Goal: Task Accomplishment & Management: Manage account settings

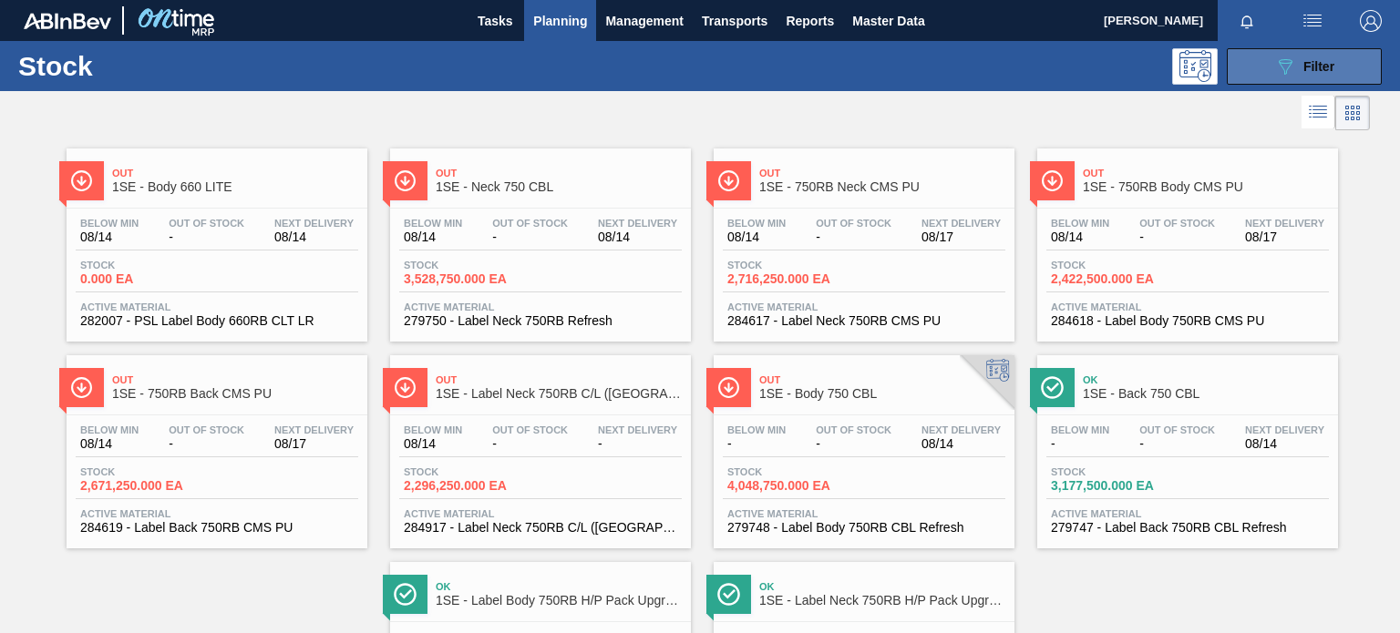
click at [1310, 66] on span "Filter" at bounding box center [1318, 66] width 31 height 15
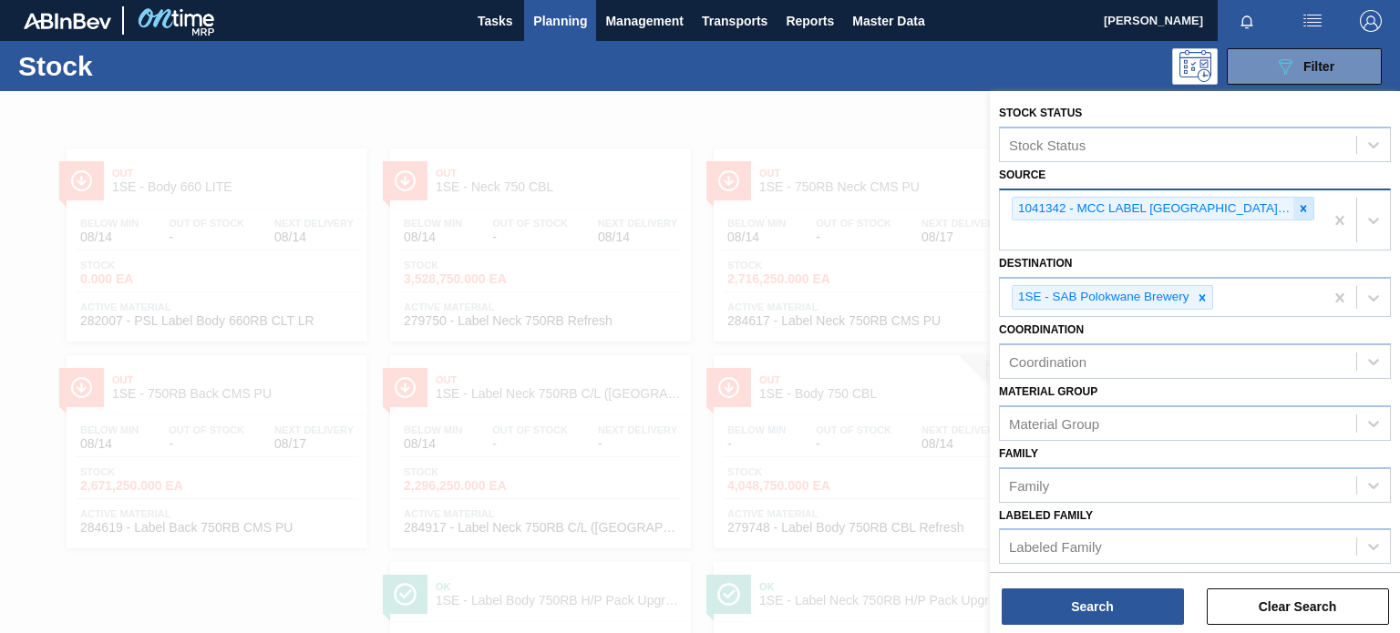
click at [1297, 202] on icon at bounding box center [1303, 208] width 13 height 13
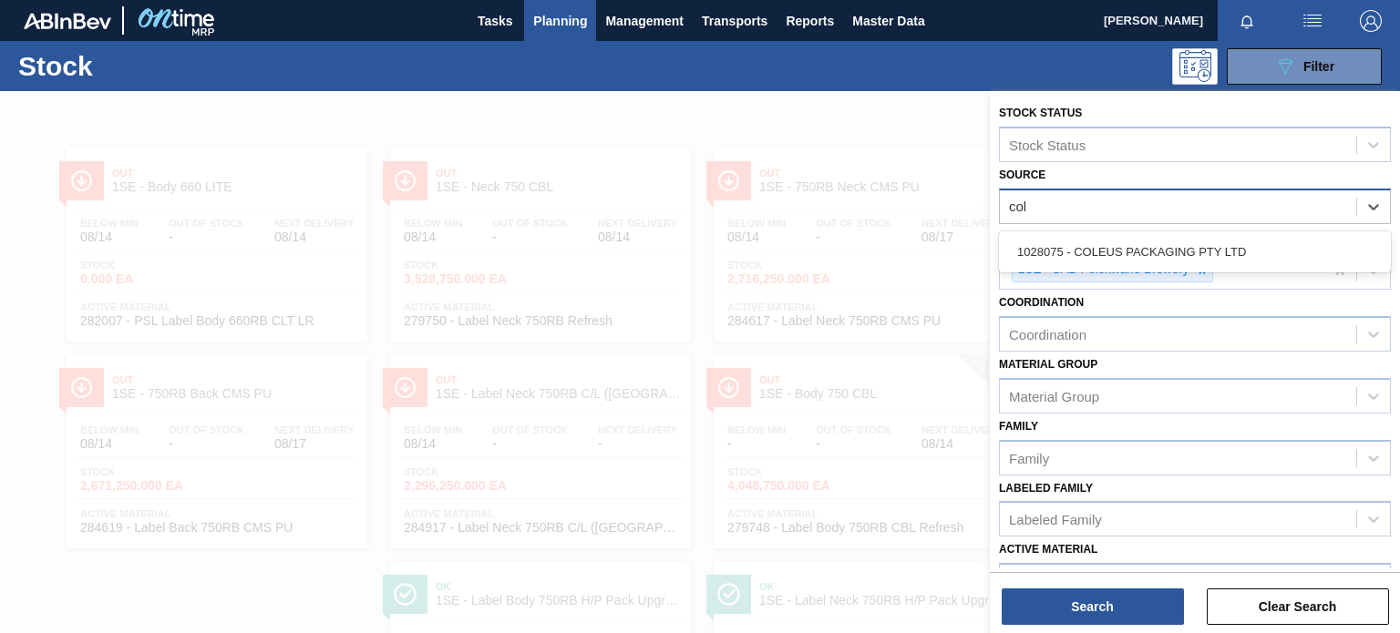
type input "cole"
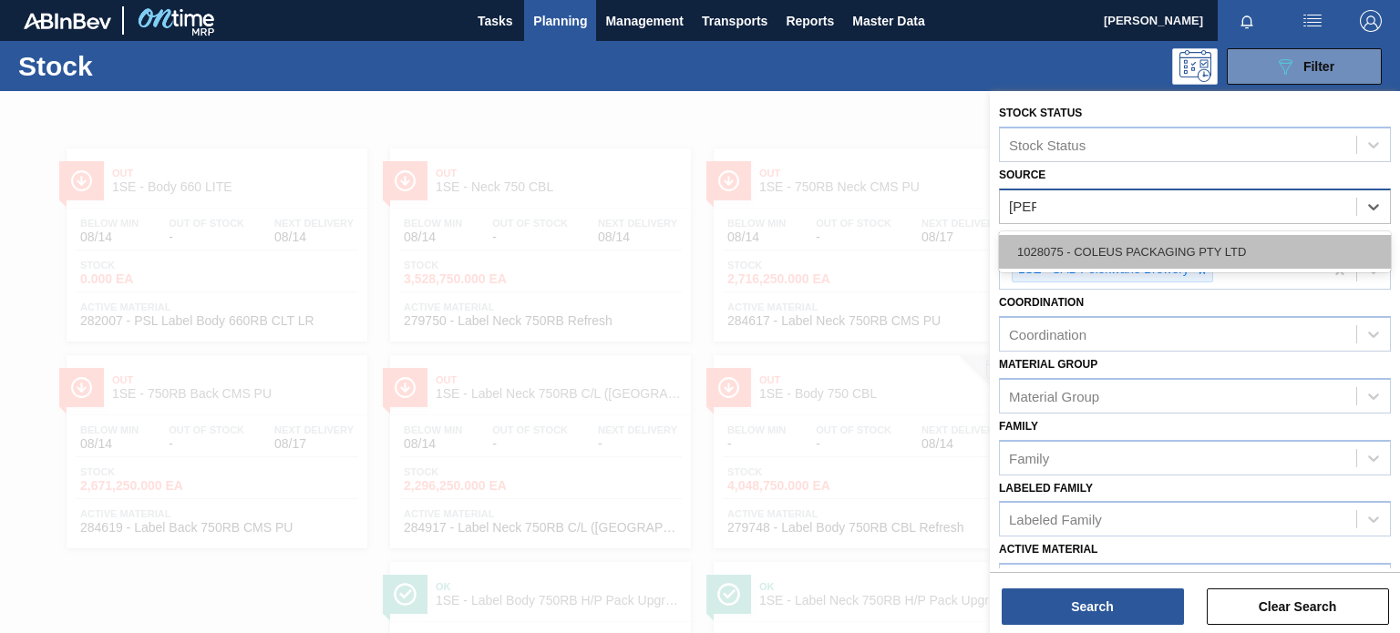
click at [1209, 252] on div "1028075 - COLEUS PACKAGING PTY LTD" at bounding box center [1195, 252] width 392 height 34
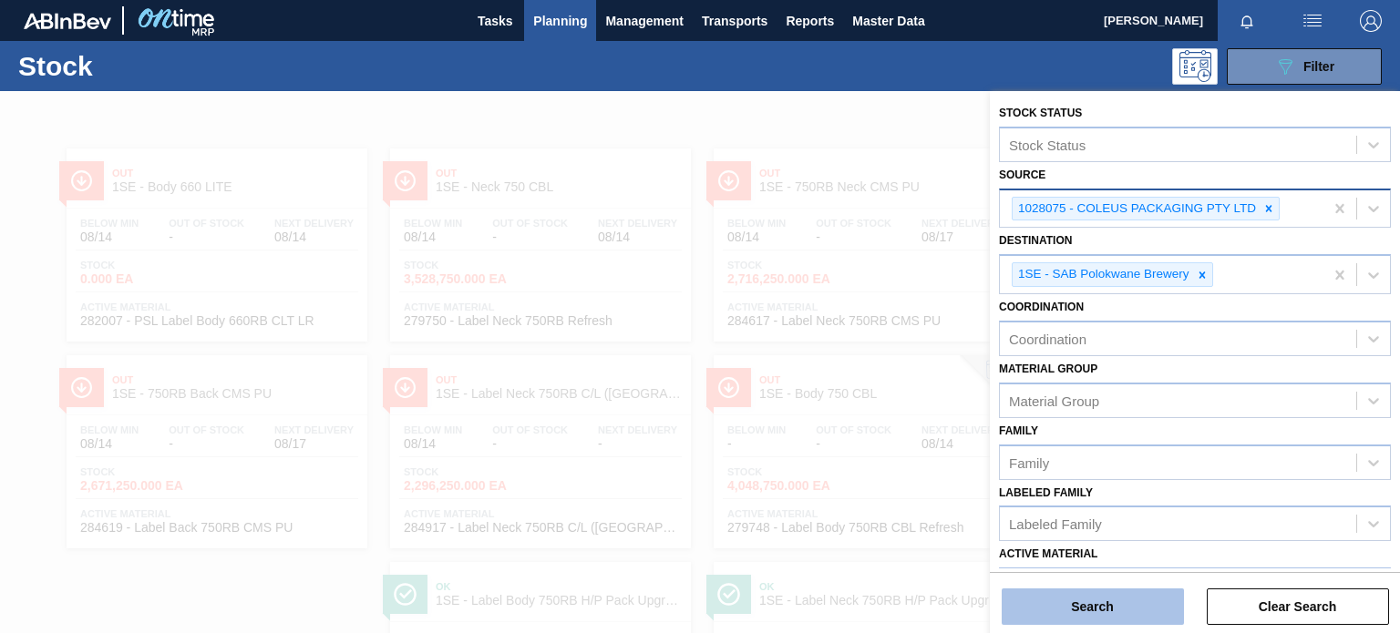
click at [1097, 616] on button "Search" at bounding box center [1093, 607] width 182 height 36
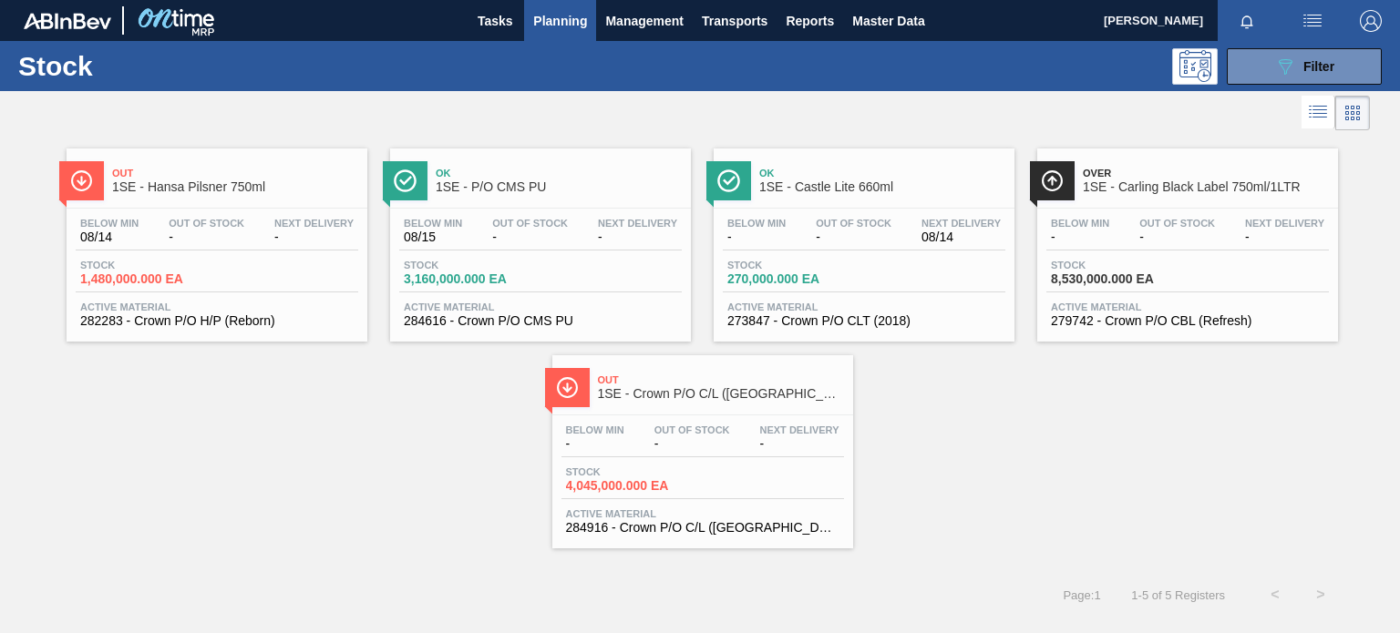
click at [259, 182] on span "1SE - Hansa Pilsner 750ml" at bounding box center [235, 187] width 246 height 14
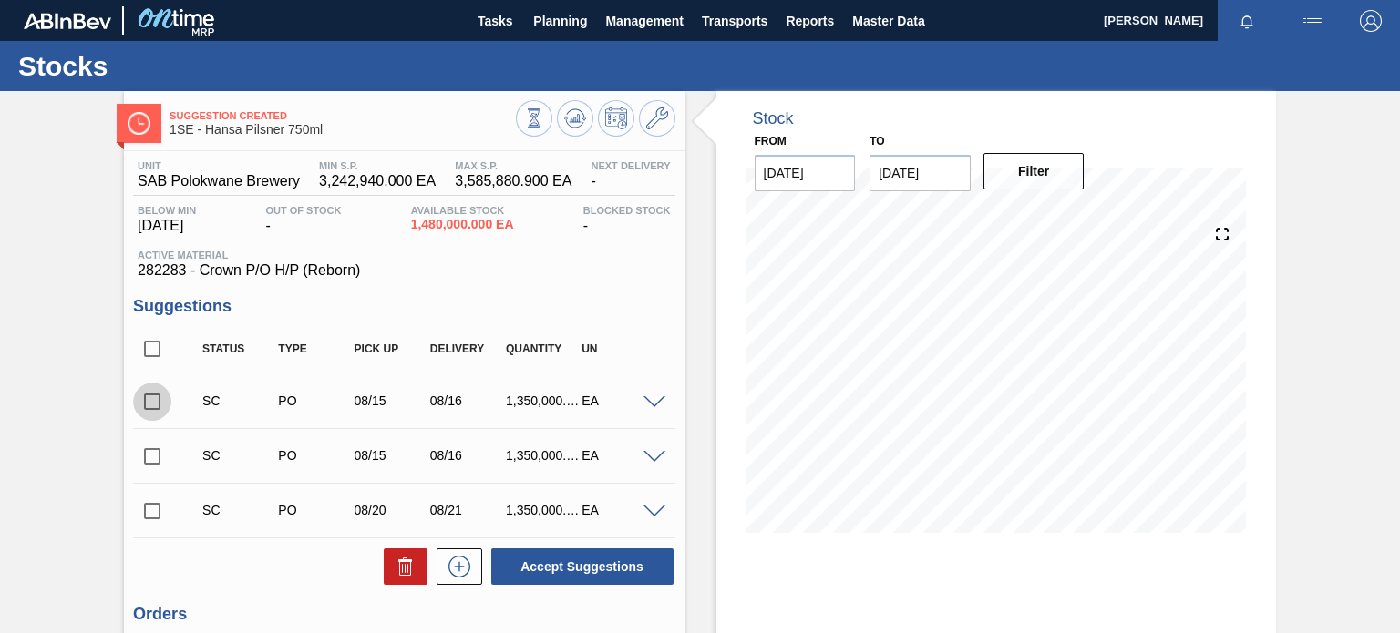
click at [153, 393] on input "checkbox" at bounding box center [152, 402] width 38 height 38
click at [545, 567] on button "Accept Suggestions" at bounding box center [582, 567] width 182 height 36
checkbox input "false"
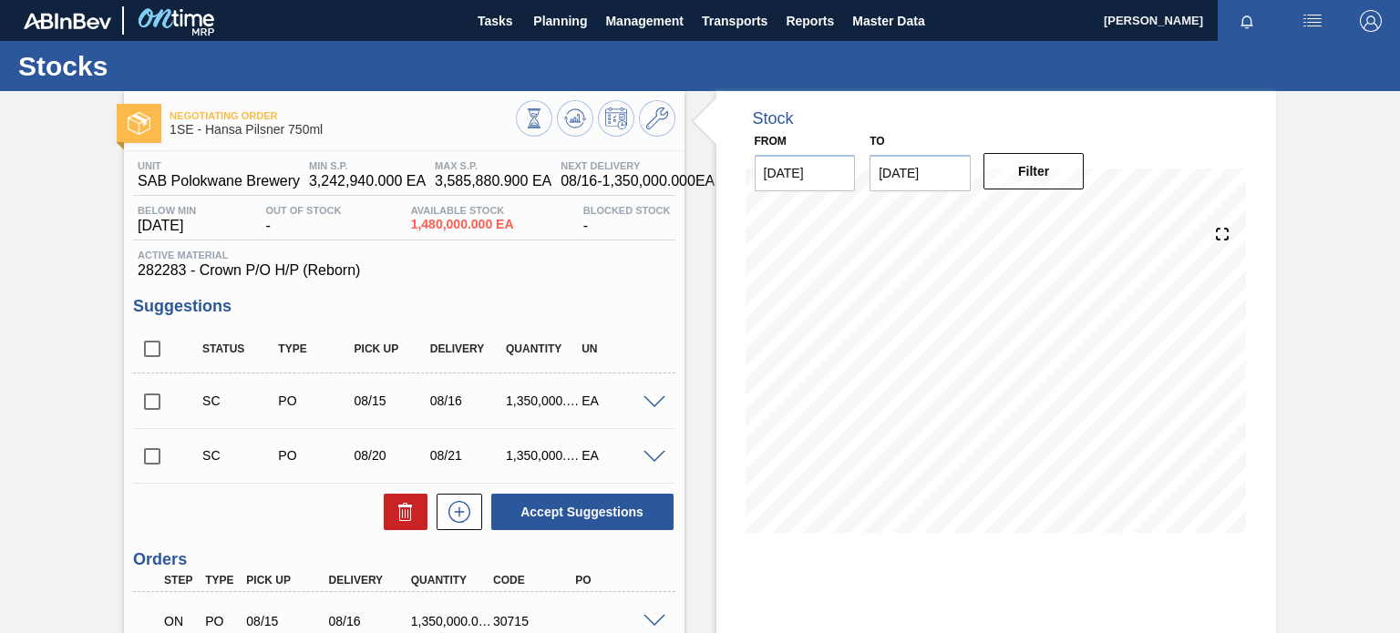
click at [652, 620] on span at bounding box center [654, 622] width 22 height 14
click at [549, 6] on button "Planning" at bounding box center [560, 20] width 72 height 41
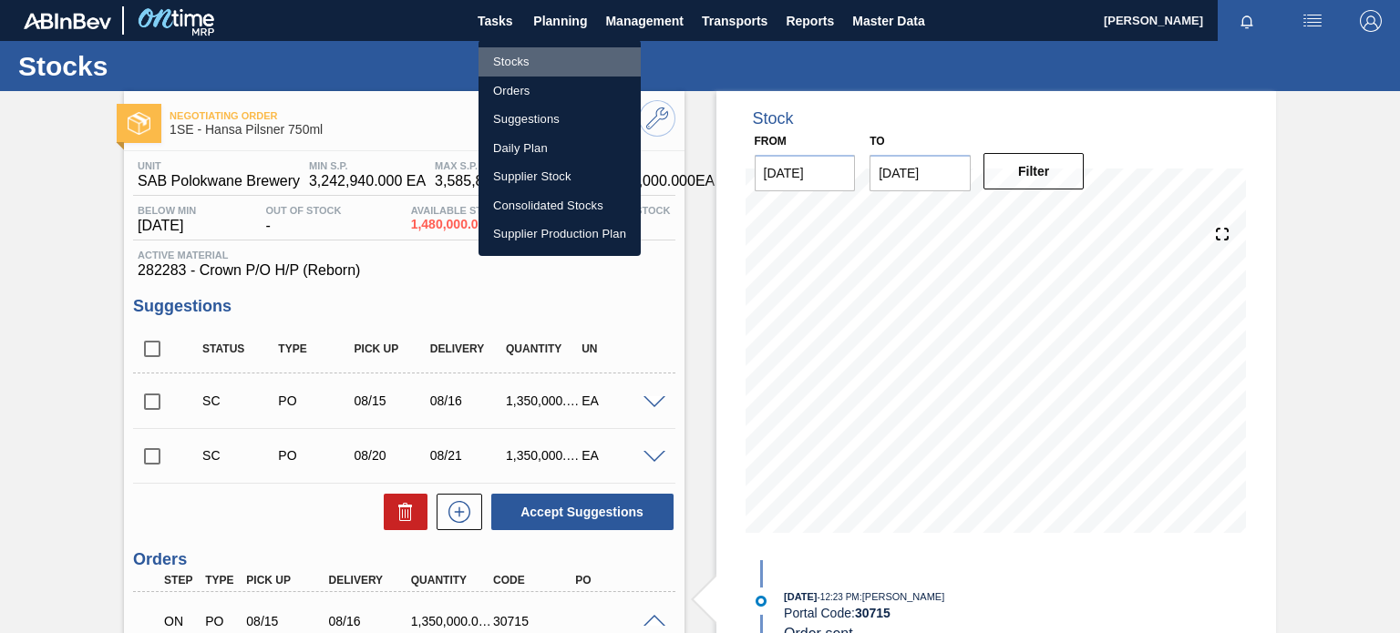
click at [519, 60] on li "Stocks" at bounding box center [559, 61] width 162 height 29
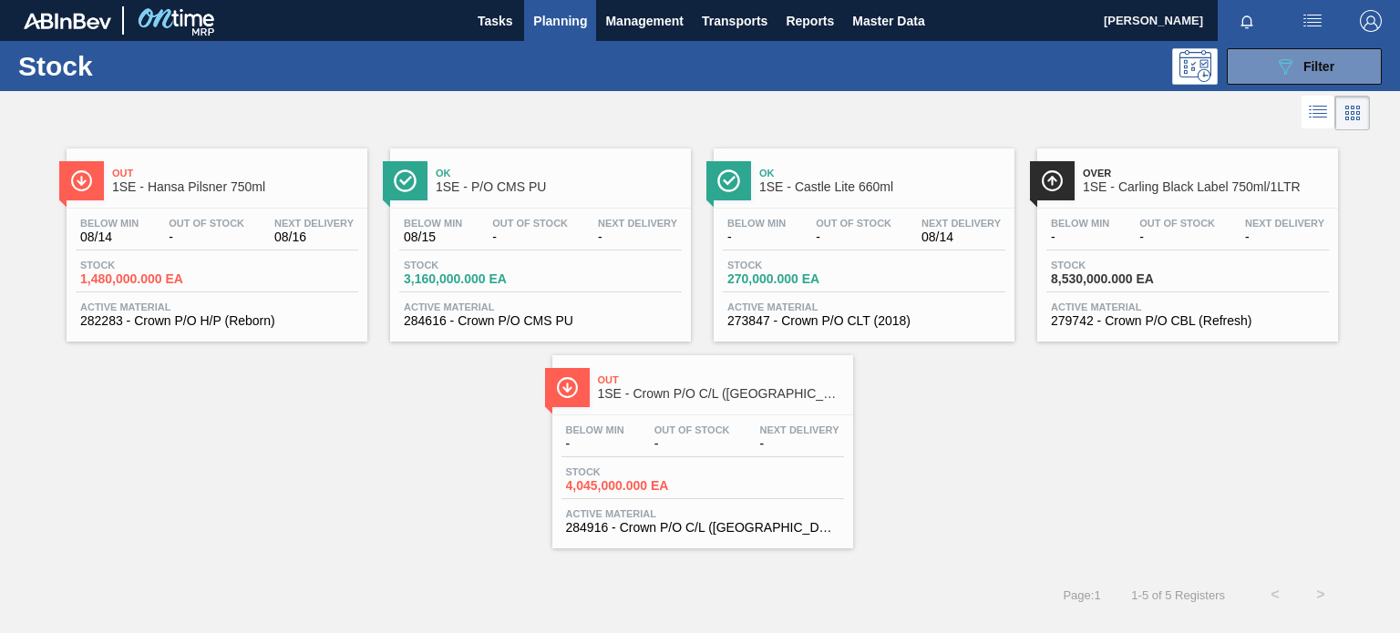
click at [579, 171] on span "Ok" at bounding box center [559, 173] width 246 height 11
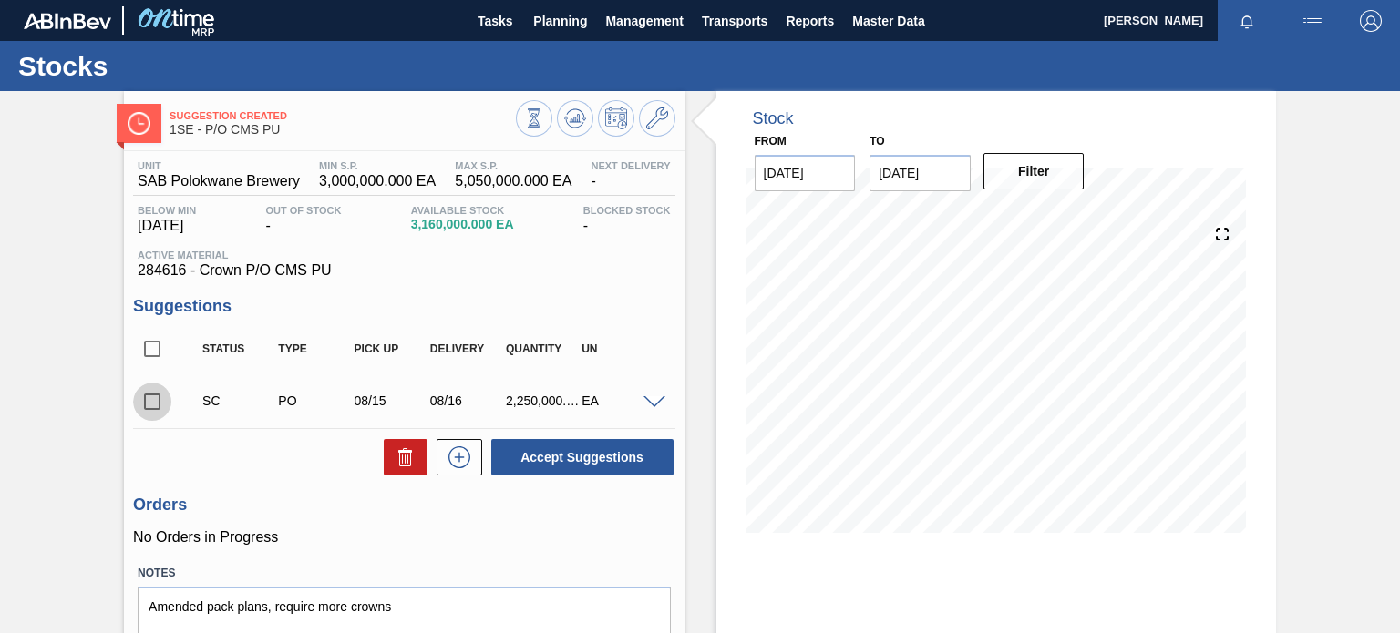
click at [164, 395] on input "checkbox" at bounding box center [152, 402] width 38 height 38
checkbox input "true"
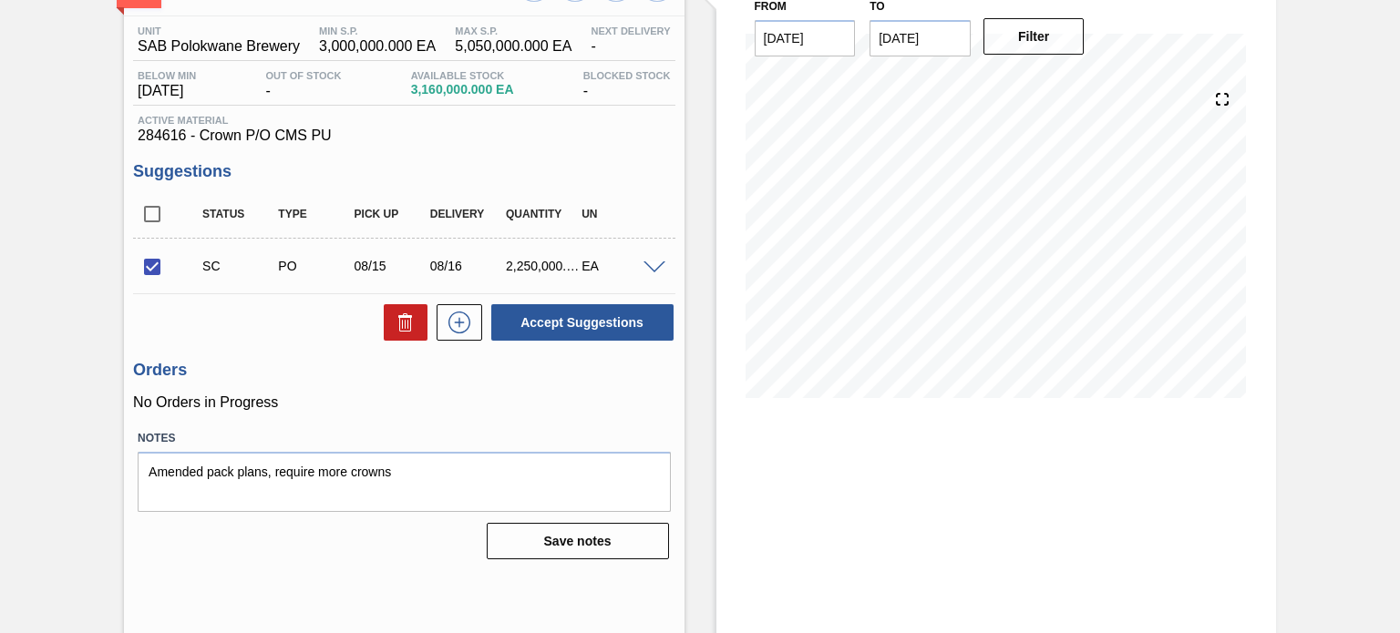
scroll to position [149, 0]
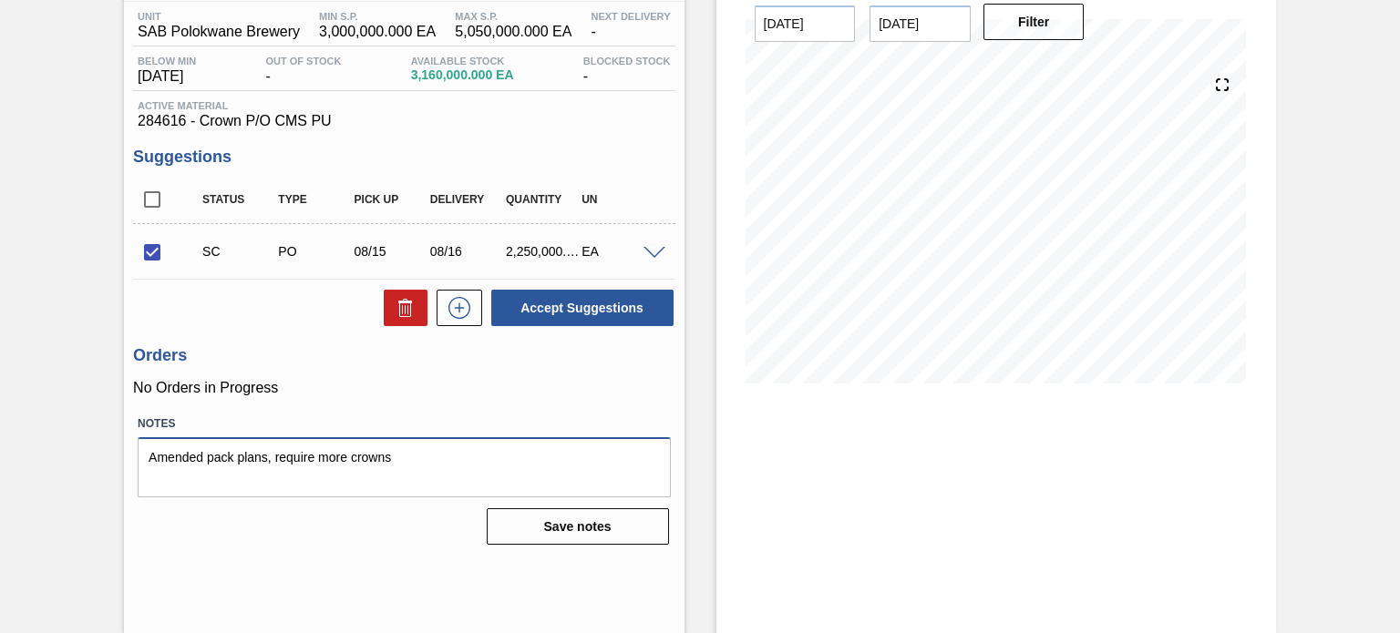
drag, startPoint x: 391, startPoint y: 455, endPoint x: 95, endPoint y: 455, distance: 296.2
click at [95, 455] on div "Suggestion Created 1SE - P/O CMS PU Unit SAB Polokwane Brewery MIN S.P. 3,000,0…" at bounding box center [700, 288] width 1400 height 693
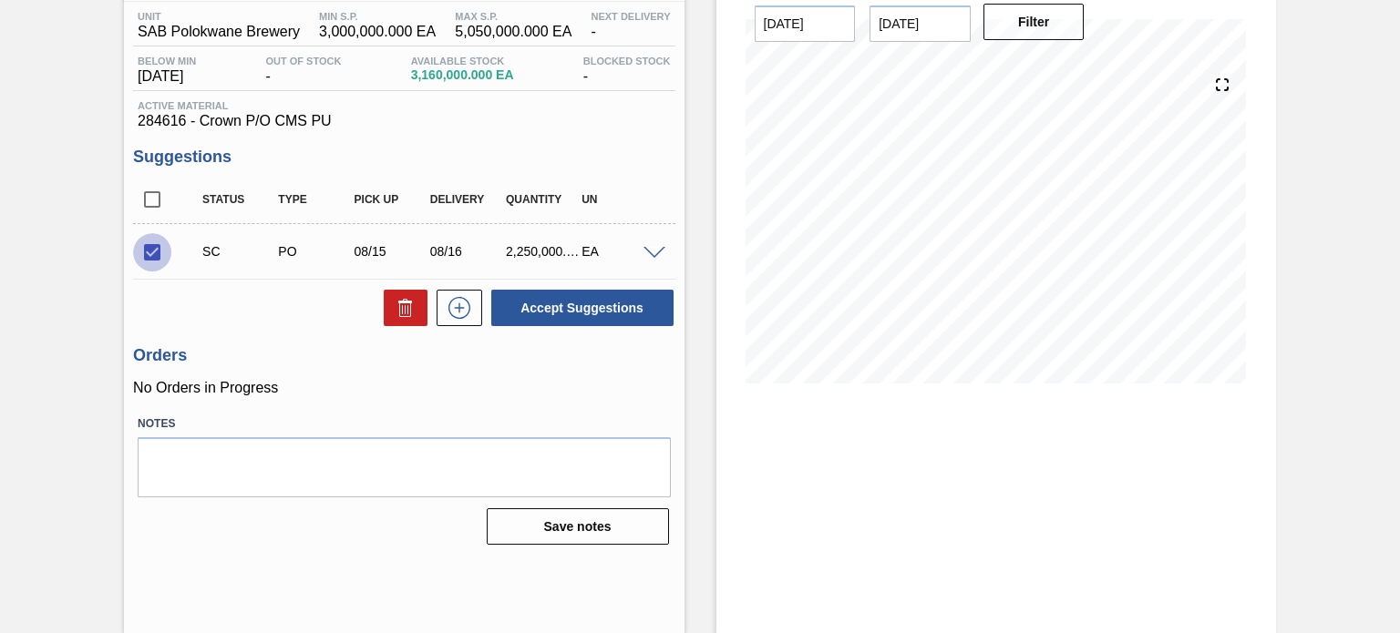
click at [152, 255] on input "checkbox" at bounding box center [152, 252] width 38 height 38
checkbox input "false"
click at [937, 498] on div "Stock From 08/14/2025 to 08/28/2025 Filter 08/28 Stock Projection 5,222,114 SAP…" at bounding box center [996, 288] width 560 height 693
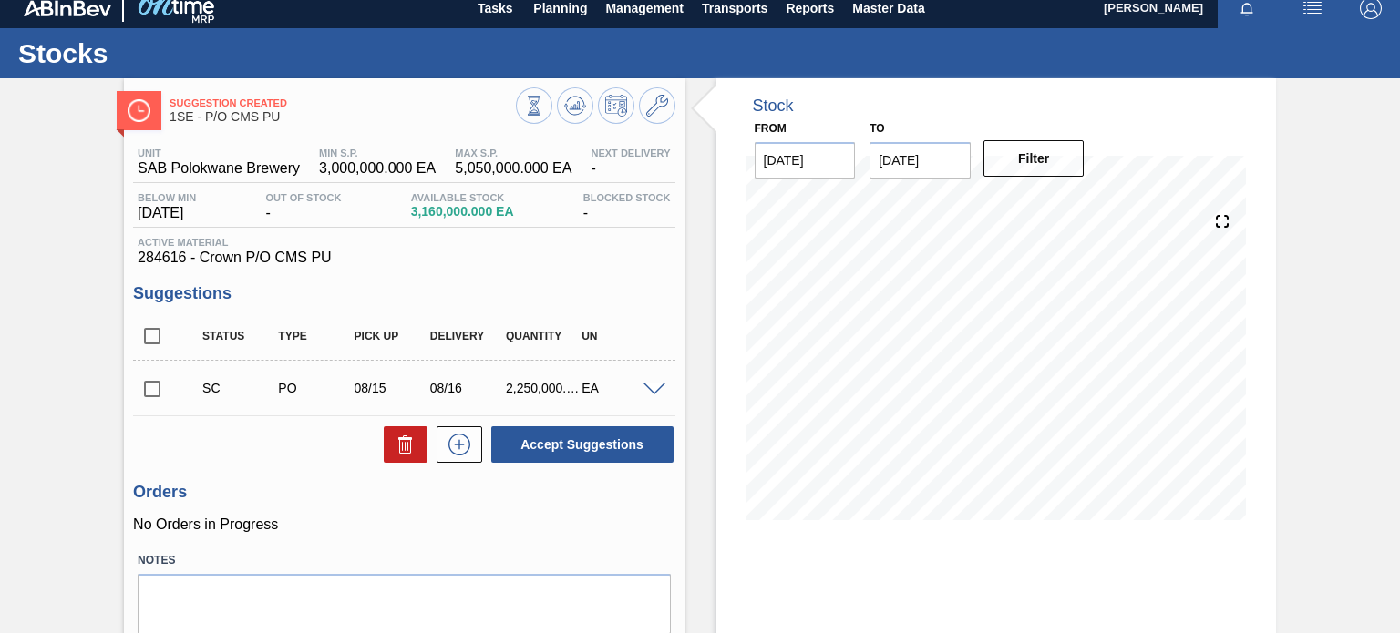
scroll to position [0, 0]
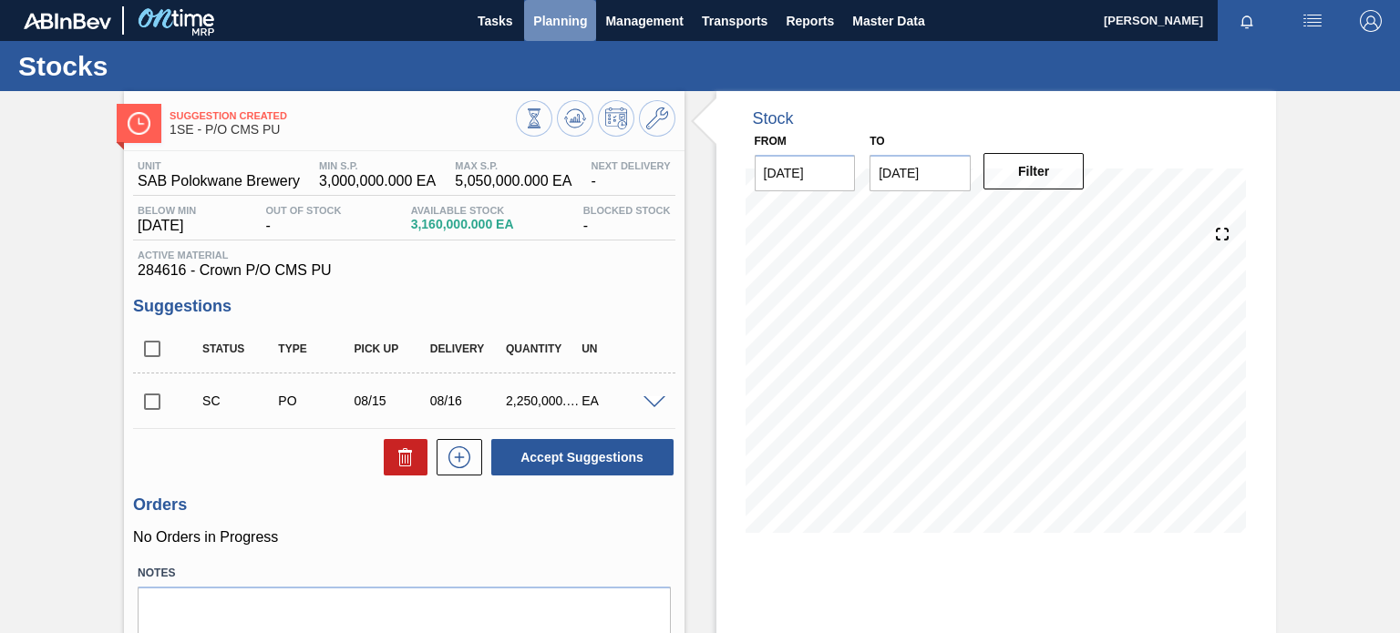
click at [552, 10] on span "Planning" at bounding box center [560, 21] width 54 height 22
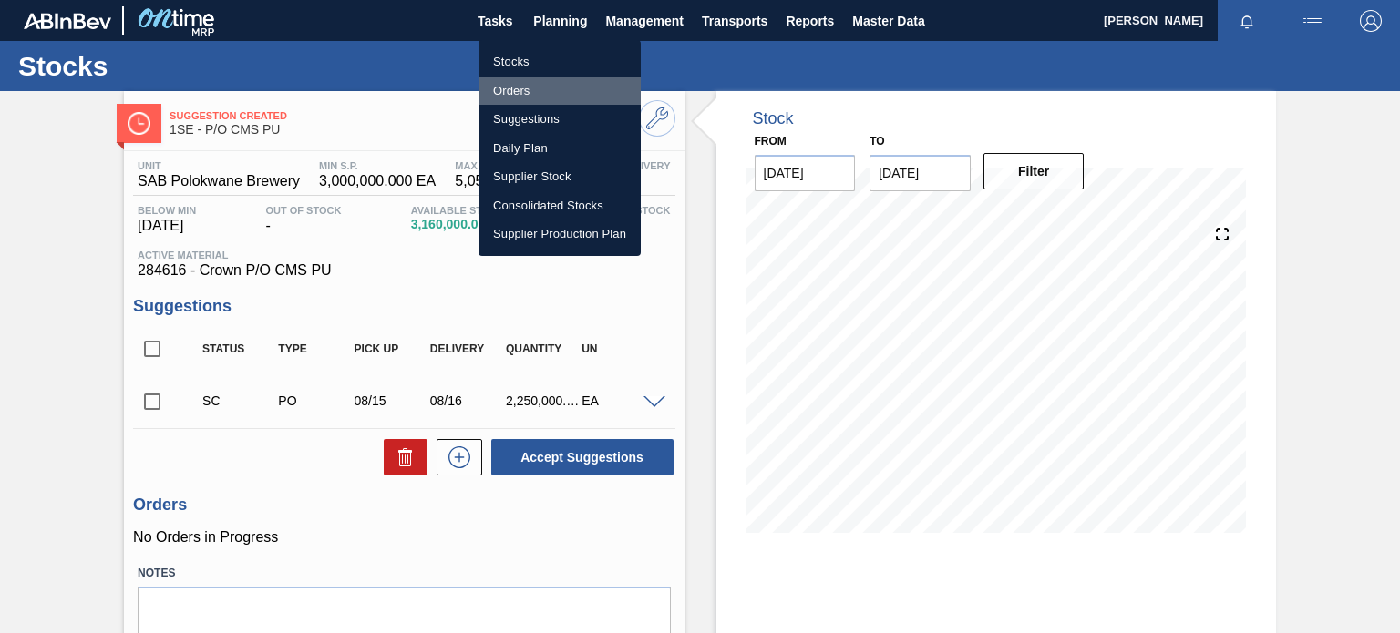
click at [496, 90] on li "Orders" at bounding box center [559, 91] width 162 height 29
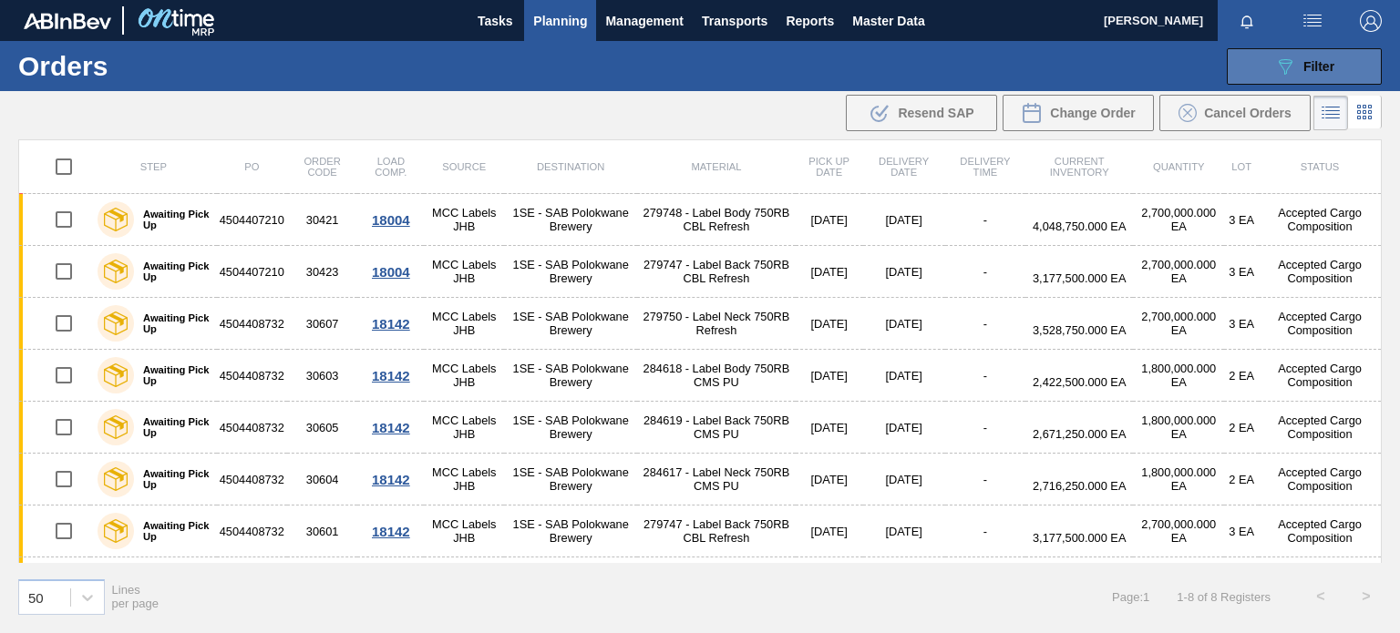
click at [1287, 53] on button "089F7B8B-B2A5-4AFE-B5C0-19BA573D28AC Filter" at bounding box center [1304, 66] width 155 height 36
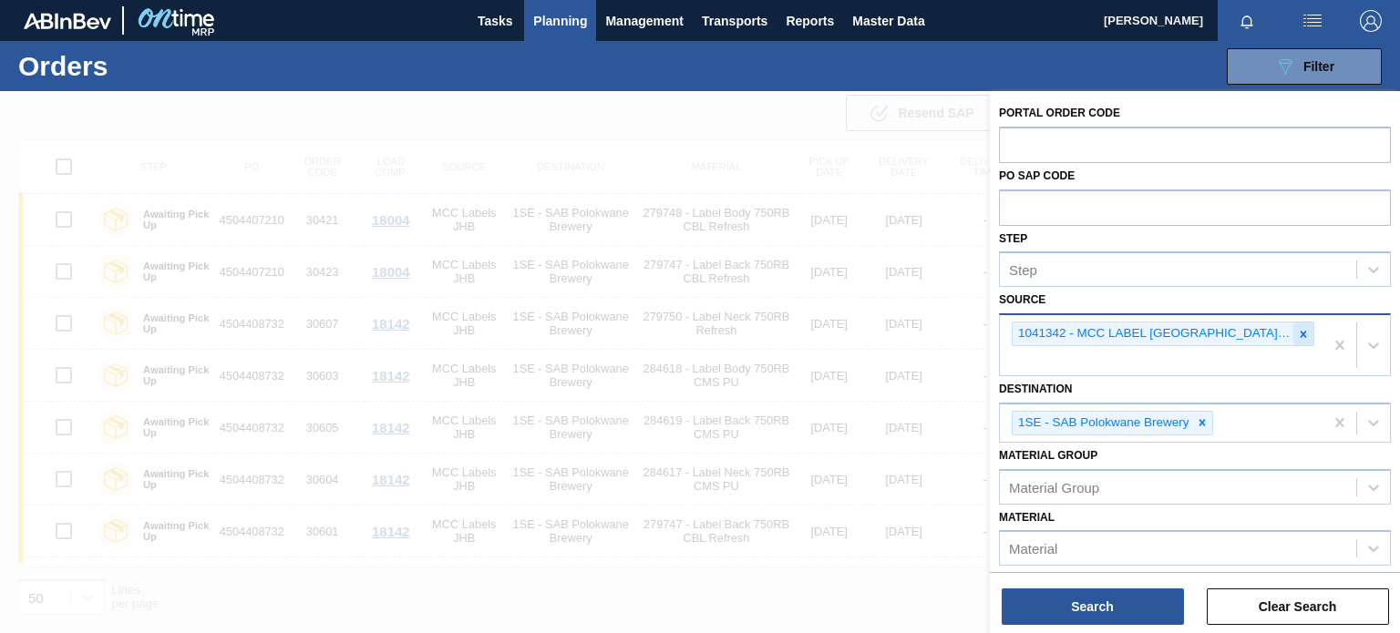
click at [1306, 336] on icon at bounding box center [1303, 334] width 13 height 13
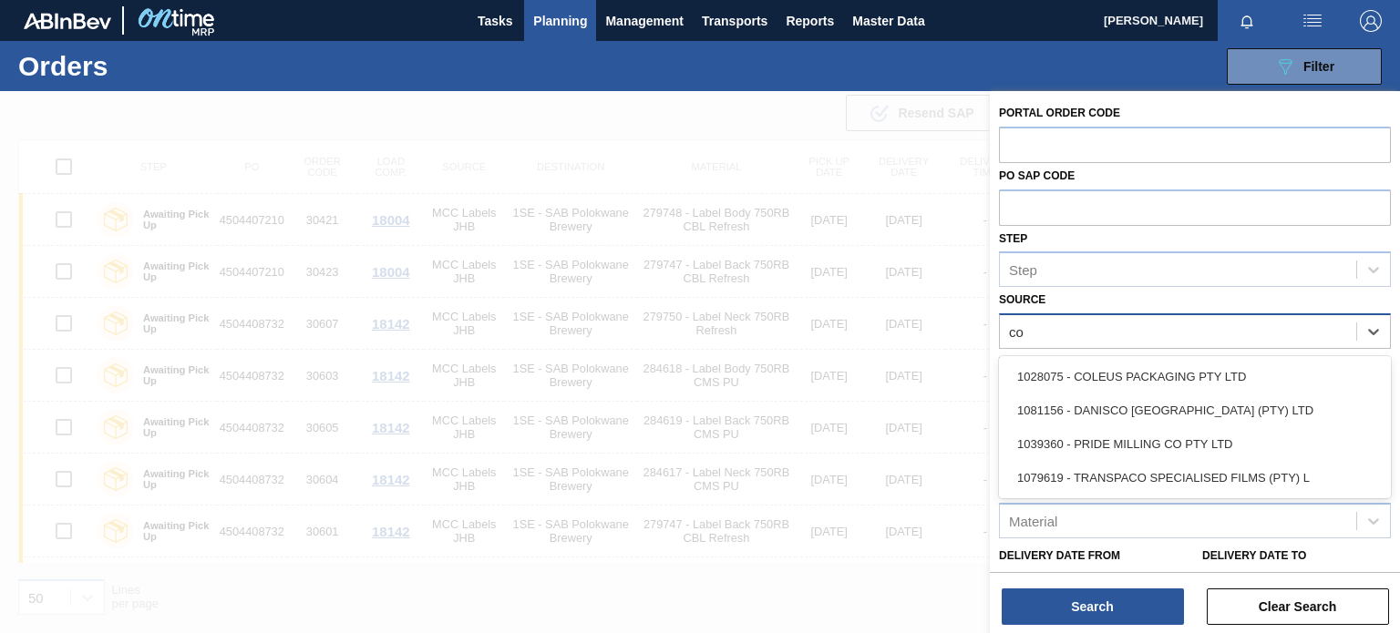
type input "col"
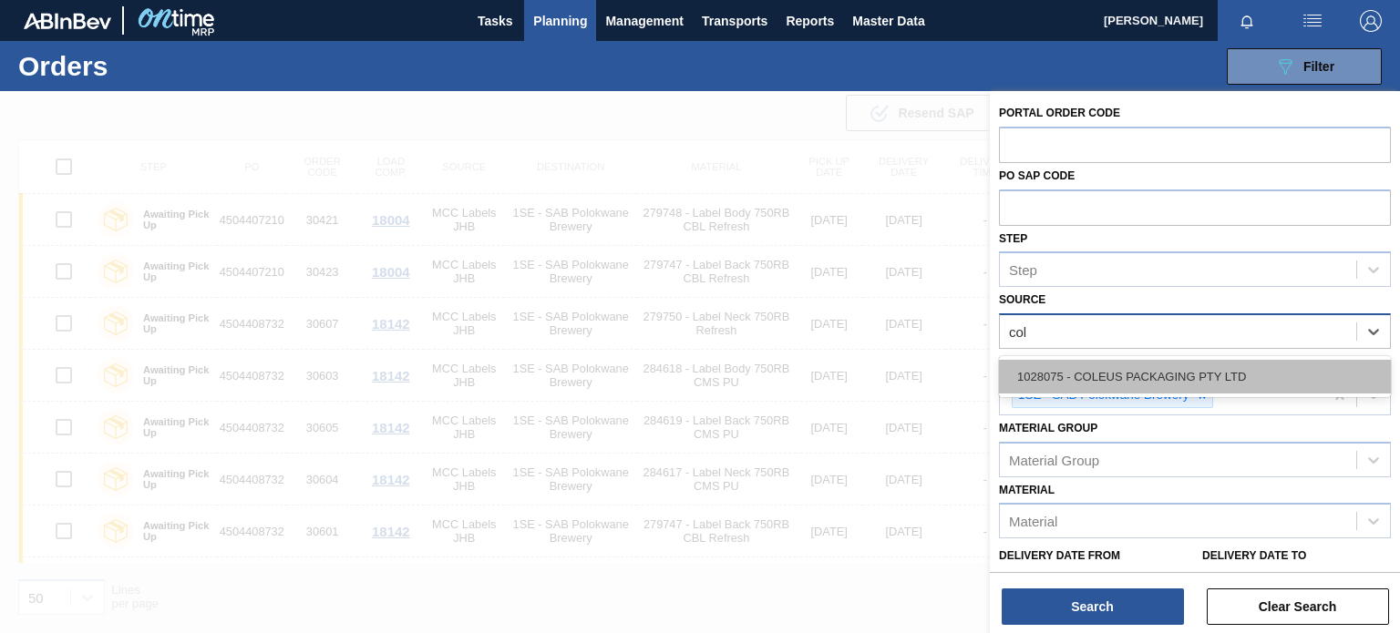
click at [1235, 378] on div "1028075 - COLEUS PACKAGING PTY LTD" at bounding box center [1195, 377] width 392 height 34
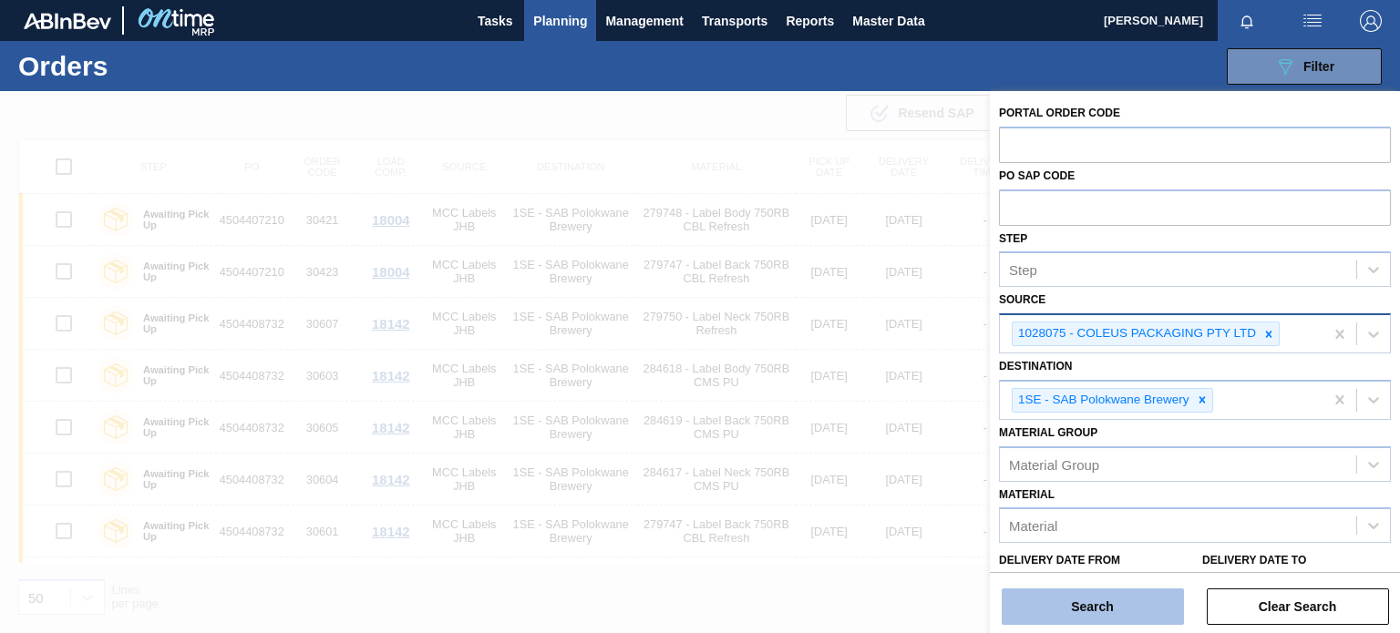
click at [1085, 611] on button "Search" at bounding box center [1093, 607] width 182 height 36
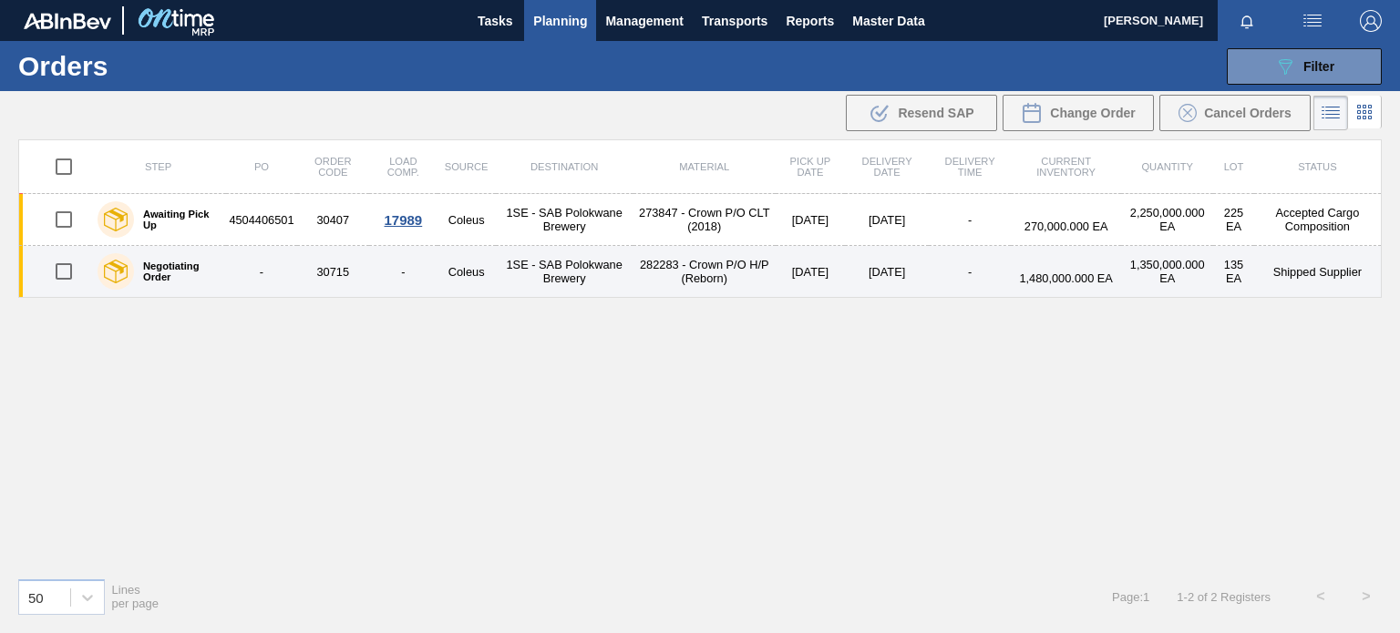
click at [57, 276] on input "checkbox" at bounding box center [64, 271] width 38 height 38
click at [58, 269] on input "checkbox" at bounding box center [64, 271] width 38 height 38
checkbox input "true"
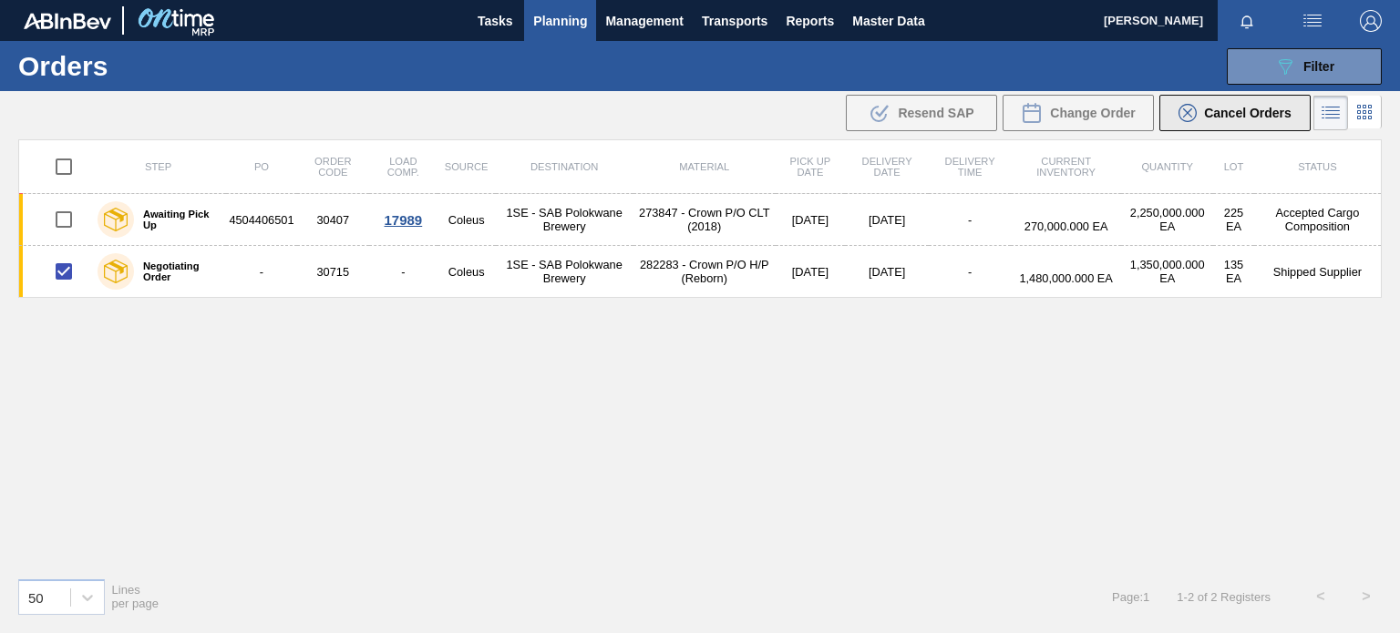
click at [1279, 110] on span "Cancel Orders" at bounding box center [1247, 113] width 87 height 15
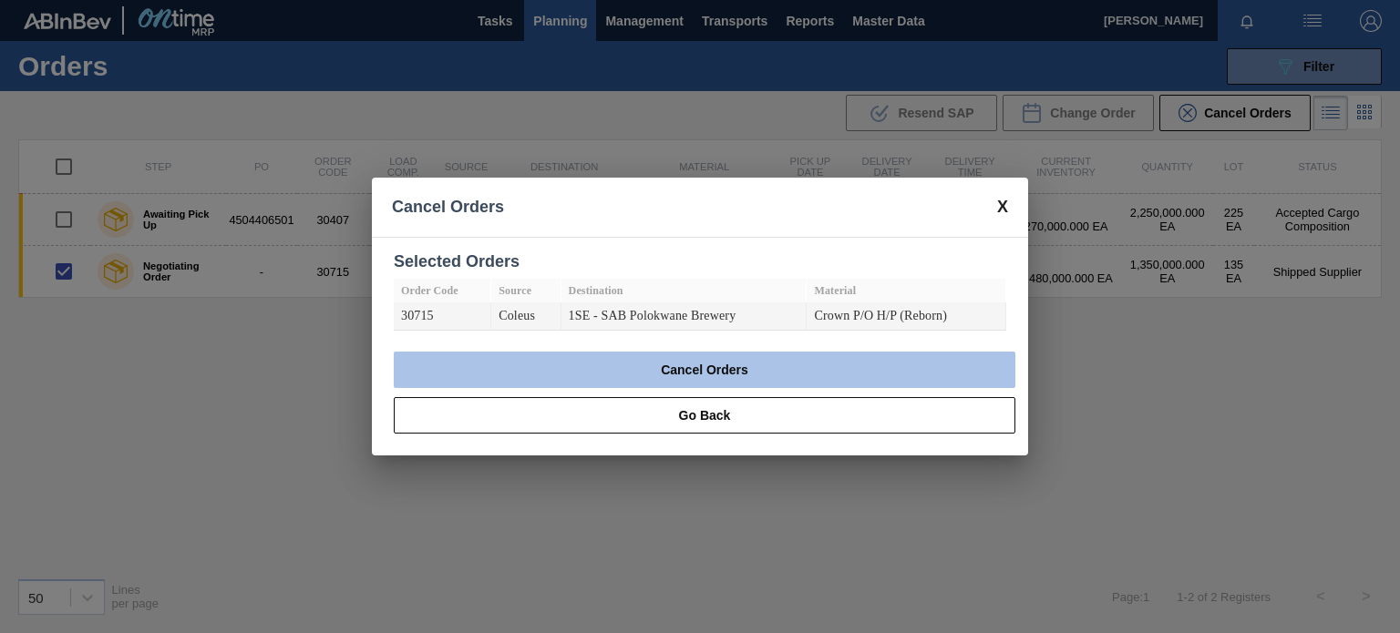
click at [621, 371] on button "Cancel Orders" at bounding box center [704, 370] width 621 height 36
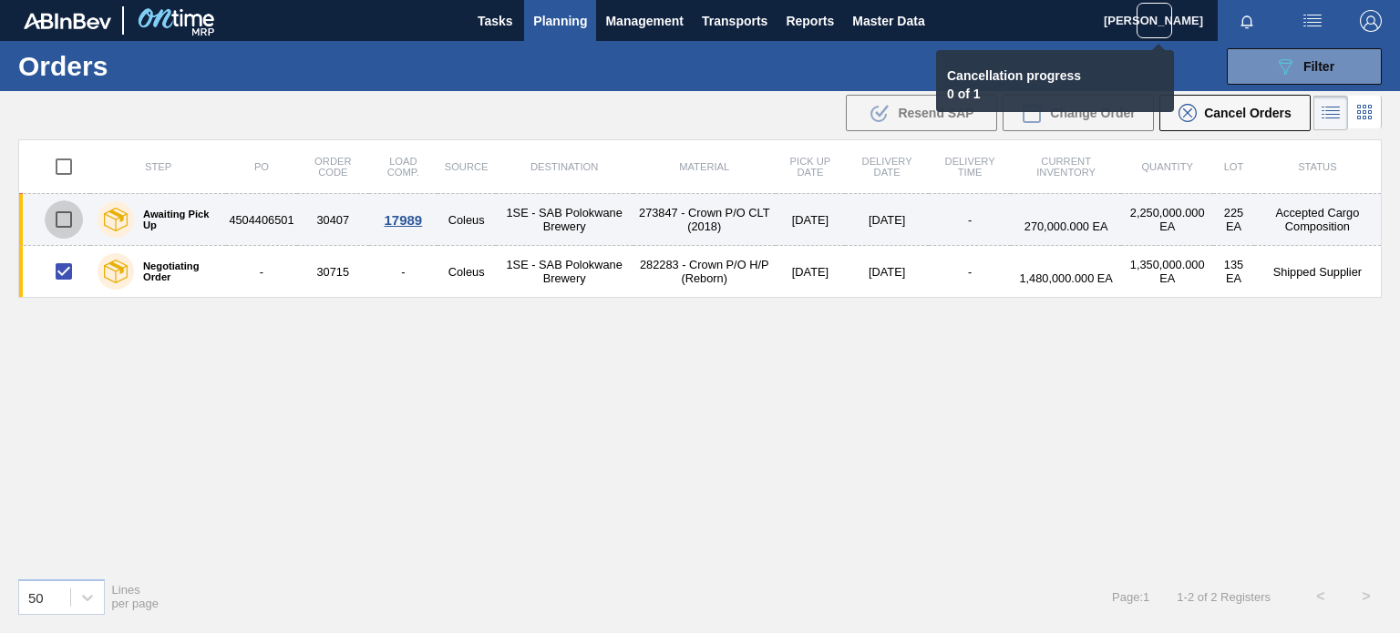
click at [47, 225] on input "checkbox" at bounding box center [64, 219] width 38 height 38
checkbox input "true"
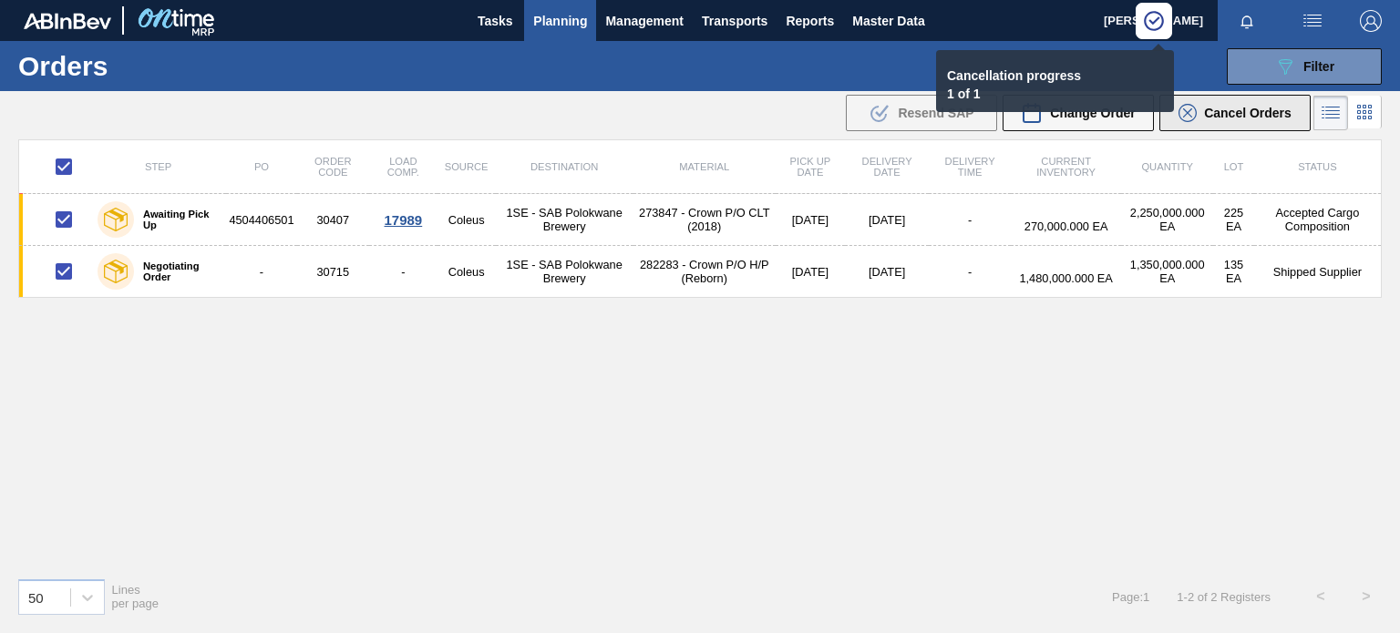
click at [1231, 125] on button "Cancel Orders" at bounding box center [1234, 113] width 151 height 36
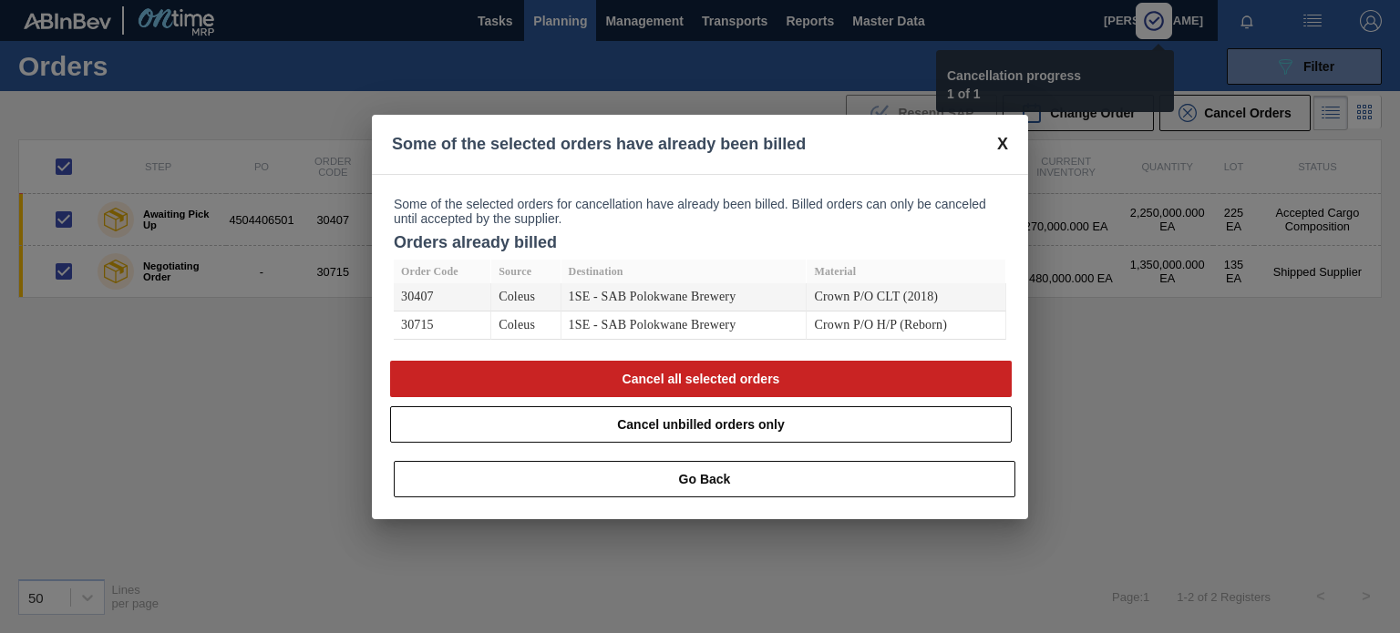
click at [1010, 134] on div "Some of the selected orders have already been billed" at bounding box center [700, 144] width 656 height 59
click at [1002, 136] on span at bounding box center [1002, 144] width 11 height 19
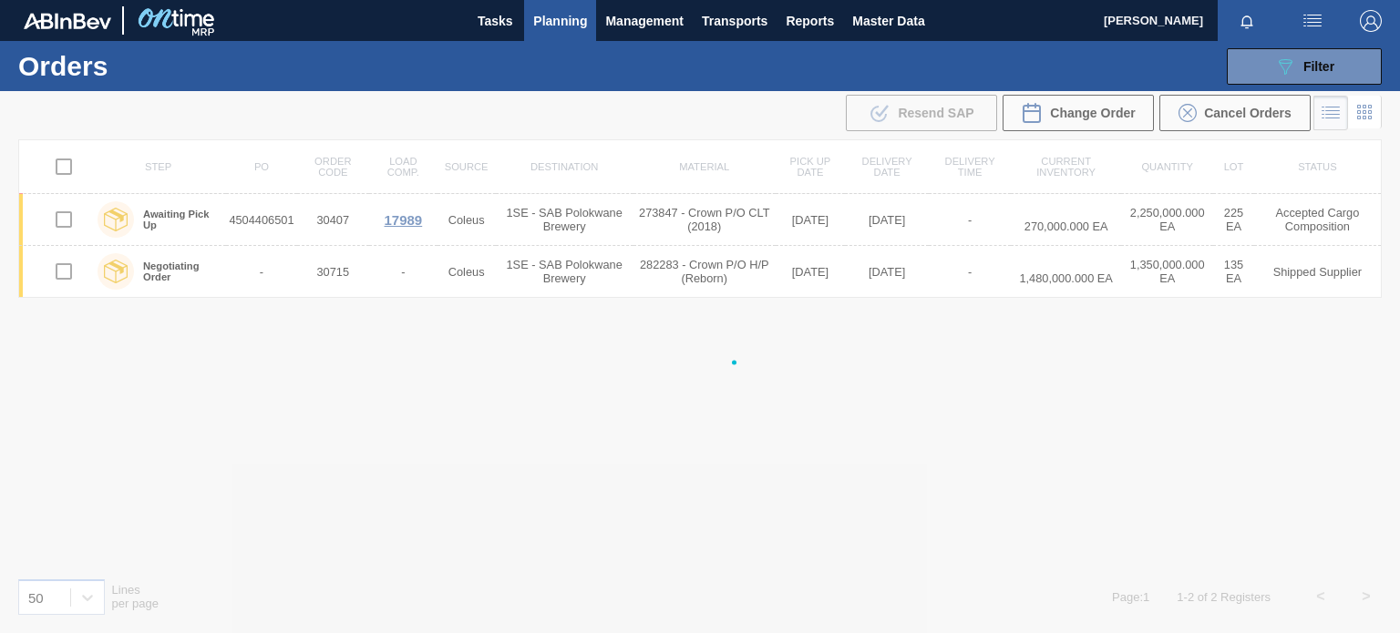
checkbox input "false"
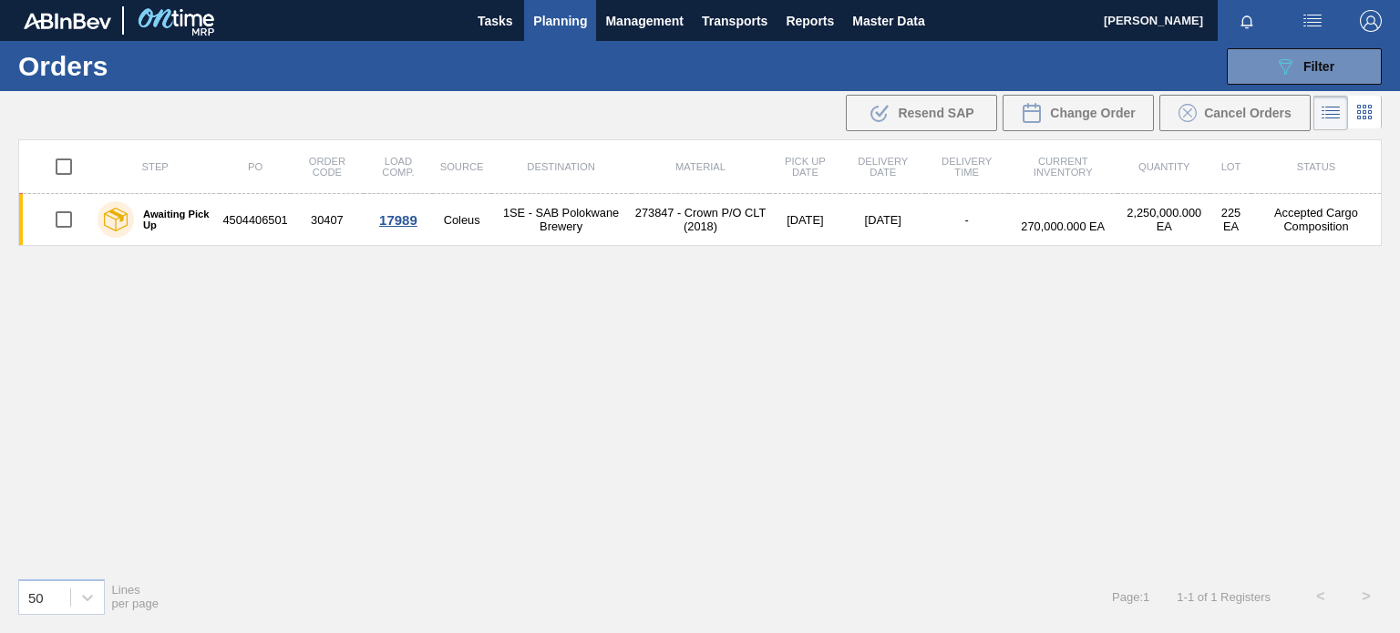
click at [605, 112] on div ".b{fill:var(--color-action-default)} Resend SAP Change Order Cancel Orders" at bounding box center [700, 113] width 1400 height 44
click at [550, 25] on span "Planning" at bounding box center [560, 21] width 54 height 22
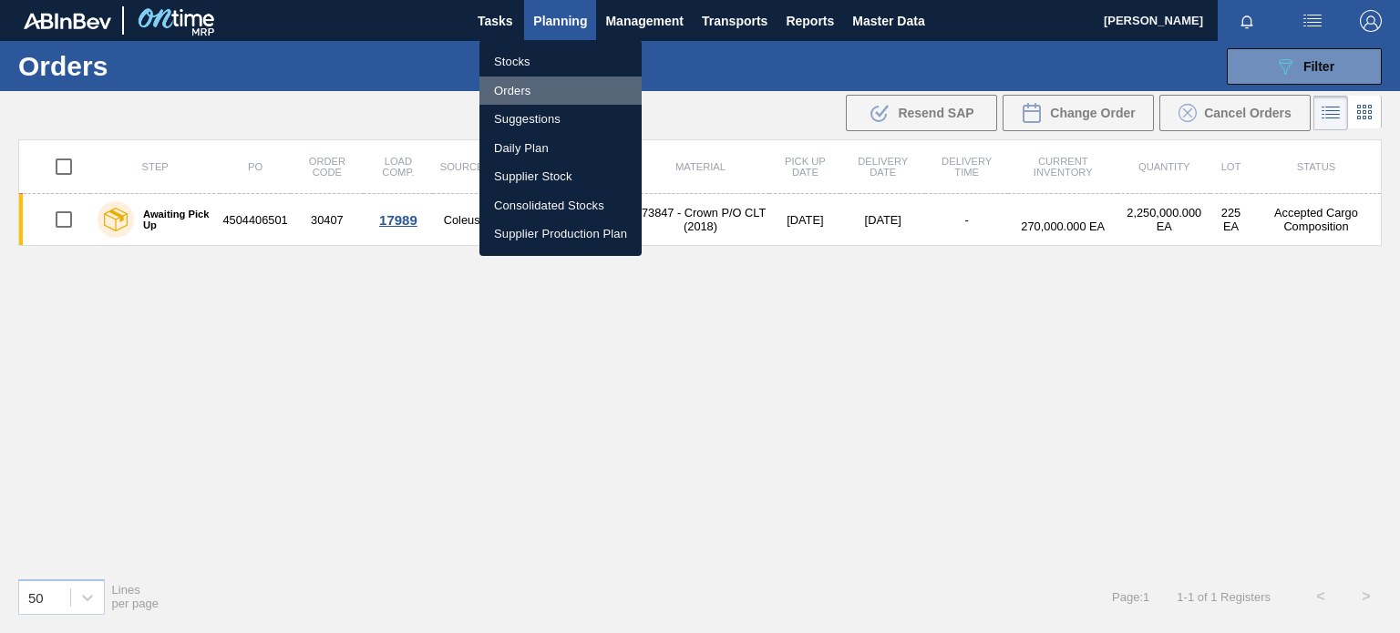
click at [519, 94] on li "Orders" at bounding box center [560, 91] width 162 height 29
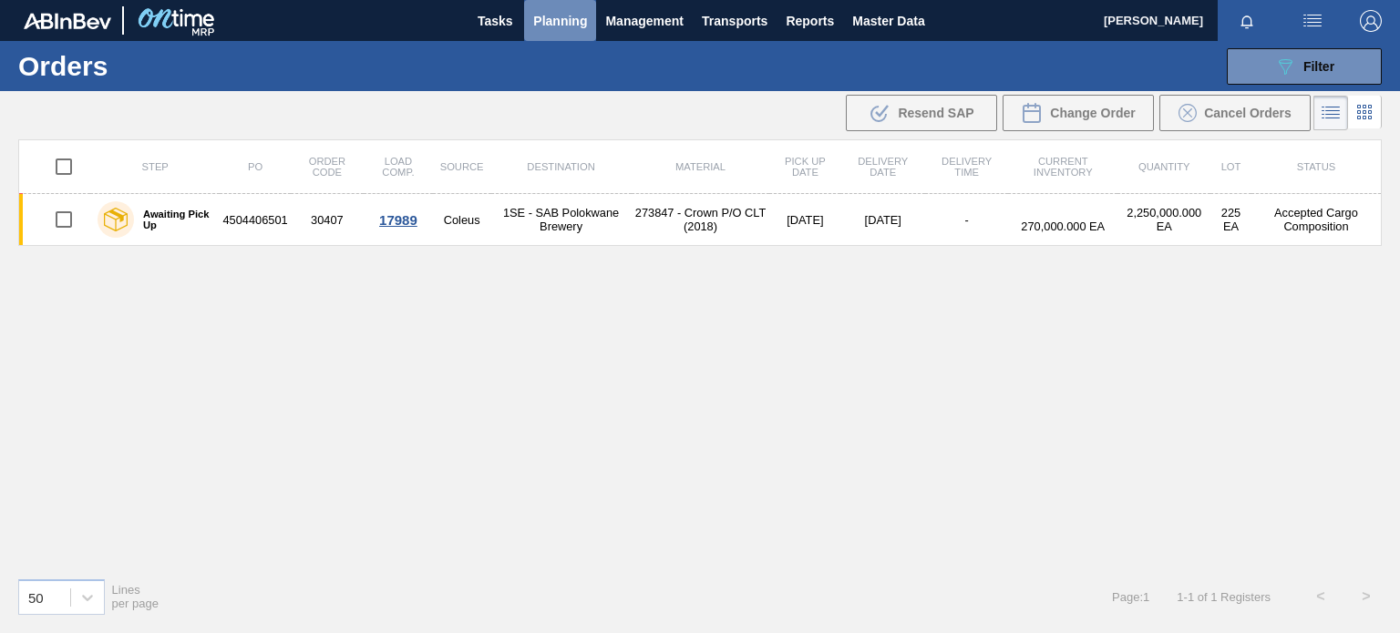
click at [556, 20] on span "Planning" at bounding box center [560, 21] width 54 height 22
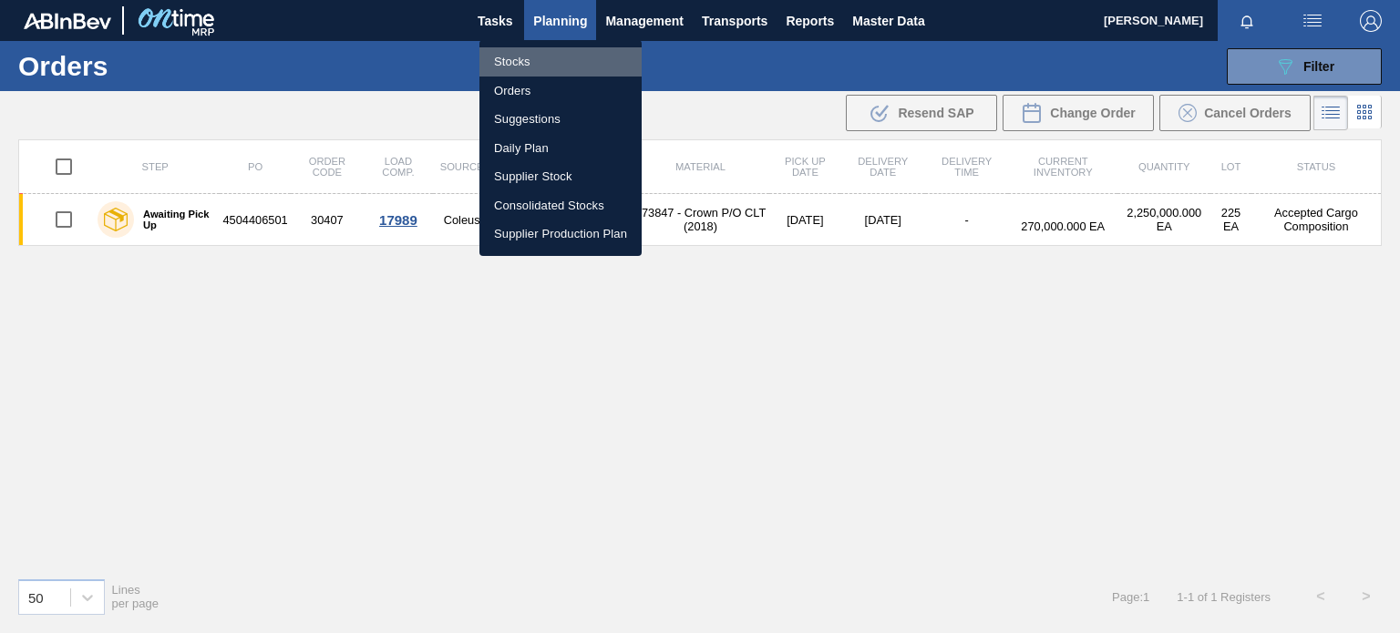
click at [527, 63] on li "Stocks" at bounding box center [560, 61] width 162 height 29
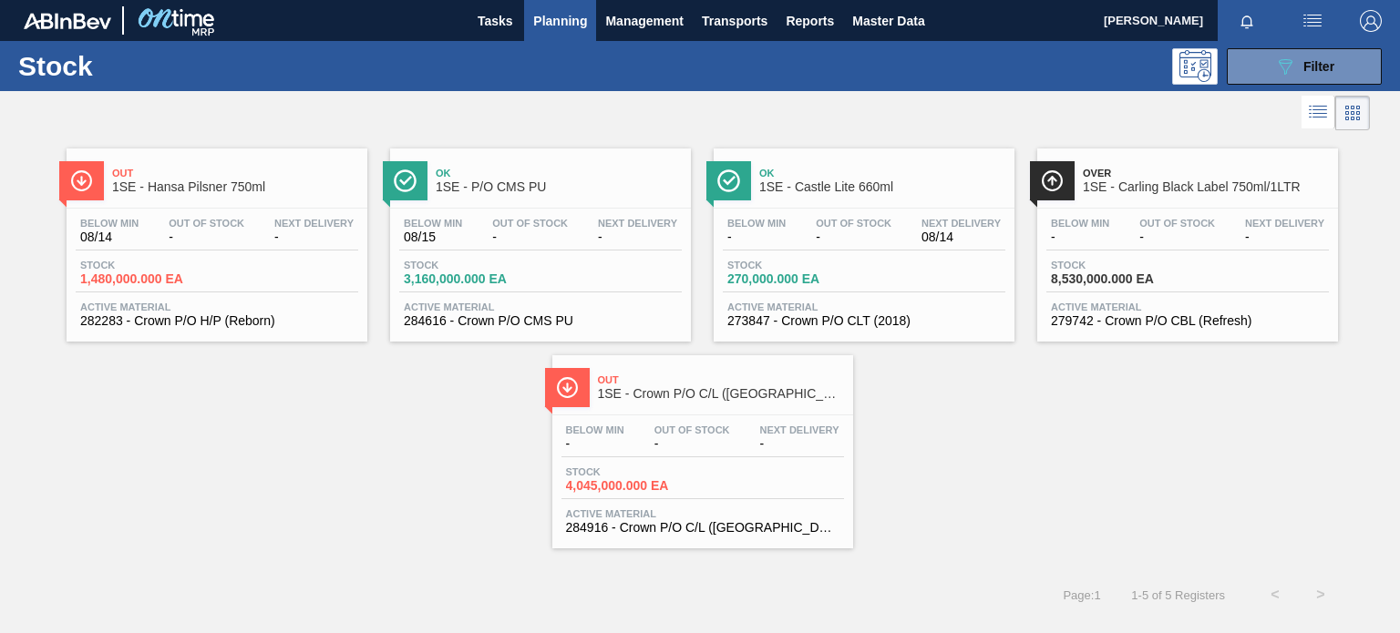
click at [270, 211] on div "Below Min 08/14 Out Of Stock - Next Delivery - Stock 1,480,000.000 EA Active Ma…" at bounding box center [217, 271] width 301 height 124
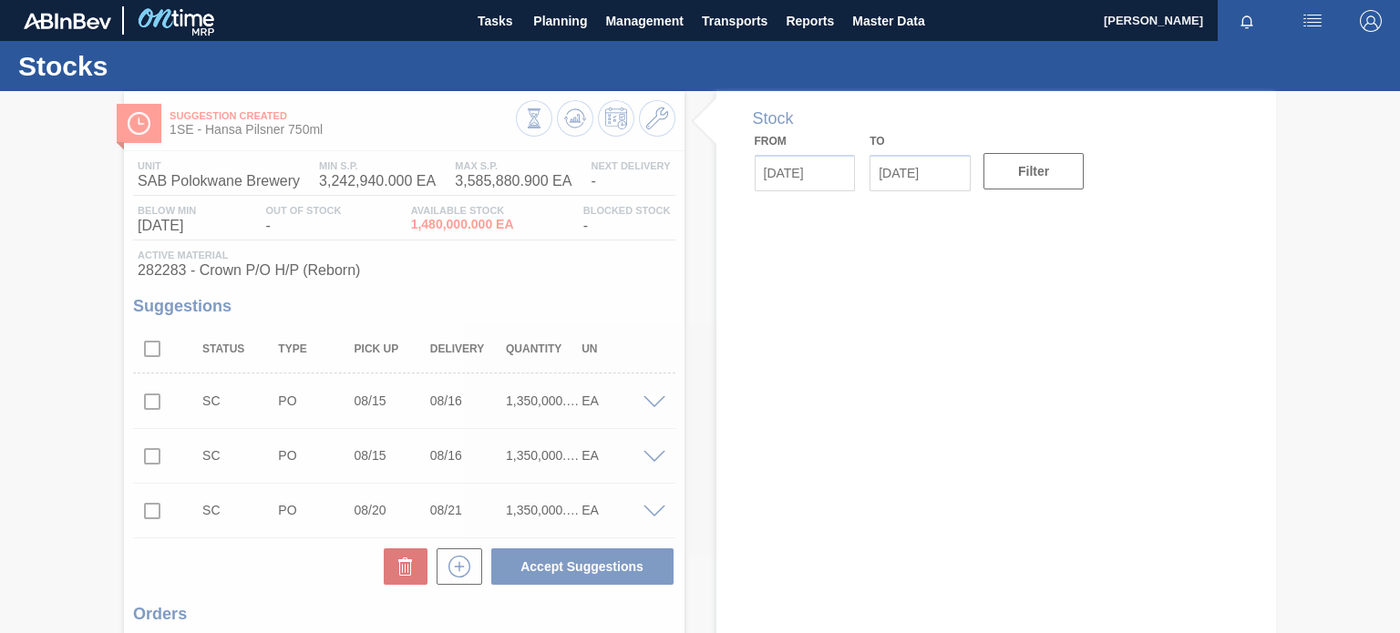
type input "[DATE]"
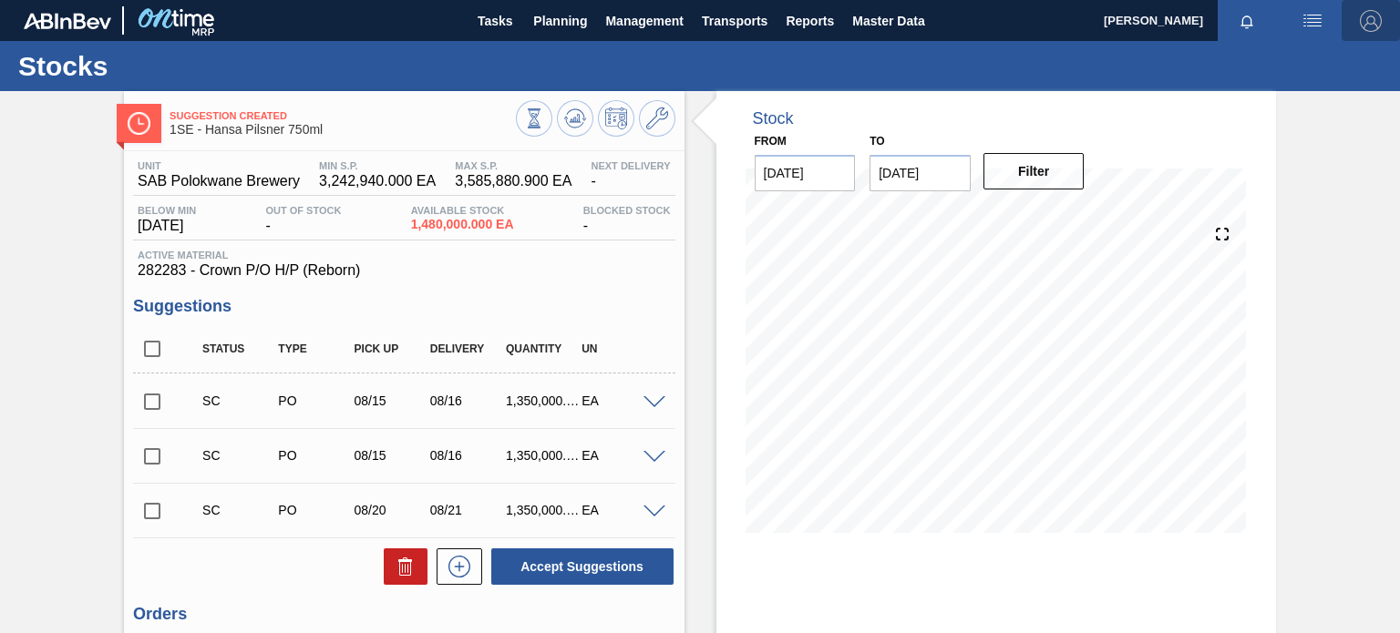
click at [1370, 14] on img "button" at bounding box center [1371, 21] width 22 height 22
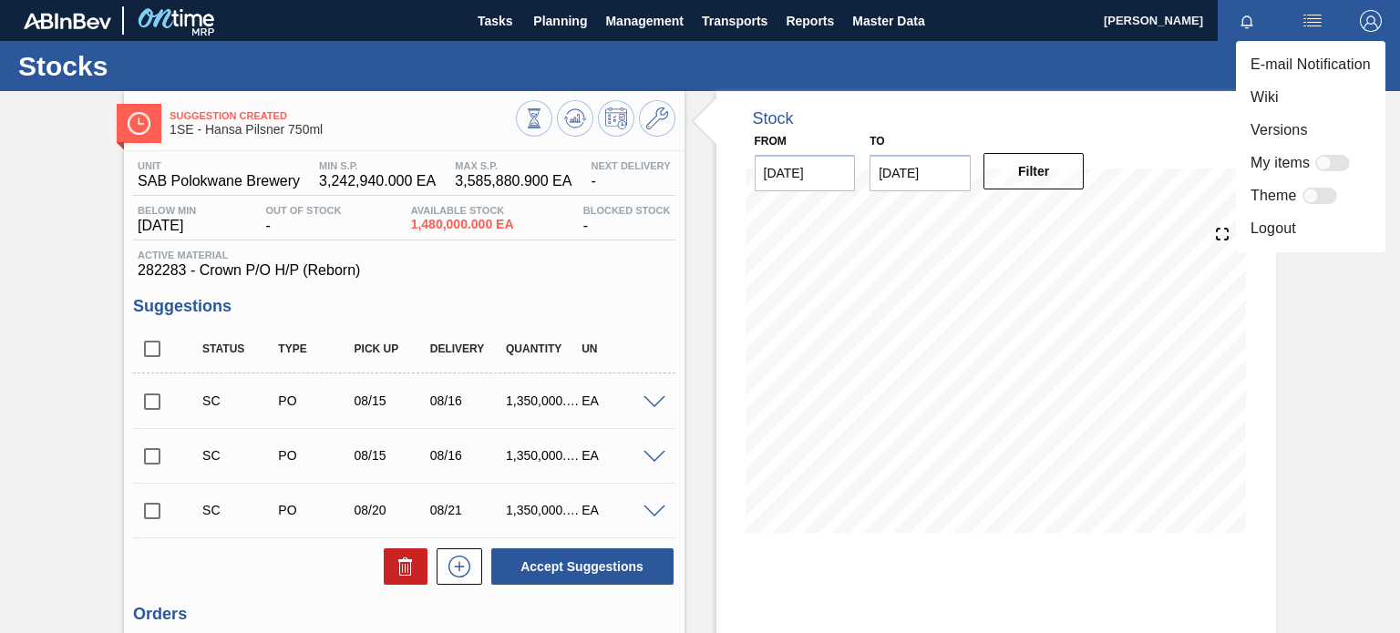
click at [1315, 29] on div at bounding box center [700, 316] width 1400 height 633
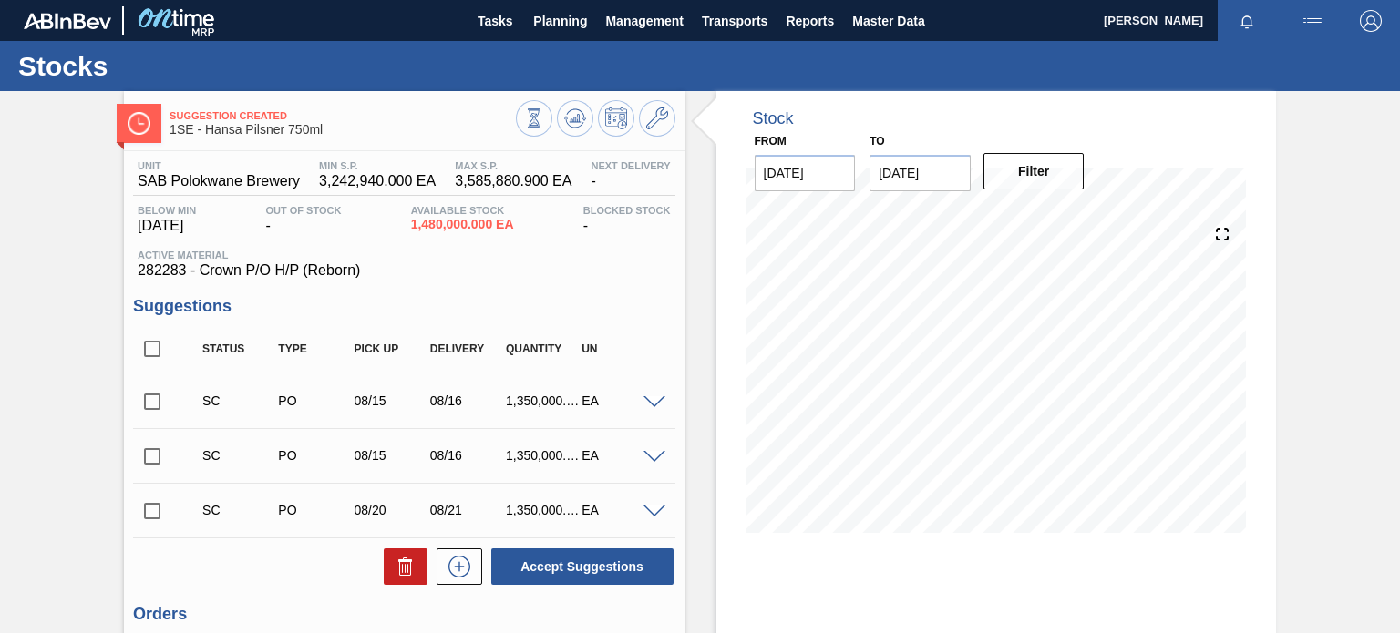
click at [1312, 28] on img "button" at bounding box center [1312, 21] width 22 height 22
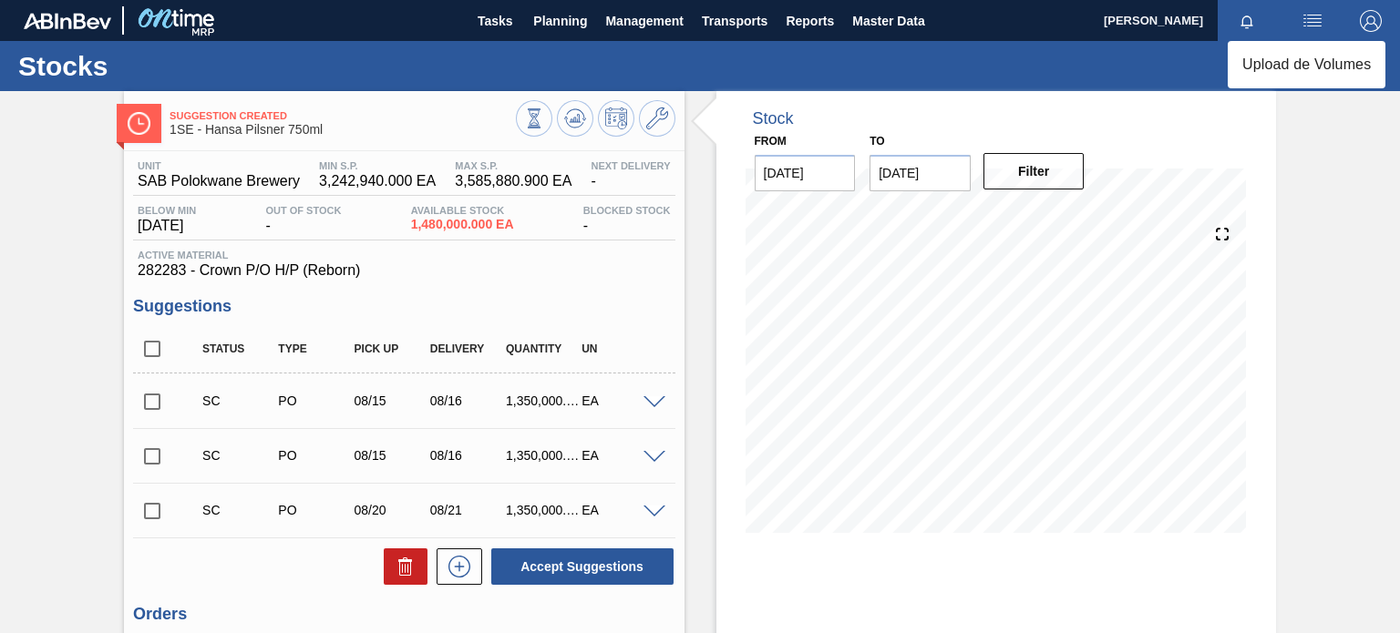
click at [1360, 25] on div at bounding box center [700, 316] width 1400 height 633
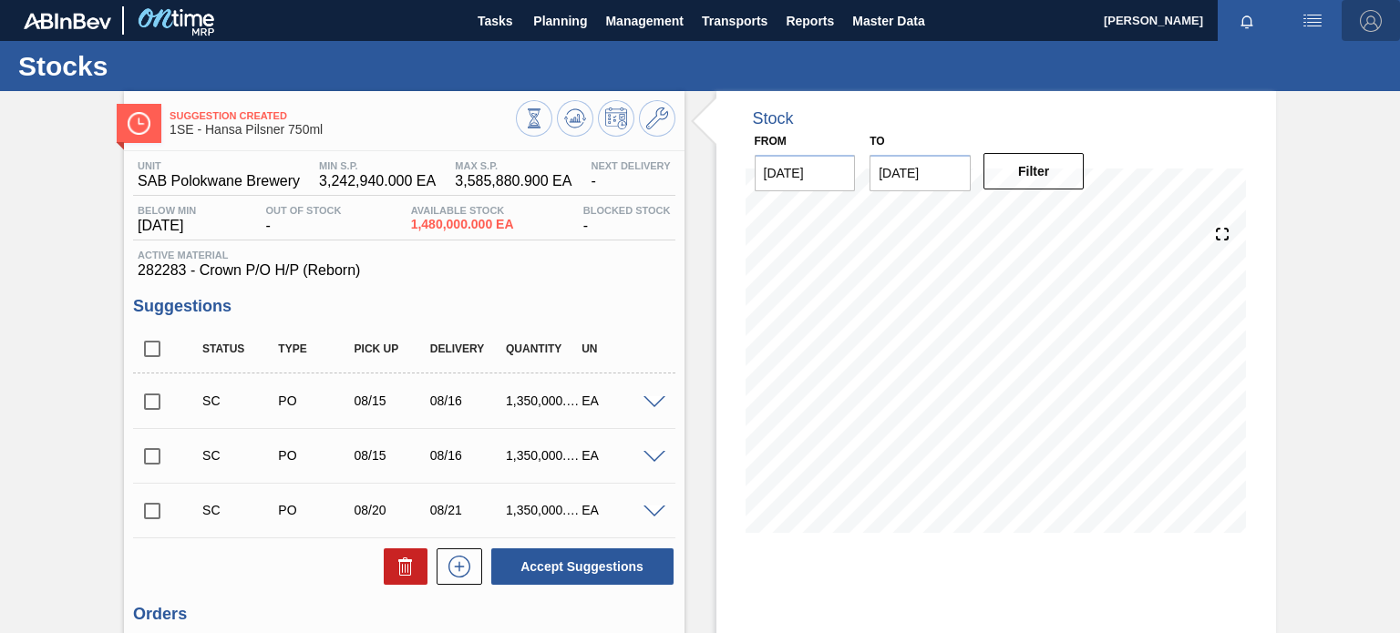
click at [1361, 17] on img "button" at bounding box center [1371, 21] width 22 height 22
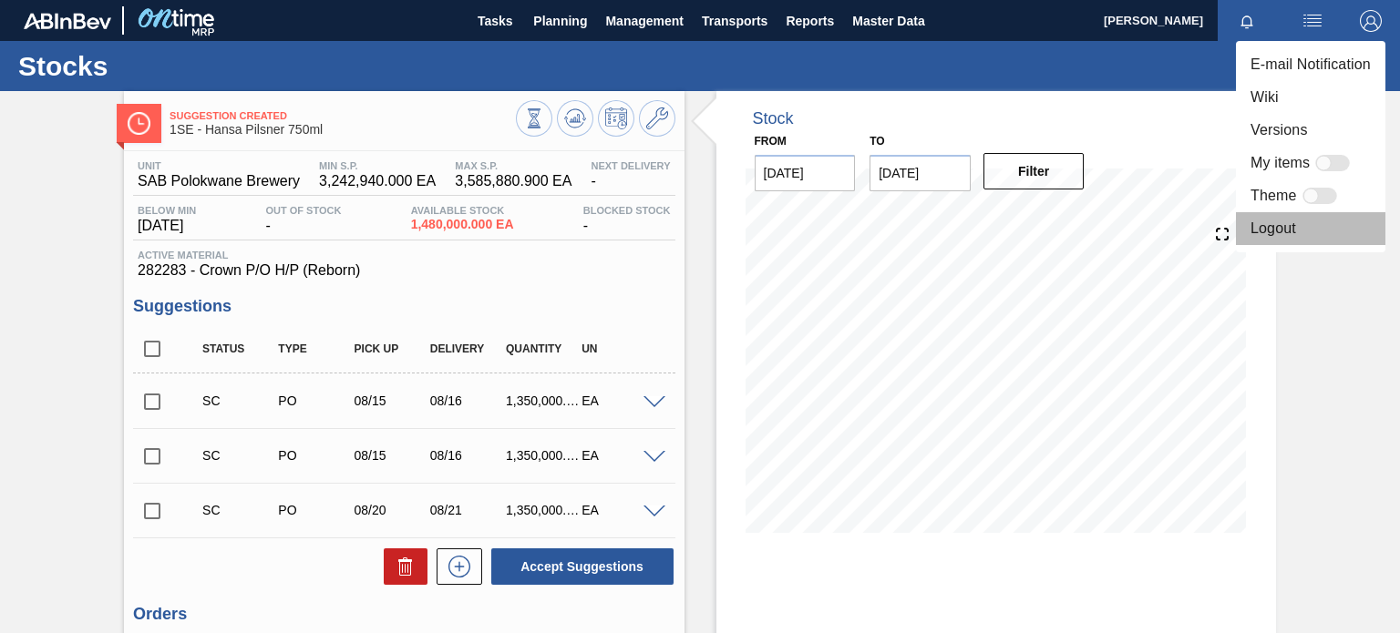
click at [1281, 231] on li "Logout" at bounding box center [1310, 228] width 149 height 33
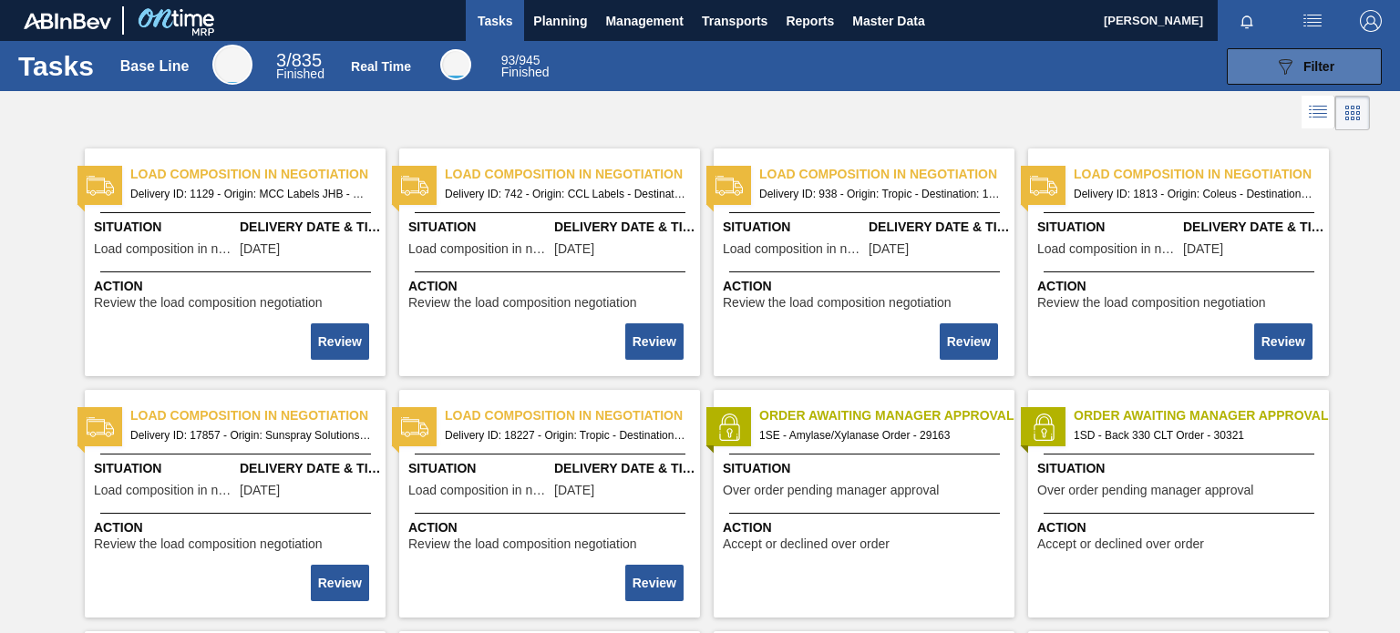
click at [1320, 54] on button "089F7B8B-B2A5-4AFE-B5C0-19BA573D28AC Filter" at bounding box center [1304, 66] width 155 height 36
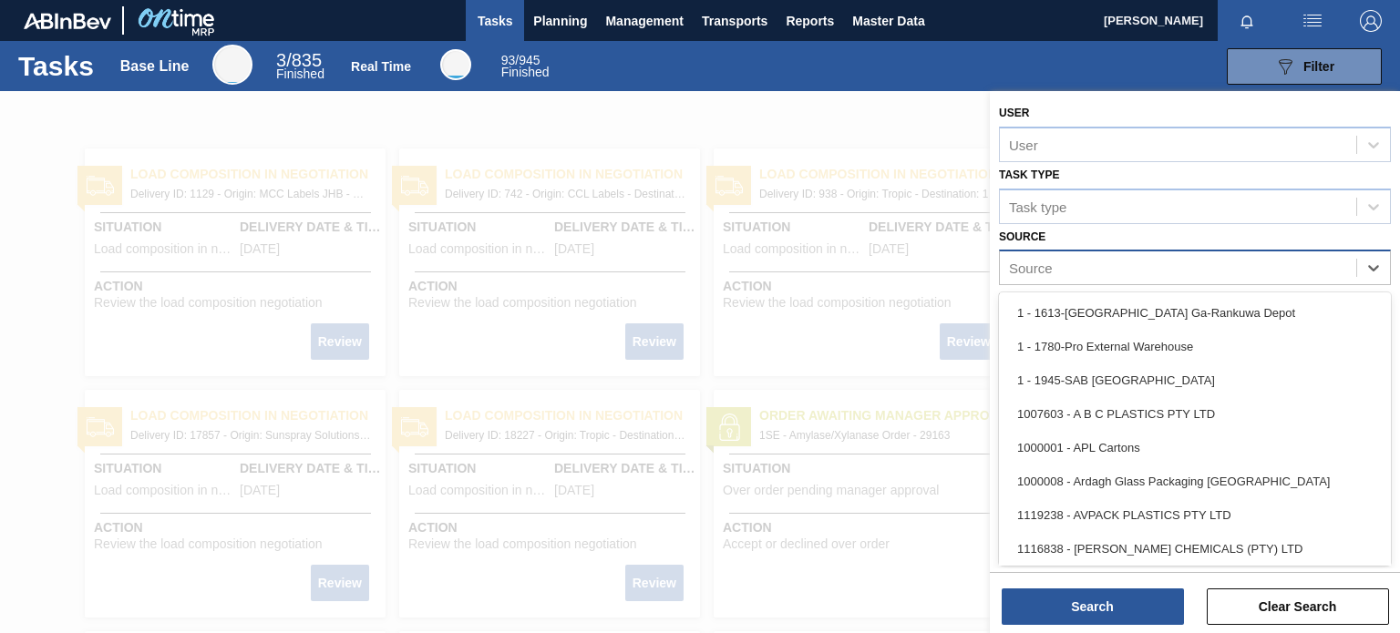
click at [1086, 276] on div "Source" at bounding box center [1178, 268] width 356 height 26
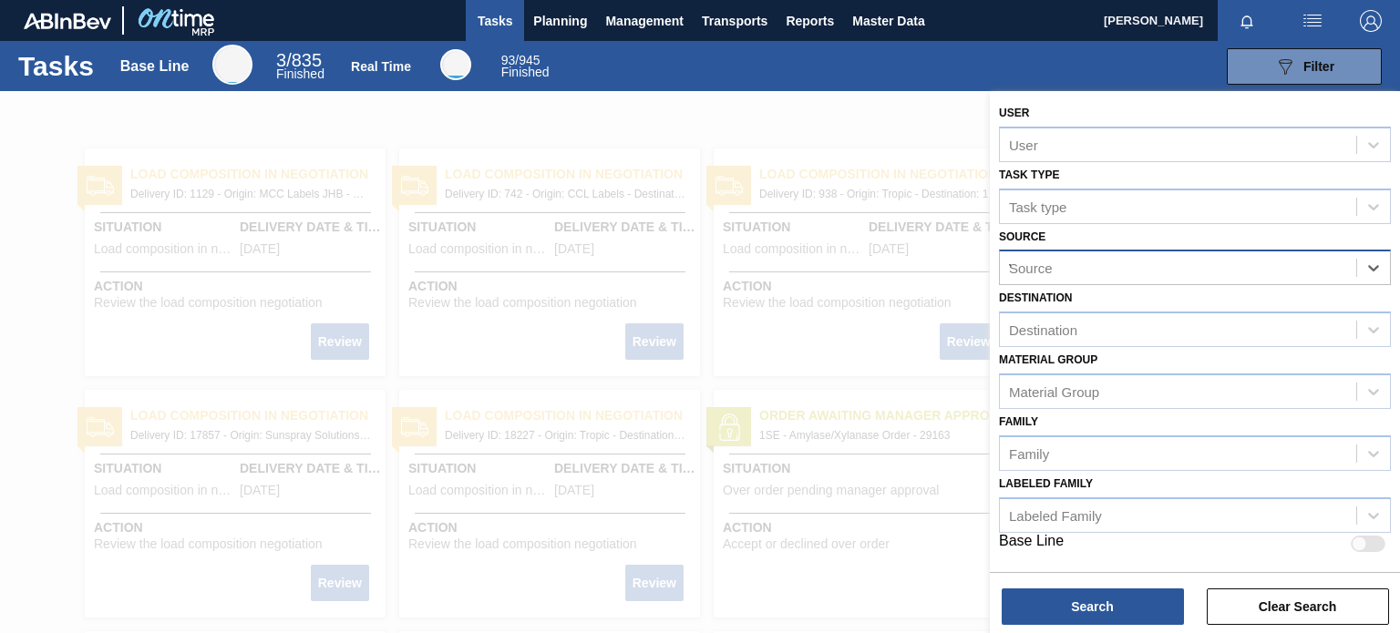
click at [1148, 265] on div "Source V" at bounding box center [1178, 268] width 356 height 26
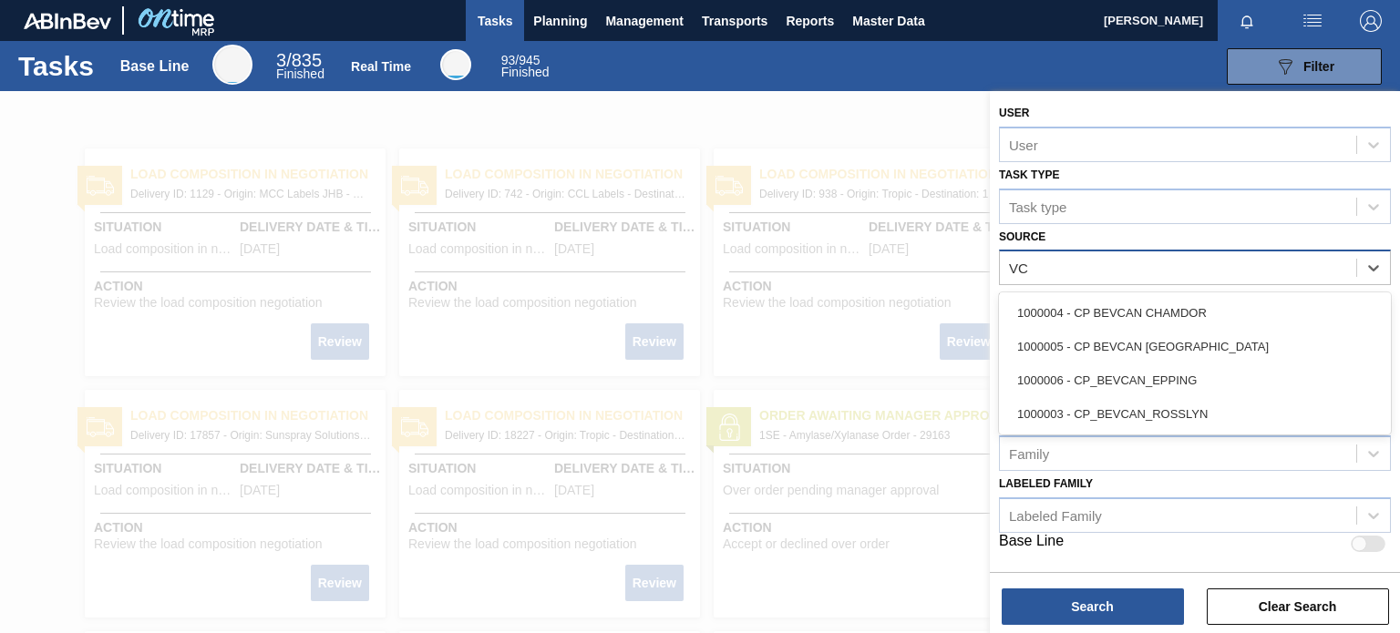
type input "V"
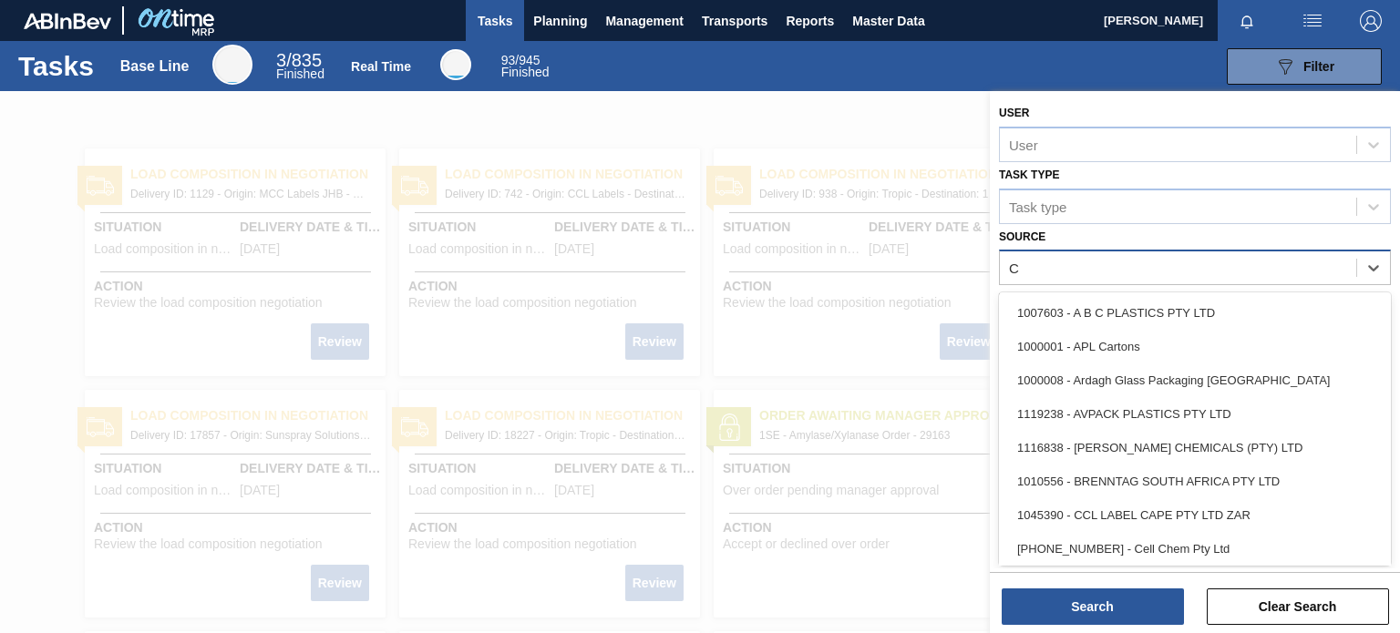
type input "CO"
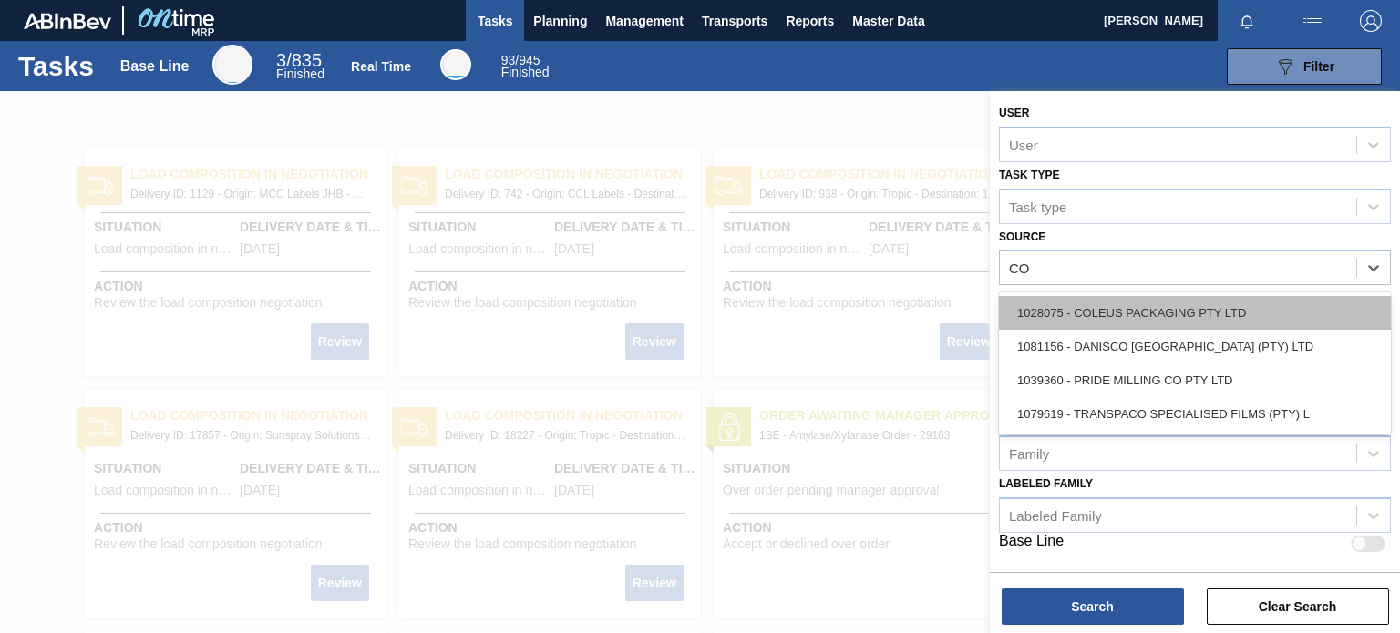
click at [1146, 303] on div "1028075 - COLEUS PACKAGING PTY LTD" at bounding box center [1195, 313] width 392 height 34
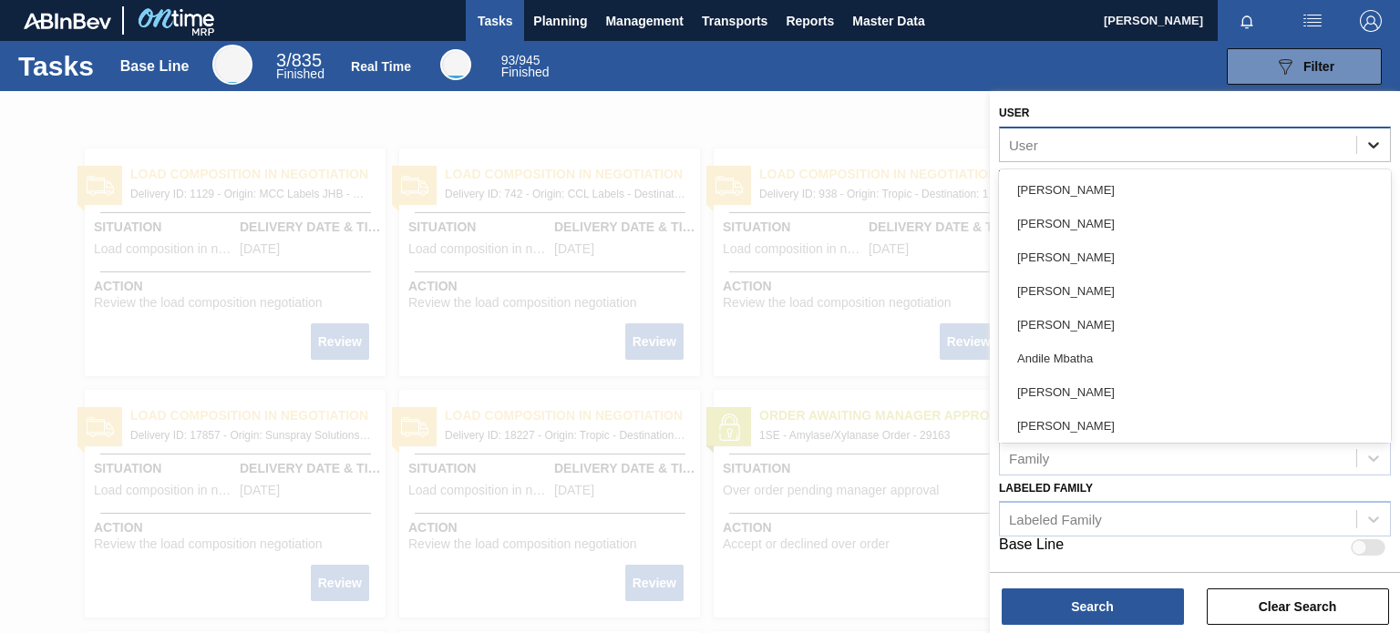
click at [1371, 145] on icon at bounding box center [1373, 145] width 11 height 6
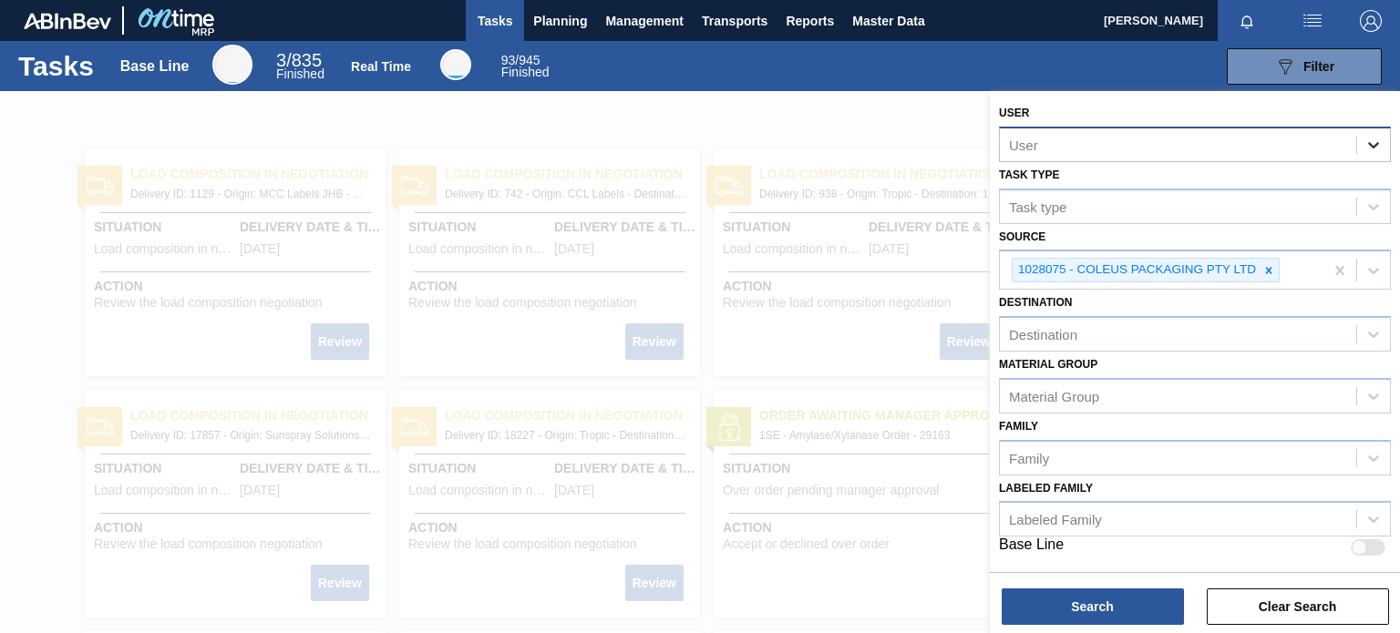
click at [1371, 145] on icon at bounding box center [1373, 145] width 11 height 6
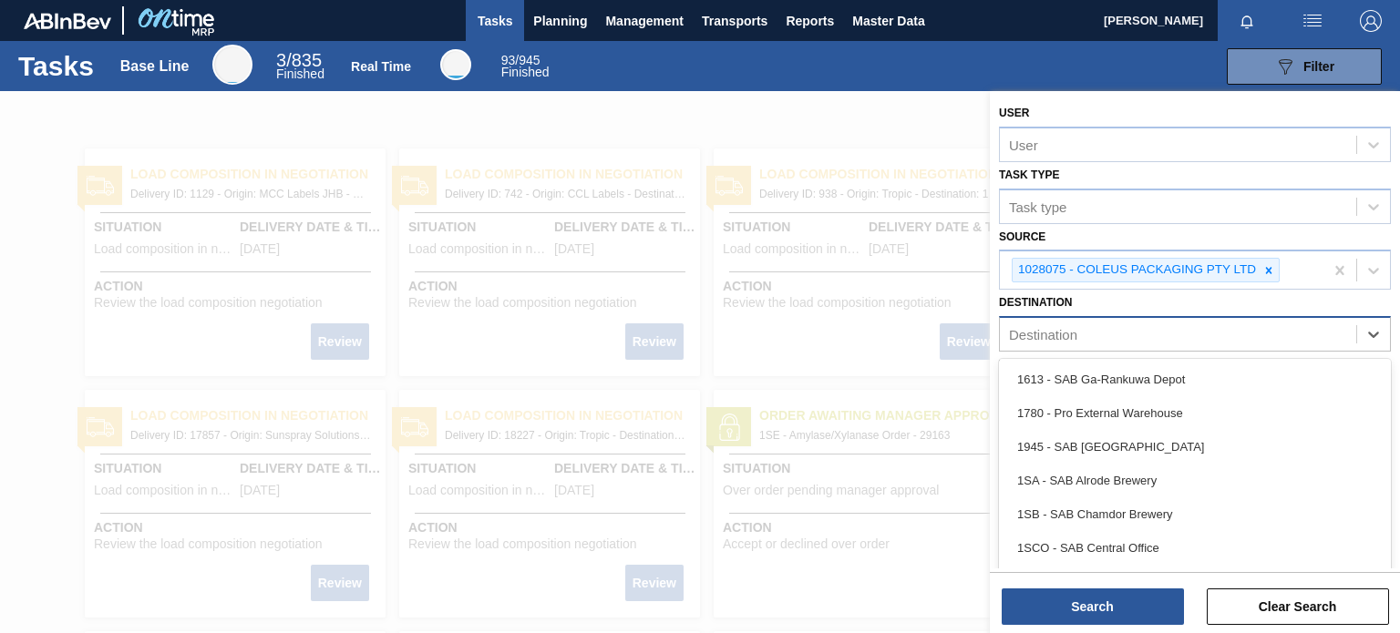
click at [1119, 339] on div "Destination" at bounding box center [1178, 335] width 356 height 26
type input "1SE"
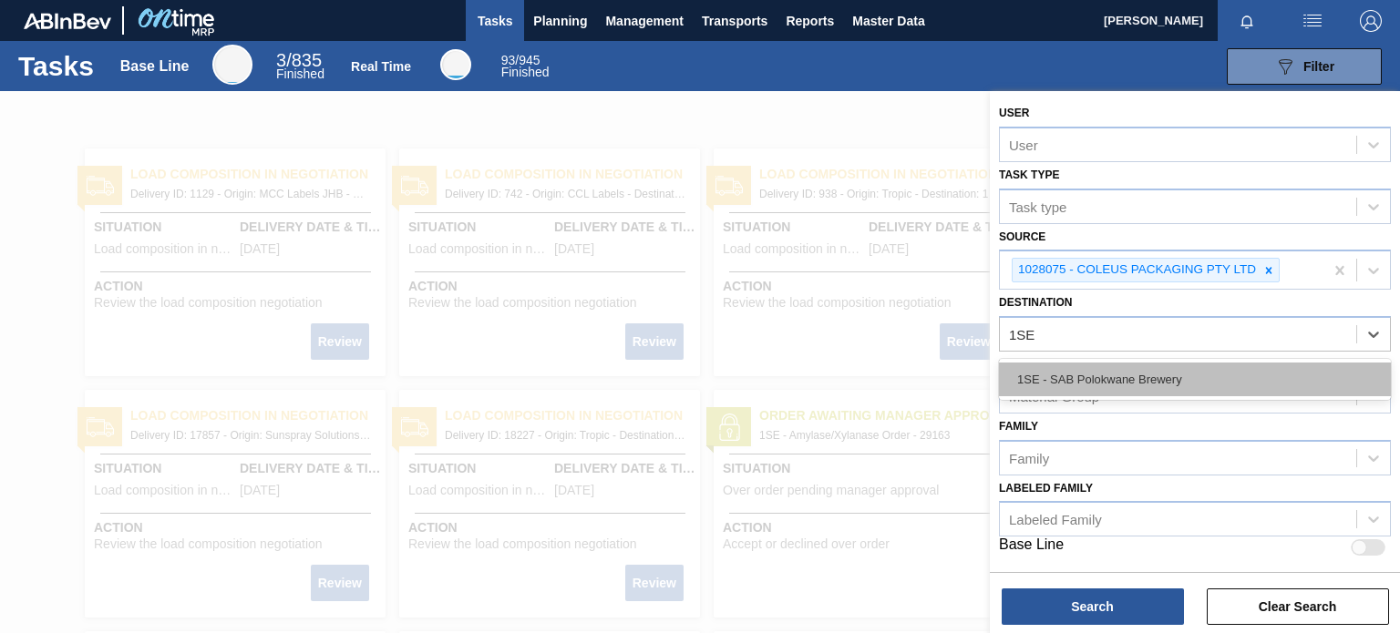
click at [1112, 366] on div "1SE - SAB Polokwane Brewery" at bounding box center [1195, 380] width 392 height 34
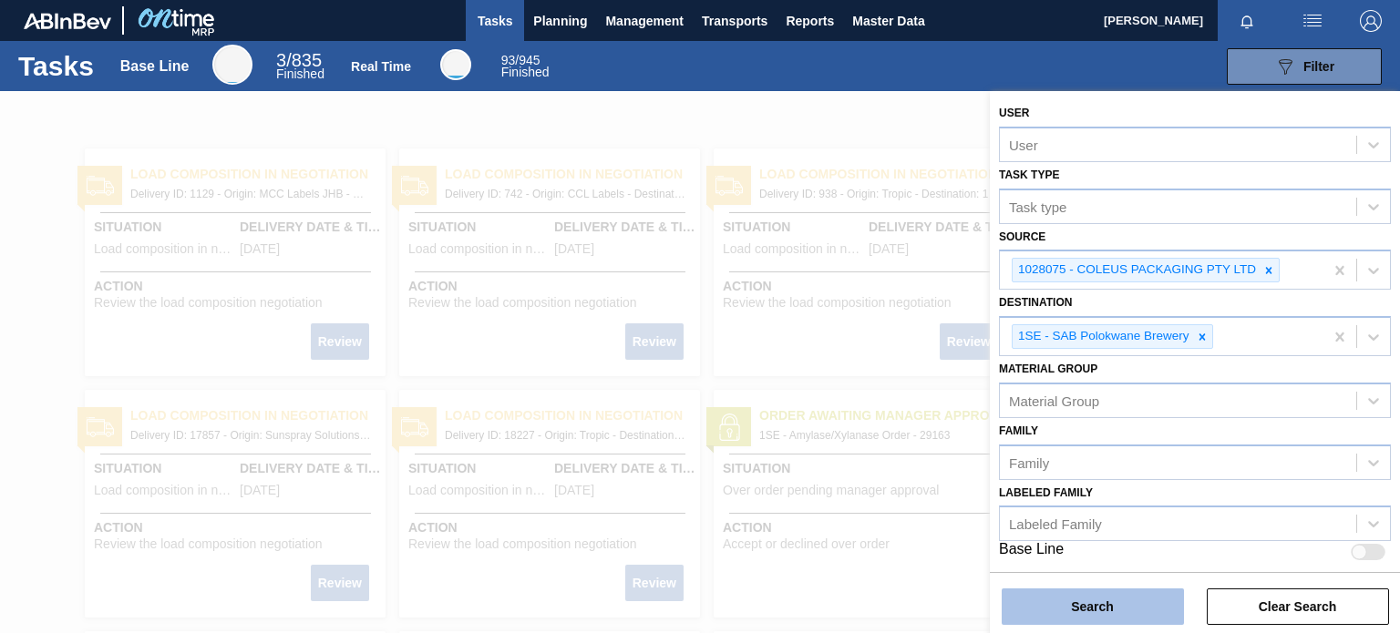
click at [1067, 604] on button "Search" at bounding box center [1093, 607] width 182 height 36
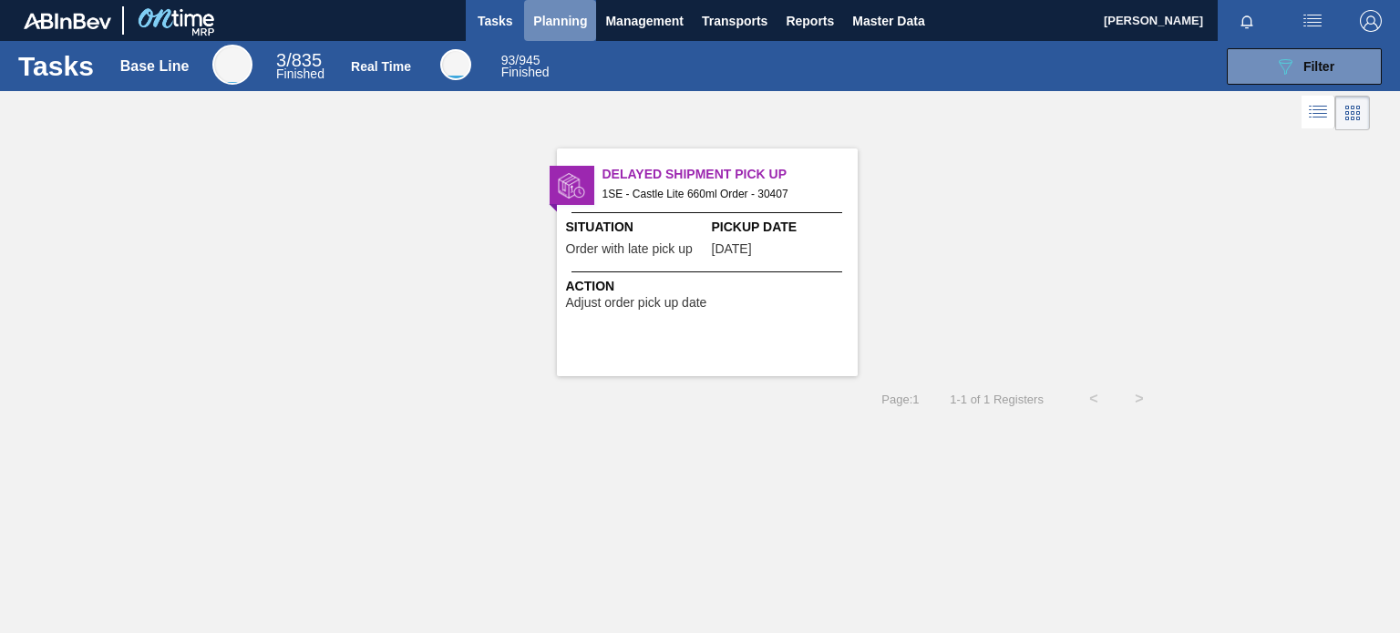
click at [539, 12] on span "Planning" at bounding box center [560, 21] width 54 height 22
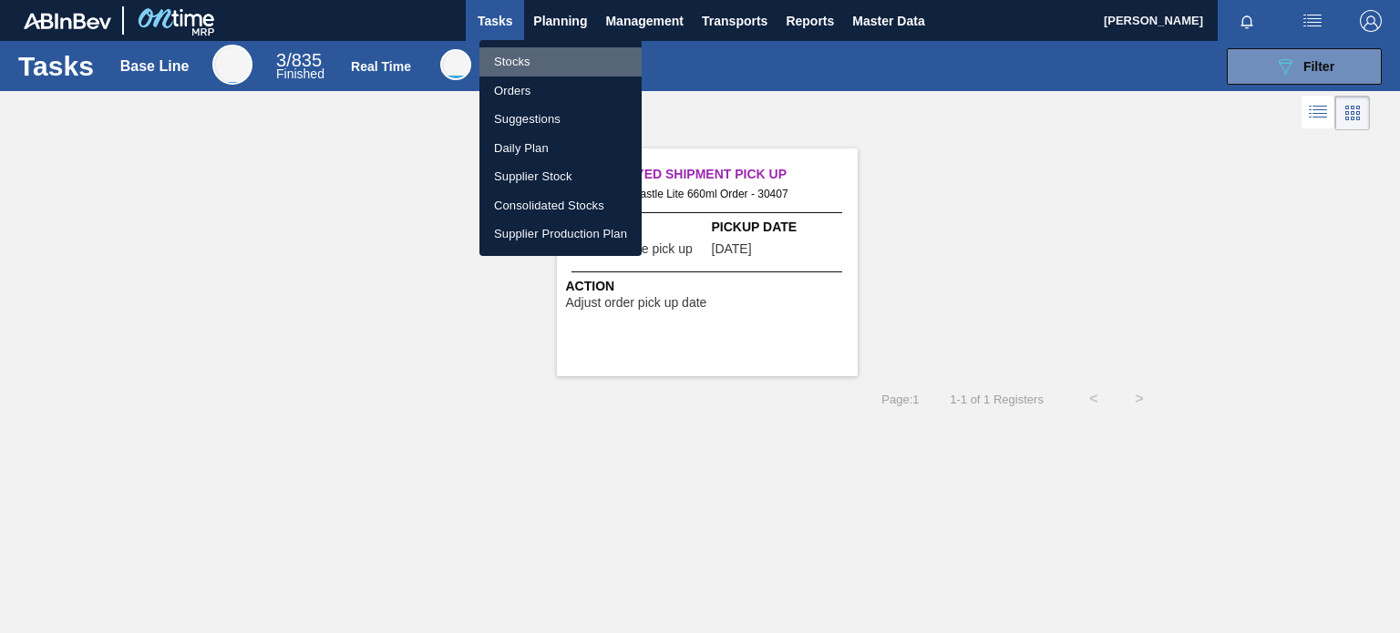
click at [517, 57] on li "Stocks" at bounding box center [560, 61] width 162 height 29
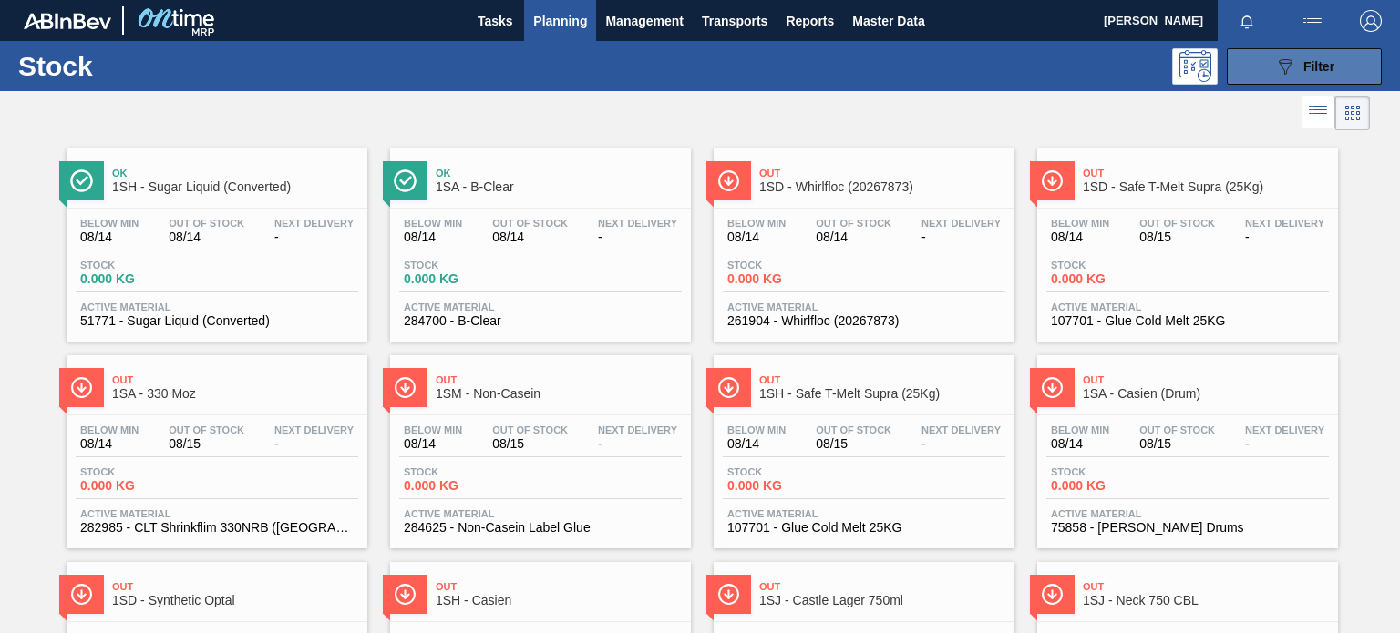
click at [1321, 57] on div "089F7B8B-B2A5-4AFE-B5C0-19BA573D28AC Filter" at bounding box center [1304, 67] width 60 height 22
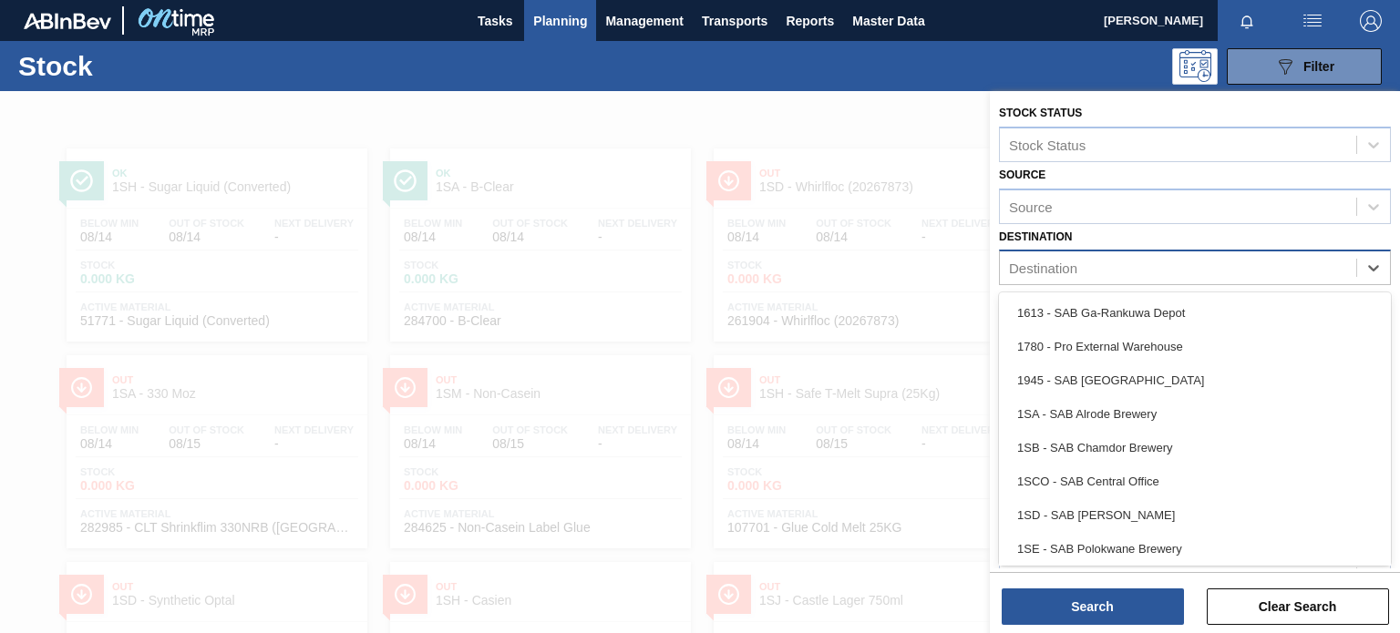
click at [1078, 261] on div "Destination" at bounding box center [1178, 268] width 356 height 26
type input "1SE"
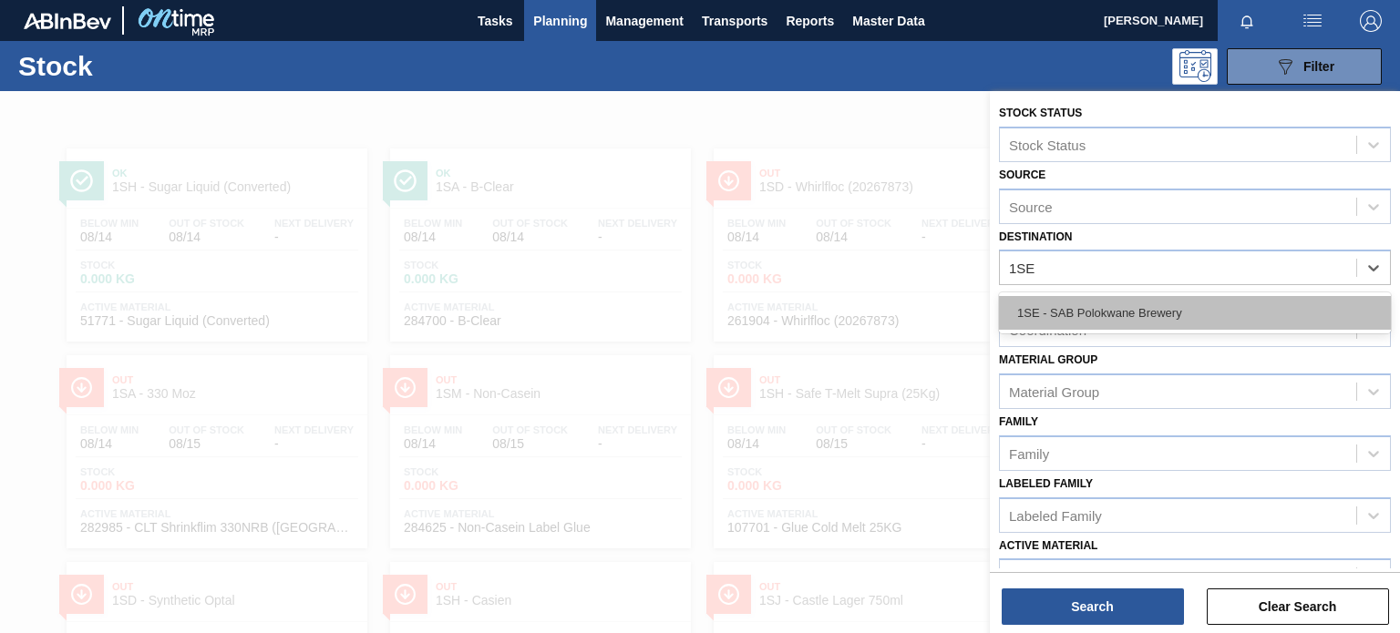
click at [1094, 303] on div "1SE - SAB Polokwane Brewery" at bounding box center [1195, 313] width 392 height 34
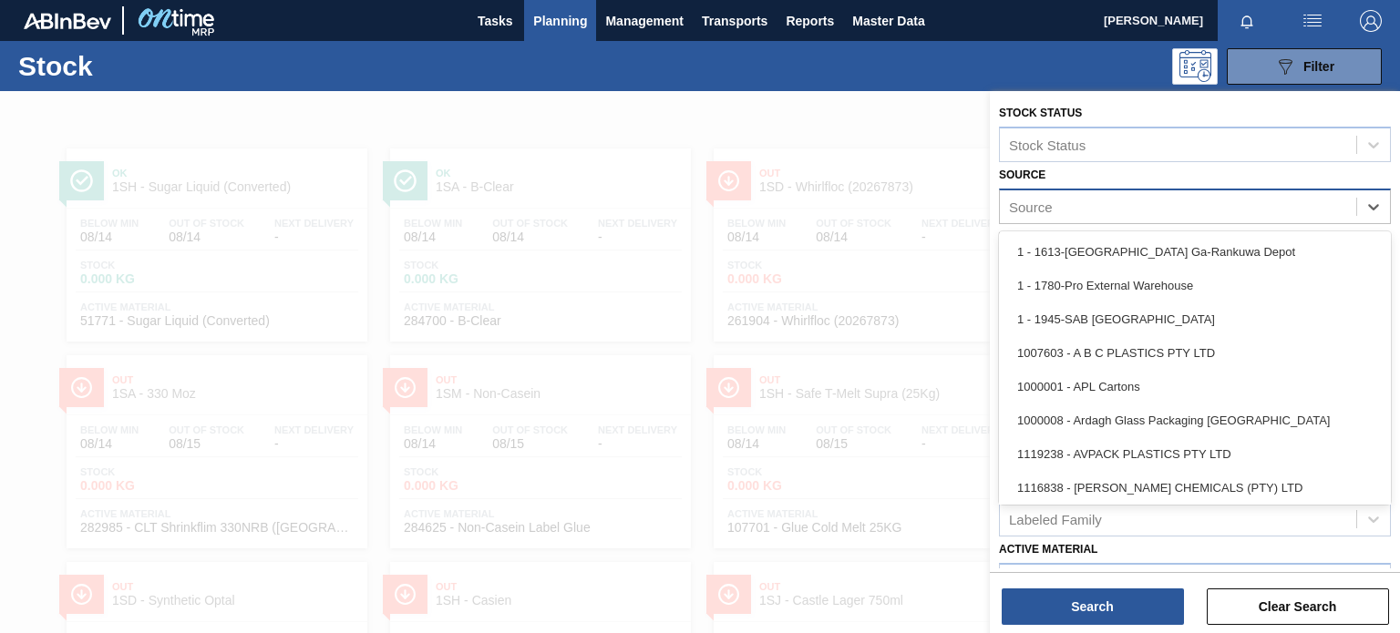
click at [1097, 211] on div "Source" at bounding box center [1178, 206] width 356 height 26
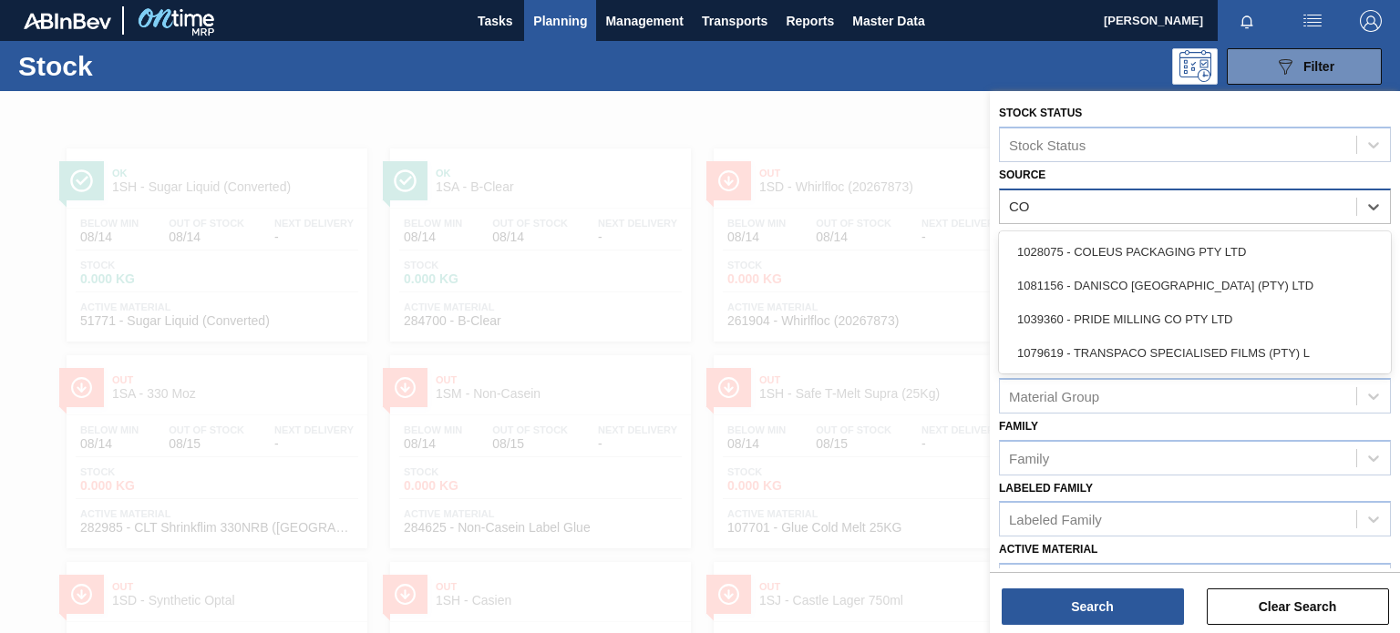
type input "COL"
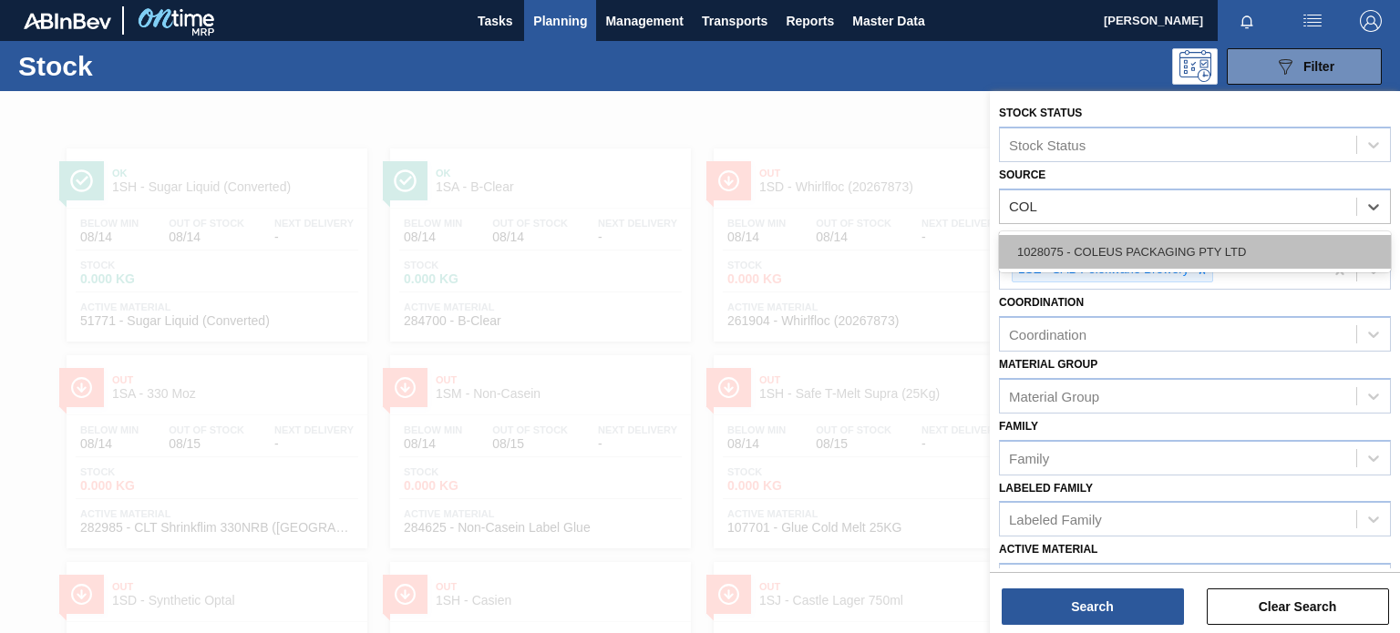
click at [1115, 239] on div "1028075 - COLEUS PACKAGING PTY LTD" at bounding box center [1195, 252] width 392 height 34
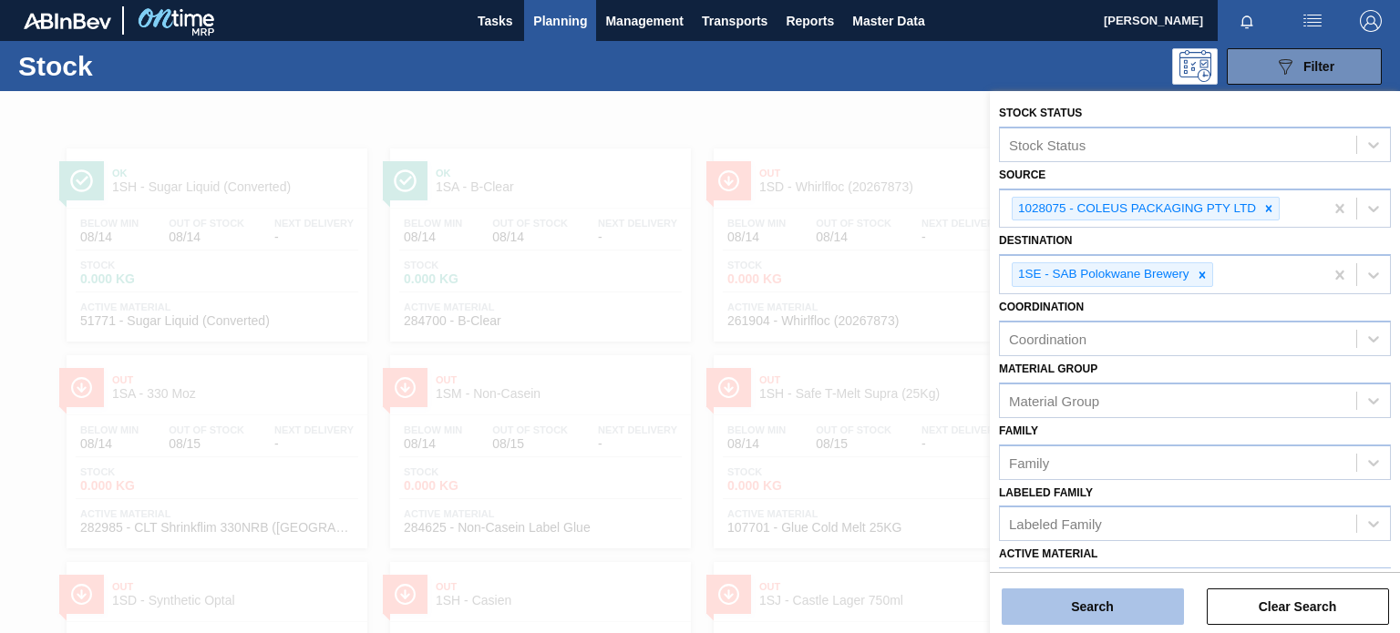
click at [1071, 606] on button "Search" at bounding box center [1093, 607] width 182 height 36
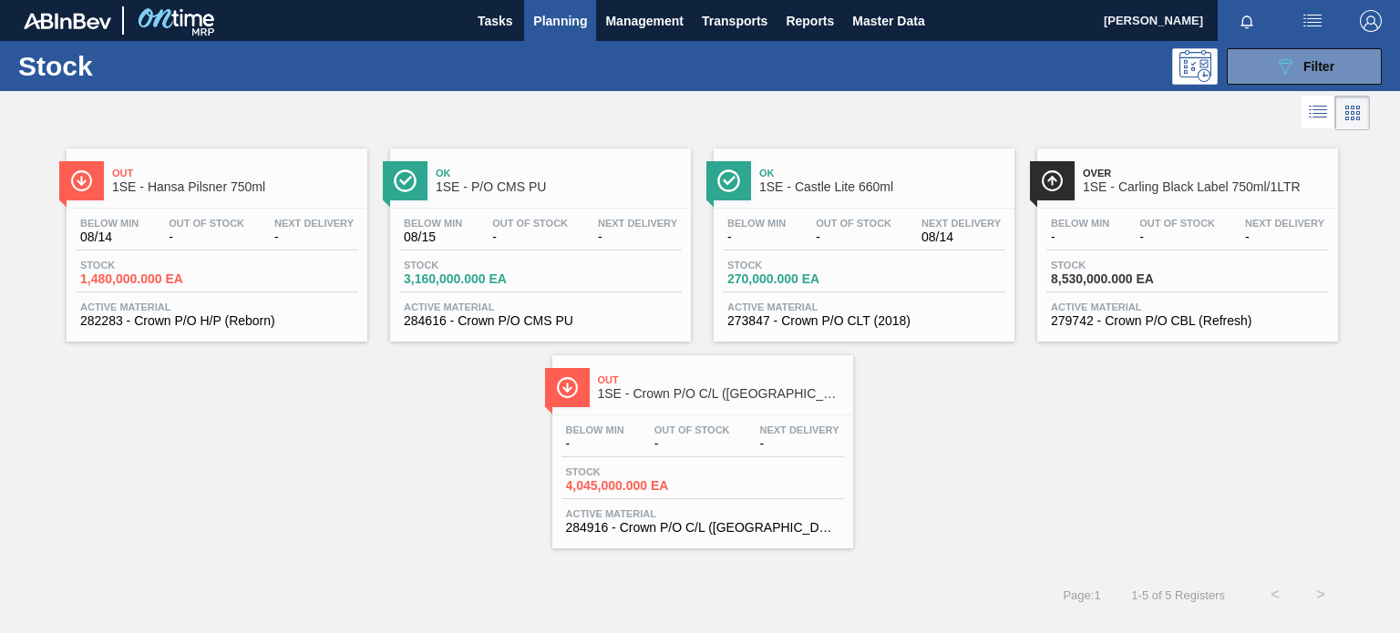
click at [989, 458] on div "Out 1SE - Hansa Pilsner 750ml Below Min 08/14 Out Of Stock - Next Delivery - St…" at bounding box center [700, 342] width 1400 height 414
click at [730, 26] on span "Transports" at bounding box center [735, 21] width 66 height 22
click at [349, 378] on div at bounding box center [700, 316] width 1400 height 633
click at [1072, 508] on div "Out 1SE - Hansa Pilsner 750ml Below Min 08/14 Out Of Stock - Next Delivery - St…" at bounding box center [700, 342] width 1400 height 414
click at [272, 212] on div "Below Min 08/14 Out Of Stock - Next Delivery - Stock 1,480,000.000 EA Active Ma…" at bounding box center [217, 271] width 301 height 124
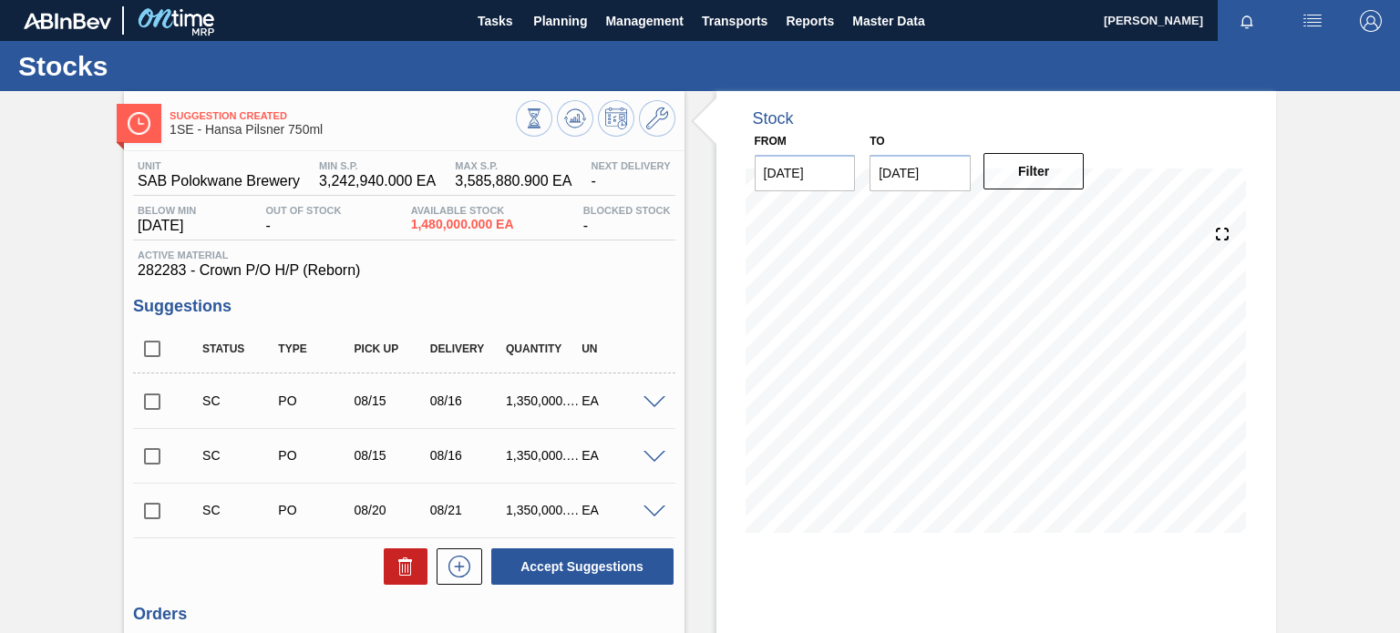
click at [150, 400] on input "checkbox" at bounding box center [152, 402] width 38 height 38
click at [611, 570] on button "Accept Suggestions" at bounding box center [582, 567] width 182 height 36
checkbox input "false"
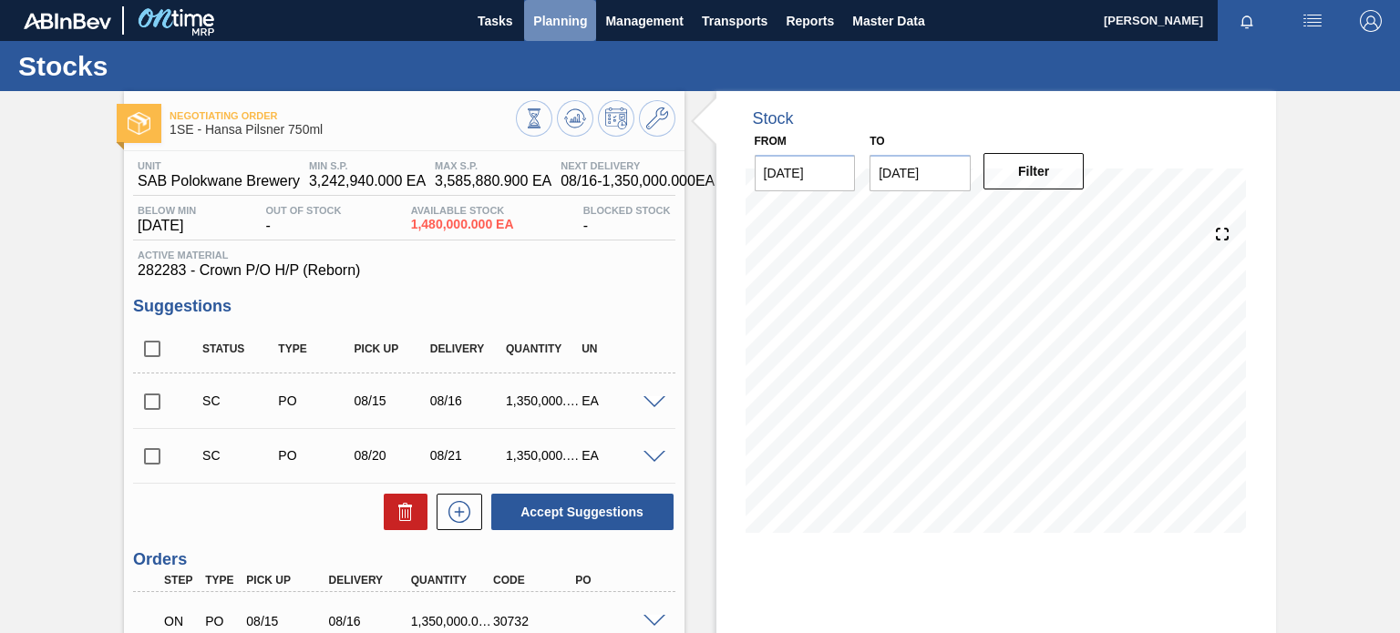
click at [567, 6] on button "Planning" at bounding box center [560, 20] width 72 height 41
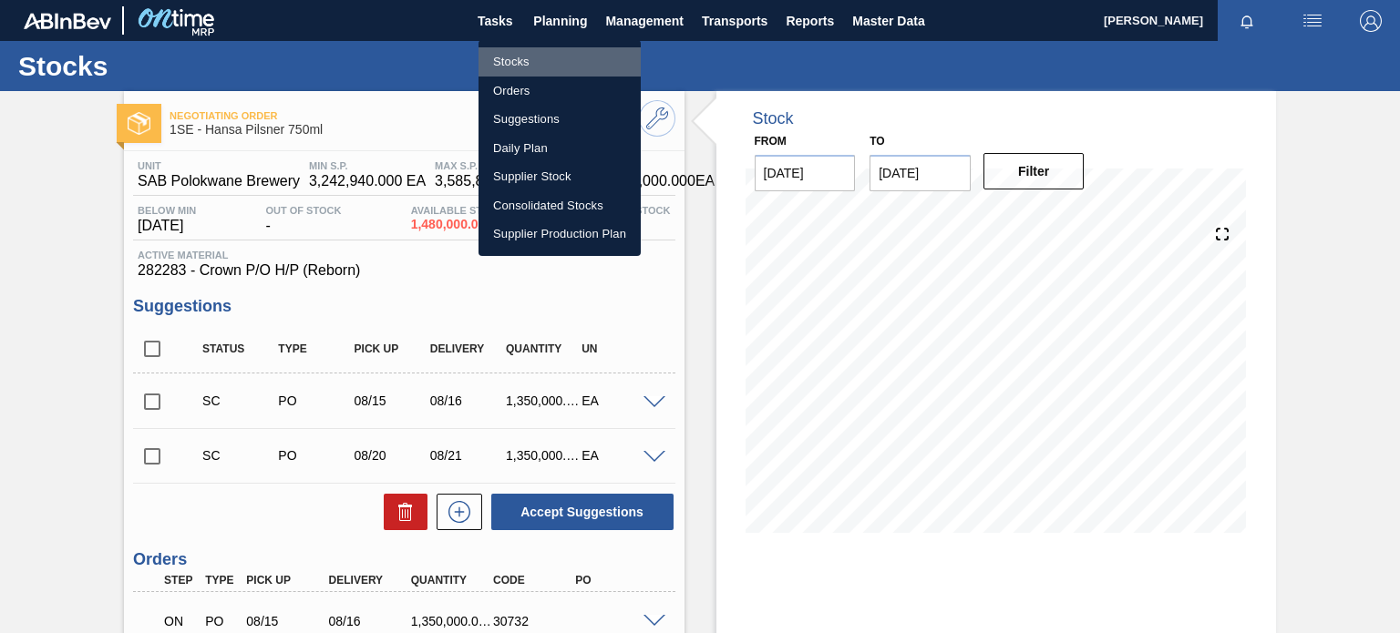
click at [517, 64] on li "Stocks" at bounding box center [559, 61] width 162 height 29
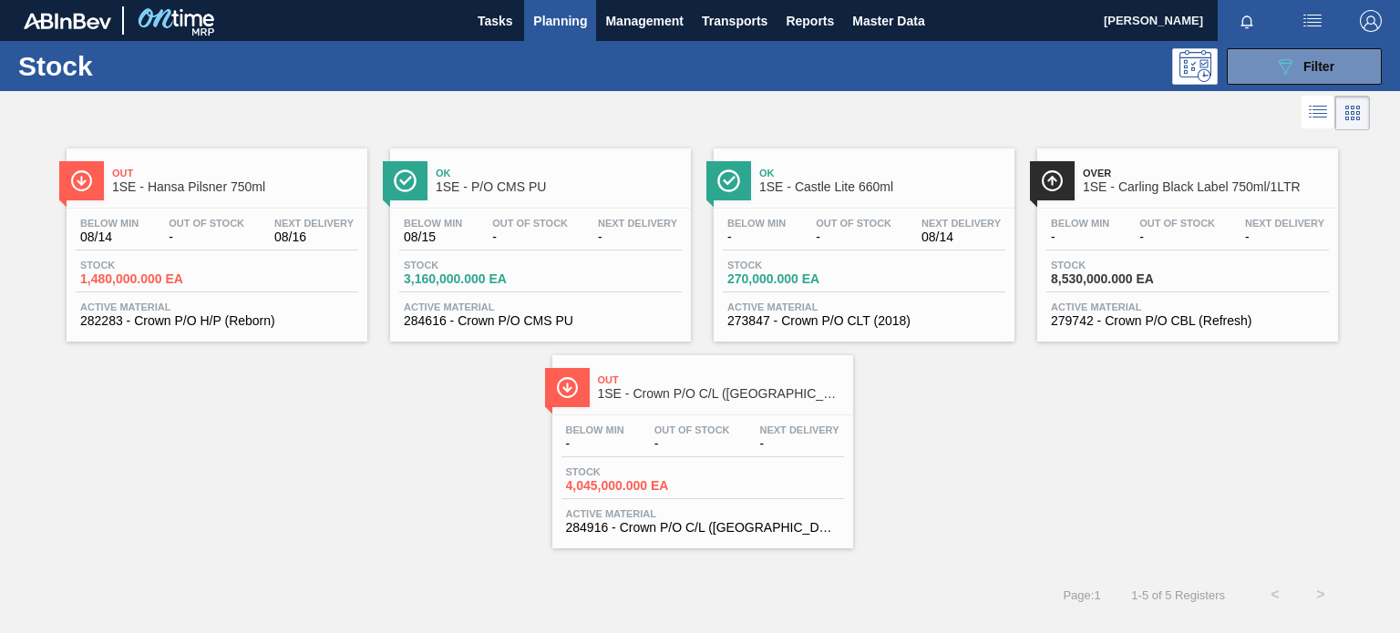
click at [554, 168] on span "Ok" at bounding box center [559, 173] width 246 height 11
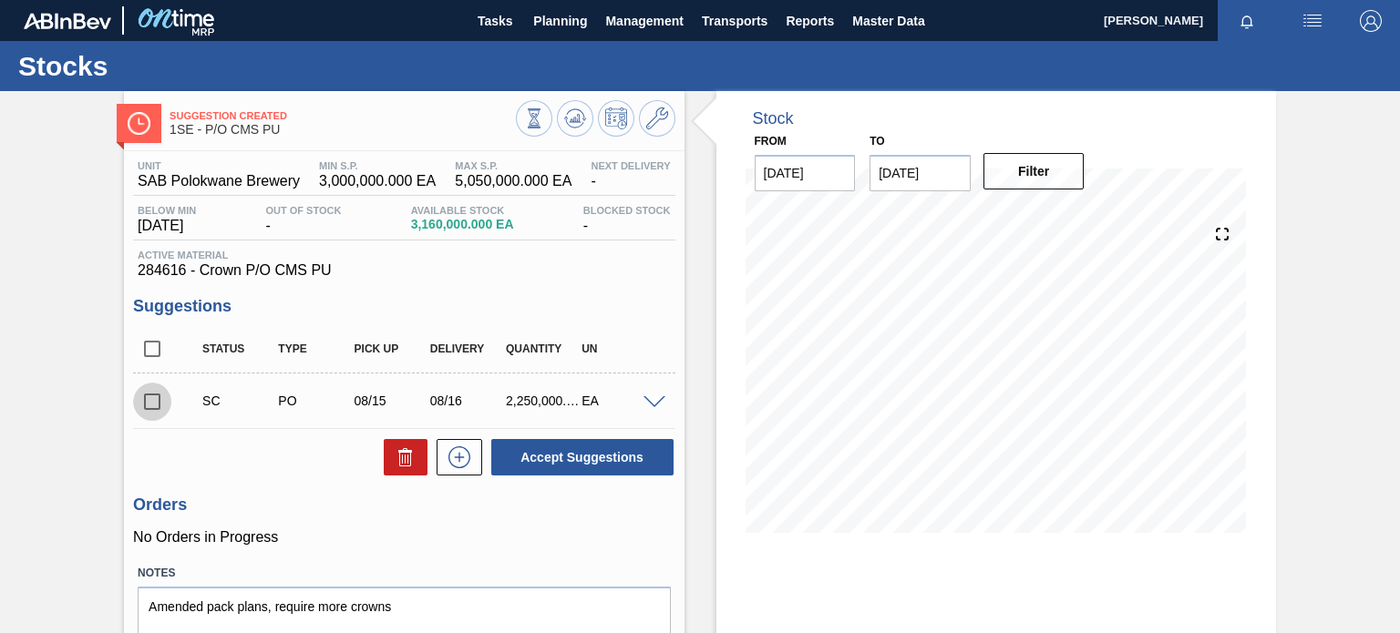
click at [162, 403] on input "checkbox" at bounding box center [152, 402] width 38 height 38
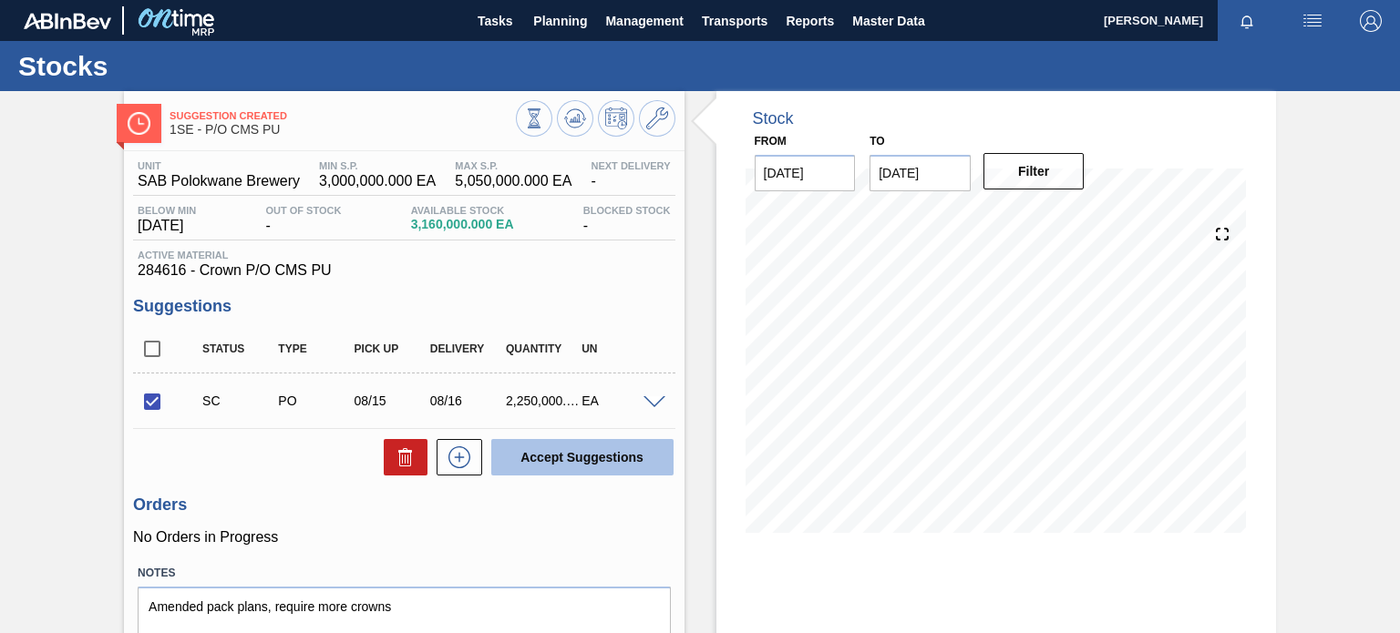
click at [560, 457] on button "Accept Suggestions" at bounding box center [582, 457] width 182 height 36
checkbox input "false"
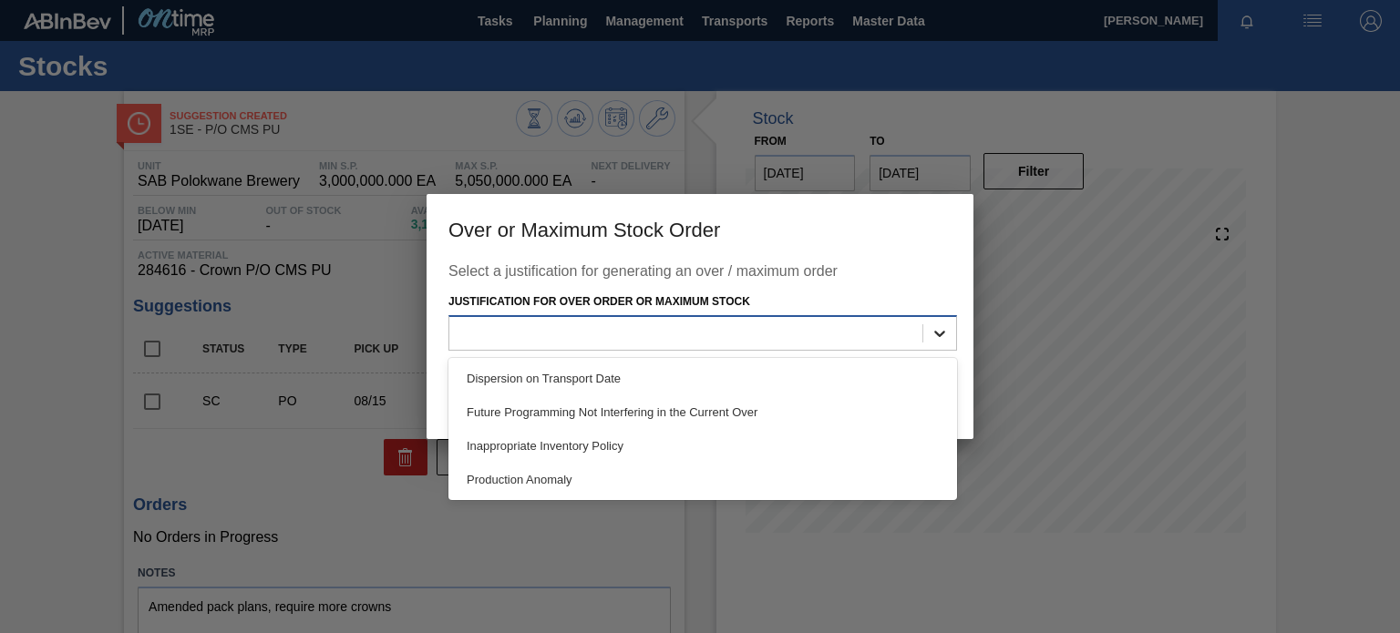
click at [950, 331] on div at bounding box center [939, 333] width 33 height 33
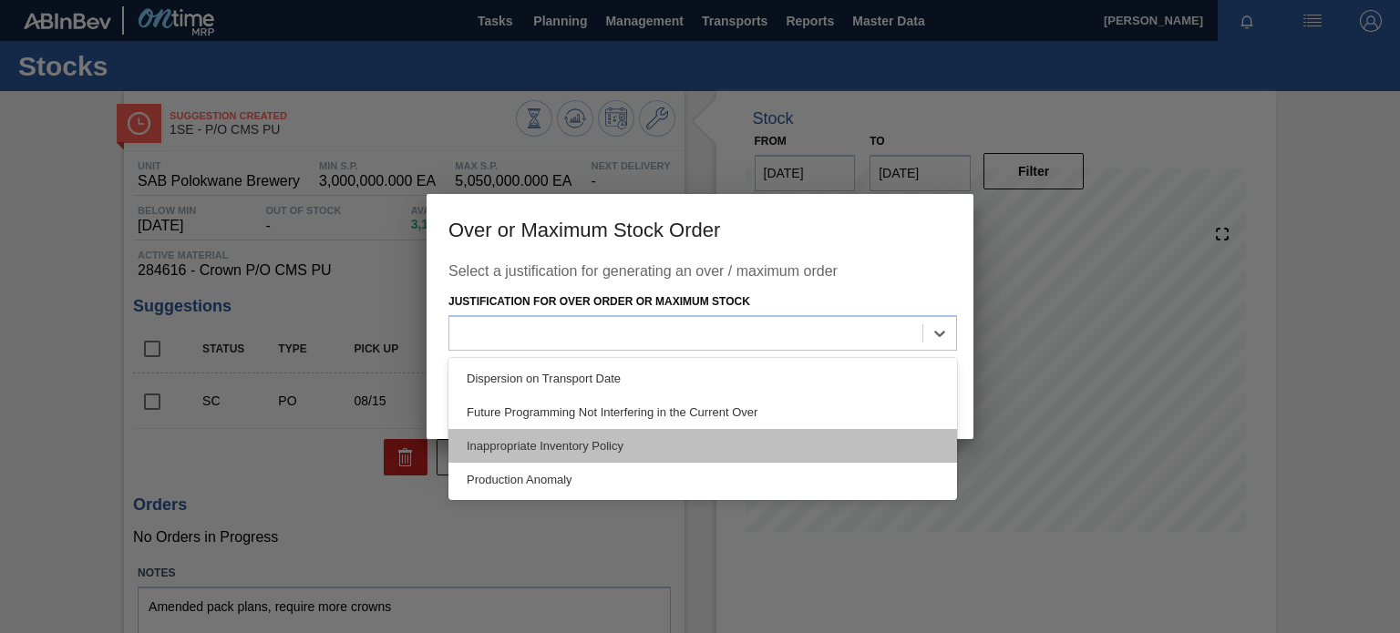
click at [632, 451] on div "Inappropriate Inventory Policy" at bounding box center [702, 446] width 508 height 34
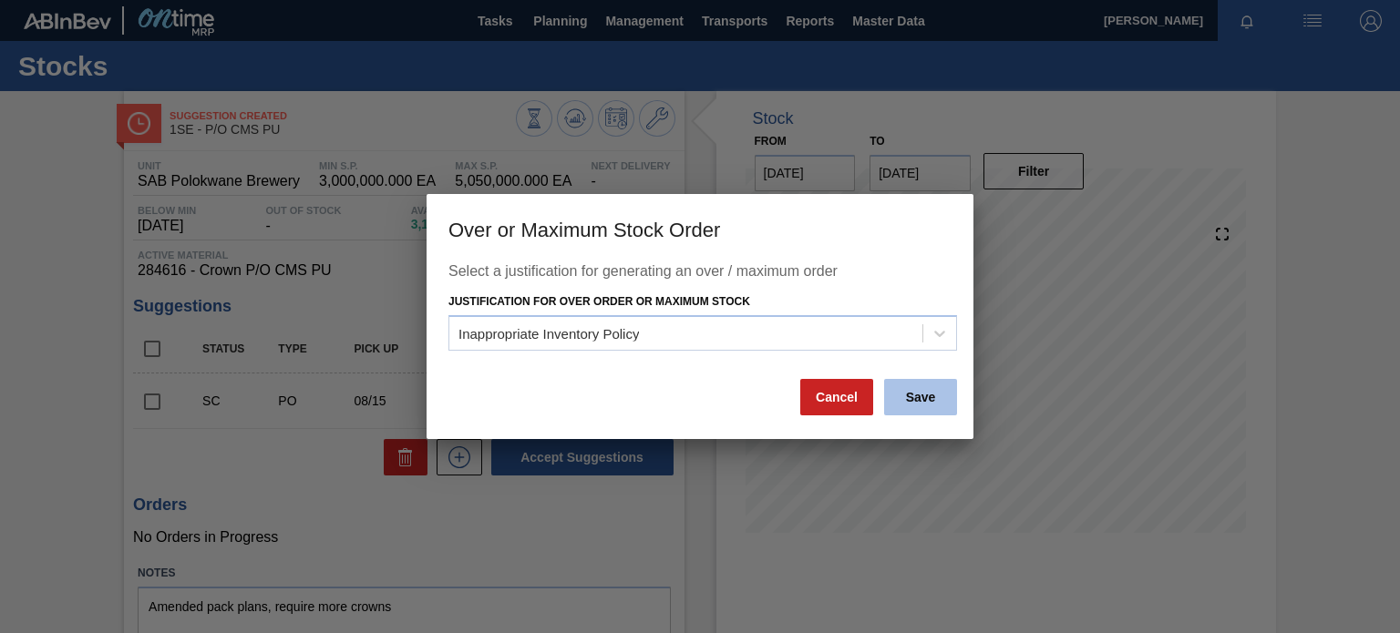
click at [936, 385] on button "Save" at bounding box center [920, 397] width 73 height 36
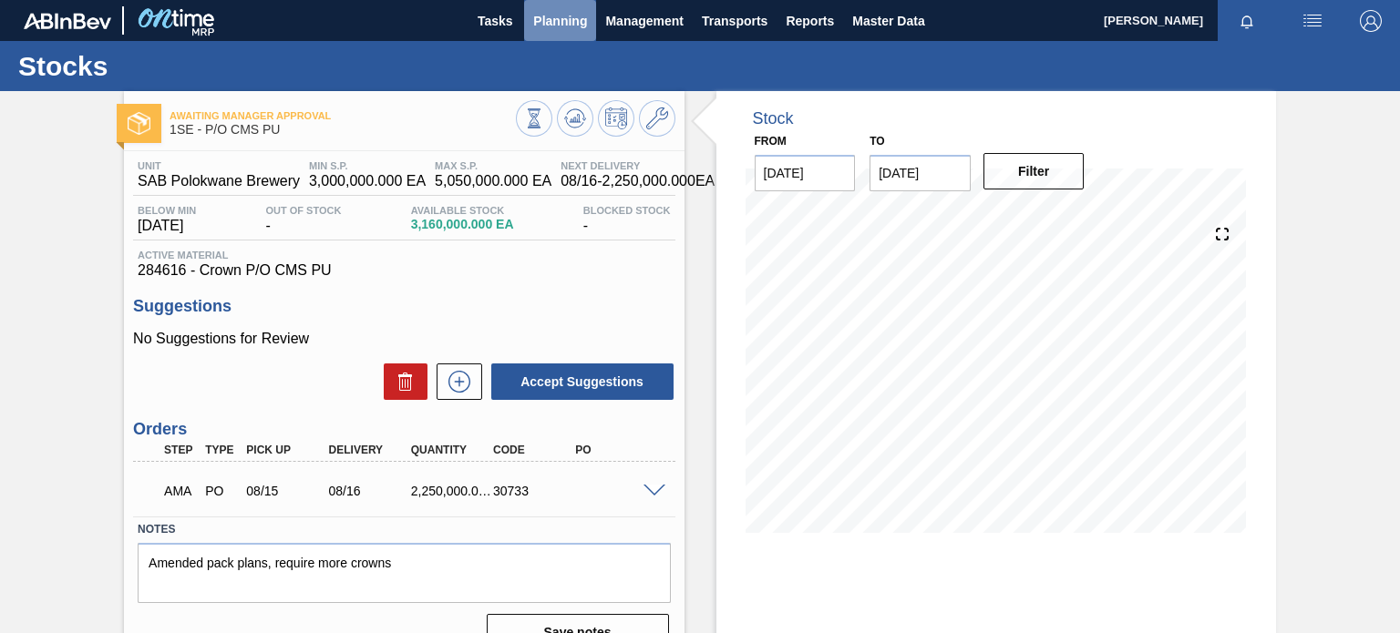
click at [549, 19] on span "Planning" at bounding box center [560, 21] width 54 height 22
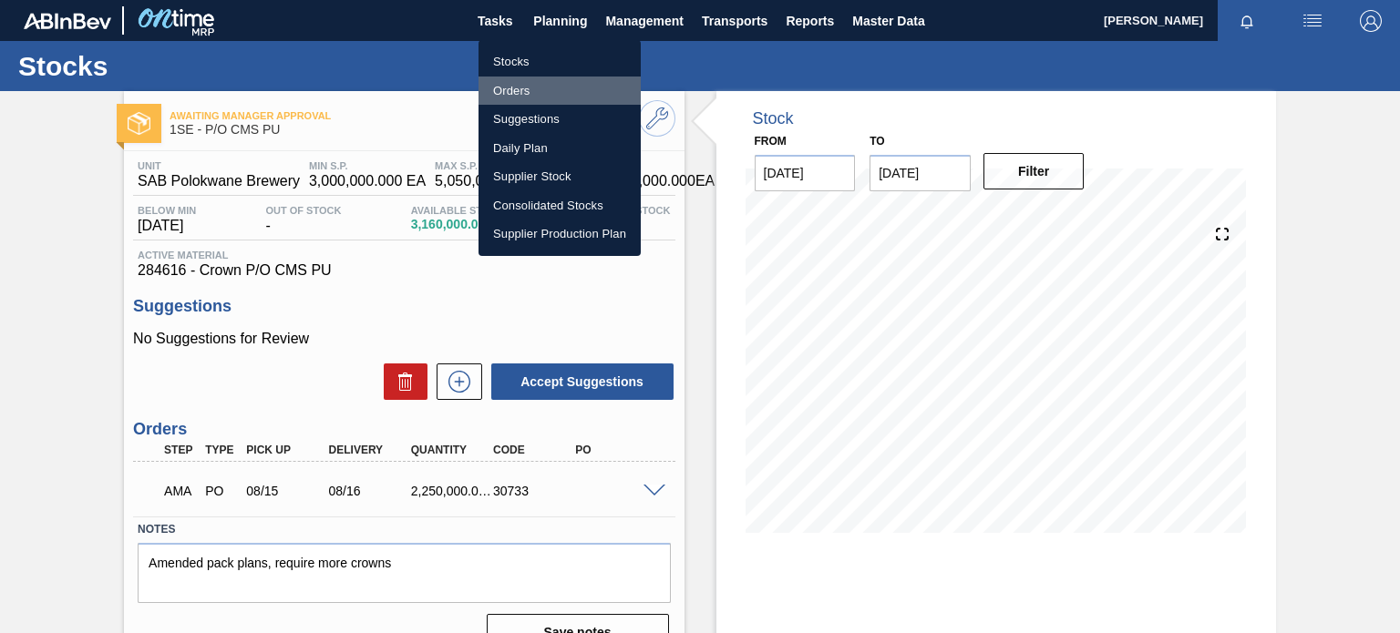
click at [507, 87] on li "Orders" at bounding box center [559, 91] width 162 height 29
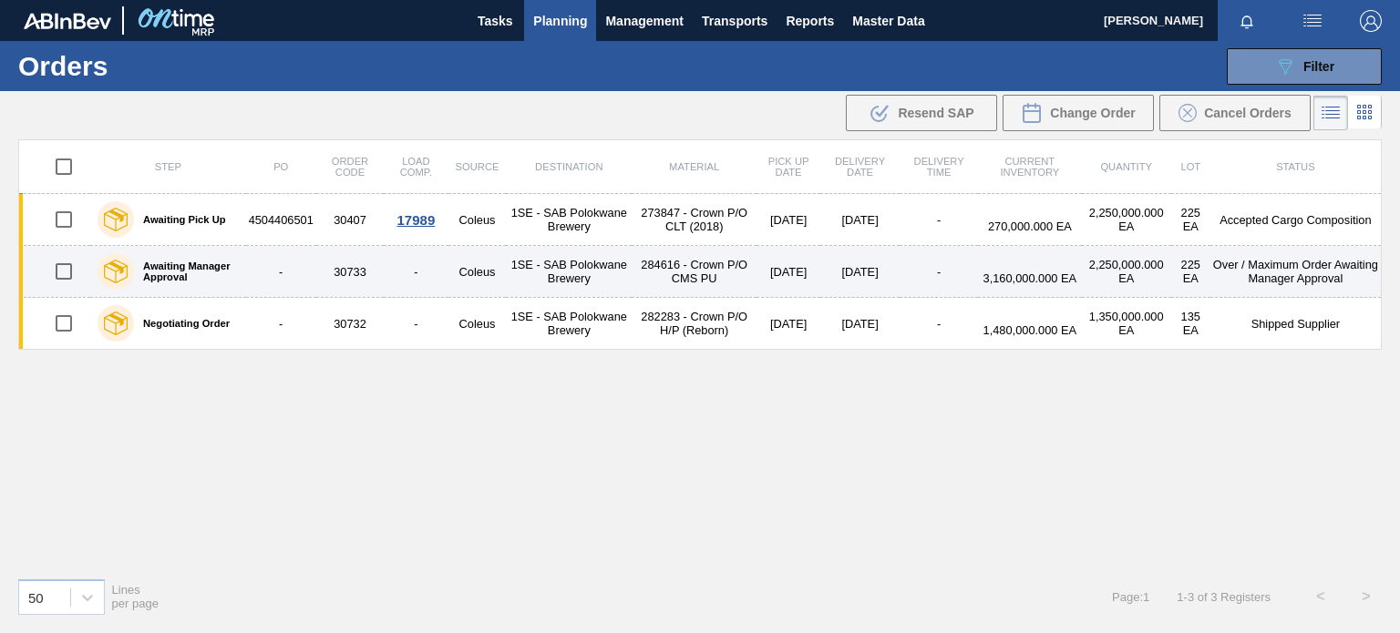
click at [173, 261] on label "Awaiting Manager Approval" at bounding box center [186, 272] width 105 height 22
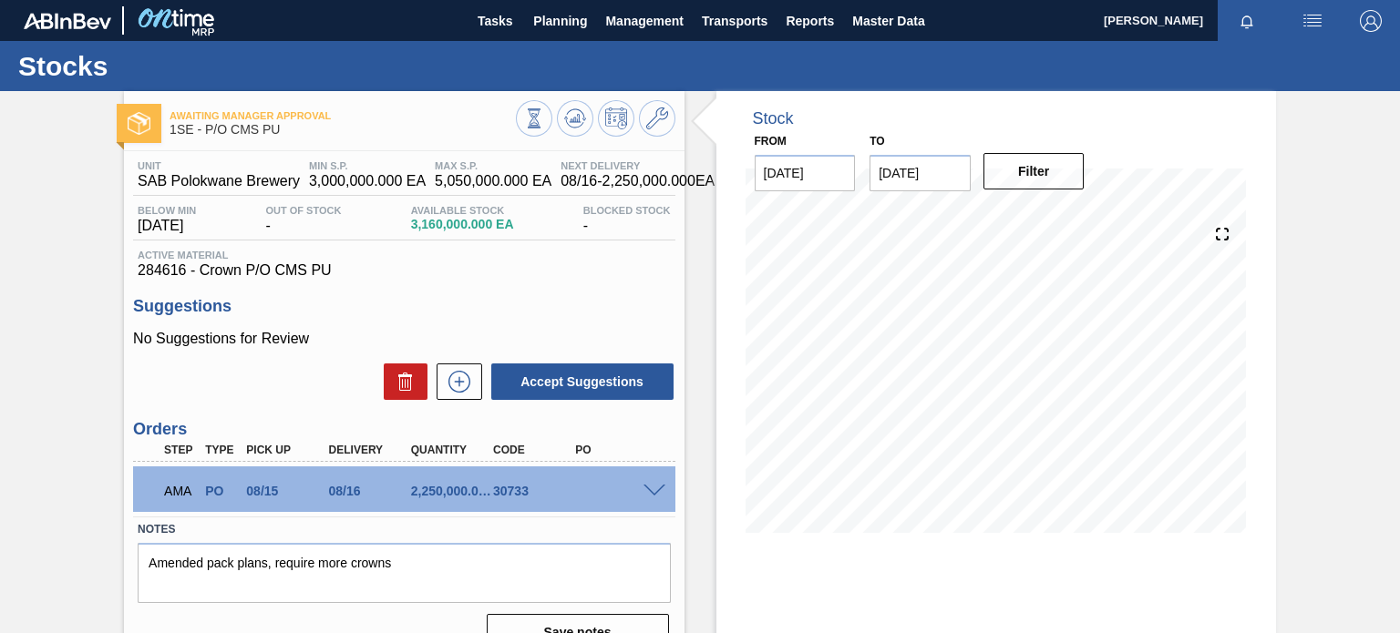
click at [646, 488] on span at bounding box center [654, 492] width 22 height 14
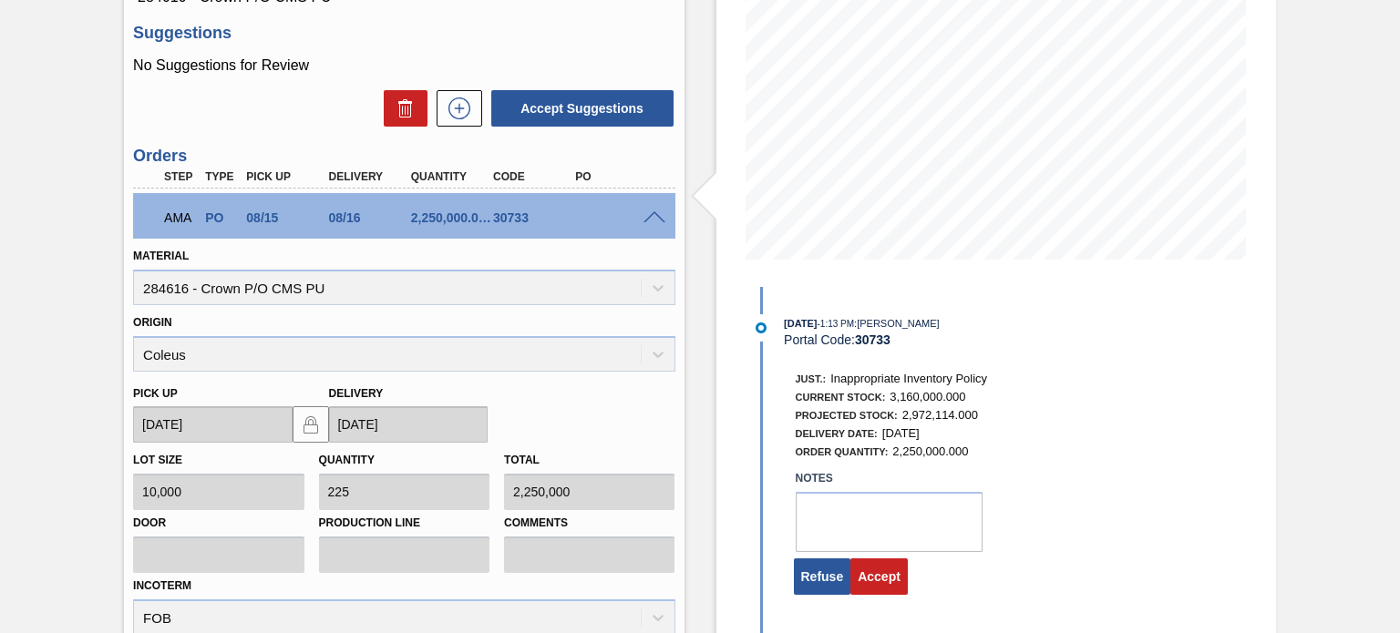
scroll to position [320, 0]
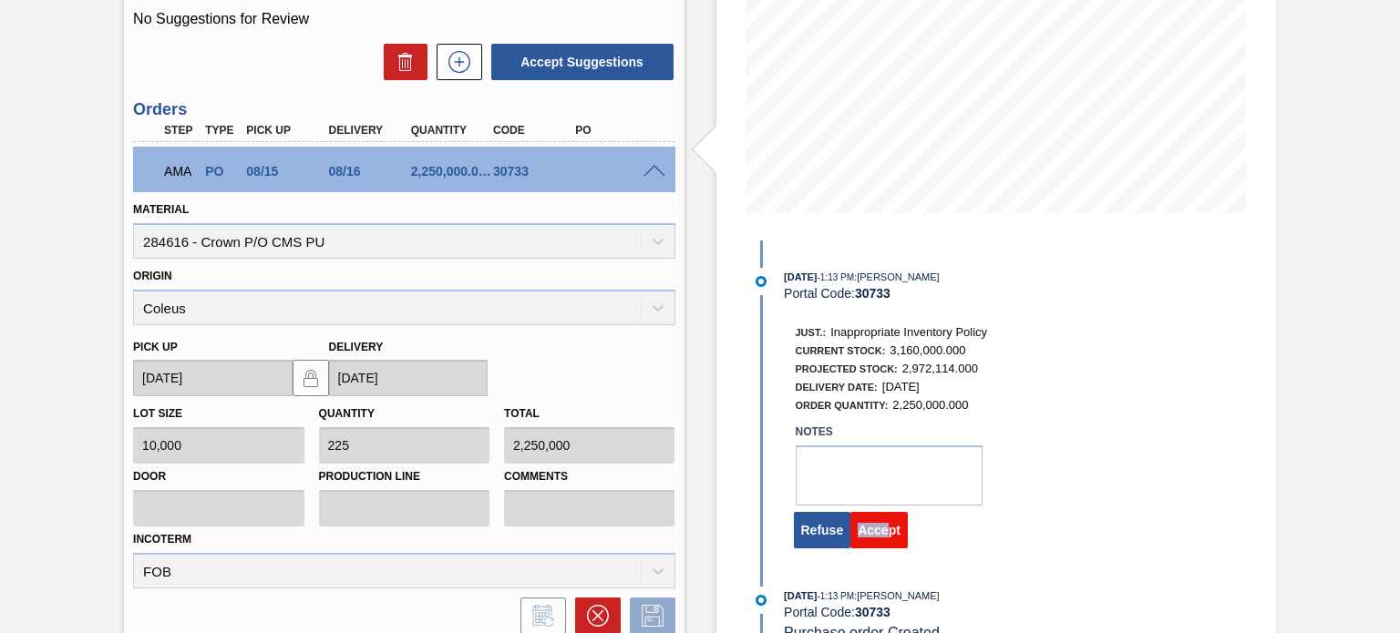
drag, startPoint x: 912, startPoint y: 524, endPoint x: 884, endPoint y: 528, distance: 28.5
click at [884, 528] on div "Refuse Accept" at bounding box center [1019, 528] width 484 height 45
click at [884, 528] on button "Accept" at bounding box center [878, 530] width 57 height 36
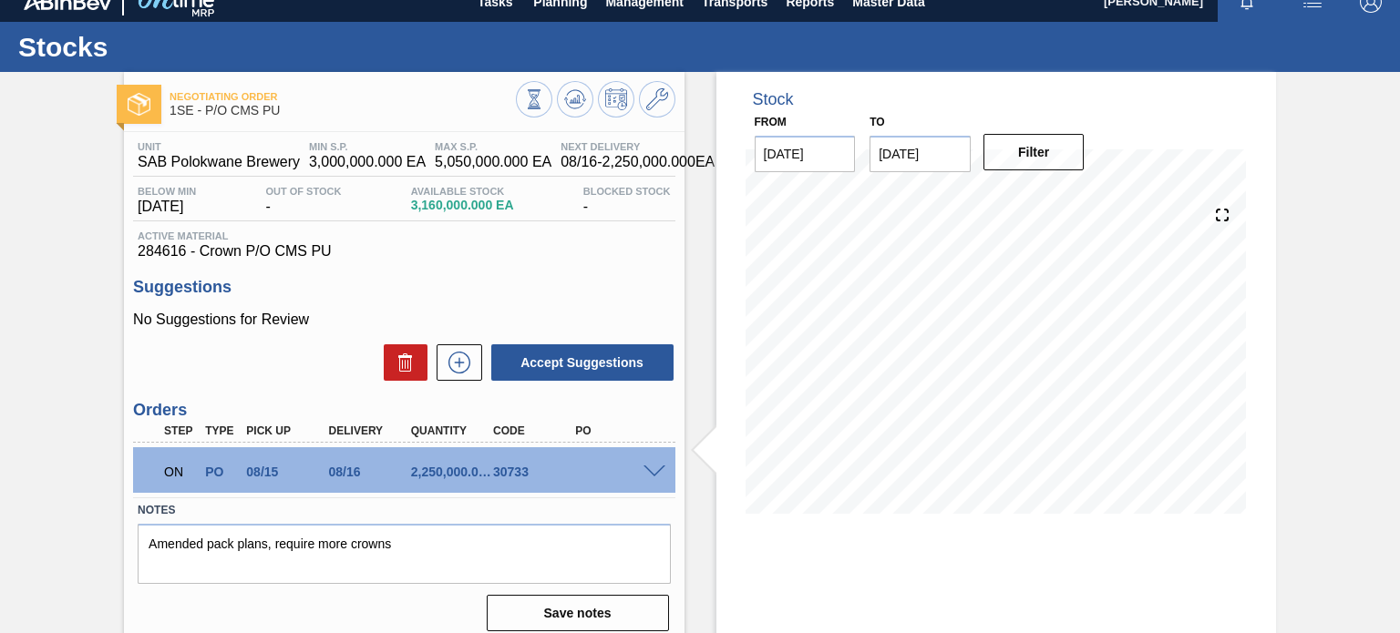
scroll to position [0, 0]
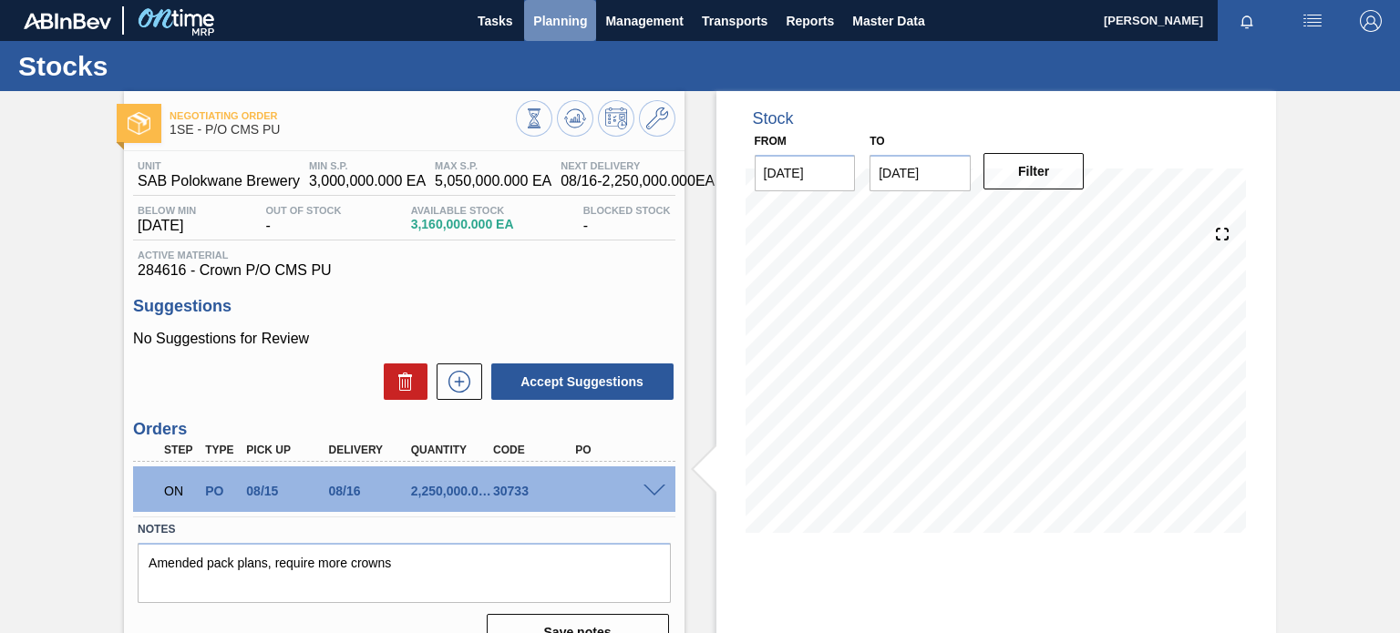
click at [563, 25] on span "Planning" at bounding box center [560, 21] width 54 height 22
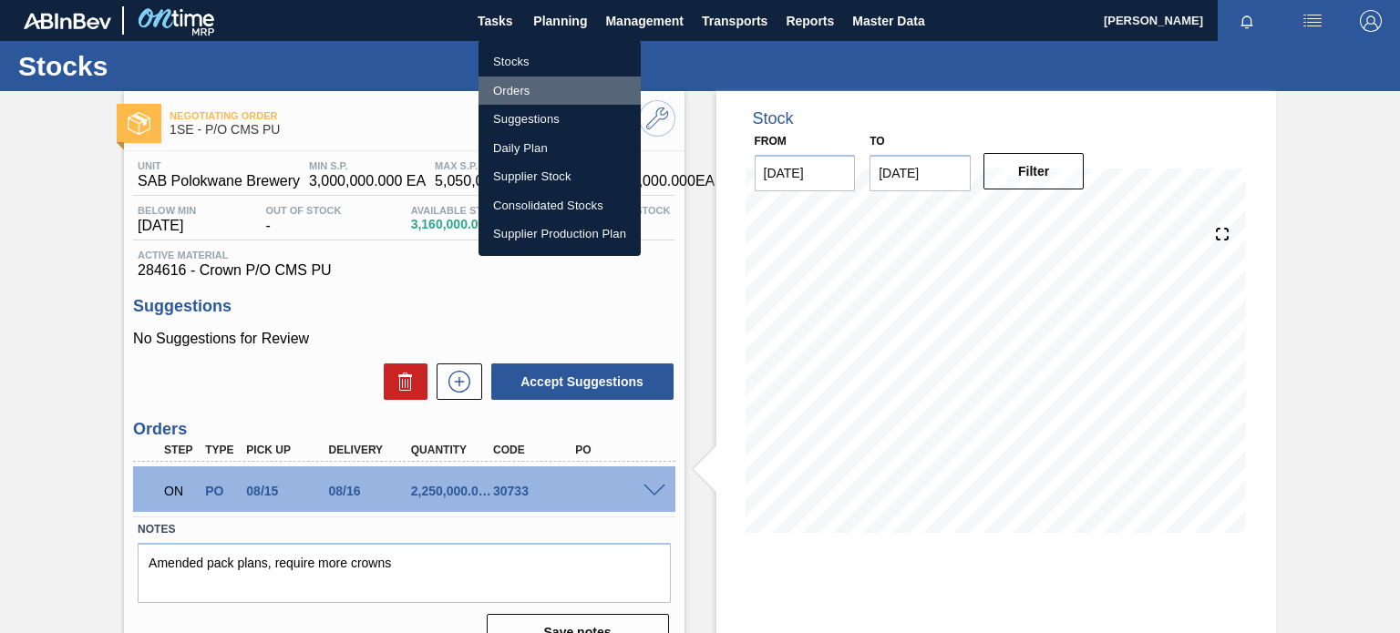
click at [508, 85] on li "Orders" at bounding box center [559, 91] width 162 height 29
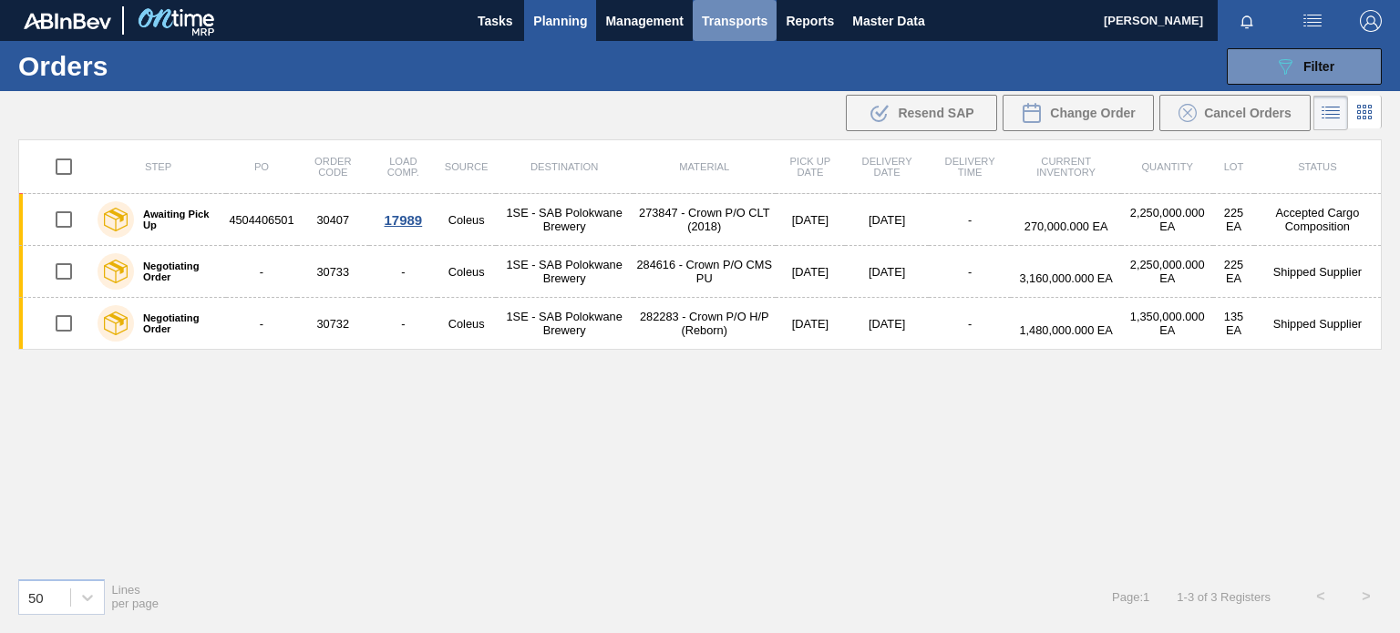
click at [742, 14] on span "Transports" at bounding box center [735, 21] width 66 height 22
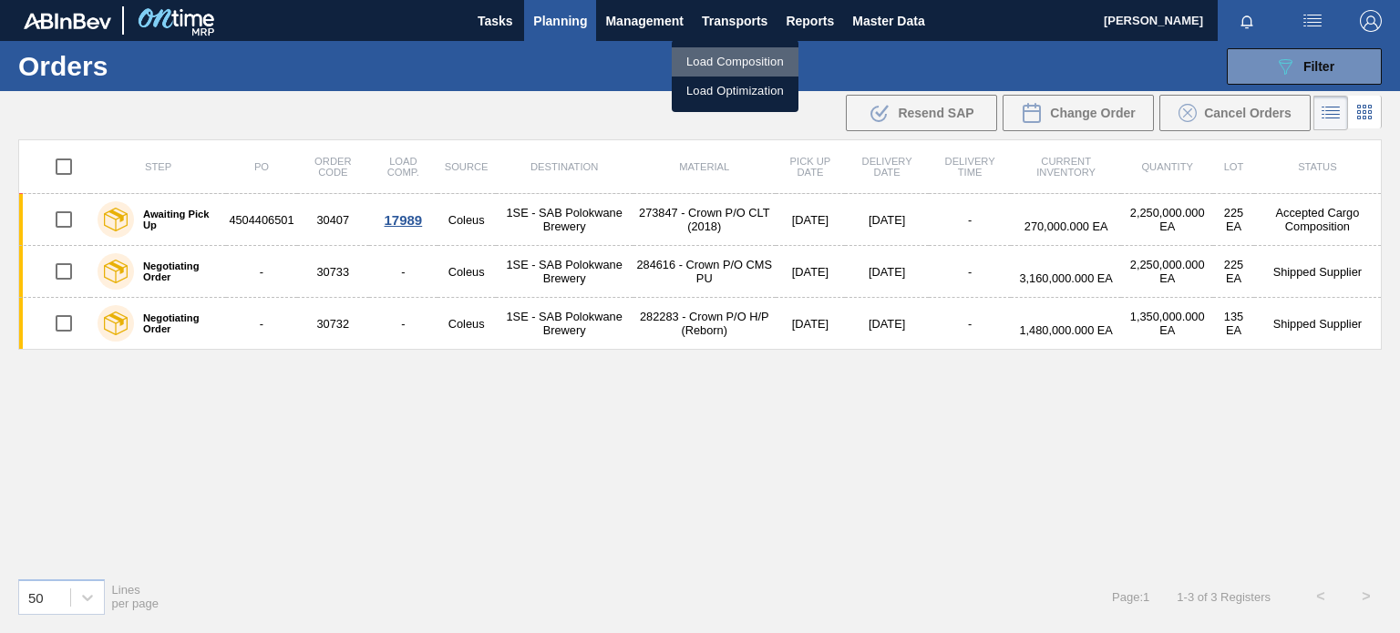
click at [762, 56] on li "Load Composition" at bounding box center [735, 61] width 127 height 29
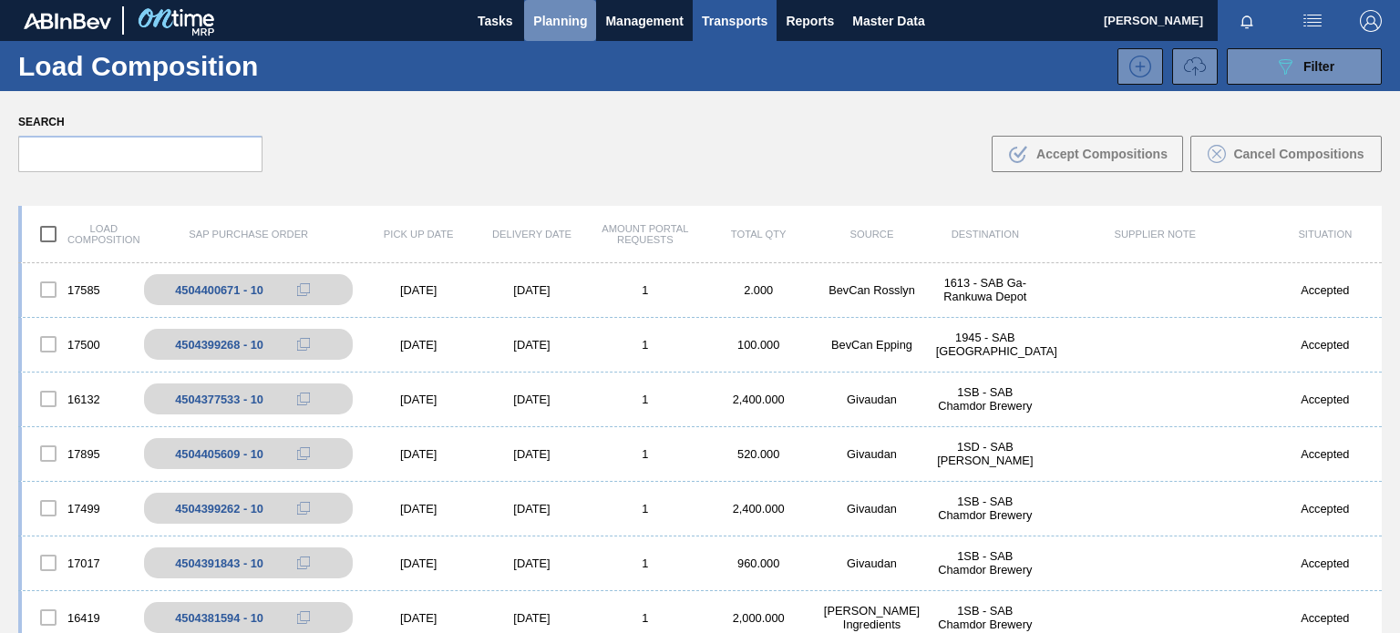
click at [564, 7] on button "Planning" at bounding box center [560, 20] width 72 height 41
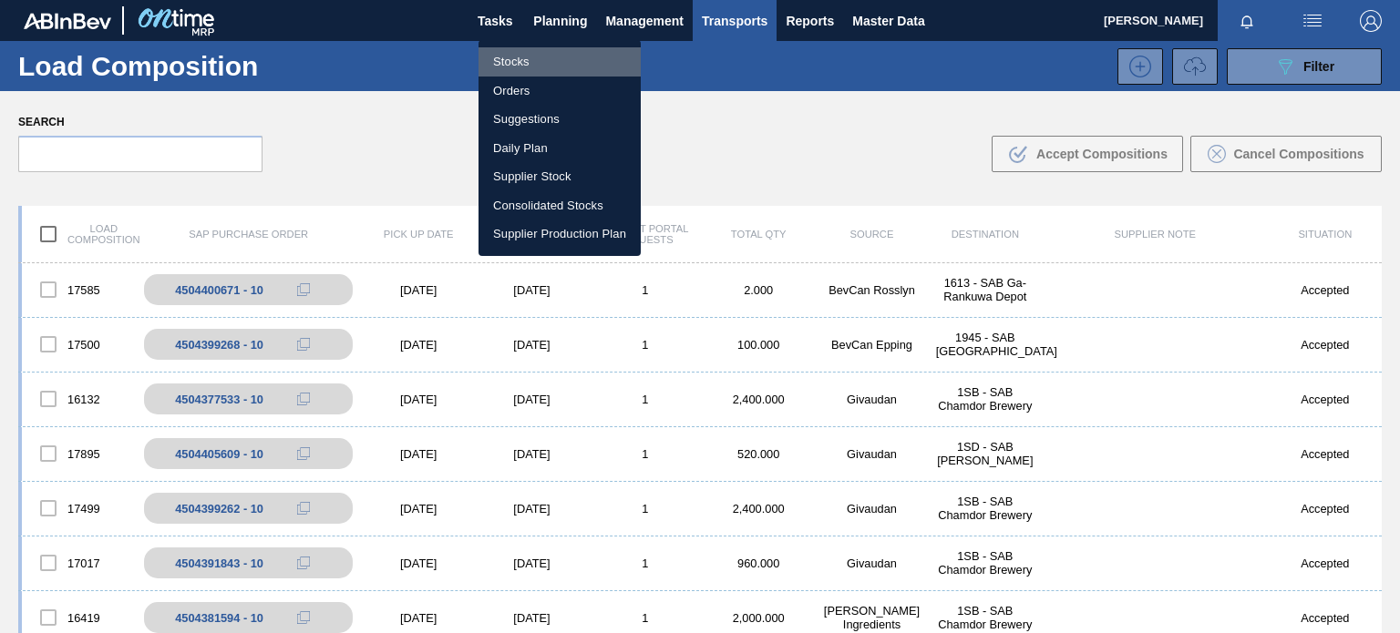
click at [523, 64] on li "Stocks" at bounding box center [559, 61] width 162 height 29
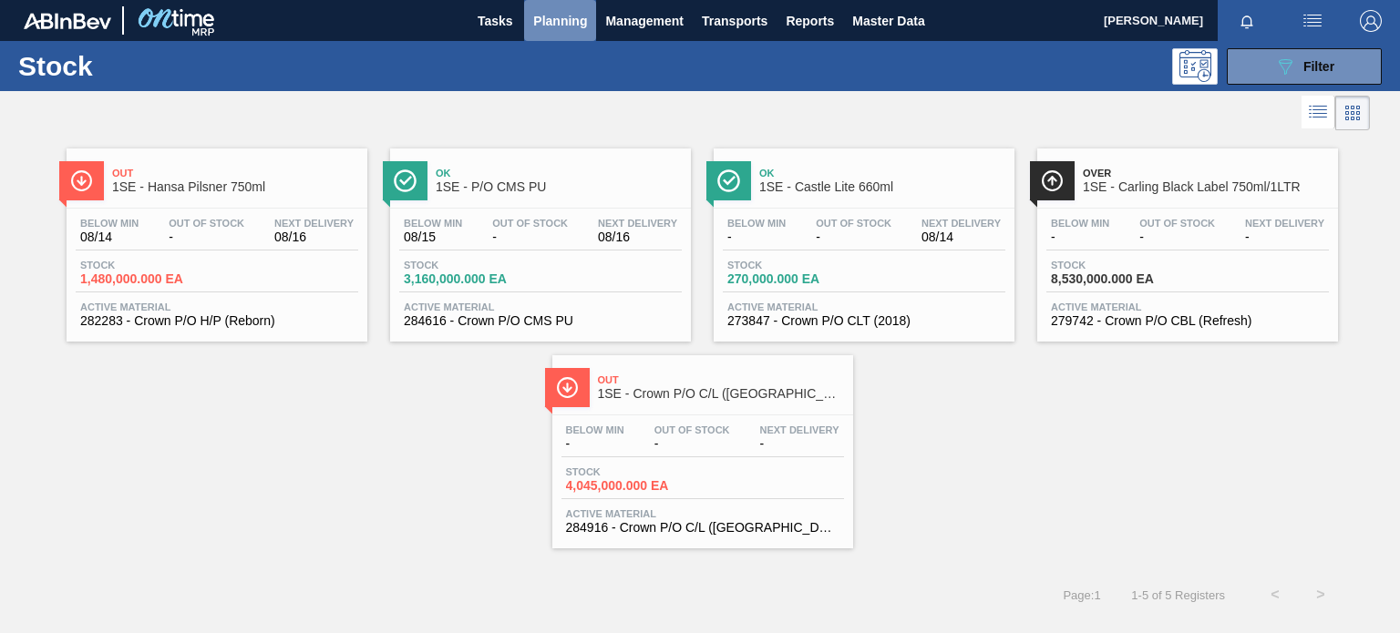
click at [569, 30] on span "Planning" at bounding box center [560, 21] width 54 height 22
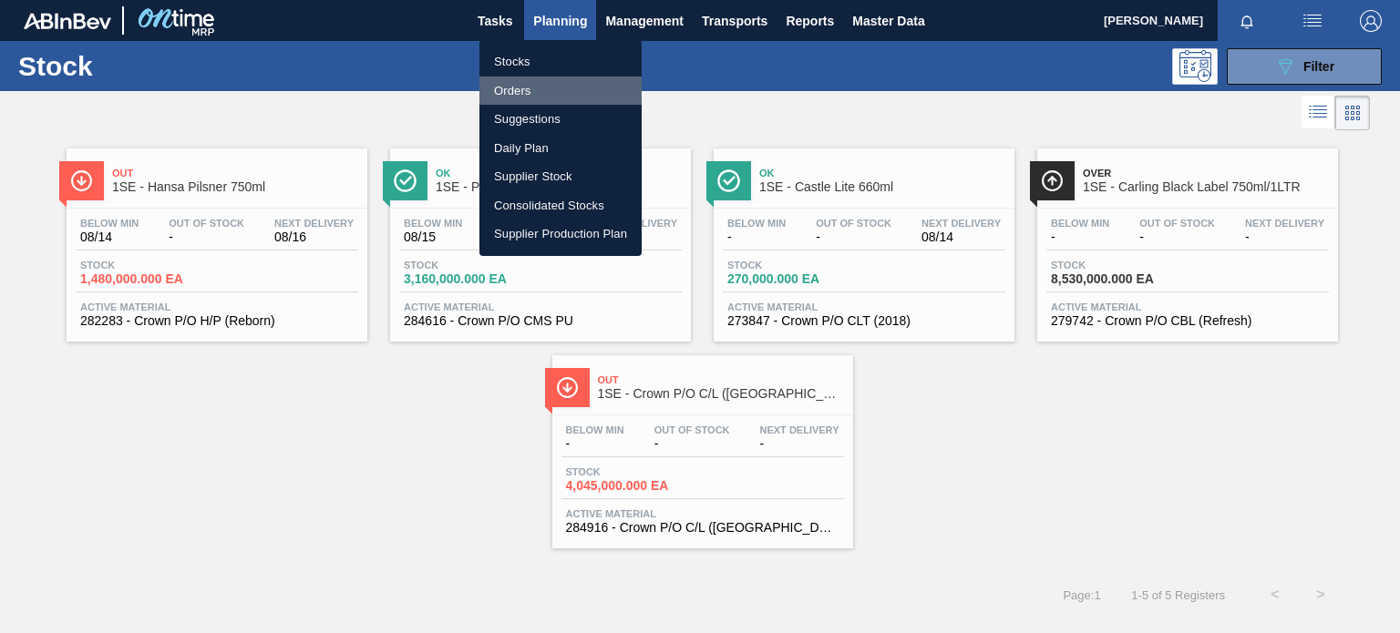
click at [527, 95] on li "Orders" at bounding box center [560, 91] width 162 height 29
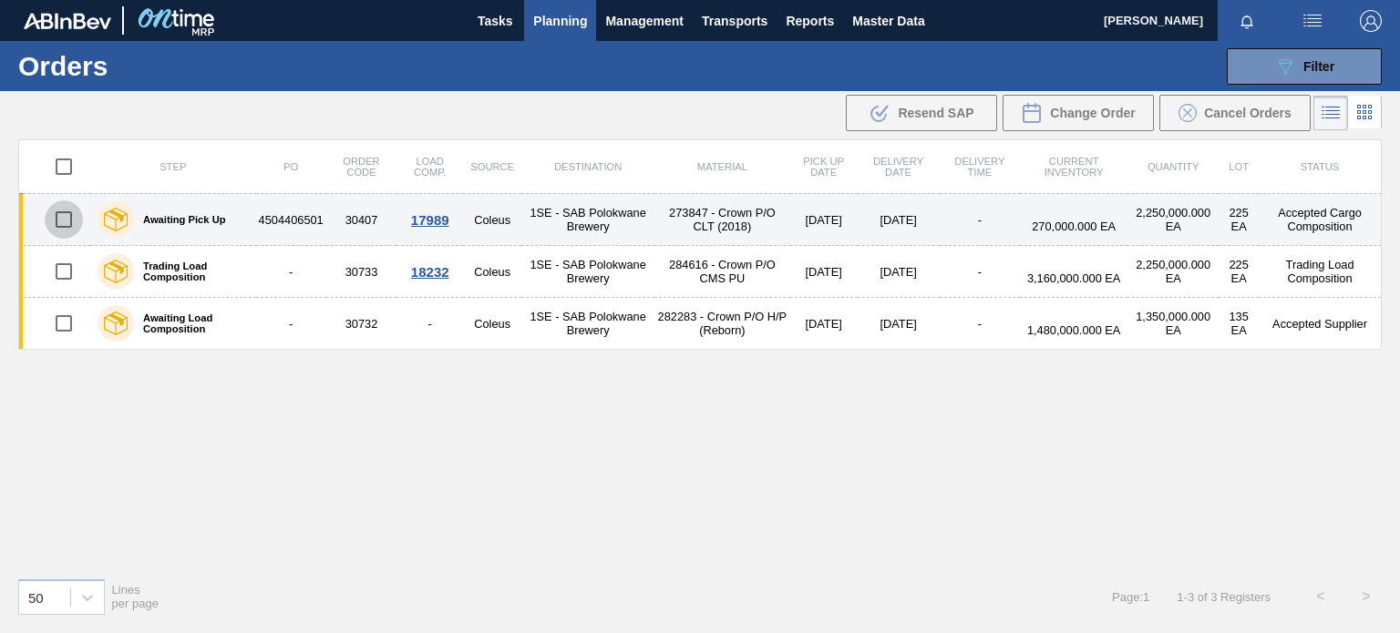
click at [46, 210] on input "checkbox" at bounding box center [64, 219] width 38 height 38
checkbox input "true"
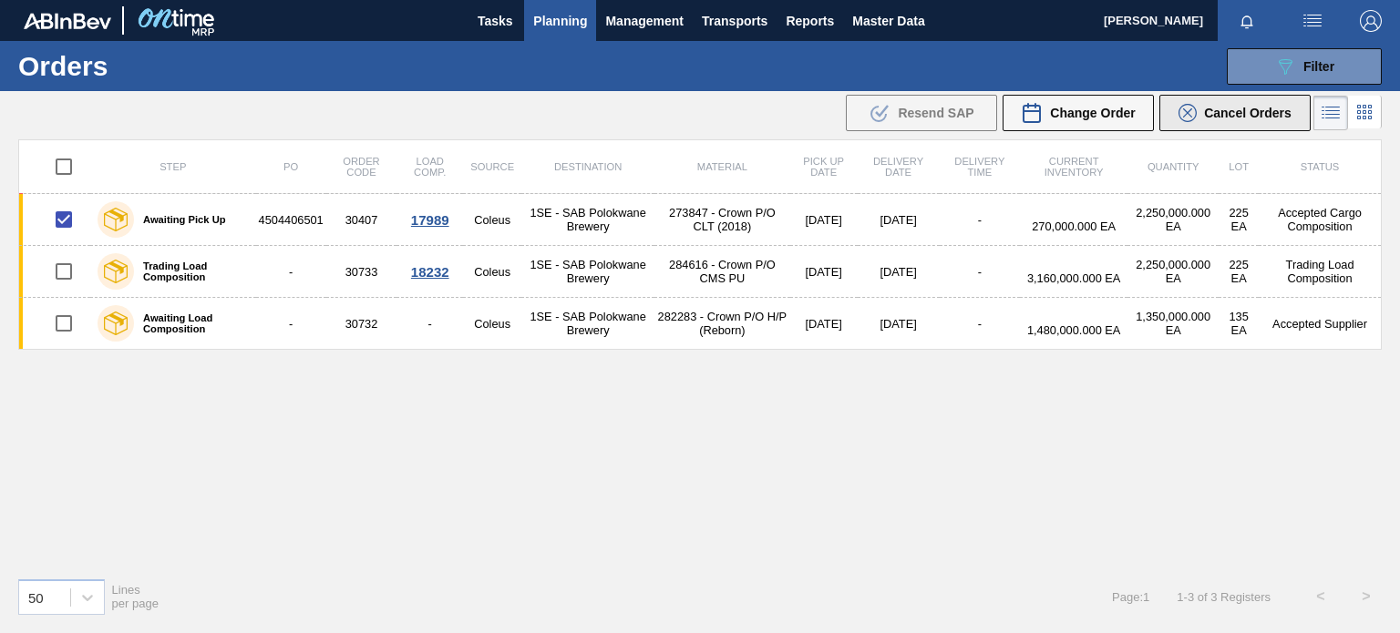
click at [1277, 106] on span "Cancel Orders" at bounding box center [1247, 113] width 87 height 15
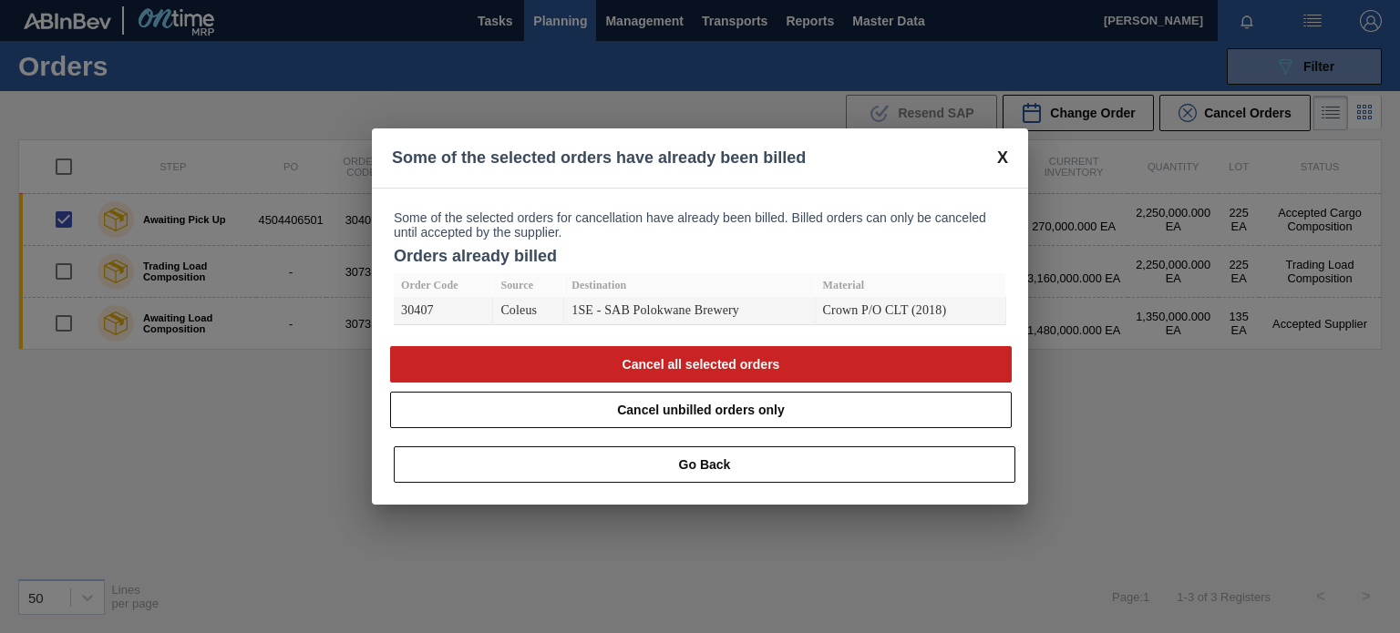
click at [998, 163] on span at bounding box center [1002, 158] width 11 height 19
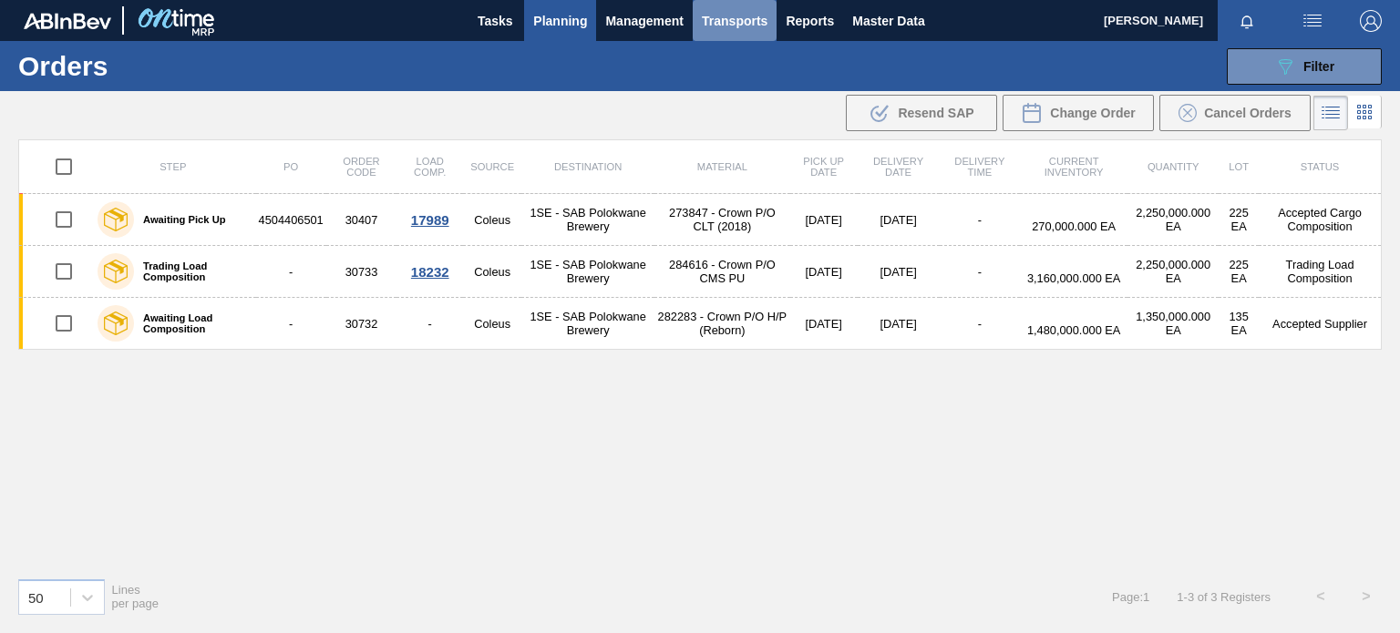
click at [718, 17] on span "Transports" at bounding box center [735, 21] width 66 height 22
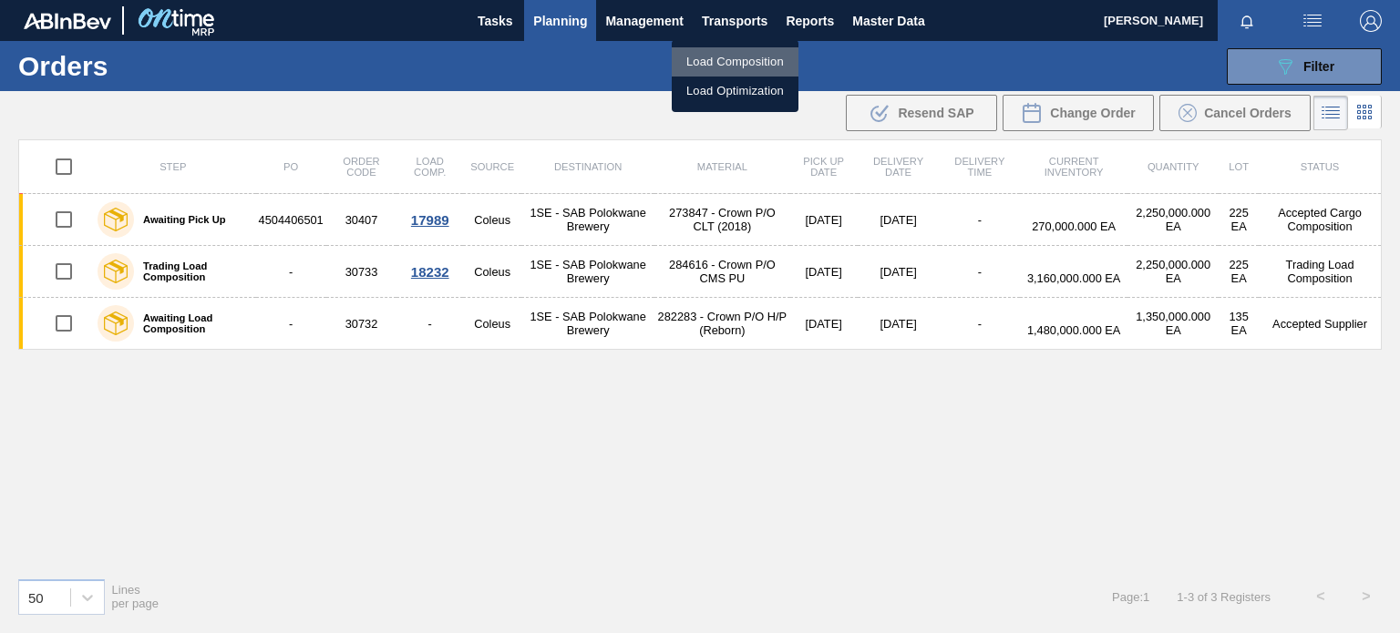
click at [734, 63] on li "Load Composition" at bounding box center [735, 61] width 127 height 29
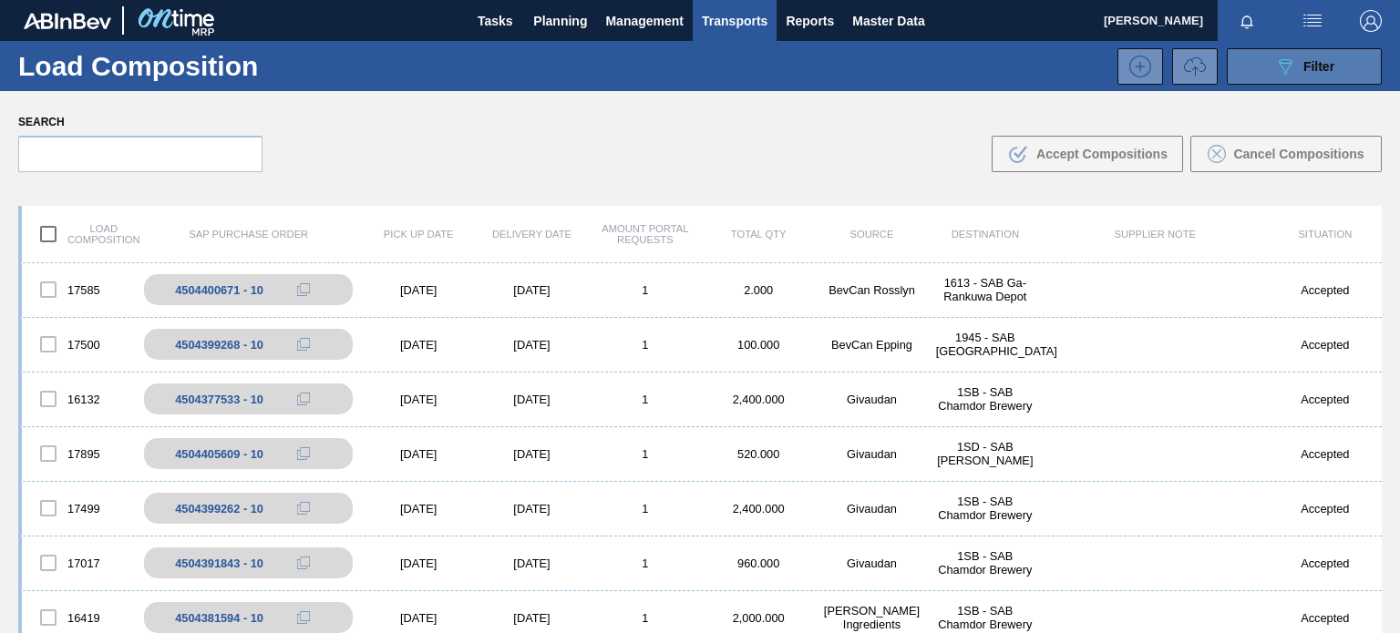
click at [1291, 60] on icon "089F7B8B-B2A5-4AFE-B5C0-19BA573D28AC" at bounding box center [1285, 67] width 22 height 22
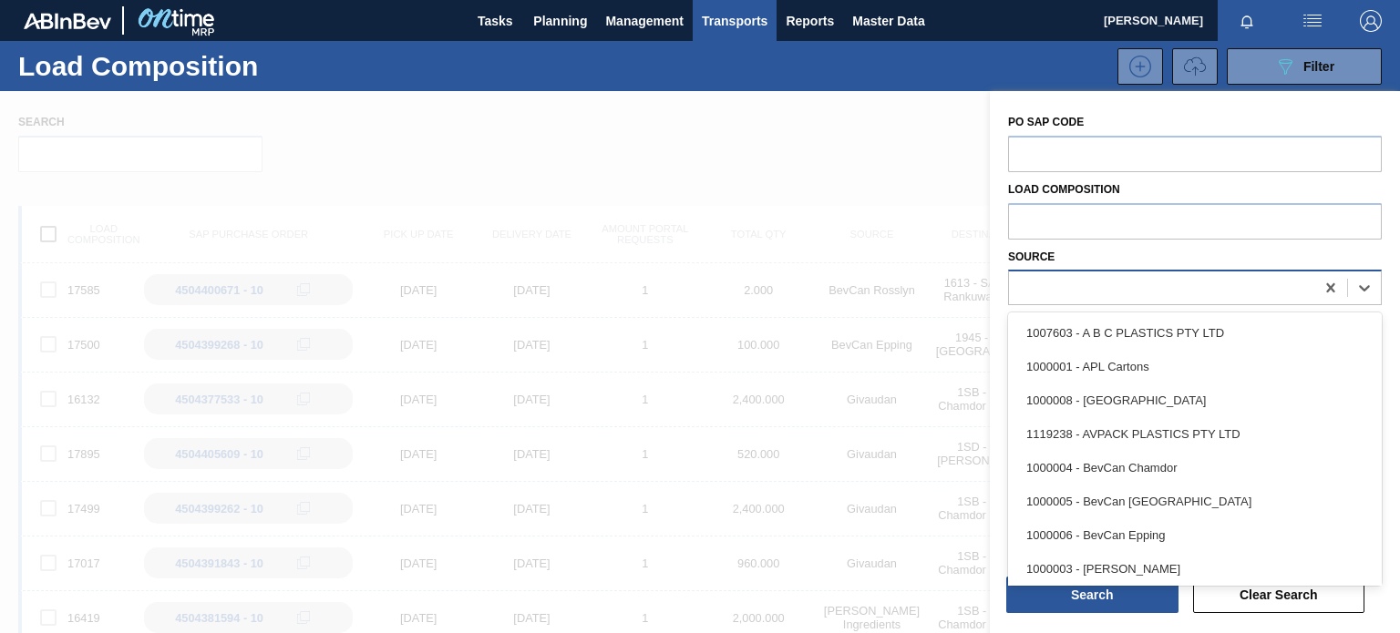
click at [1055, 284] on div at bounding box center [1161, 288] width 305 height 26
type input "CO"
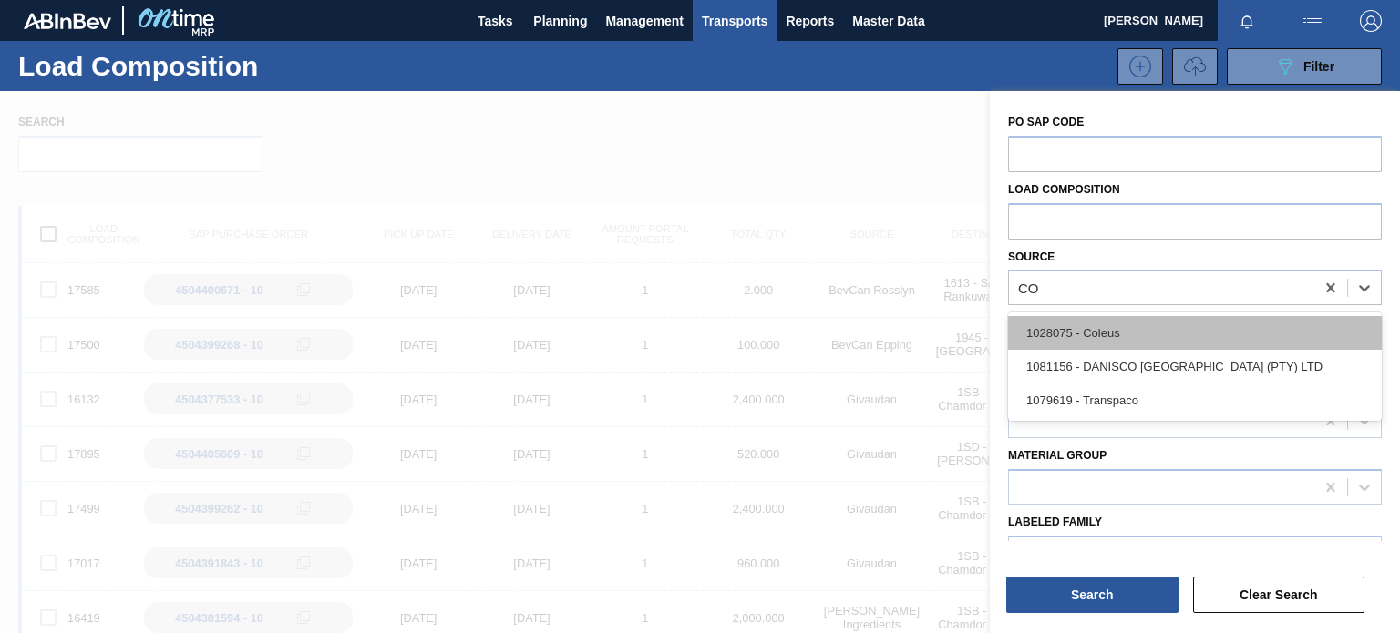
click at [1108, 344] on div "1028075 - Coleus" at bounding box center [1195, 333] width 374 height 34
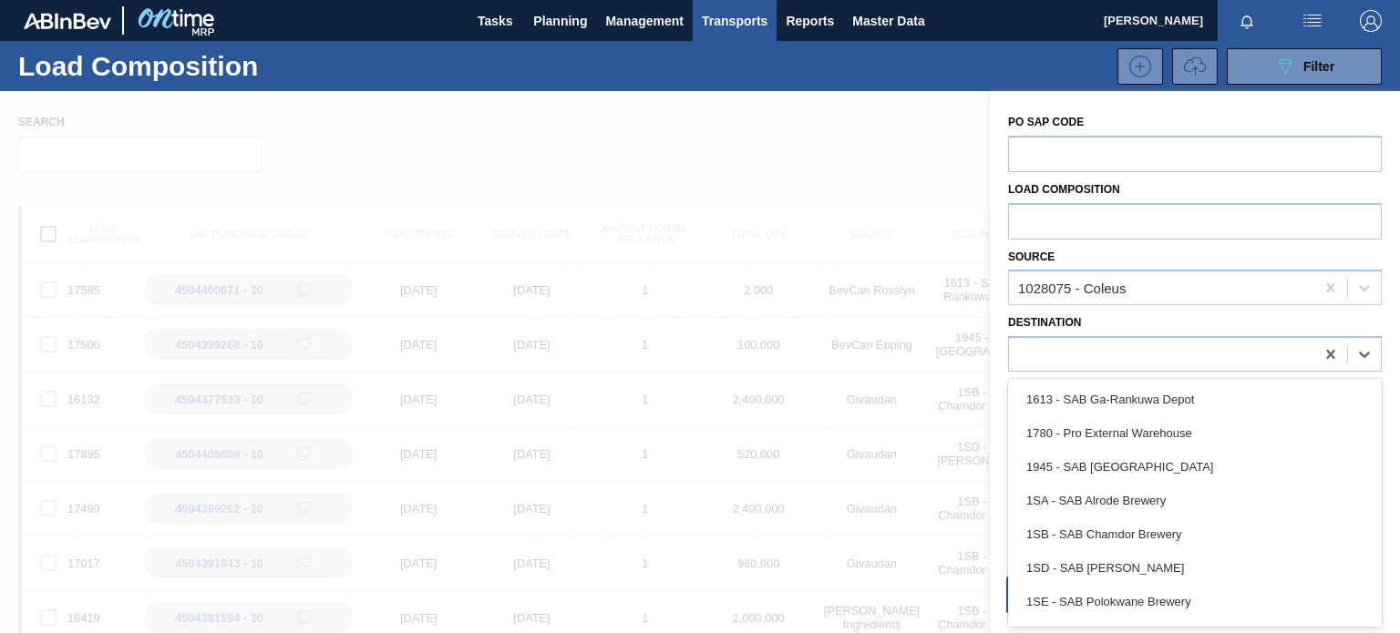
scroll to position [26, 0]
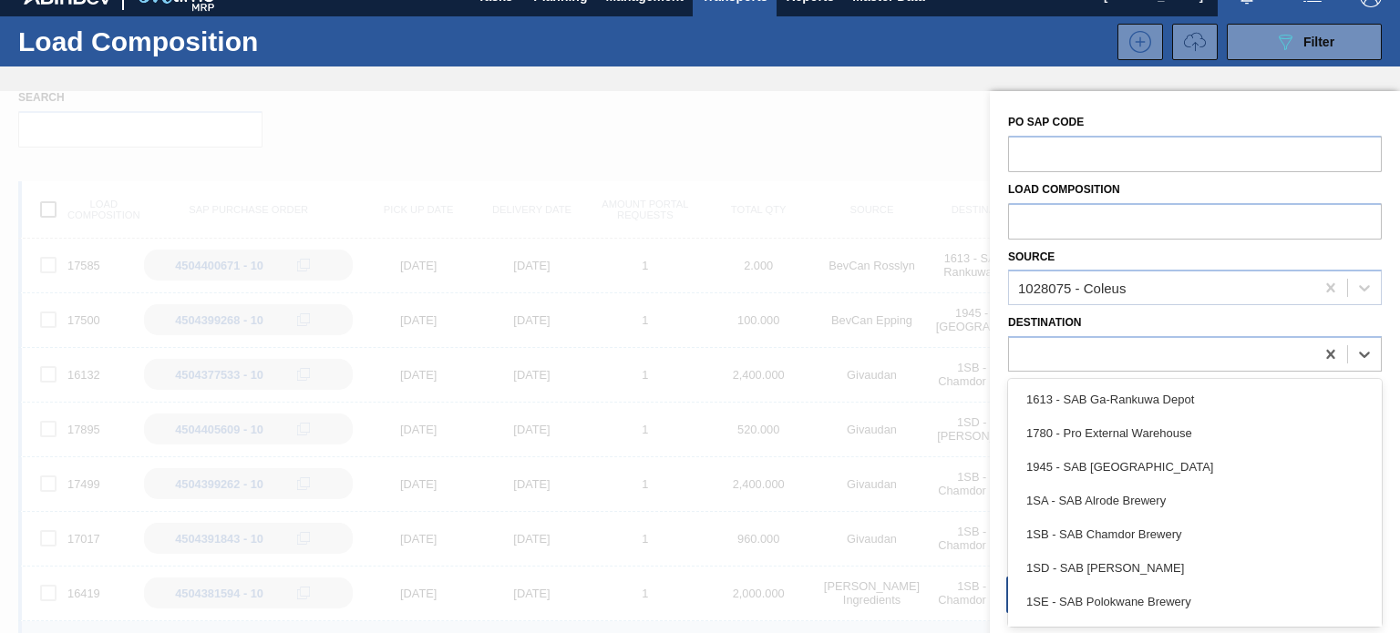
click at [1108, 344] on div at bounding box center [1161, 355] width 305 height 26
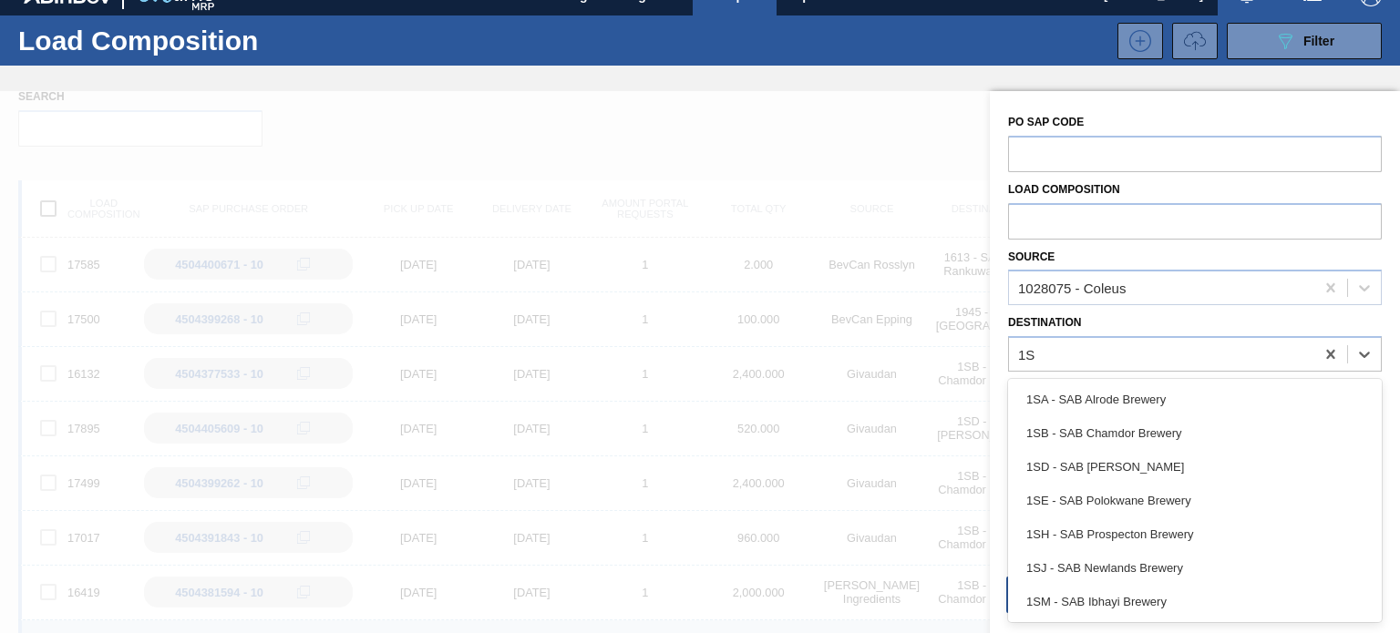
type input "1SE"
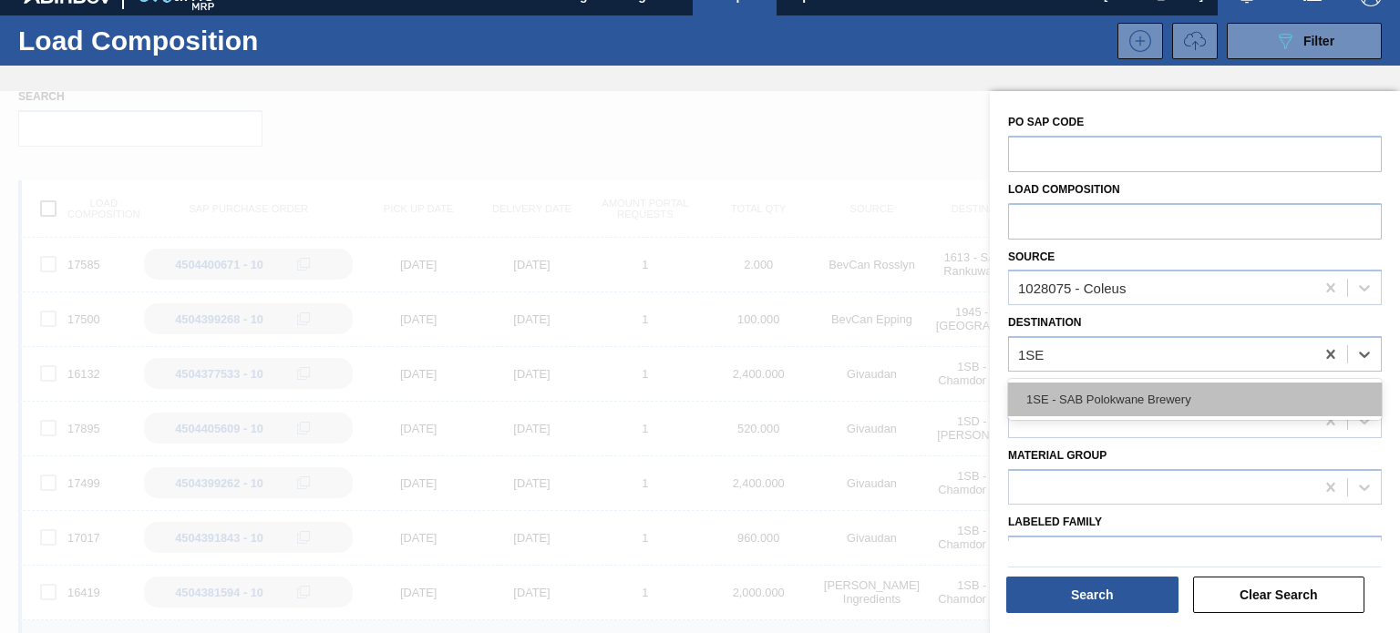
click at [1089, 390] on div "1SE - SAB Polokwane Brewery" at bounding box center [1195, 400] width 374 height 34
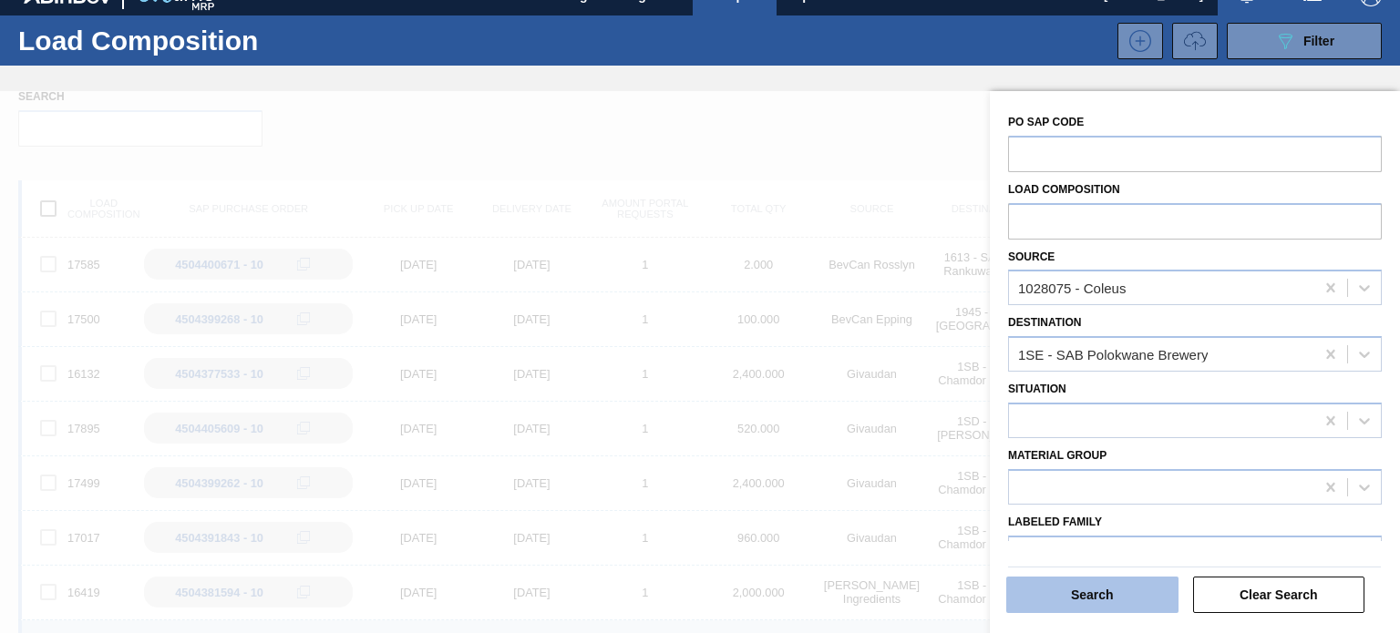
click at [1062, 604] on button "Search" at bounding box center [1092, 595] width 172 height 36
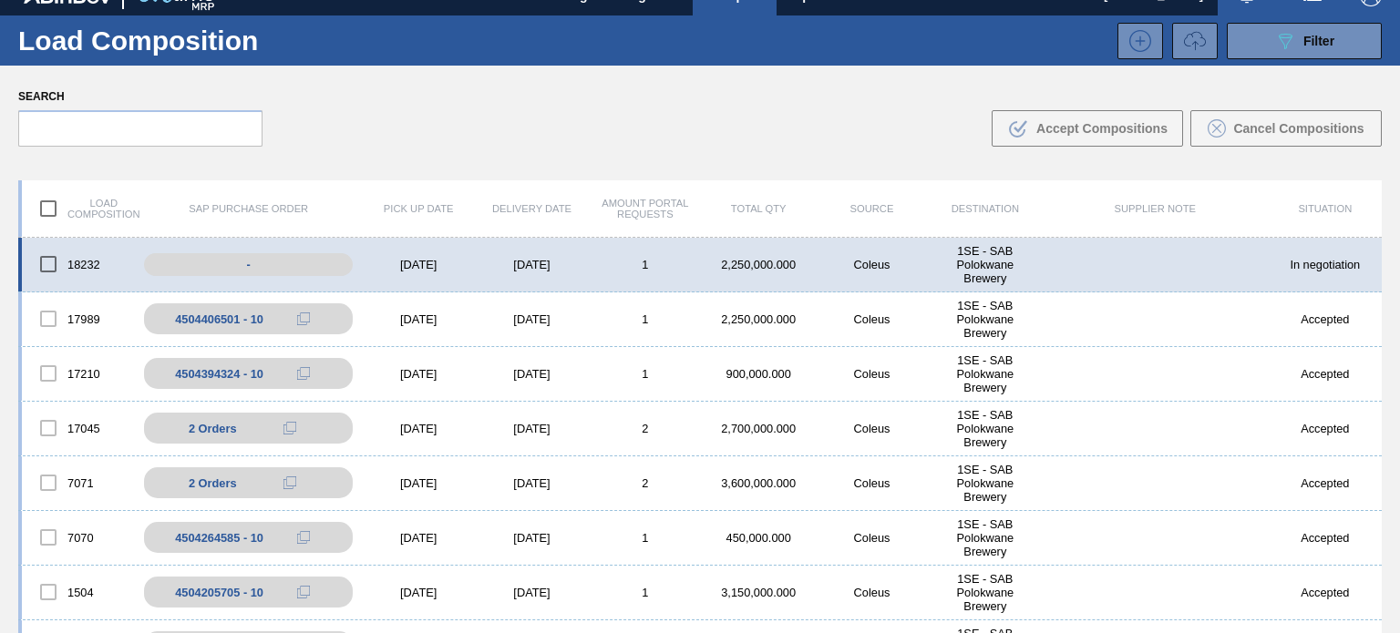
click at [561, 260] on div "[DATE]" at bounding box center [531, 265] width 113 height 14
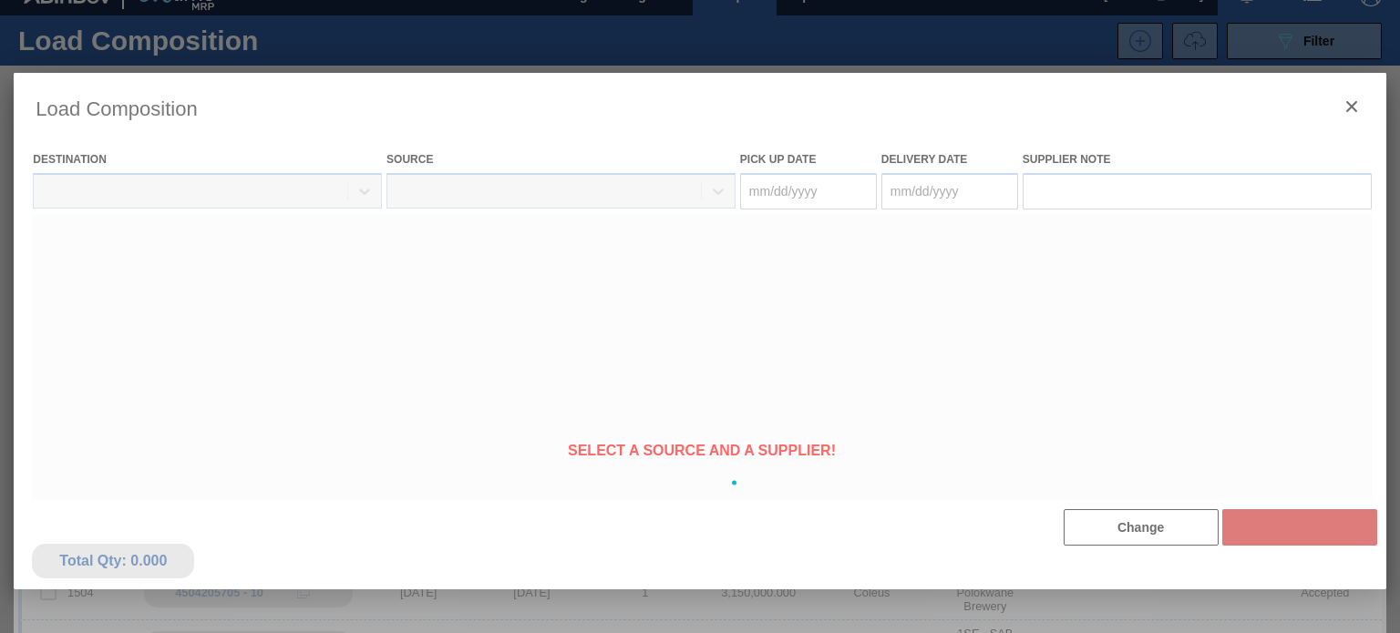
type Date "[DATE]"
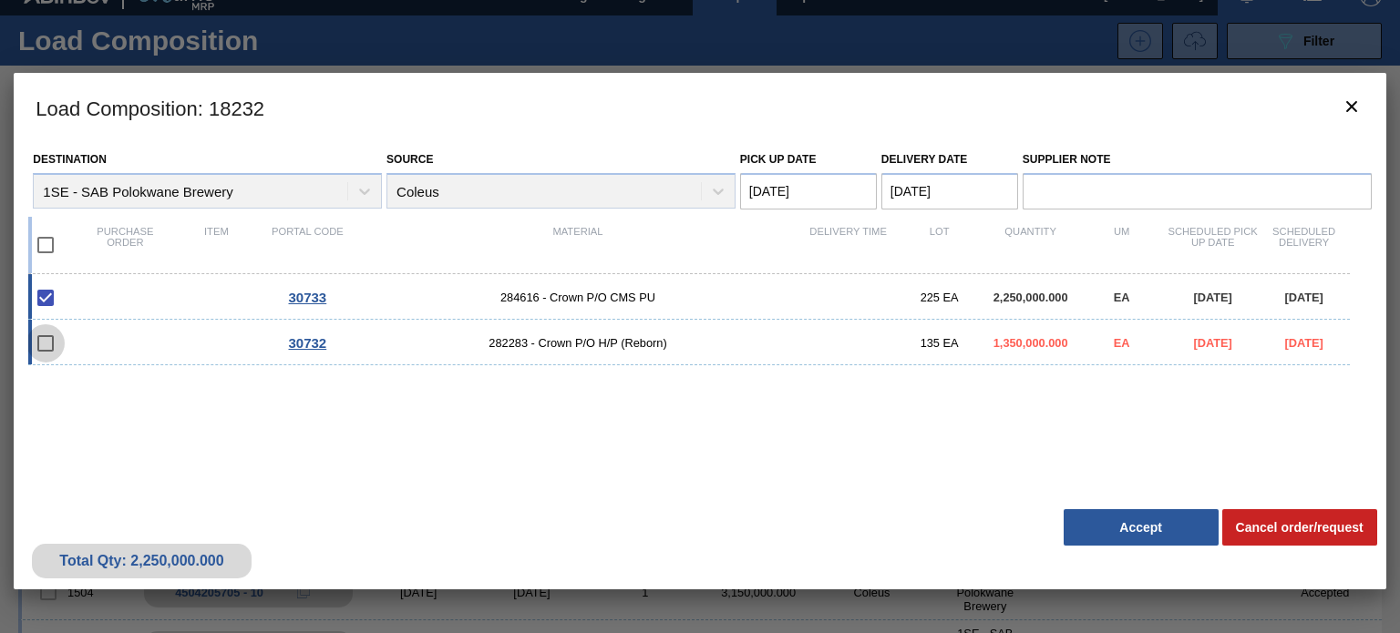
click at [56, 346] on input "checkbox" at bounding box center [45, 343] width 38 height 38
click at [45, 340] on input "checkbox" at bounding box center [45, 343] width 38 height 38
checkbox input "false"
click at [46, 252] on input "checkbox" at bounding box center [45, 245] width 38 height 38
checkbox input "true"
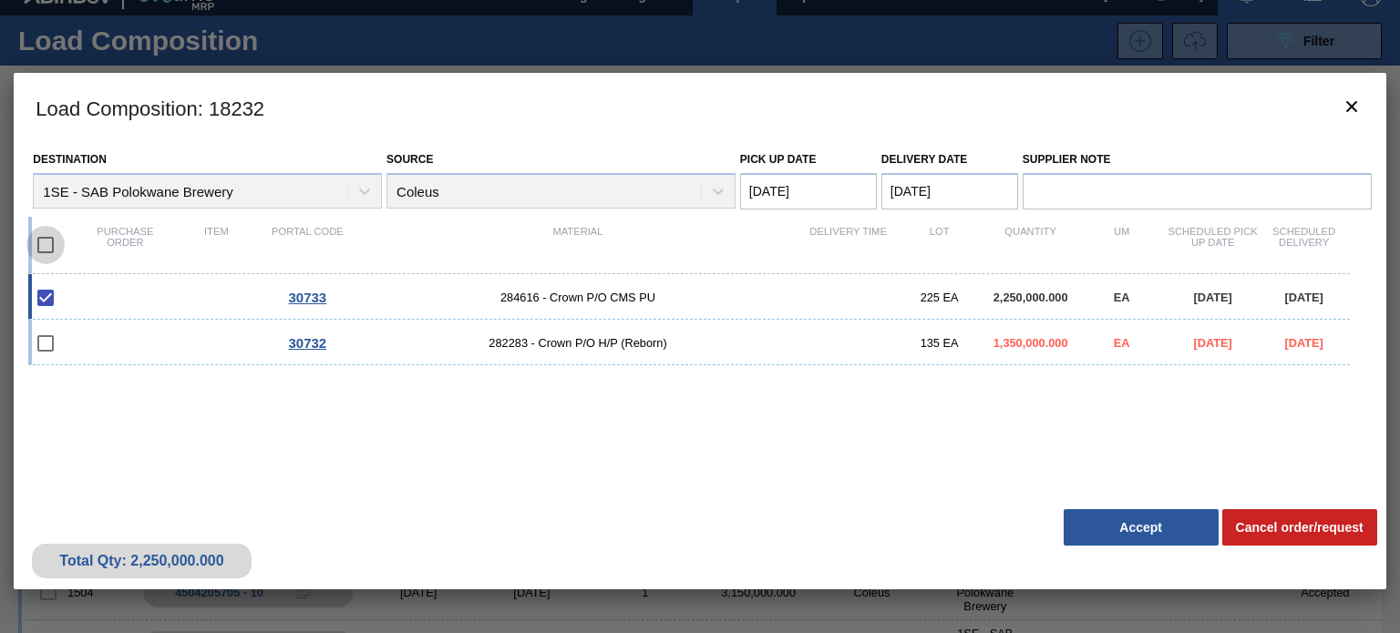
checkbox input "true"
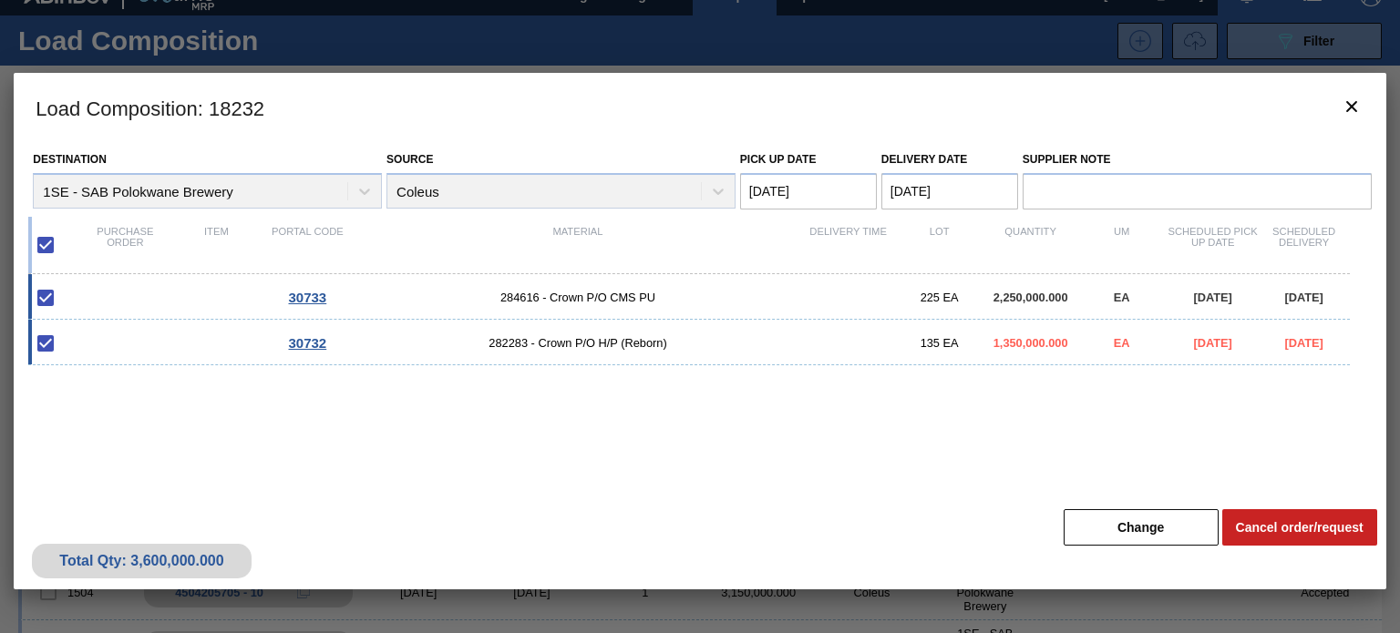
click at [46, 240] on input "checkbox" at bounding box center [45, 245] width 38 height 38
checkbox input "false"
click at [46, 299] on input "checkbox" at bounding box center [45, 298] width 38 height 38
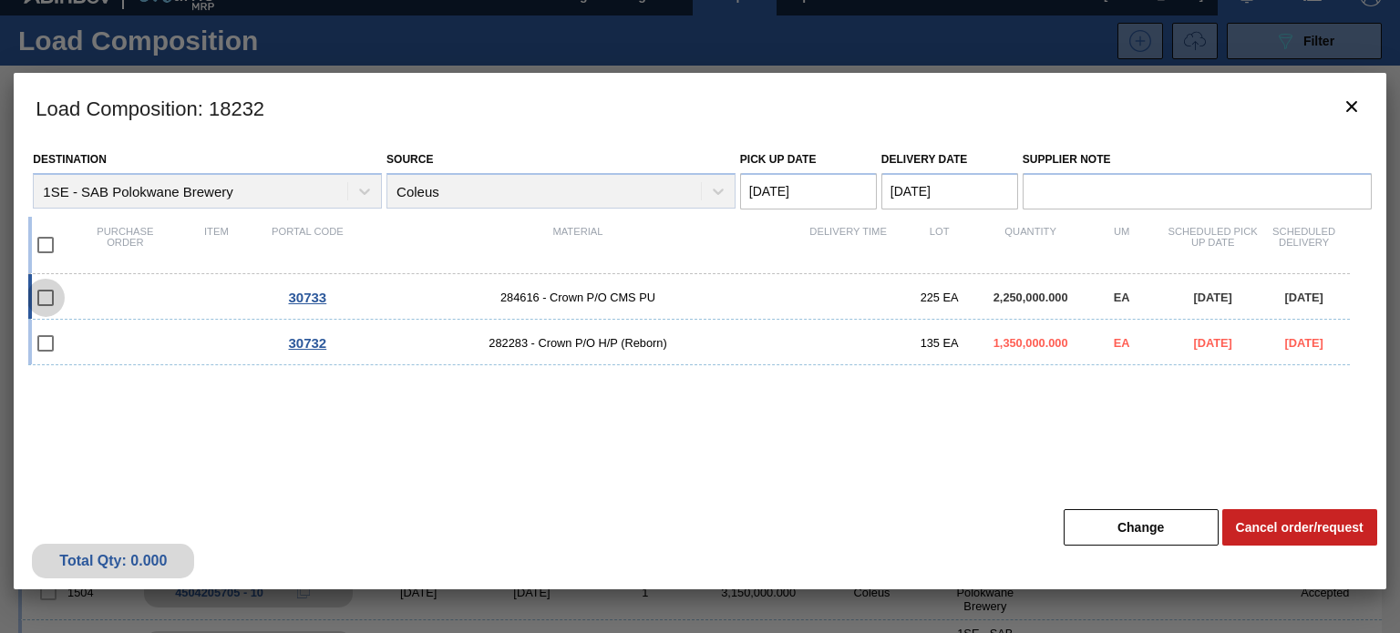
click at [47, 291] on input "checkbox" at bounding box center [45, 298] width 38 height 38
click at [44, 296] on input "checkbox" at bounding box center [45, 298] width 38 height 38
checkbox input "false"
click at [1359, 107] on icon "botão de ícone" at bounding box center [1352, 107] width 22 height 22
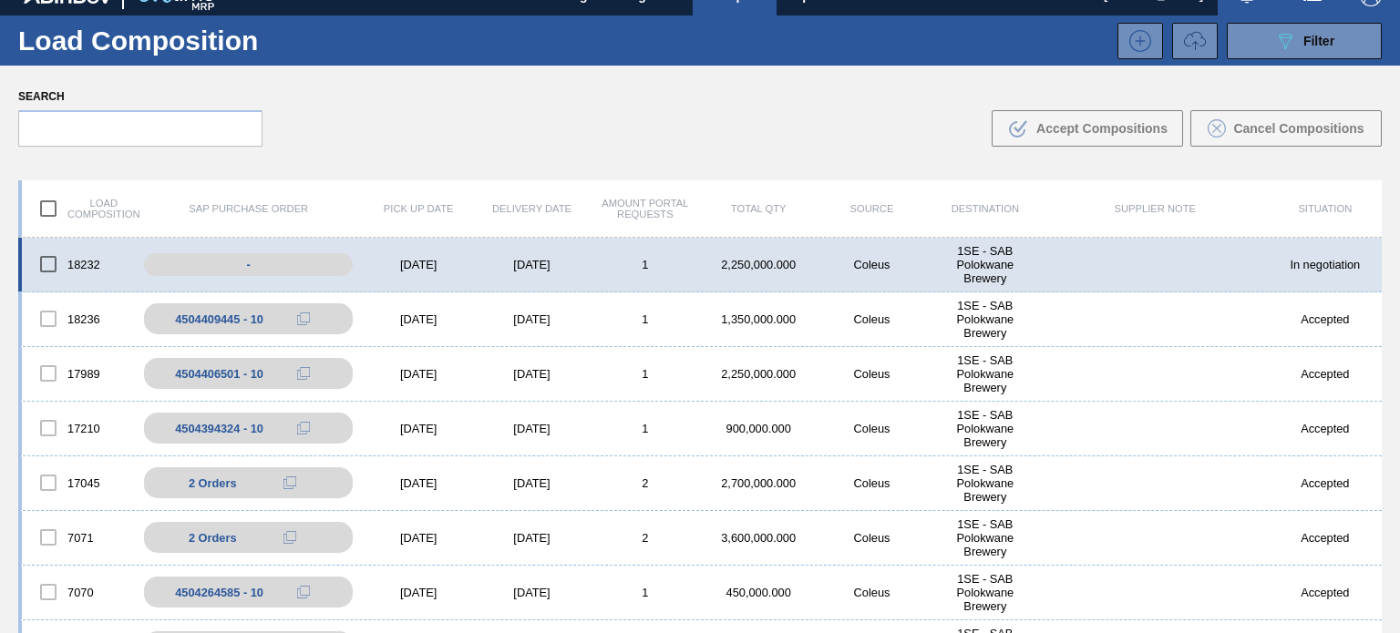
click at [570, 269] on div "[DATE]" at bounding box center [531, 265] width 113 height 14
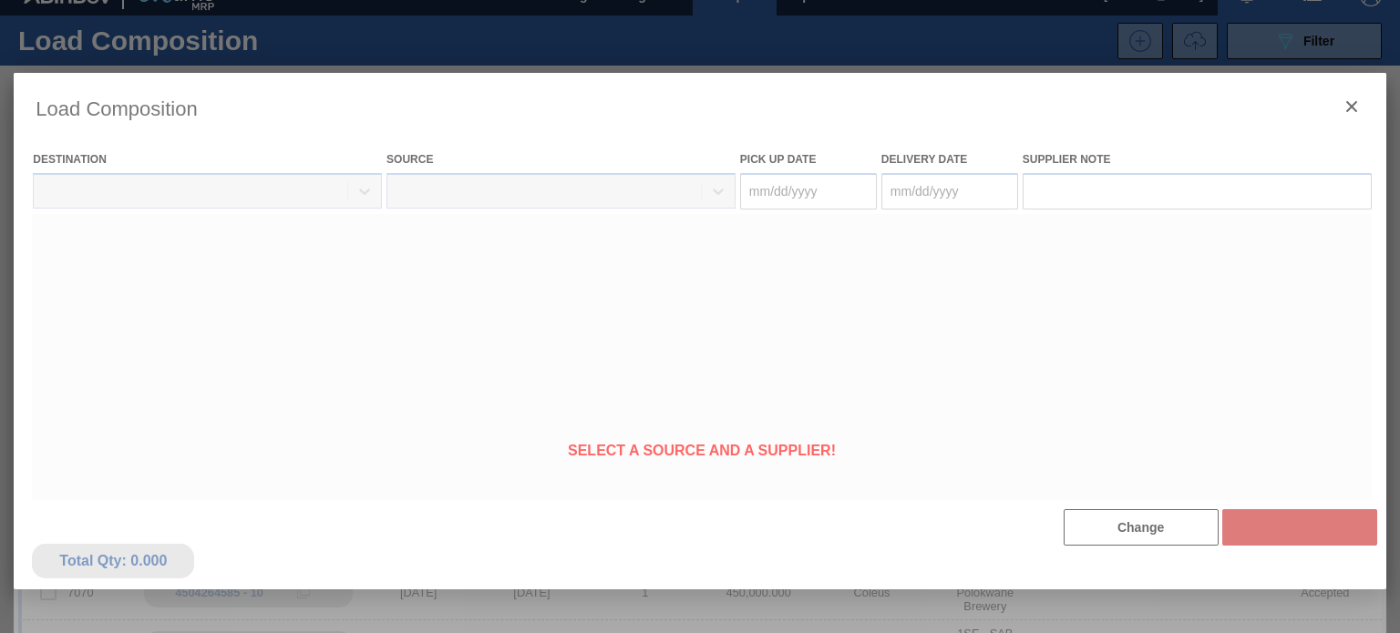
type Date "[DATE]"
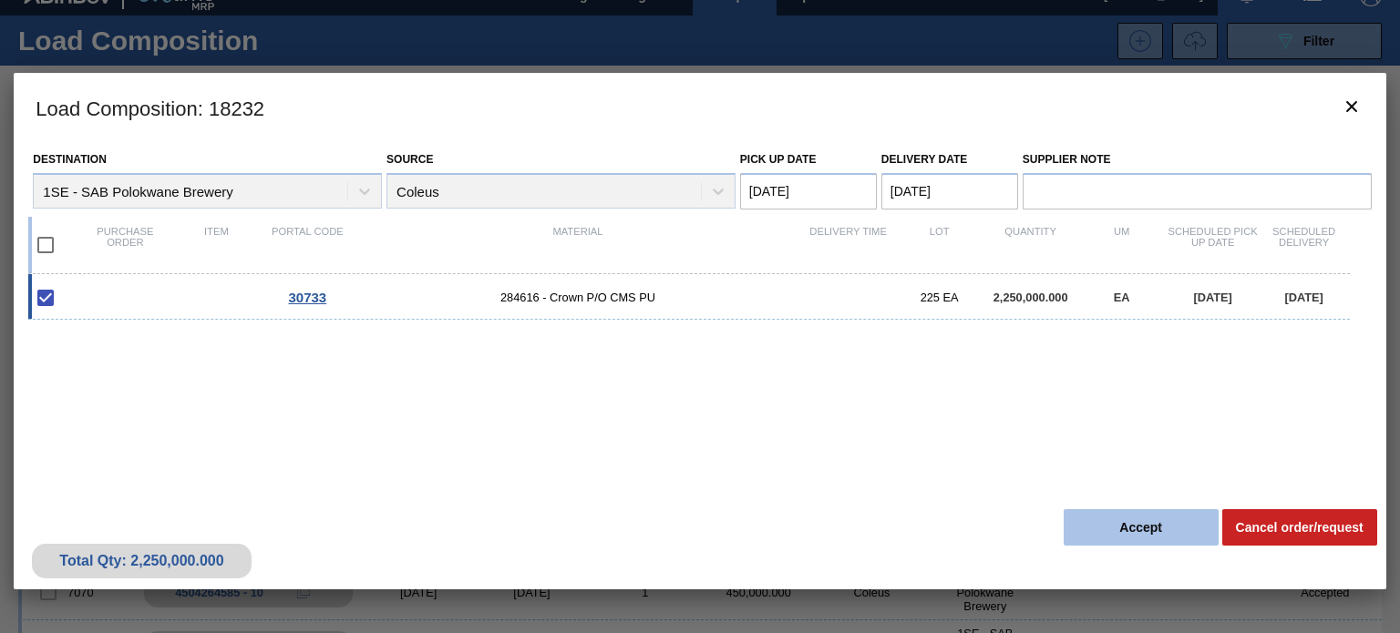
click at [1119, 518] on button "Accept" at bounding box center [1140, 527] width 155 height 36
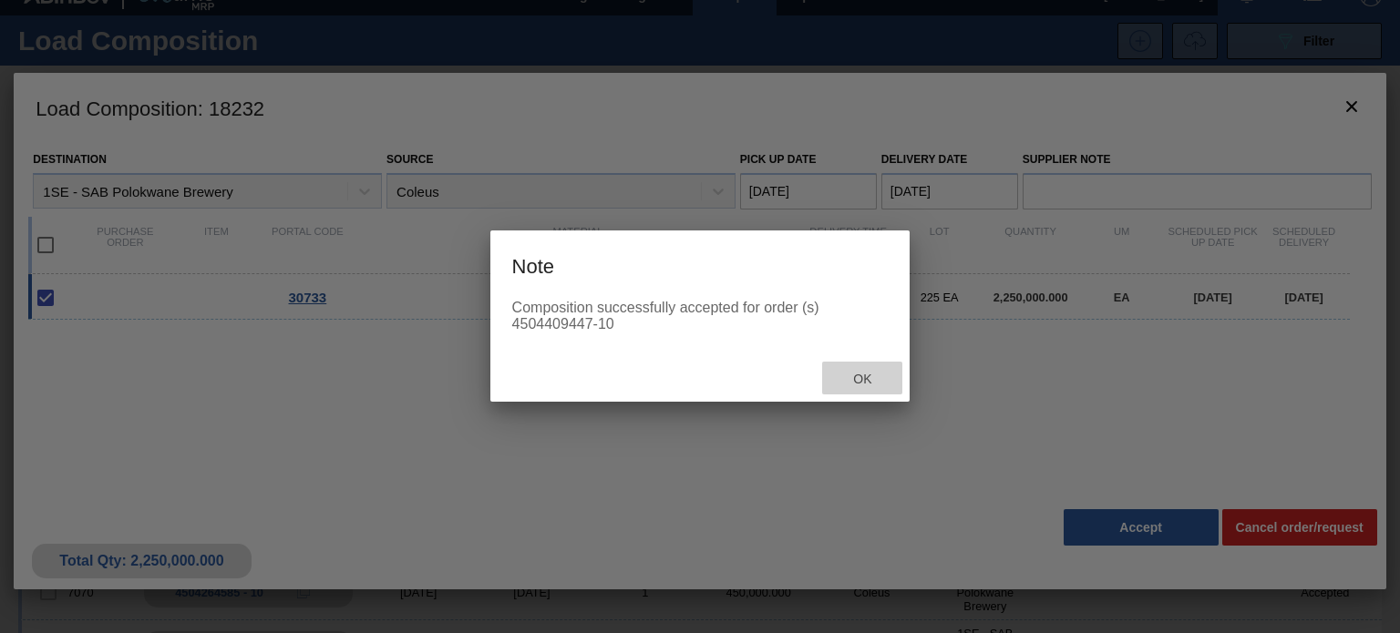
click at [852, 383] on span "Ok" at bounding box center [861, 379] width 47 height 15
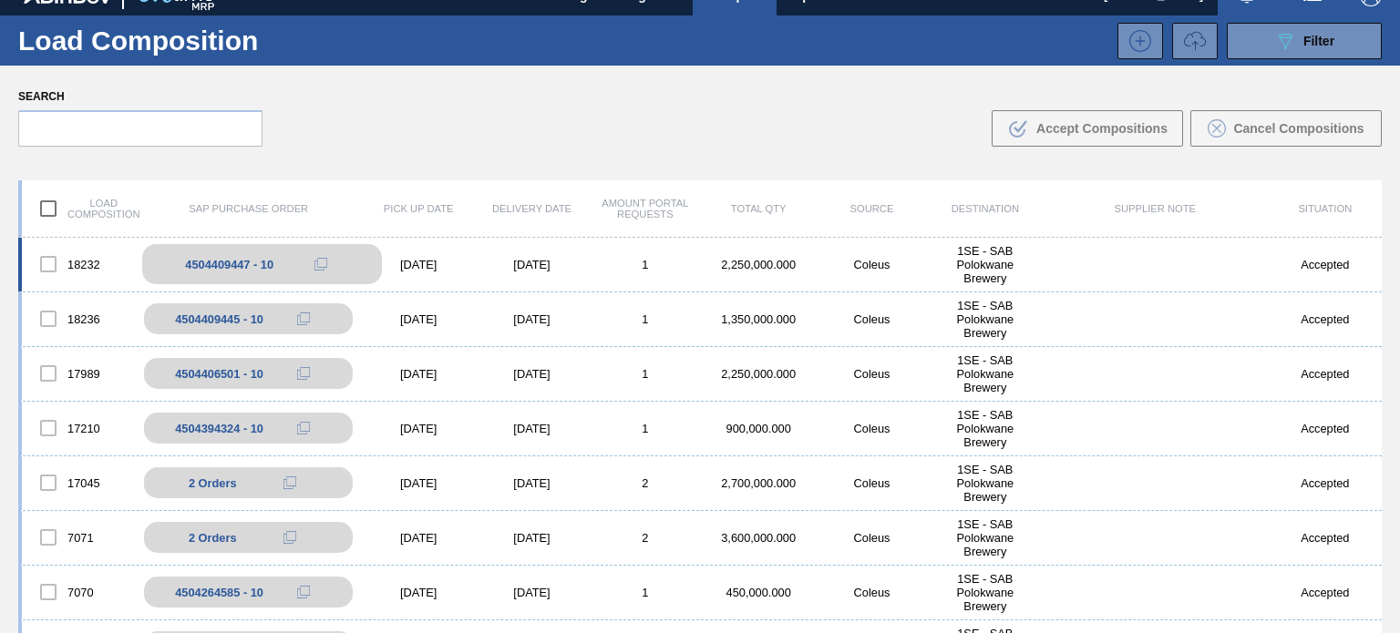
click at [252, 262] on div "4504409447 - 10" at bounding box center [229, 265] width 88 height 14
click at [459, 268] on div "[DATE]" at bounding box center [418, 265] width 113 height 14
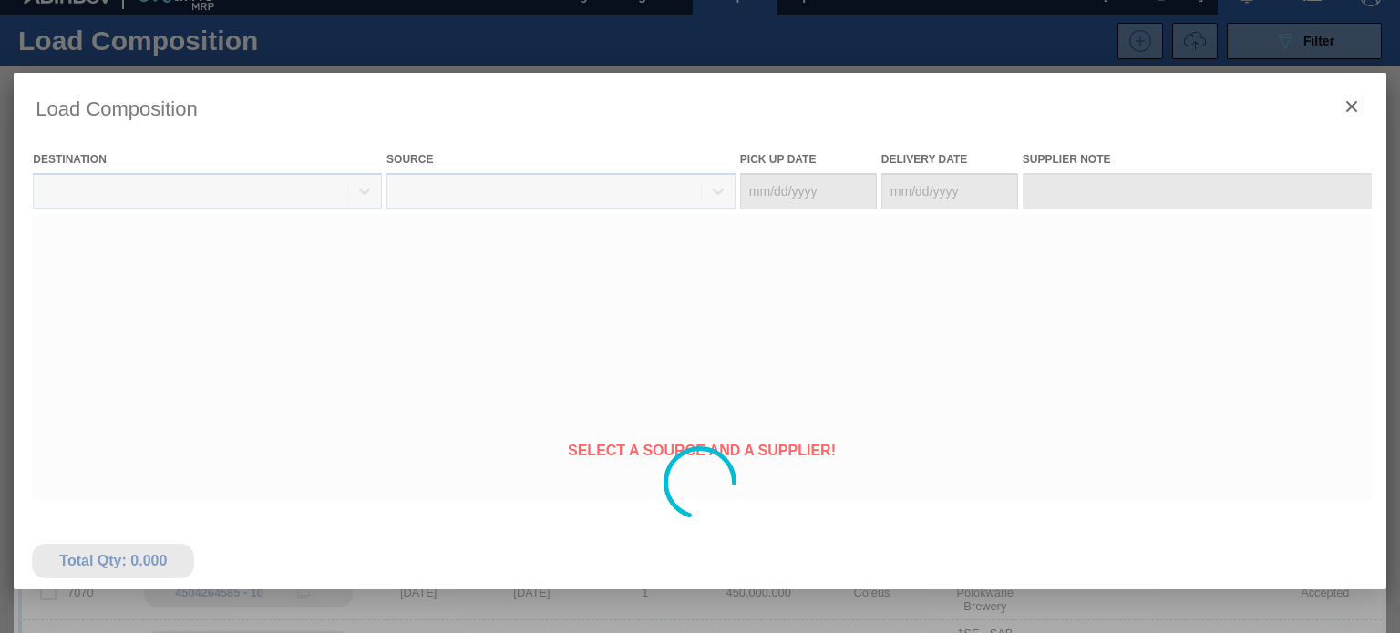
type Date "[DATE]"
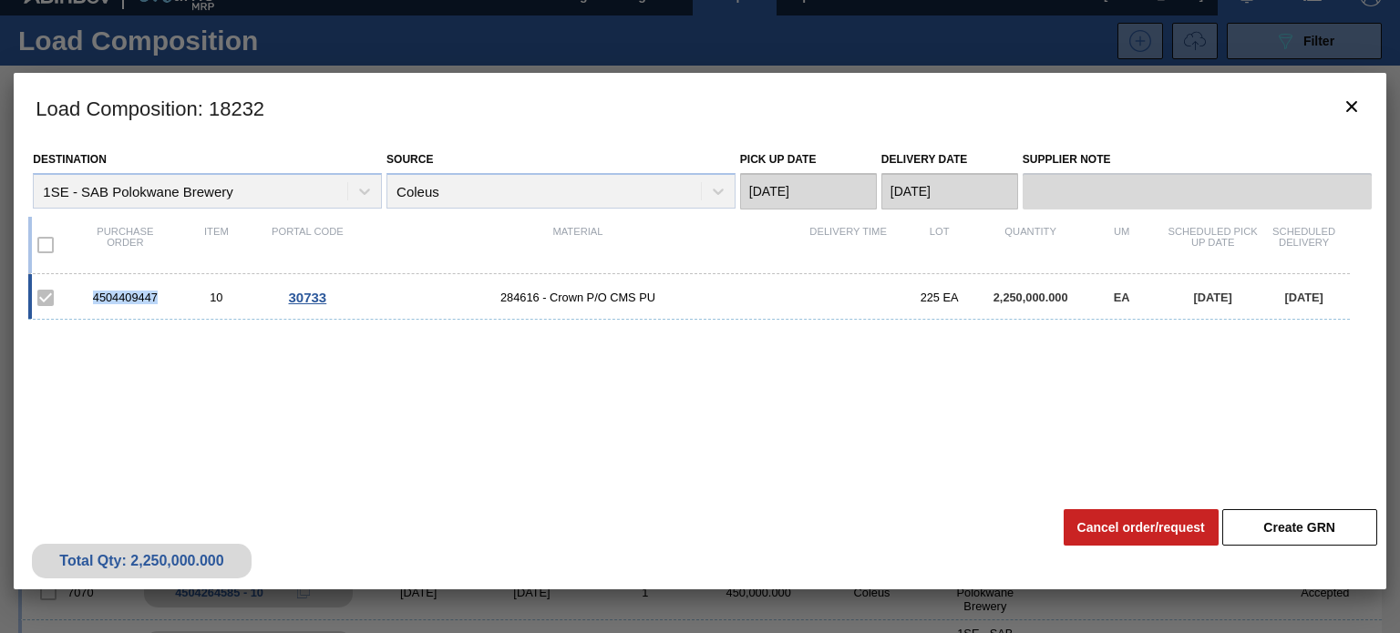
drag, startPoint x: 168, startPoint y: 295, endPoint x: 77, endPoint y: 292, distance: 91.2
click at [77, 292] on div "4504409447 10 30733 284616 - Crown P/O CMS PU 225 EA 2,250,000.000 EA [DATE] [D…" at bounding box center [688, 297] width 1320 height 46
copy div "4504409447"
click at [1349, 106] on icon "botão de ícone" at bounding box center [1352, 107] width 22 height 22
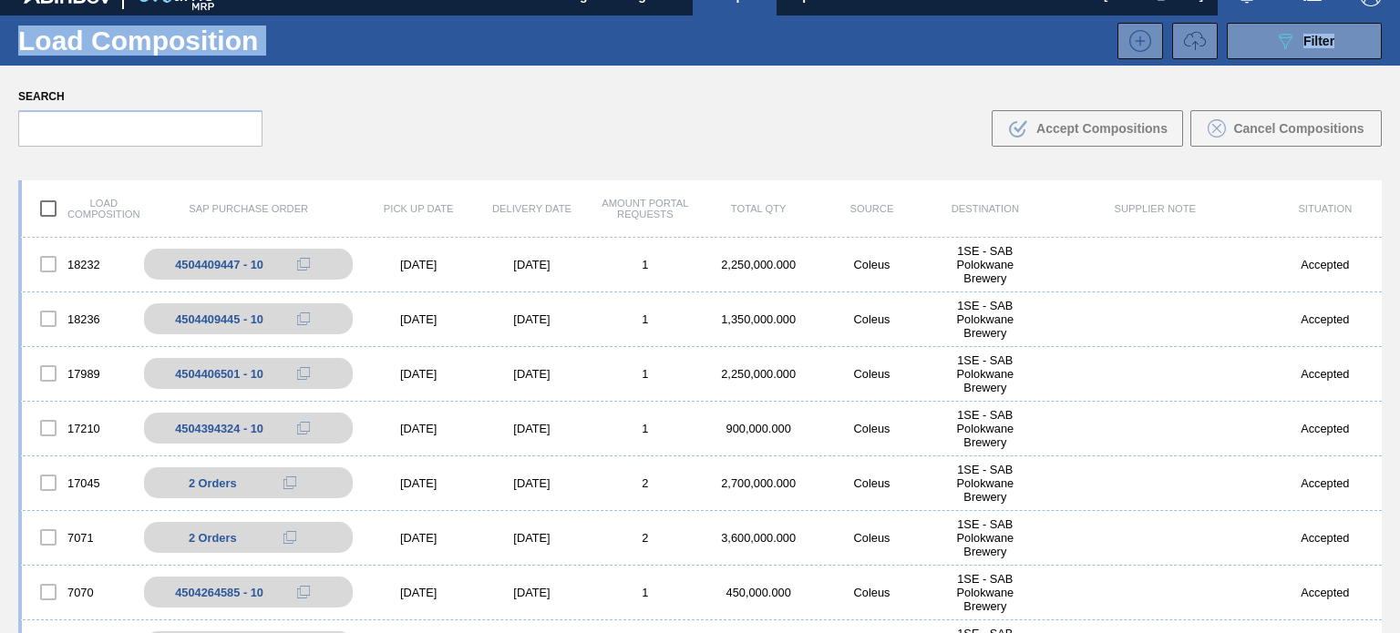
scroll to position [0, 0]
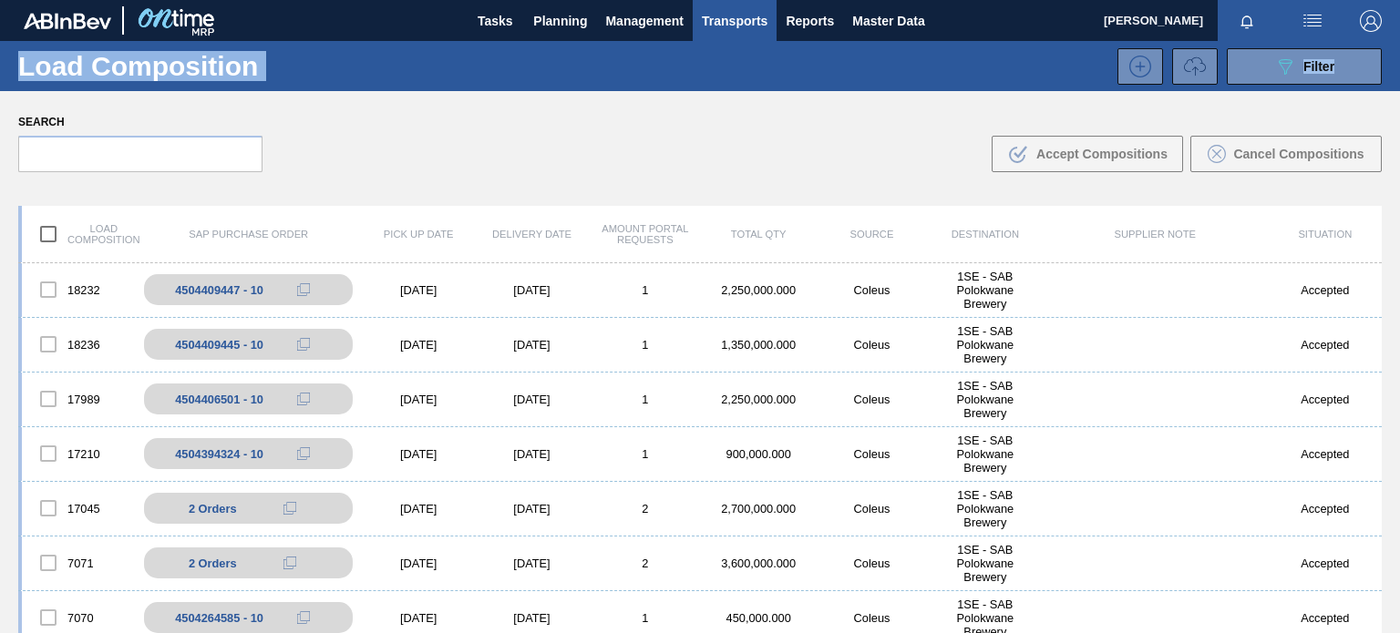
drag, startPoint x: 1395, startPoint y: 46, endPoint x: 1392, endPoint y: 4, distance: 42.0
click at [1392, 4] on main "Tasks Planning Management Transports Reports Master Data [PERSON_NAME] Mark all…" at bounding box center [700, 316] width 1400 height 633
click at [580, 15] on span "Planning" at bounding box center [560, 21] width 54 height 22
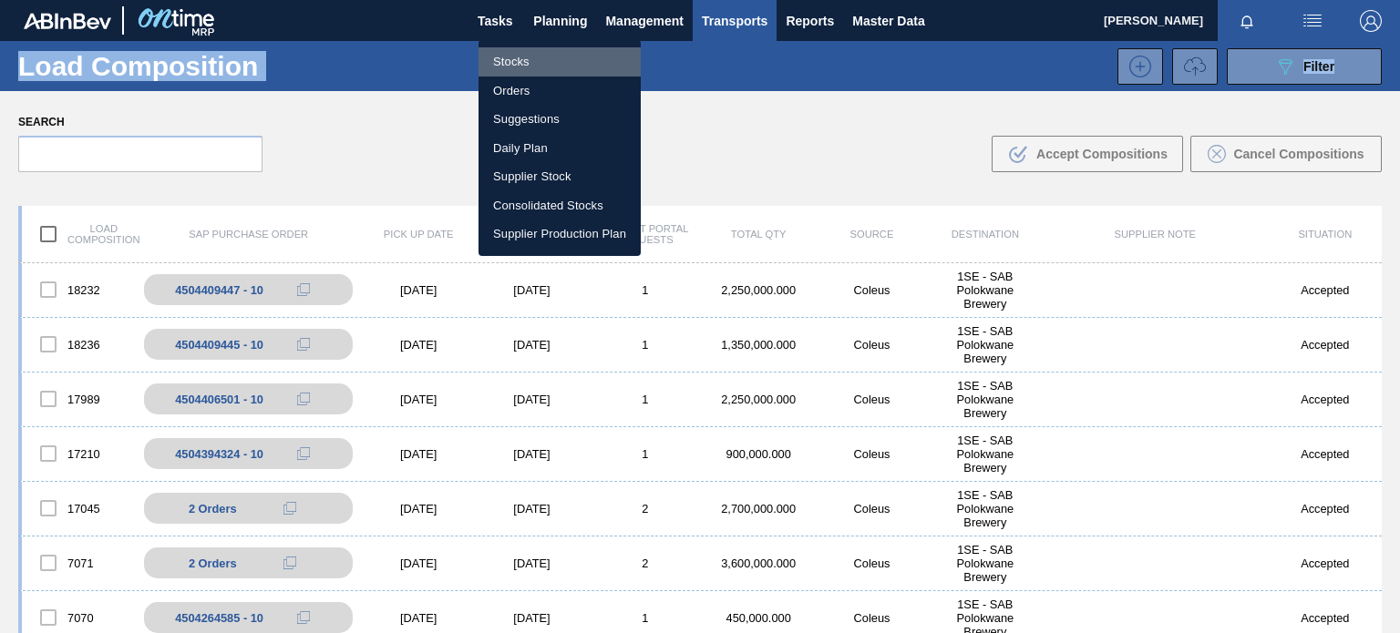
click at [524, 65] on li "Stocks" at bounding box center [559, 61] width 162 height 29
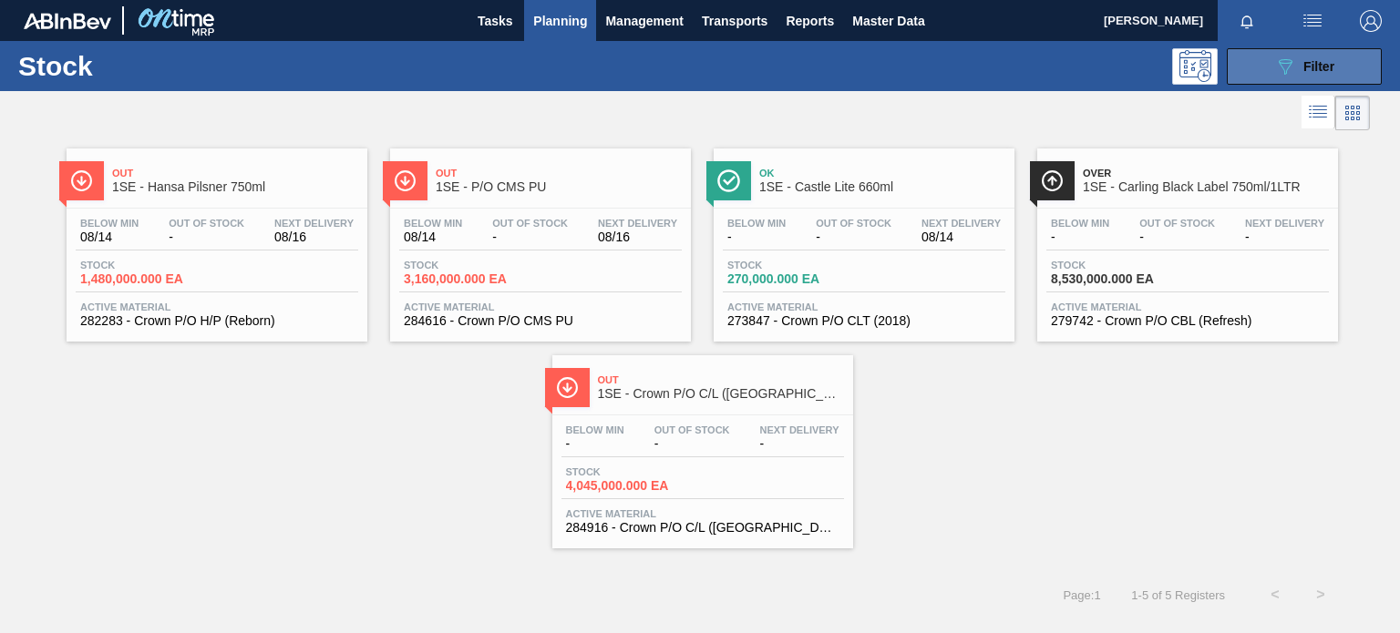
click at [1272, 74] on button "089F7B8B-B2A5-4AFE-B5C0-19BA573D28AC Filter" at bounding box center [1304, 66] width 155 height 36
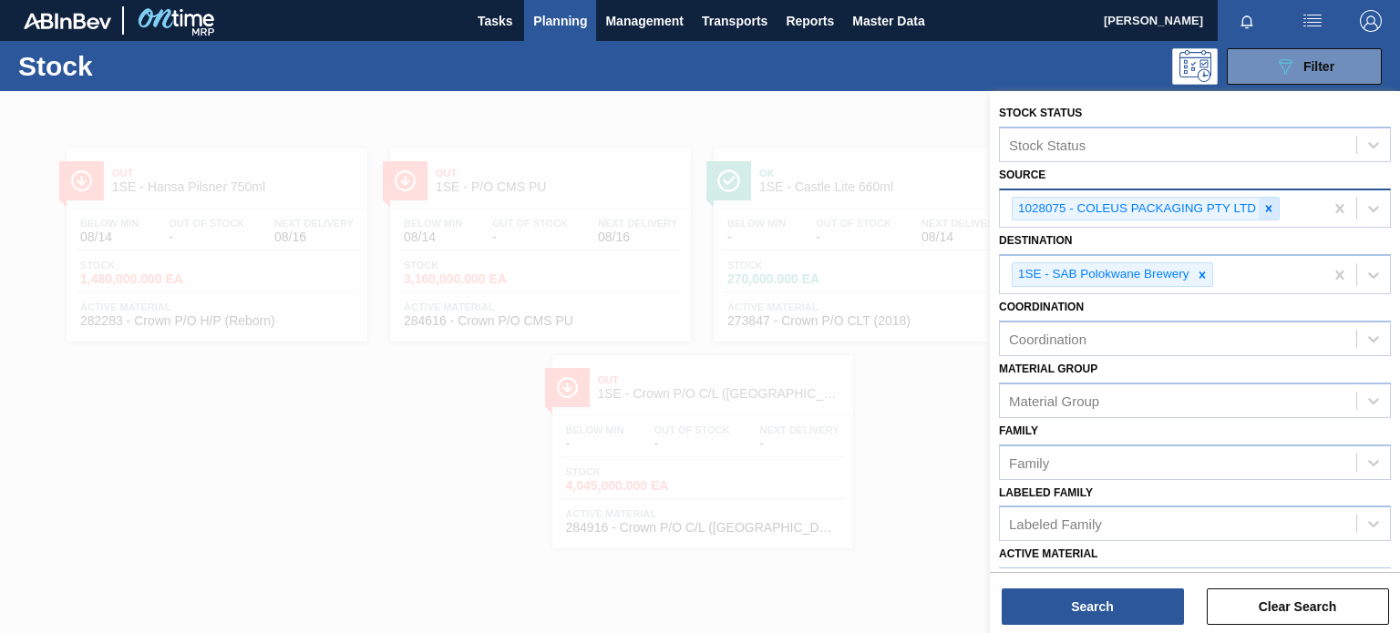
click at [1264, 207] on icon at bounding box center [1268, 208] width 13 height 13
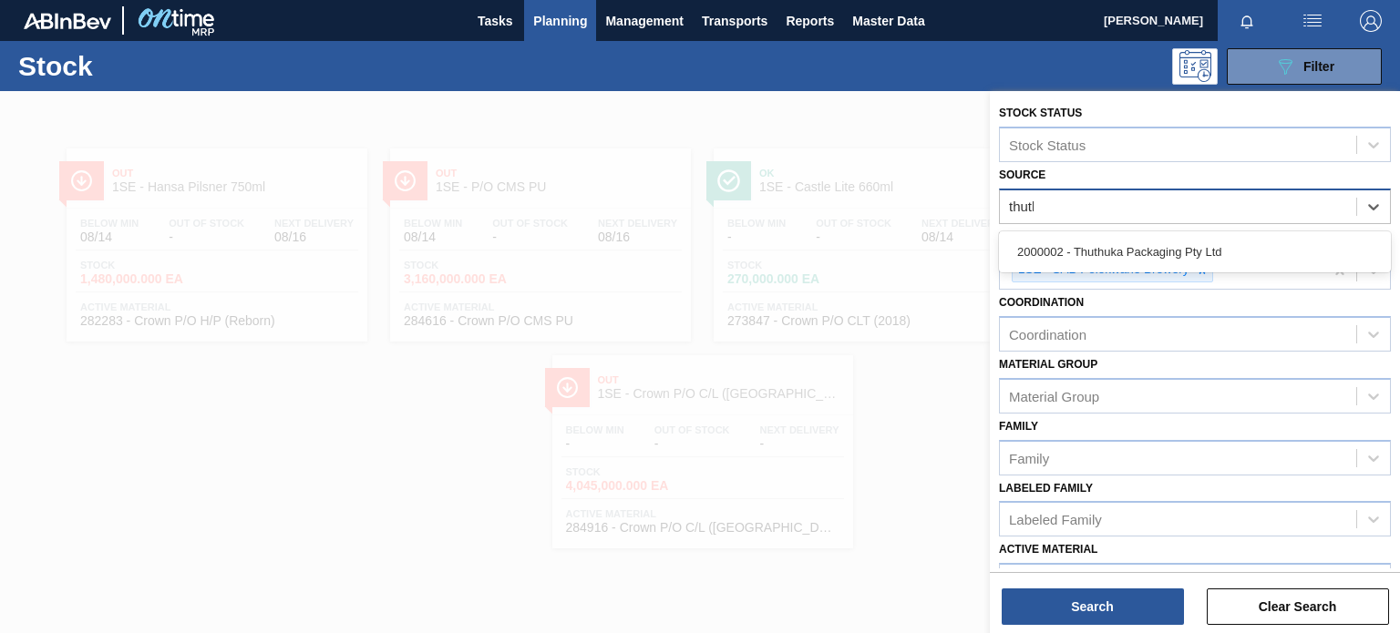
type input "thuthu"
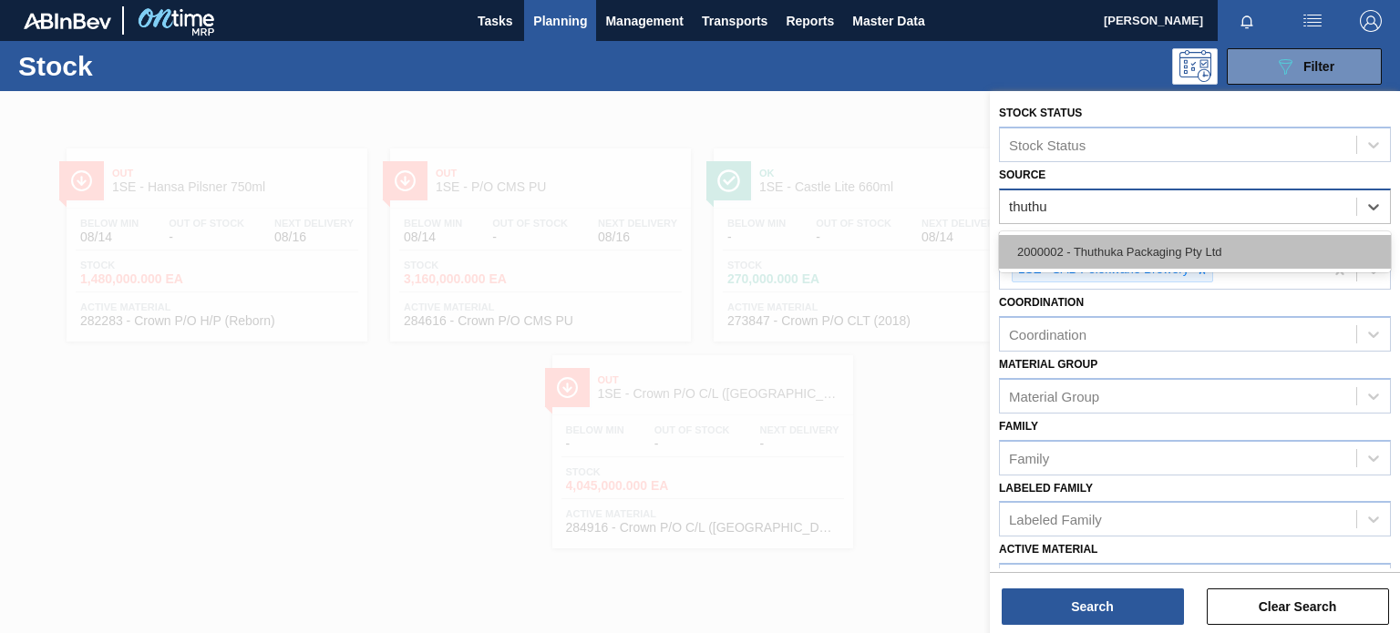
click at [1199, 254] on div "2000002 - Thuthuka Packaging Pty Ltd" at bounding box center [1195, 252] width 392 height 34
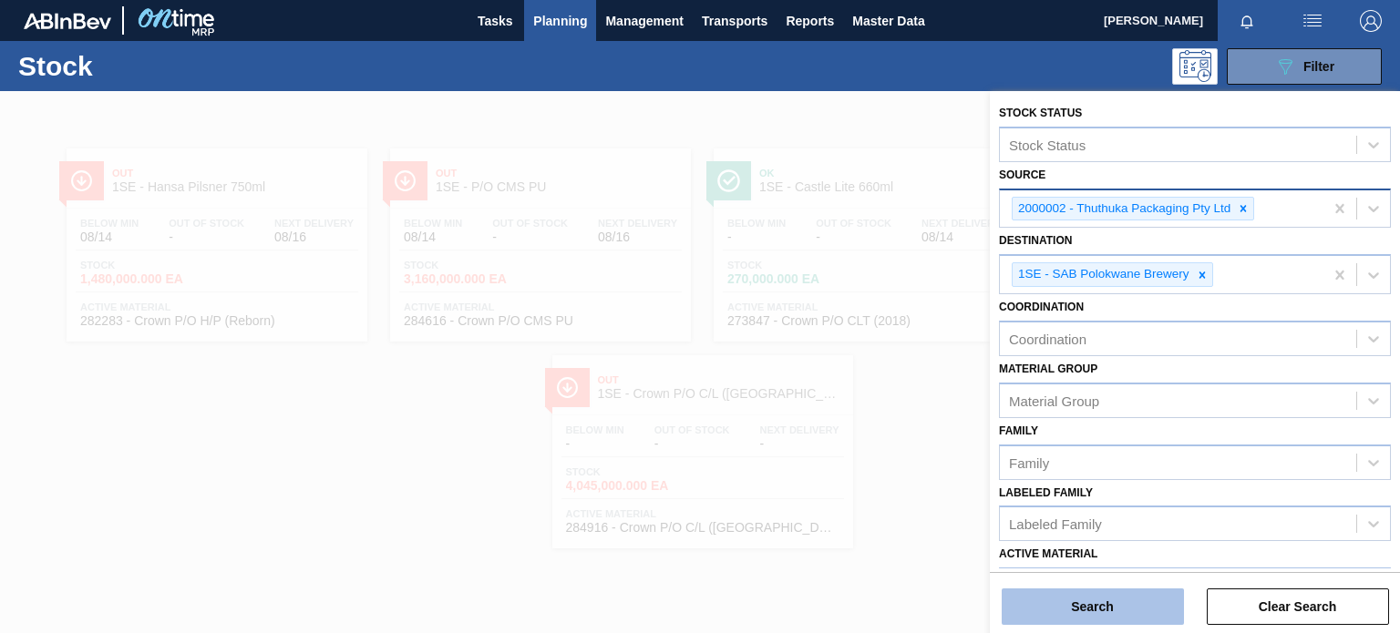
click at [1089, 611] on button "Search" at bounding box center [1093, 607] width 182 height 36
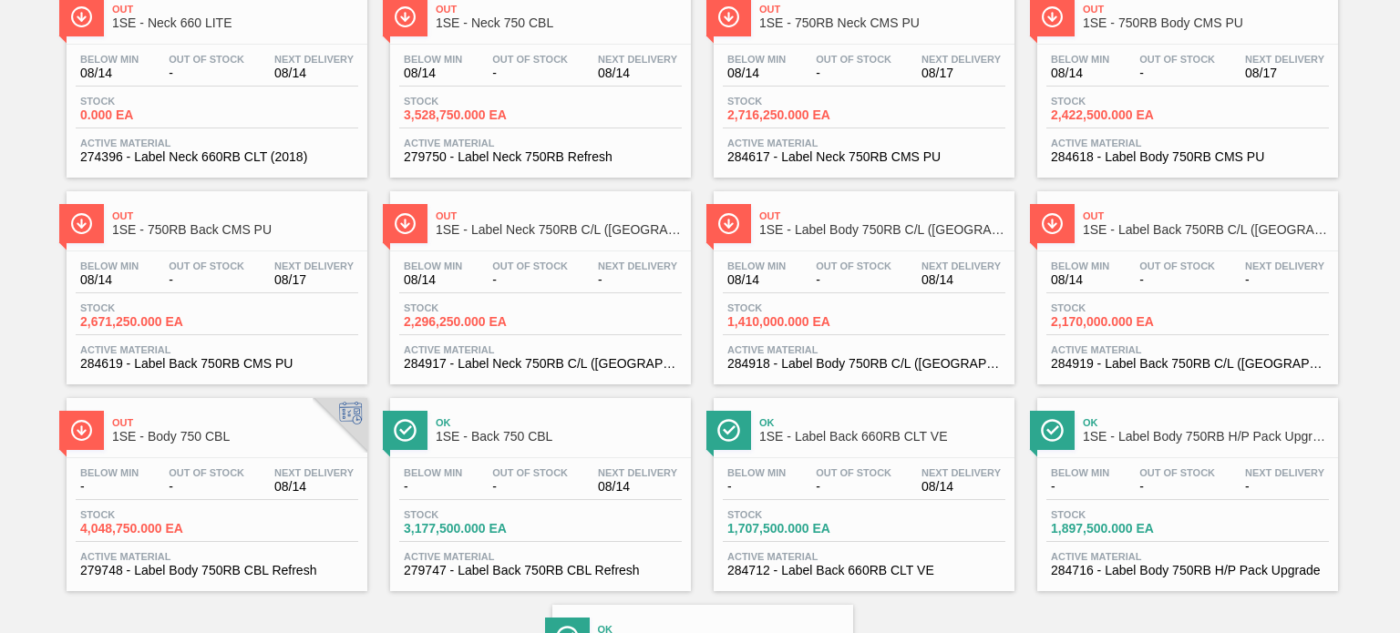
scroll to position [162, 0]
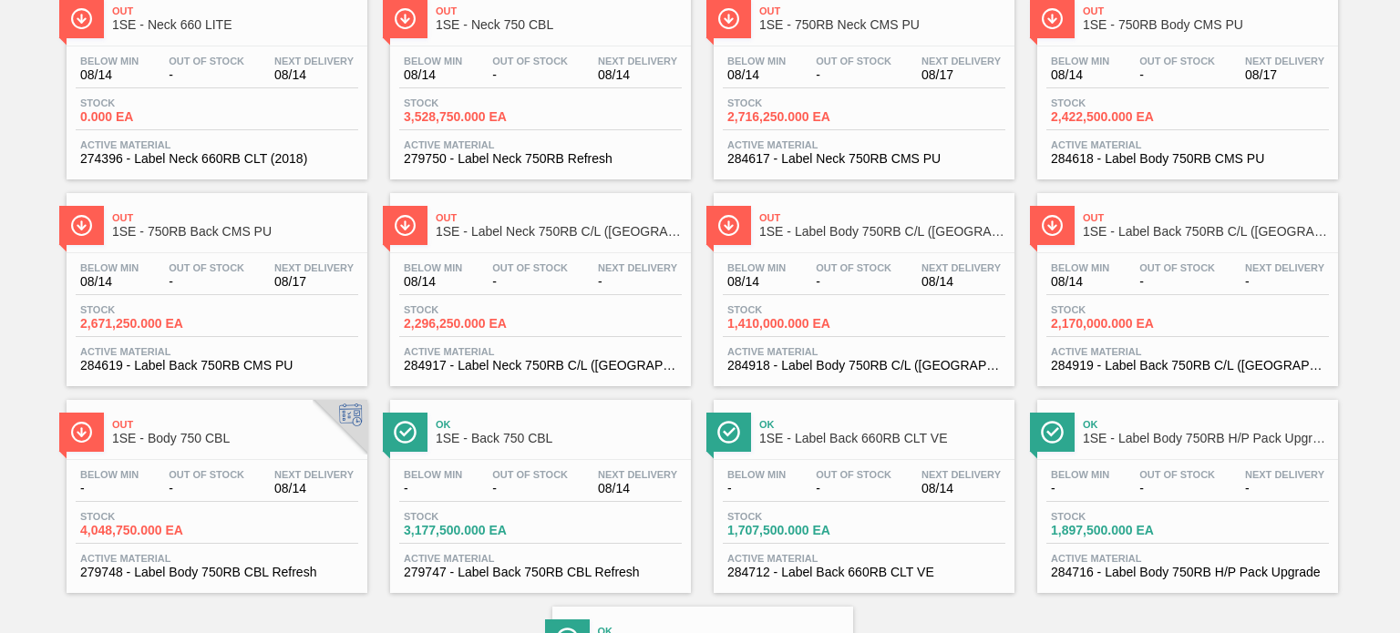
click at [1137, 432] on span "1SE - Label Body 750RB H/P Pack Upgrade" at bounding box center [1206, 439] width 246 height 14
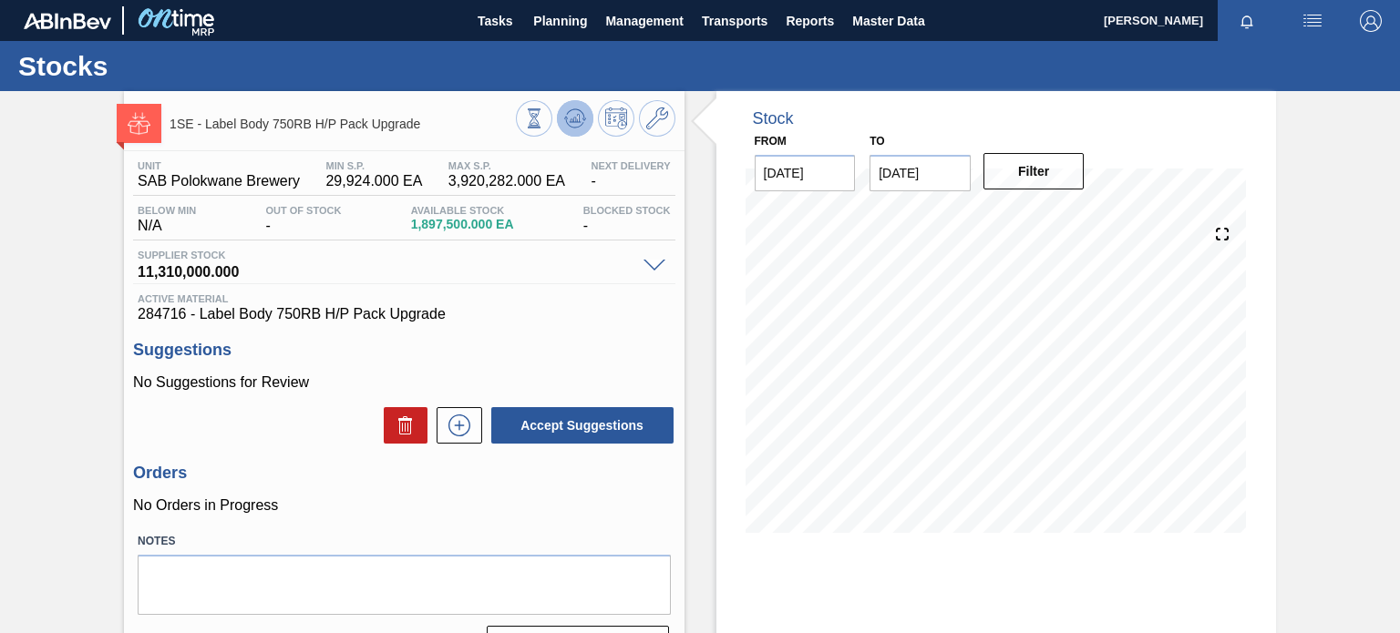
click at [544, 123] on icon at bounding box center [534, 118] width 20 height 20
click at [566, 21] on span "Planning" at bounding box center [560, 21] width 54 height 22
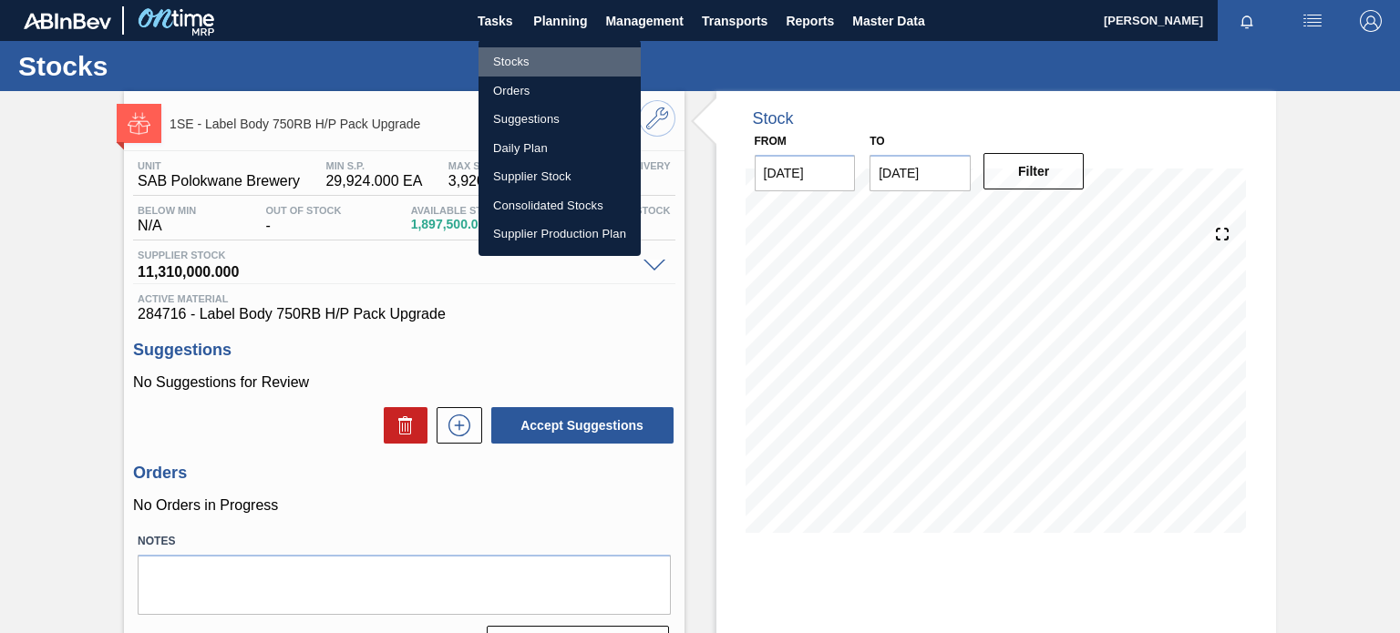
click at [516, 57] on li "Stocks" at bounding box center [559, 61] width 162 height 29
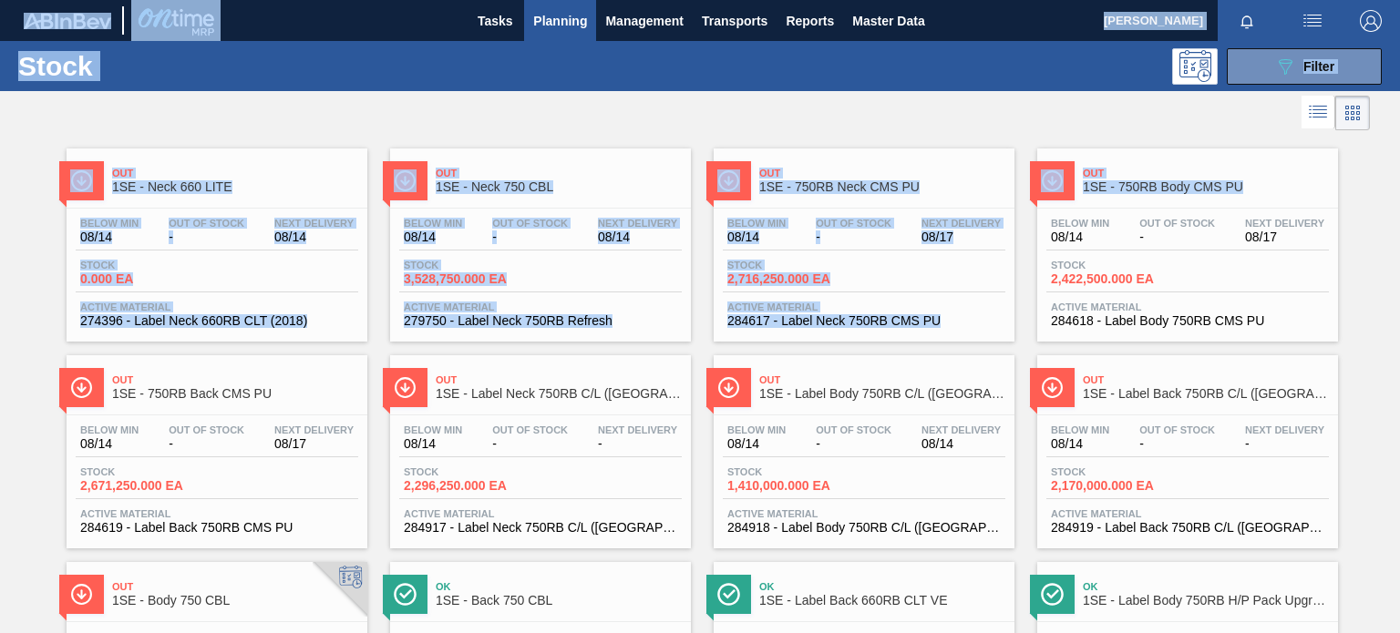
drag, startPoint x: 1396, startPoint y: 191, endPoint x: 1404, endPoint y: 262, distance: 70.6
click at [1399, 0] on html "Tasks Planning Management Transports Reports Master Data [PERSON_NAME] Mark all…" at bounding box center [700, 0] width 1400 height 0
click at [1380, 192] on div "Out 1SE - Neck 660 LITE Below Min 08/14 Out Of Stock - Next Delivery 08/14 Stoc…" at bounding box center [700, 548] width 1400 height 827
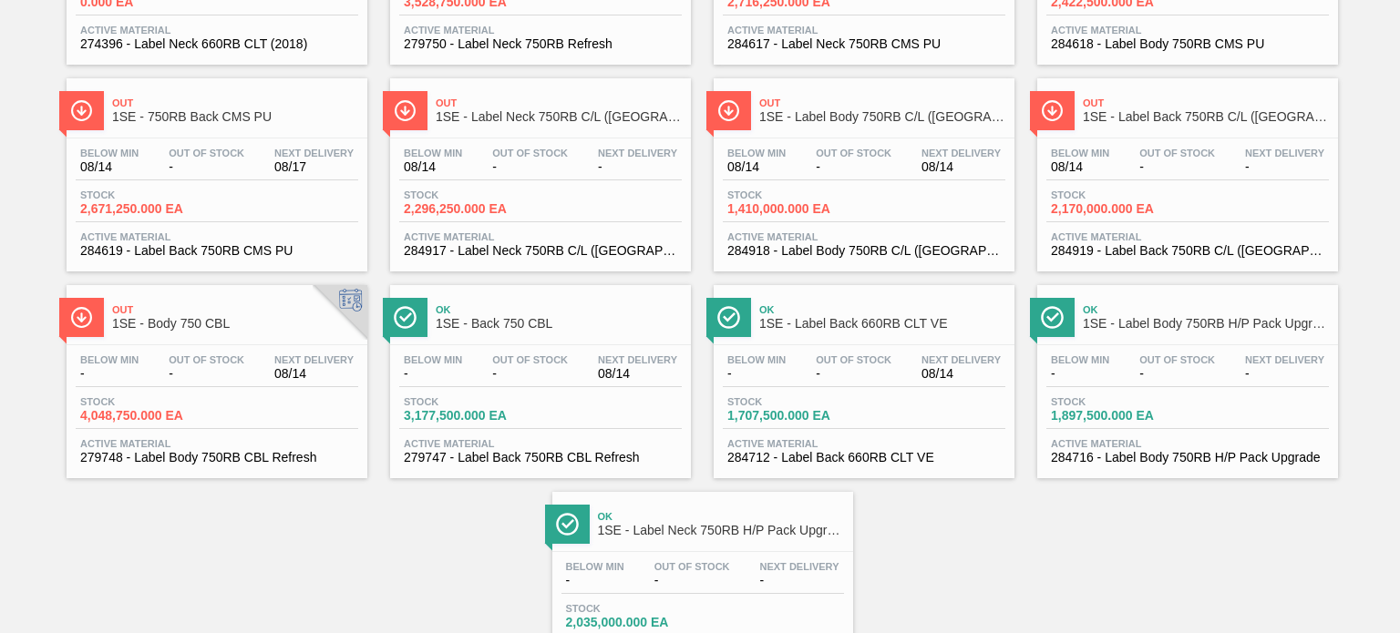
scroll to position [277, 0]
click at [740, 552] on div "Below Min - Out Of Stock - Next Delivery - Stock 2,035,000.000 EA Active Materi…" at bounding box center [702, 614] width 301 height 124
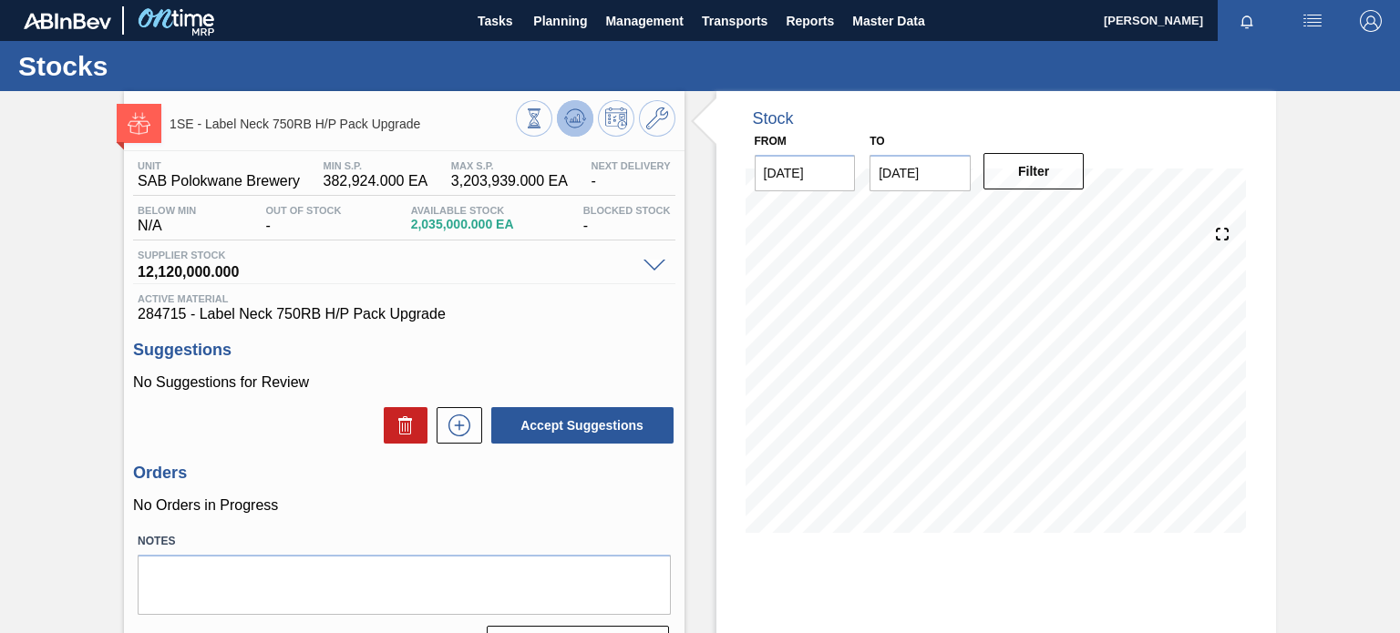
click at [544, 115] on icon at bounding box center [534, 118] width 20 height 20
click at [457, 421] on icon at bounding box center [459, 426] width 29 height 22
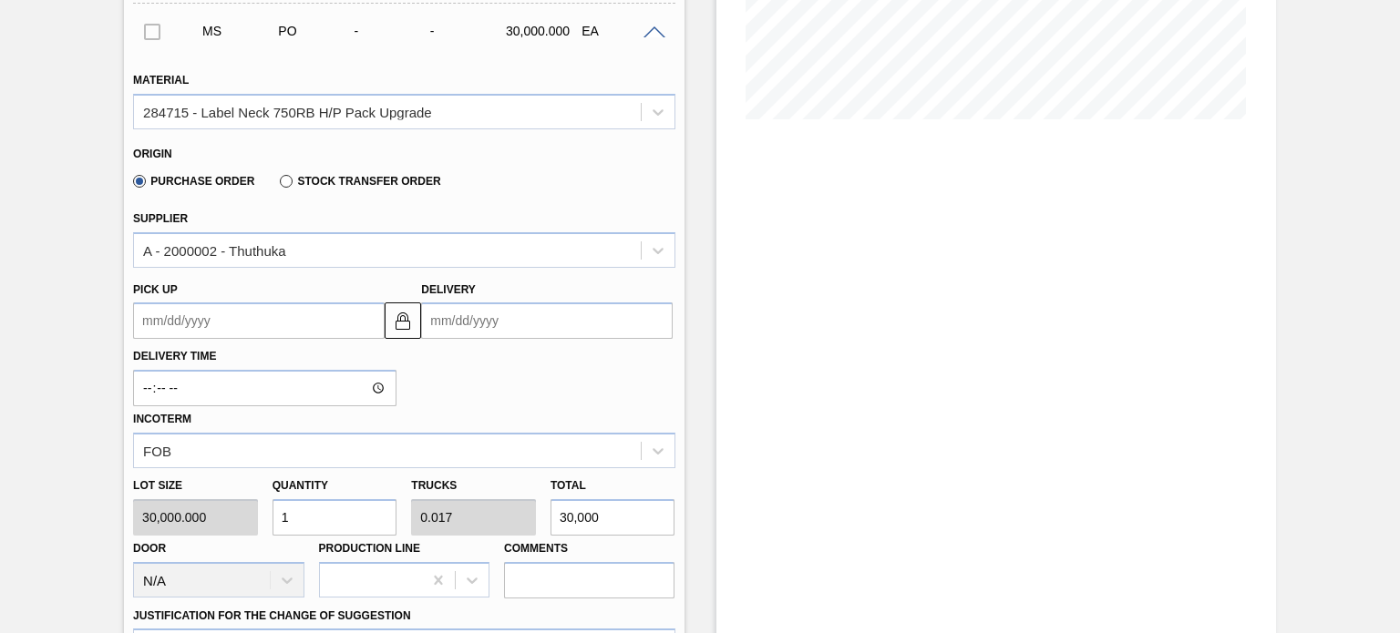
scroll to position [491, 0]
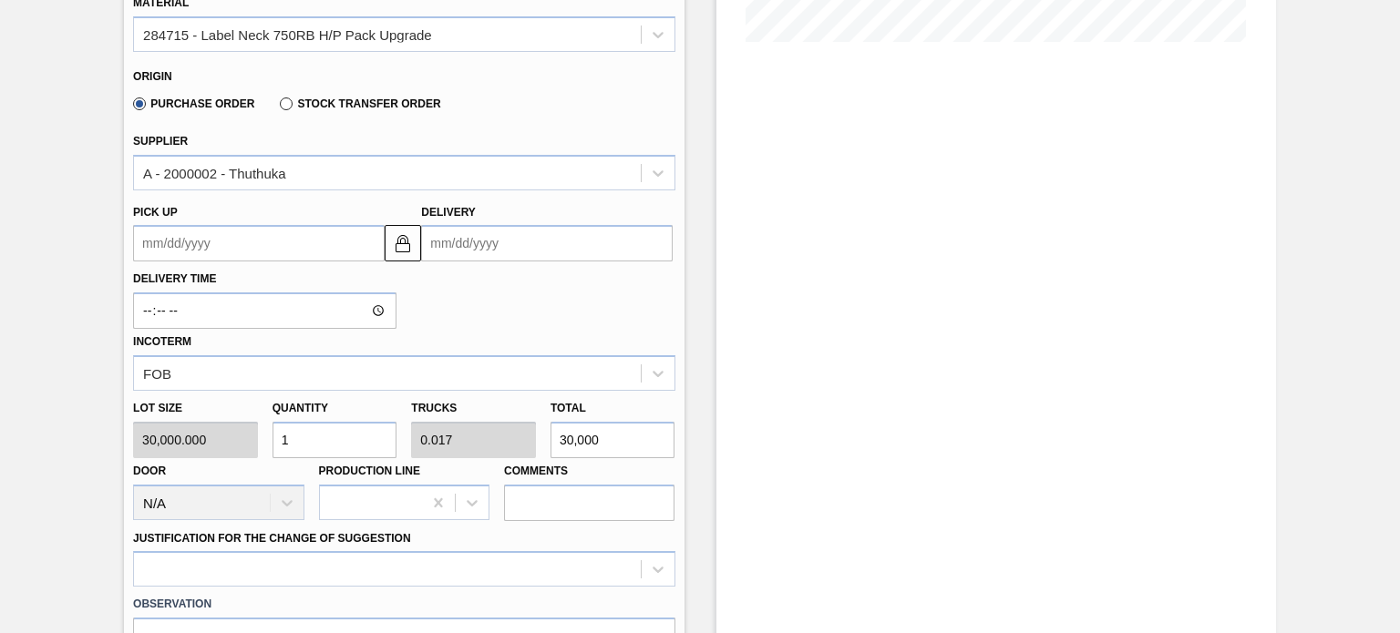
click at [354, 426] on input "1" at bounding box center [334, 440] width 125 height 36
type input "0"
type input "6"
type input "0.1"
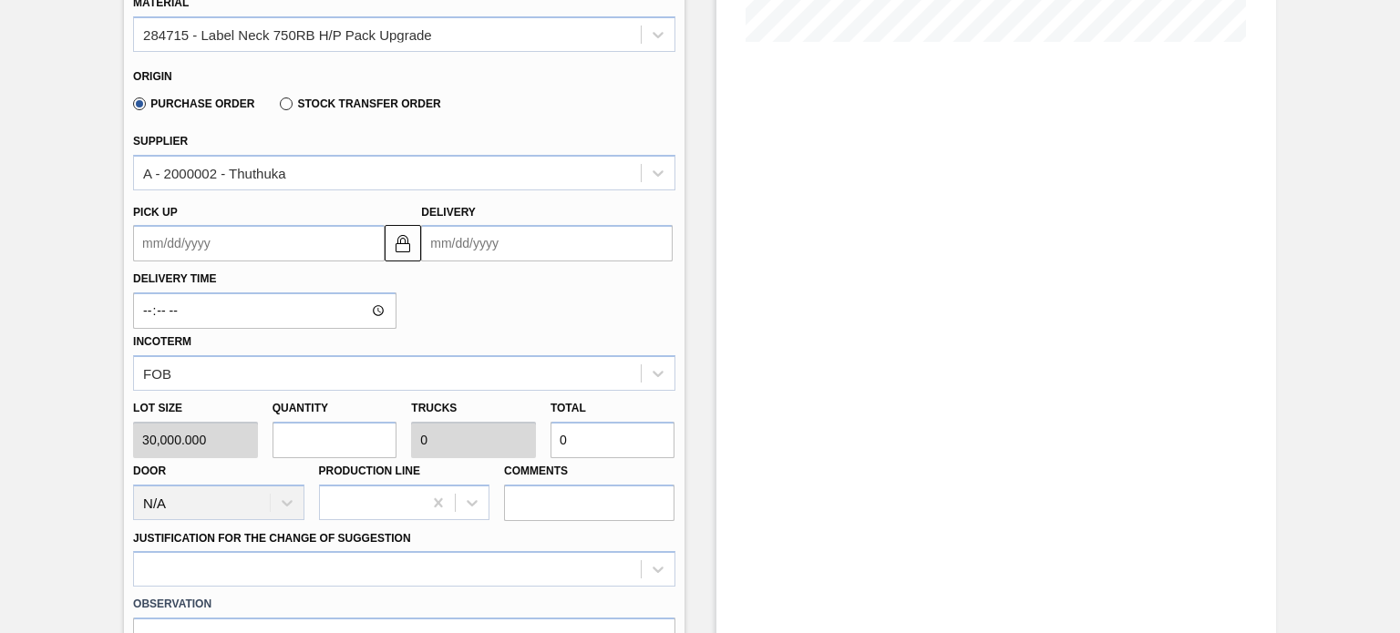
type input "180,000"
type input "60"
type input "1"
type input "1,800,000"
type input "60"
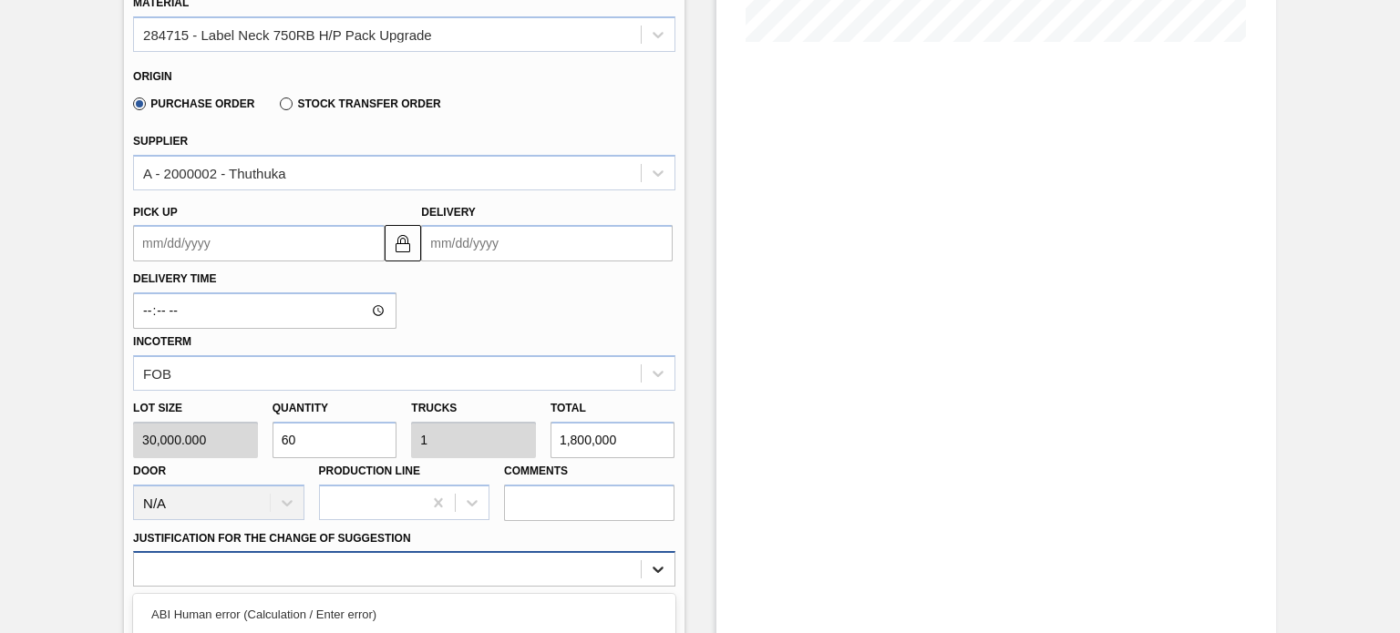
scroll to position [731, 0]
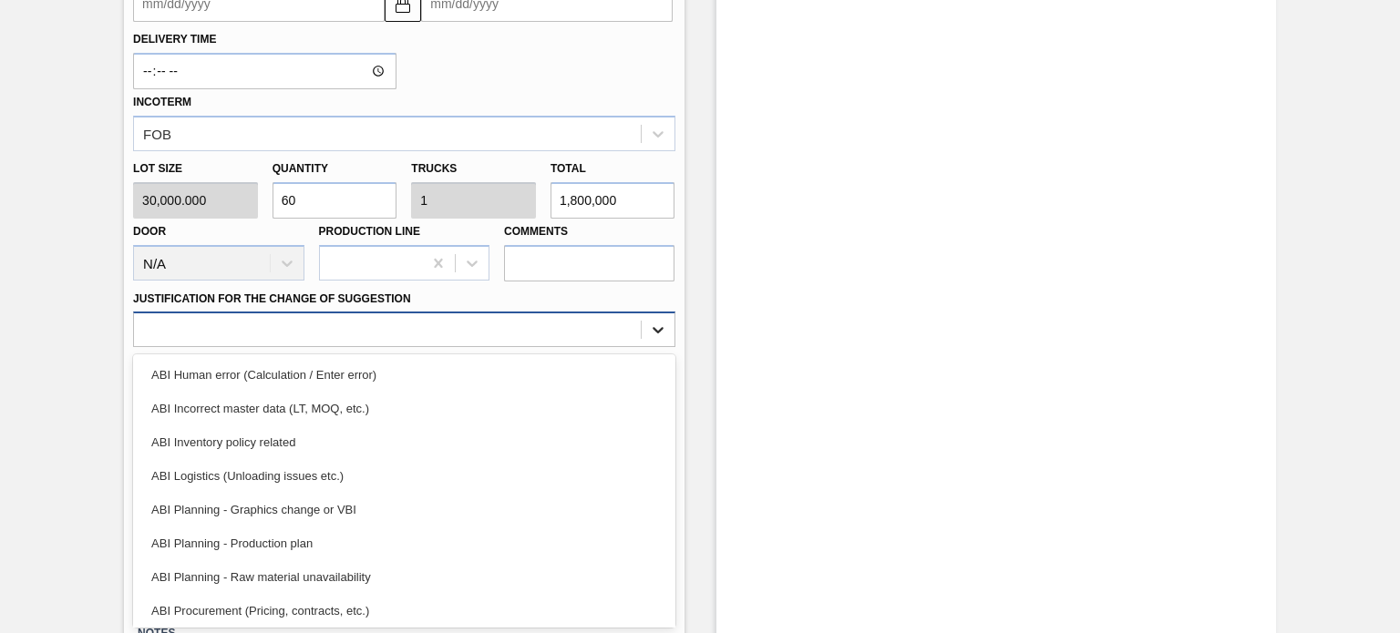
click at [661, 347] on div "option ABI Planning - Raw material unavailability focused, 7 of 18. 18 results …" at bounding box center [403, 330] width 541 height 36
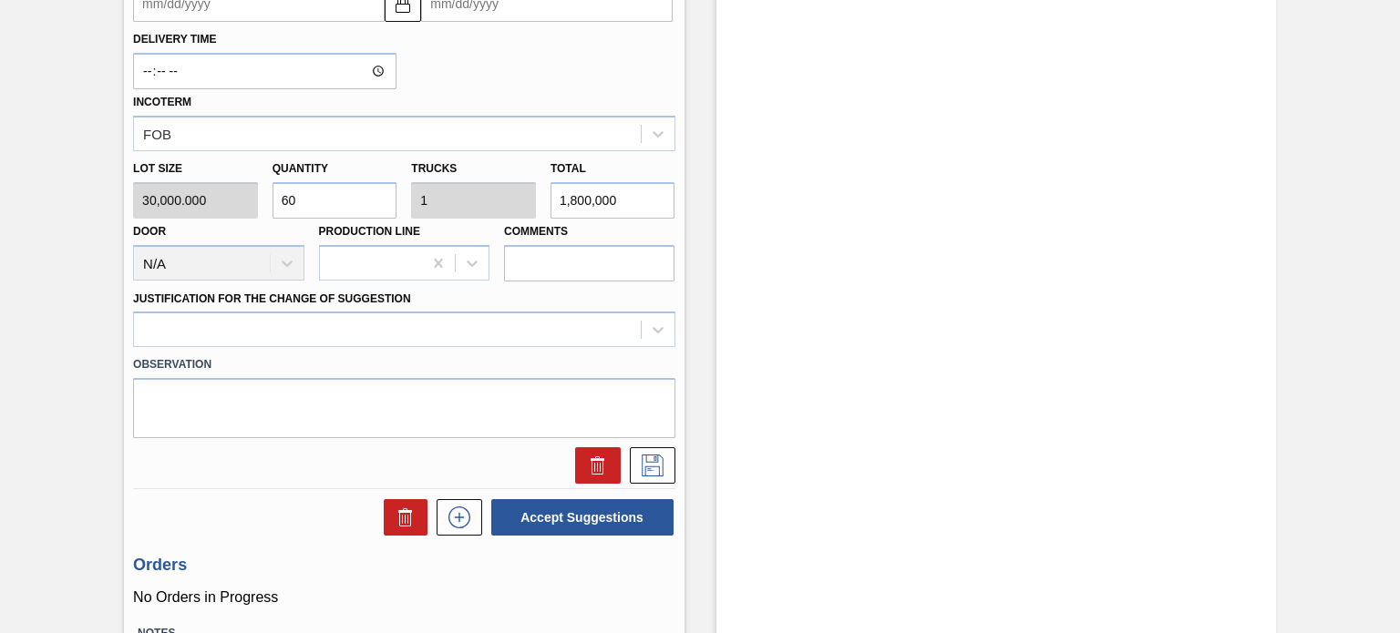
drag, startPoint x: 674, startPoint y: 401, endPoint x: 678, endPoint y: 423, distance: 22.2
click at [678, 423] on div "Observation" at bounding box center [404, 395] width 556 height 87
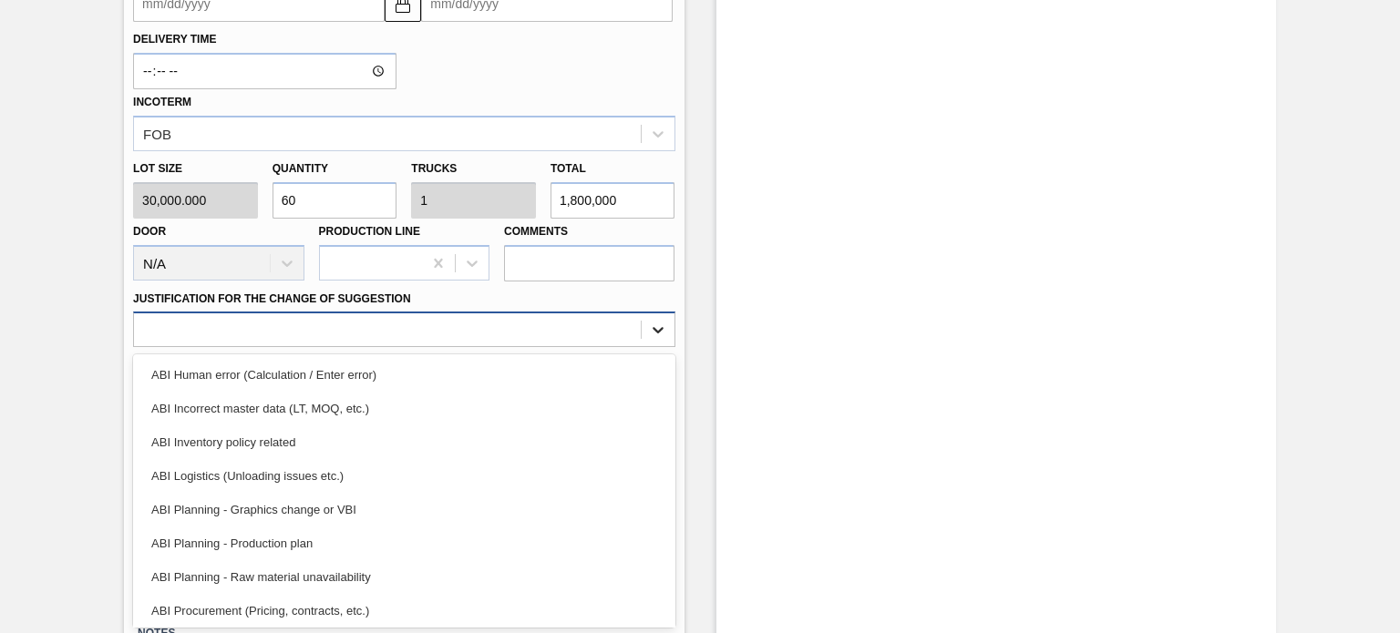
click at [654, 325] on icon at bounding box center [658, 330] width 18 height 18
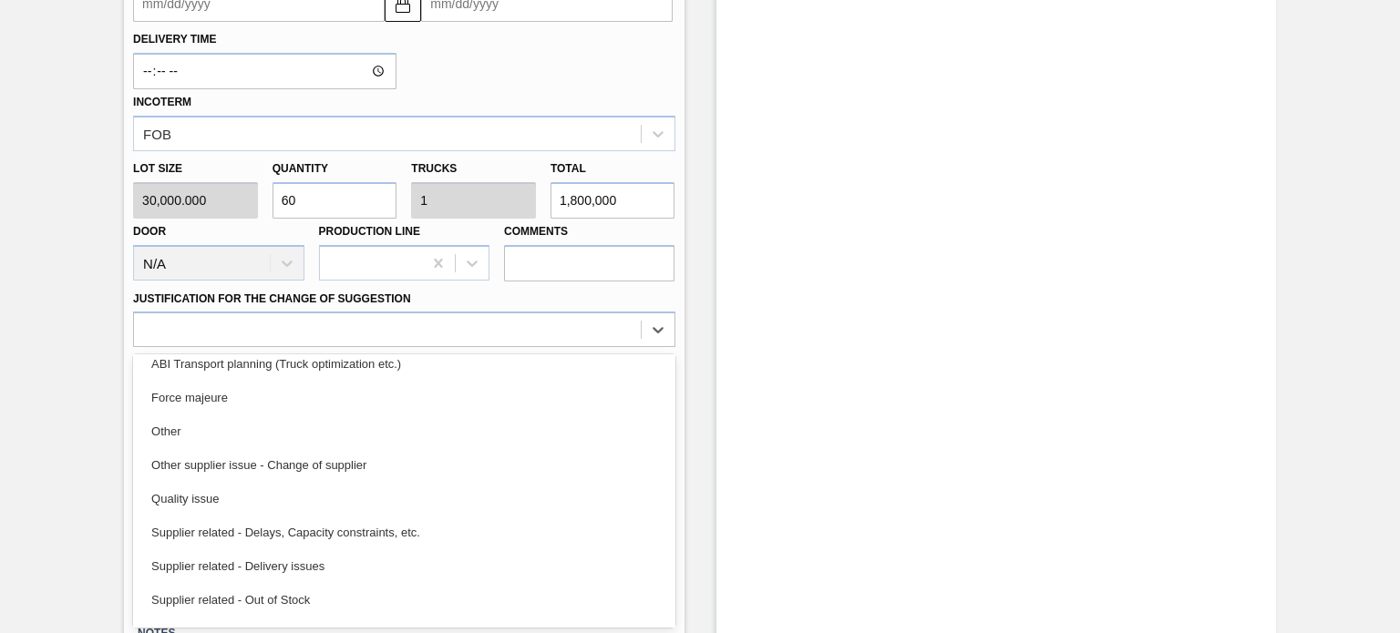
scroll to position [340, 0]
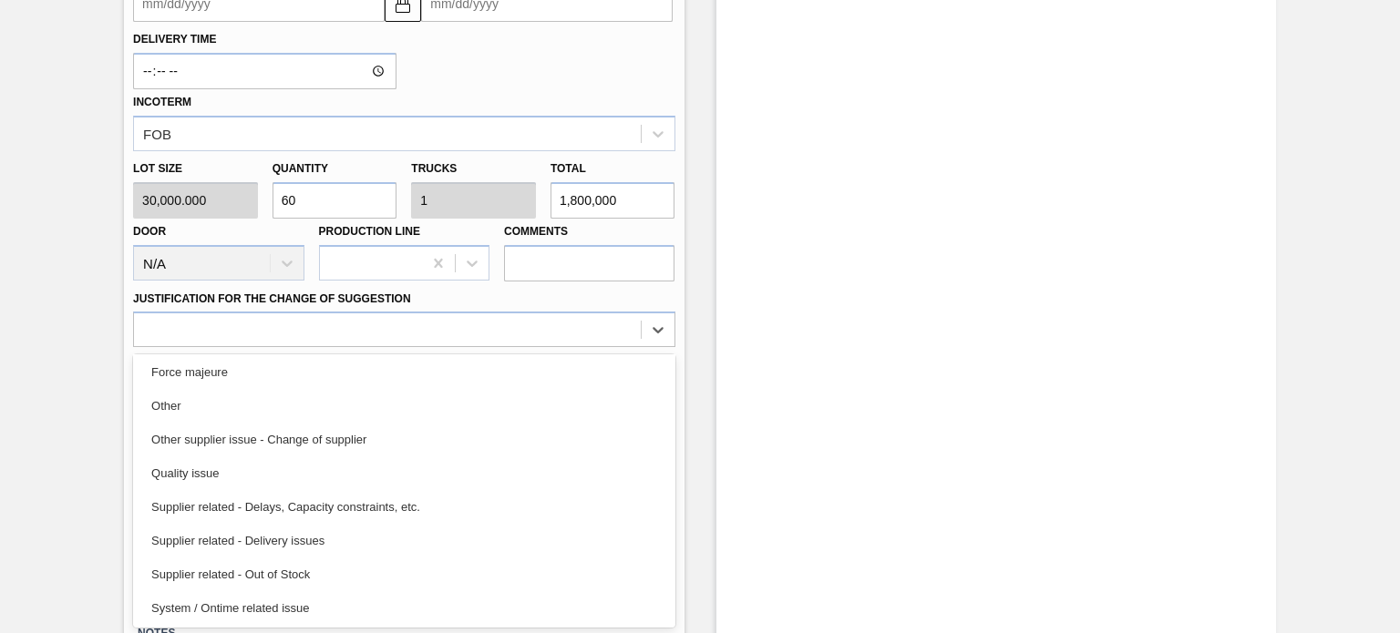
drag, startPoint x: 667, startPoint y: 520, endPoint x: 672, endPoint y: 539, distance: 18.8
click at [672, 539] on div "ABI Human error (Calculation / Enter error) ABI Incorrect master data (LT, MOQ,…" at bounding box center [403, 490] width 541 height 273
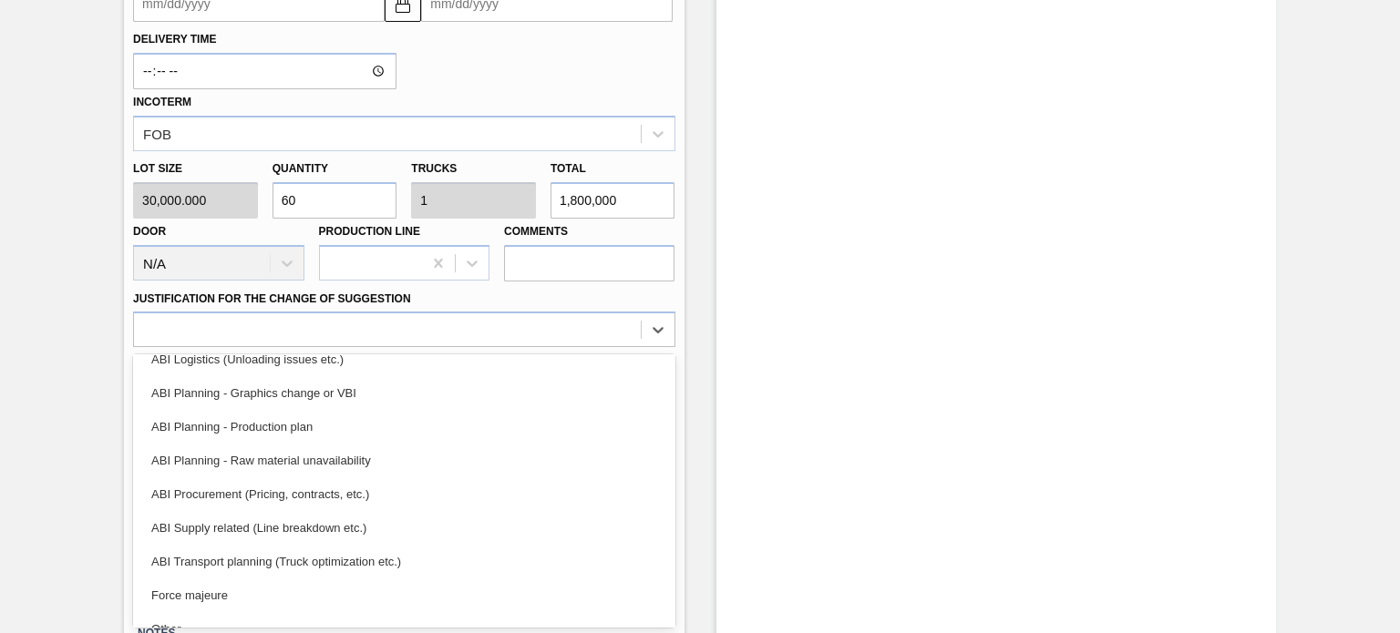
scroll to position [105, 0]
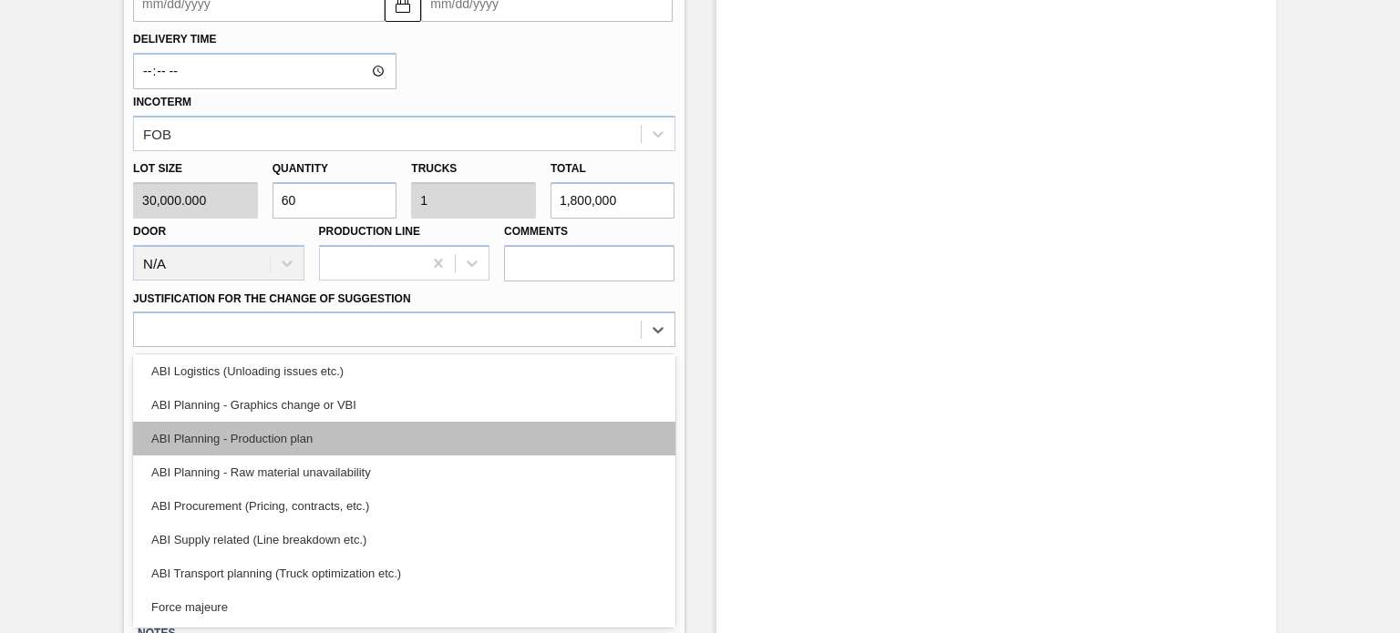
click at [304, 431] on div "ABI Planning - Production plan" at bounding box center [403, 439] width 541 height 34
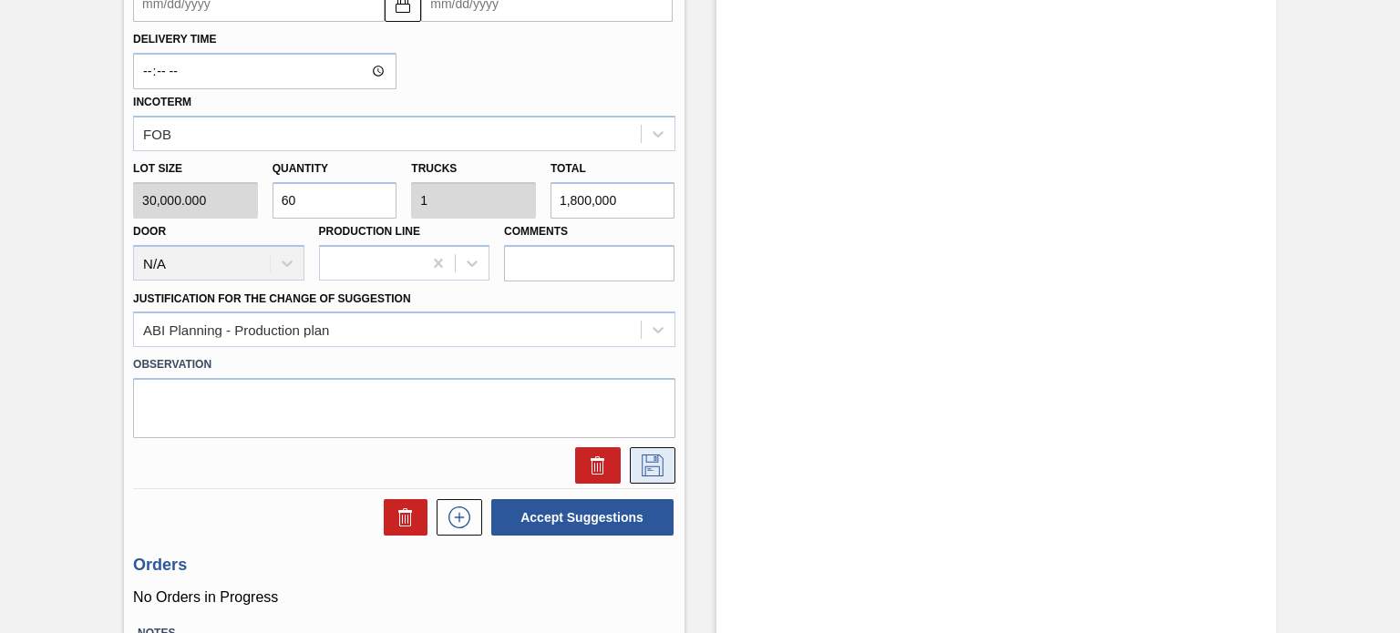
click at [646, 475] on button at bounding box center [653, 465] width 46 height 36
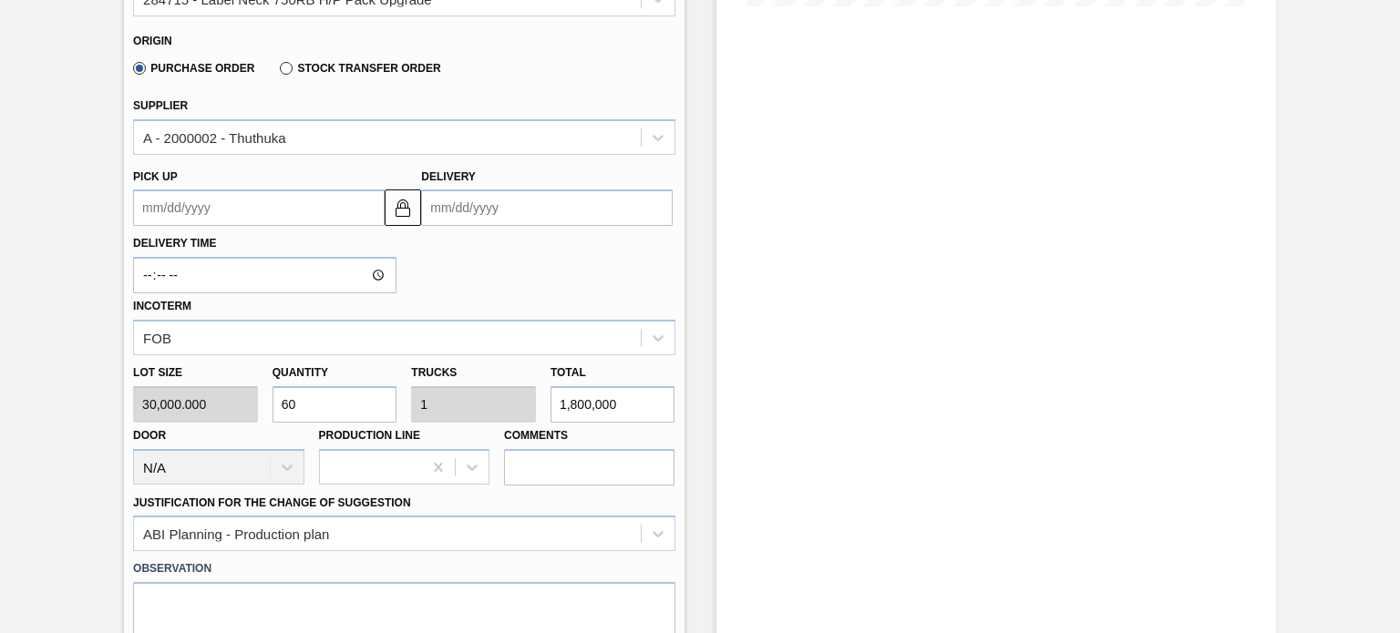
scroll to position [491, 0]
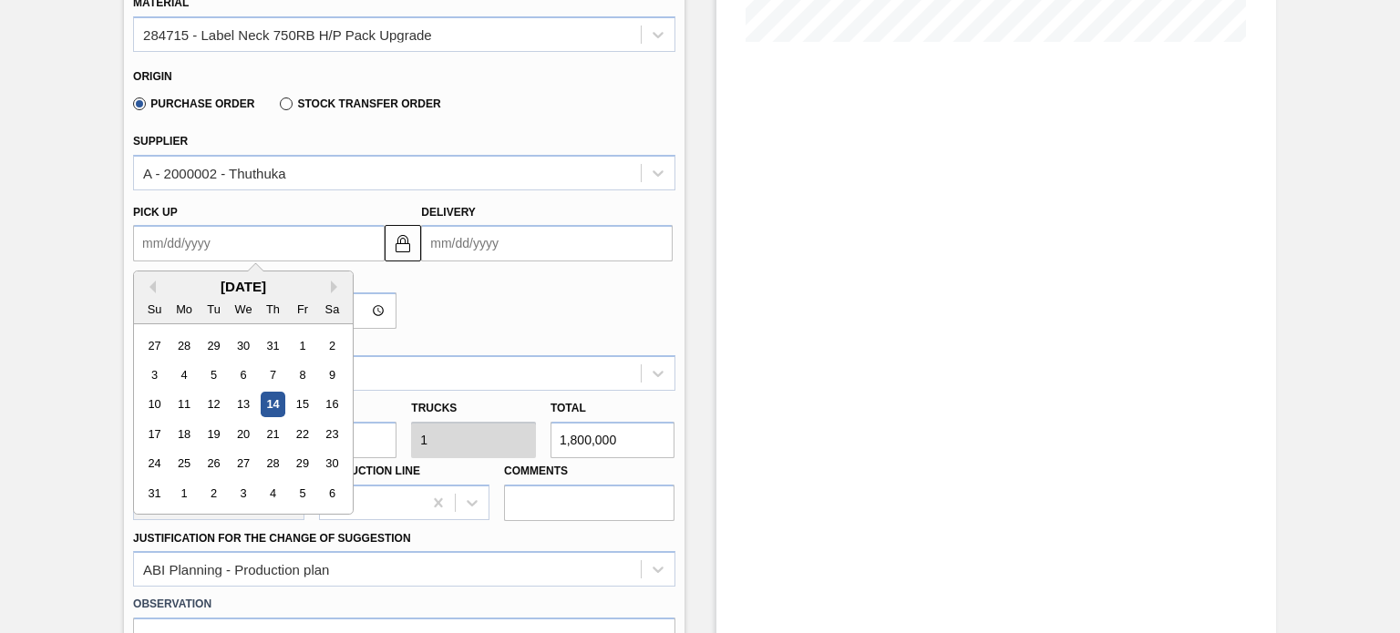
click at [319, 230] on up "Pick up" at bounding box center [259, 243] width 252 height 36
click at [186, 431] on div "18" at bounding box center [184, 434] width 25 height 25
type up "[DATE]"
type input "[DATE]"
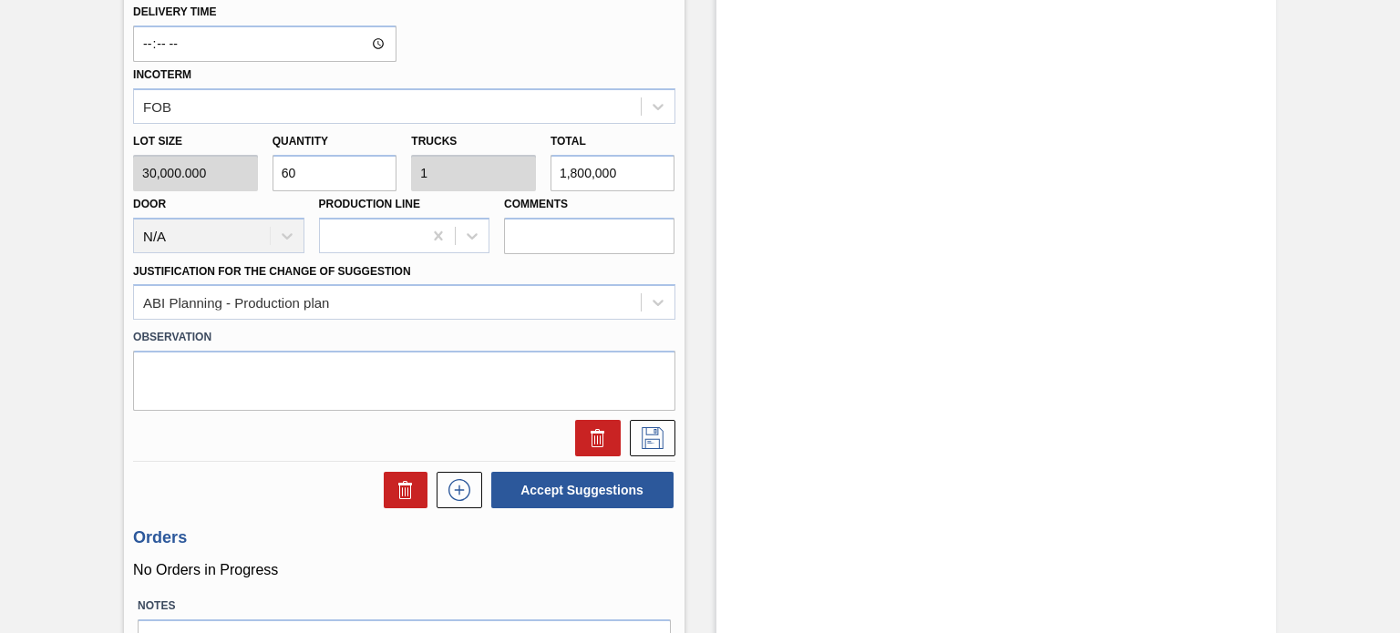
scroll to position [801, 0]
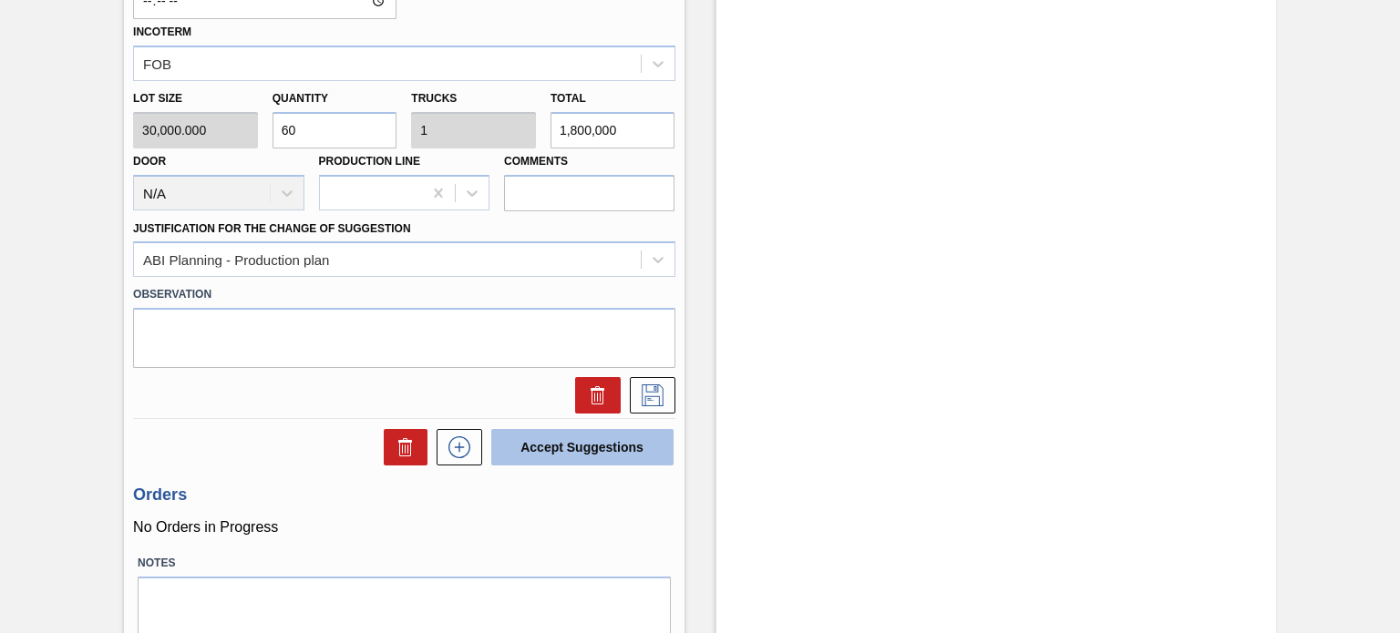
click at [598, 458] on button "Accept Suggestions" at bounding box center [582, 447] width 182 height 36
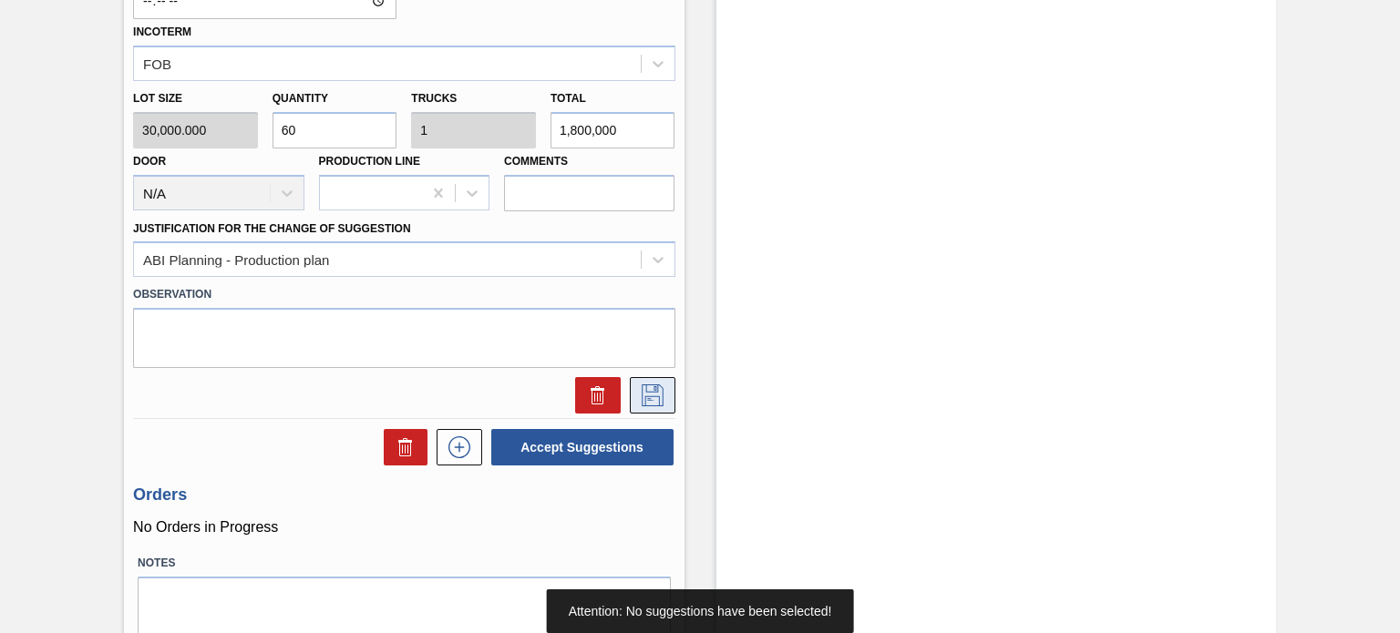
click at [640, 395] on icon at bounding box center [652, 396] width 29 height 22
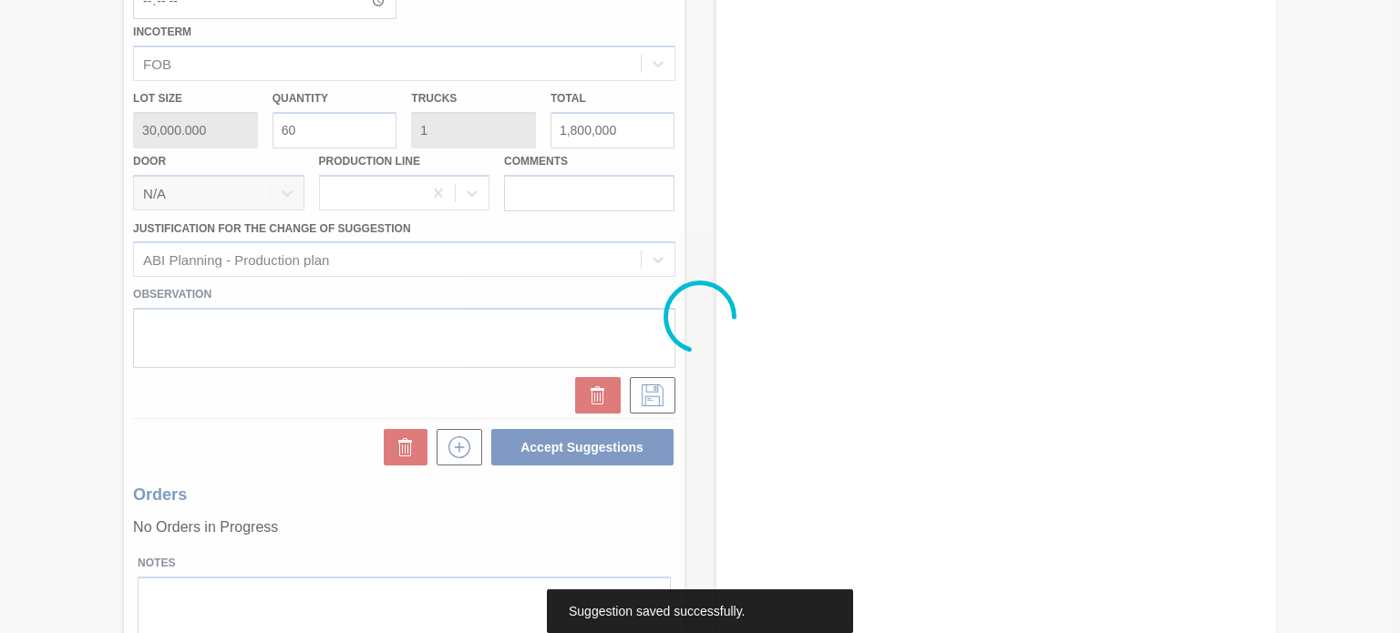
scroll to position [149, 0]
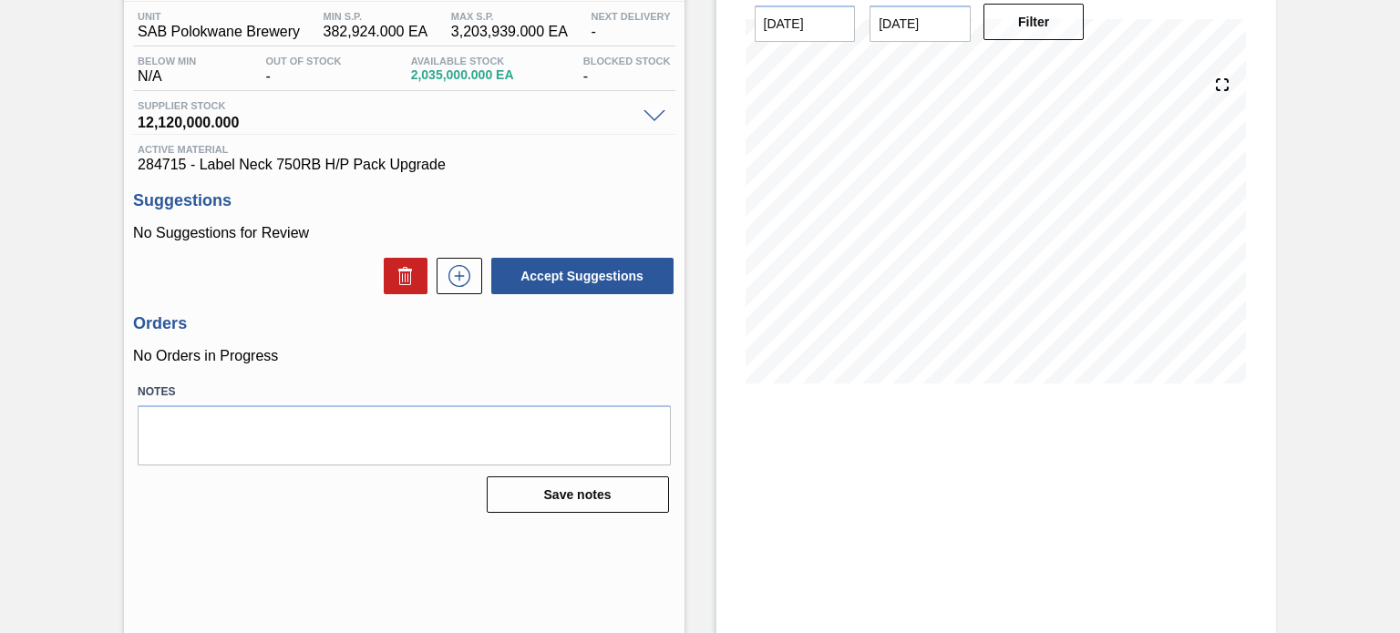
drag, startPoint x: 1396, startPoint y: 375, endPoint x: 1389, endPoint y: 303, distance: 72.4
click at [1389, 303] on div "1SE - Label Neck 750RB H/P Pack Upgrade Unit SAB Polokwane Brewery MIN S.P. 382…" at bounding box center [700, 288] width 1400 height 693
click at [467, 267] on icon at bounding box center [459, 276] width 29 height 22
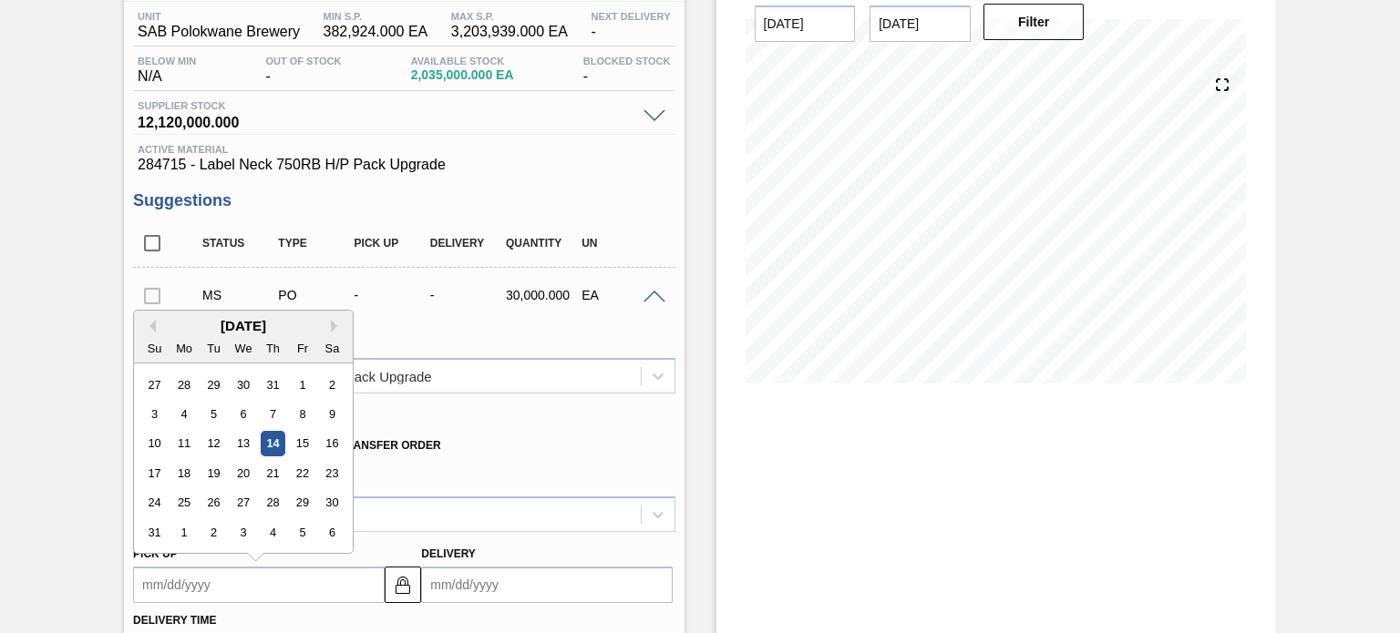
click at [329, 568] on up "Pick up" at bounding box center [259, 585] width 252 height 36
click at [186, 465] on div "18" at bounding box center [184, 473] width 25 height 25
type up "[DATE]"
type input "[DATE]"
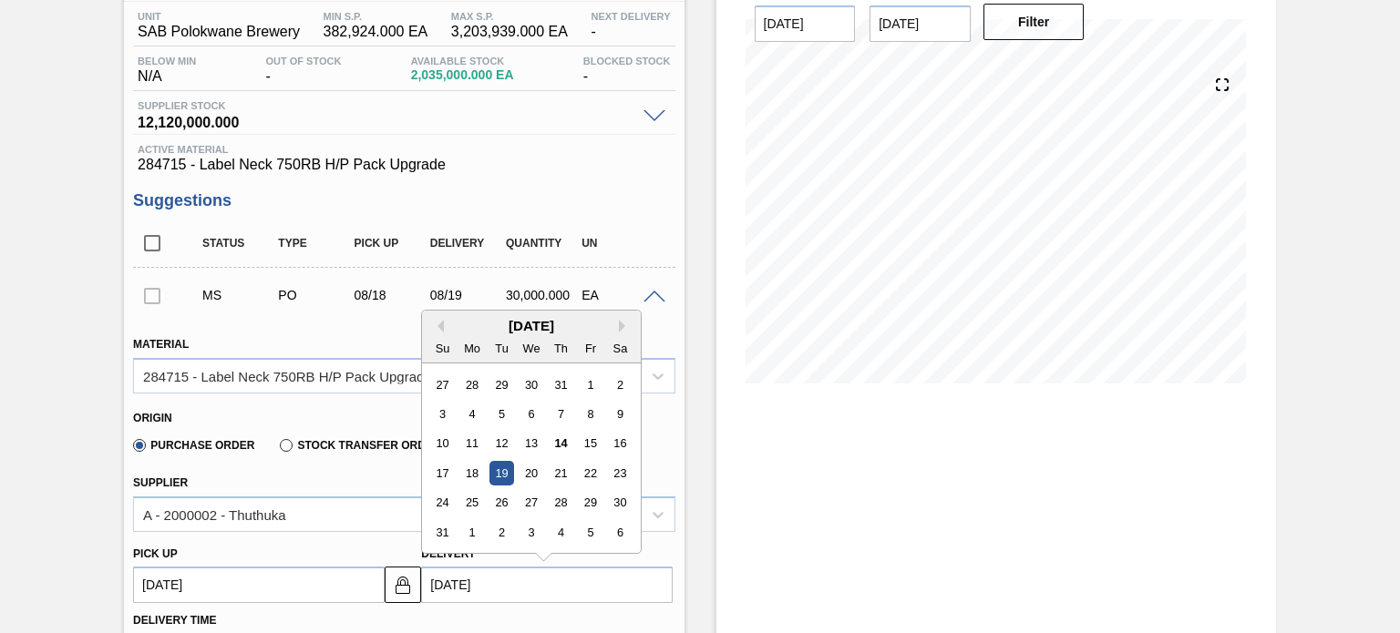
click at [580, 590] on input "[DATE]" at bounding box center [547, 585] width 252 height 36
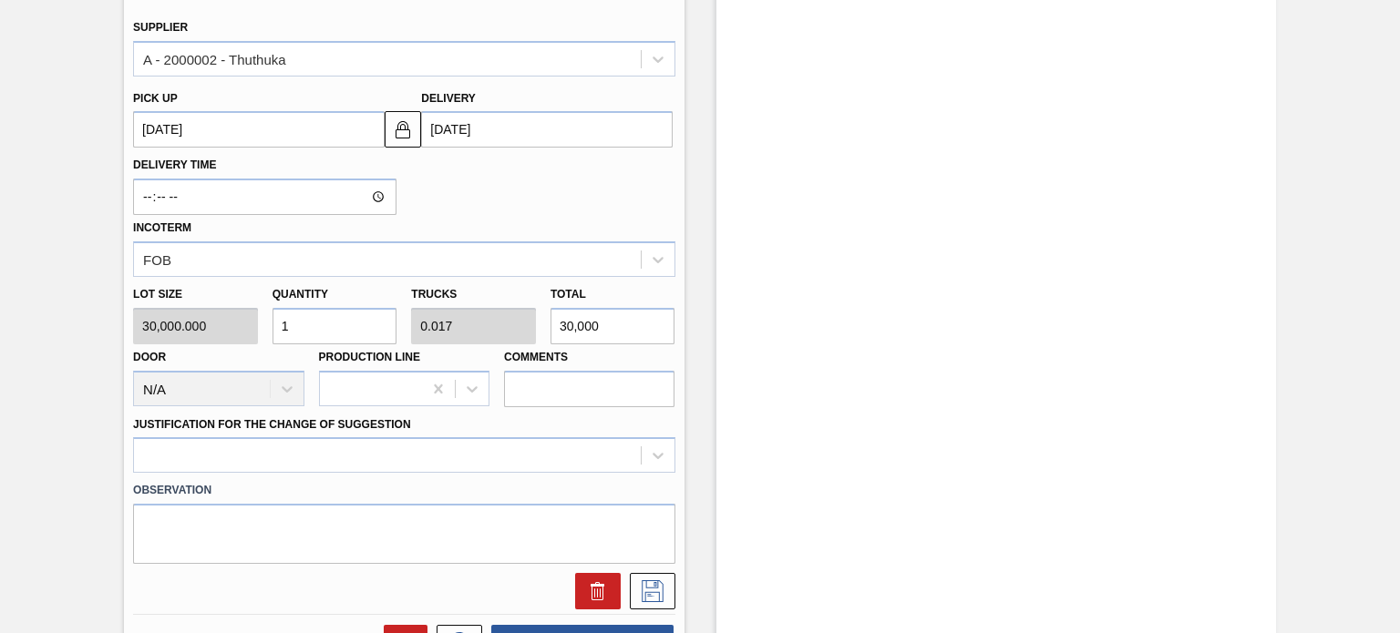
scroll to position [610, 0]
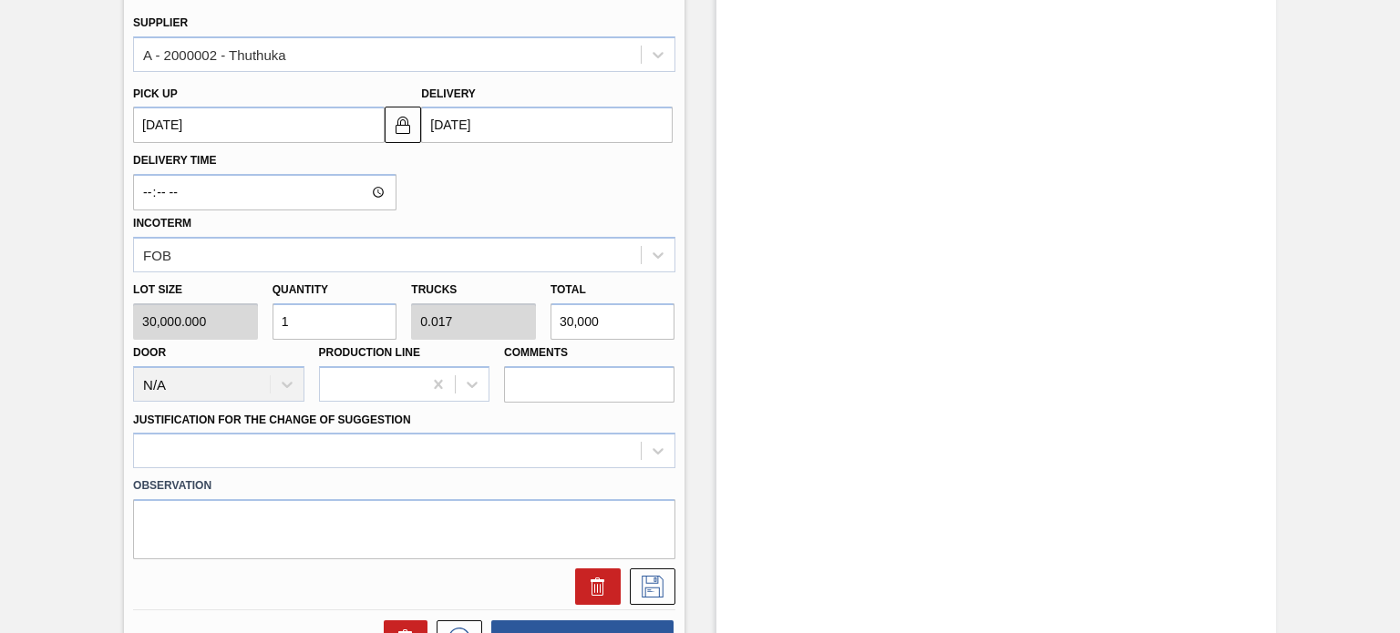
click at [329, 323] on input "1" at bounding box center [334, 321] width 125 height 36
type input "0"
type input "6"
type input "0.1"
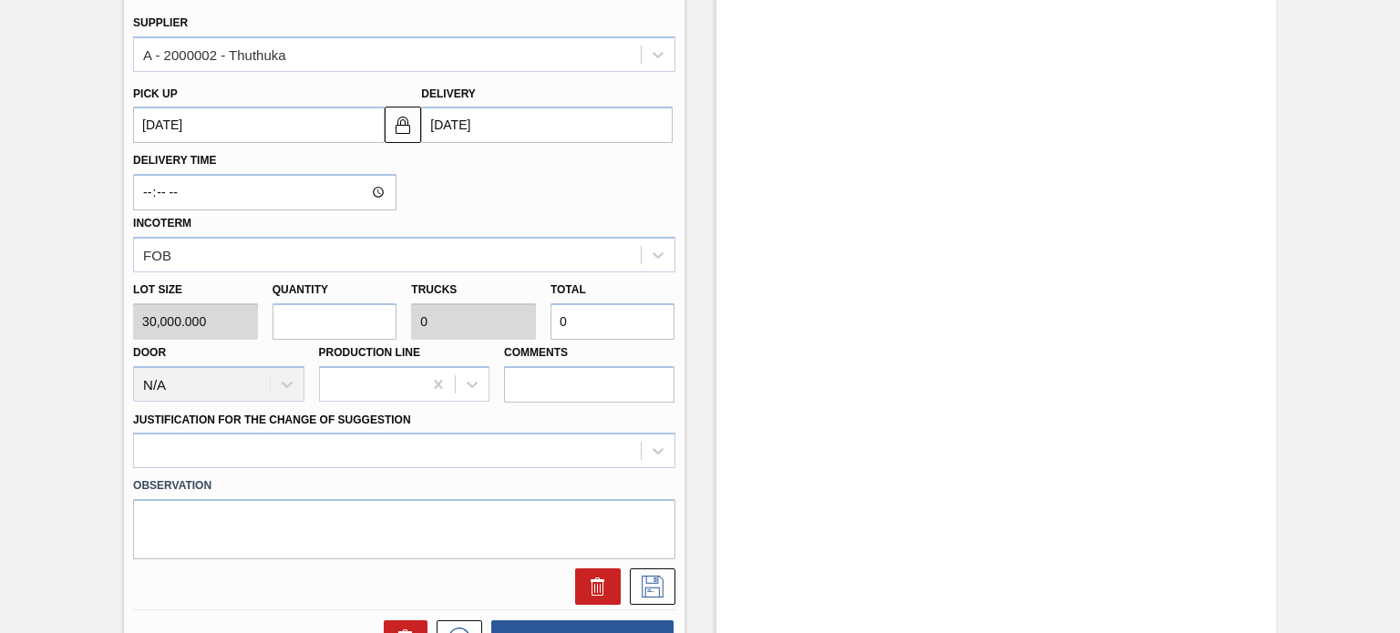
type input "180,000"
type input "60"
type input "1"
type input "1,800,000"
type input "60"
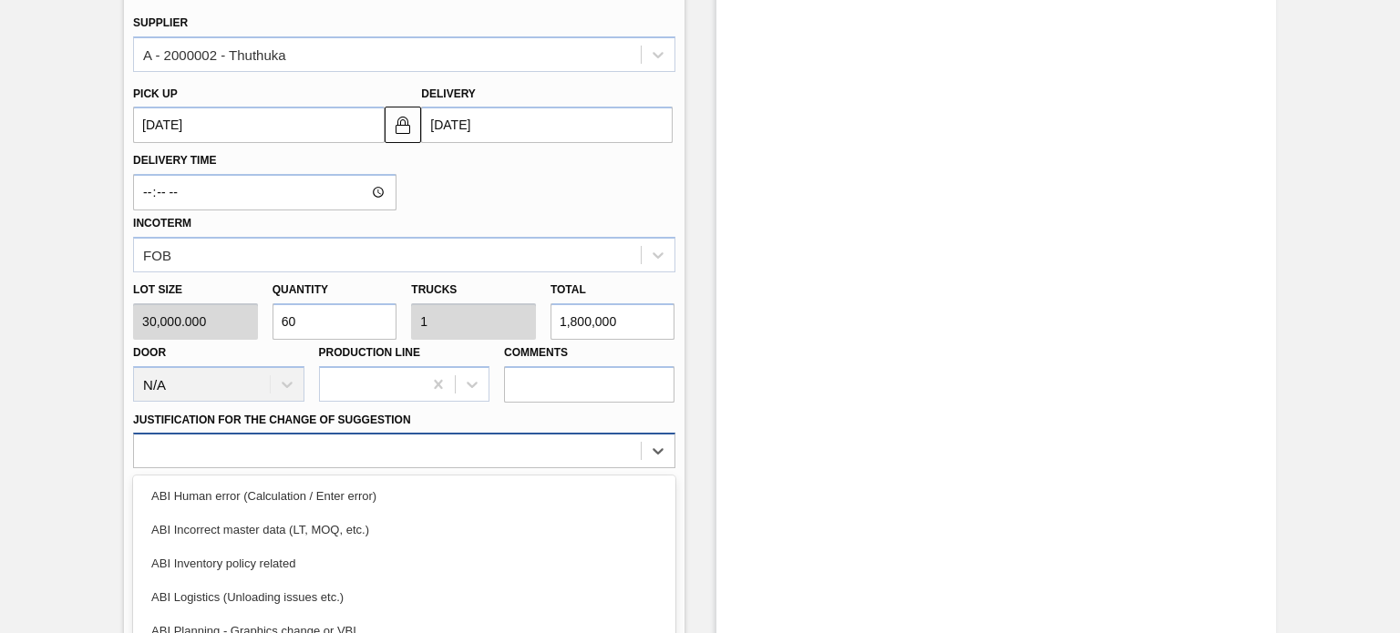
scroll to position [731, 0]
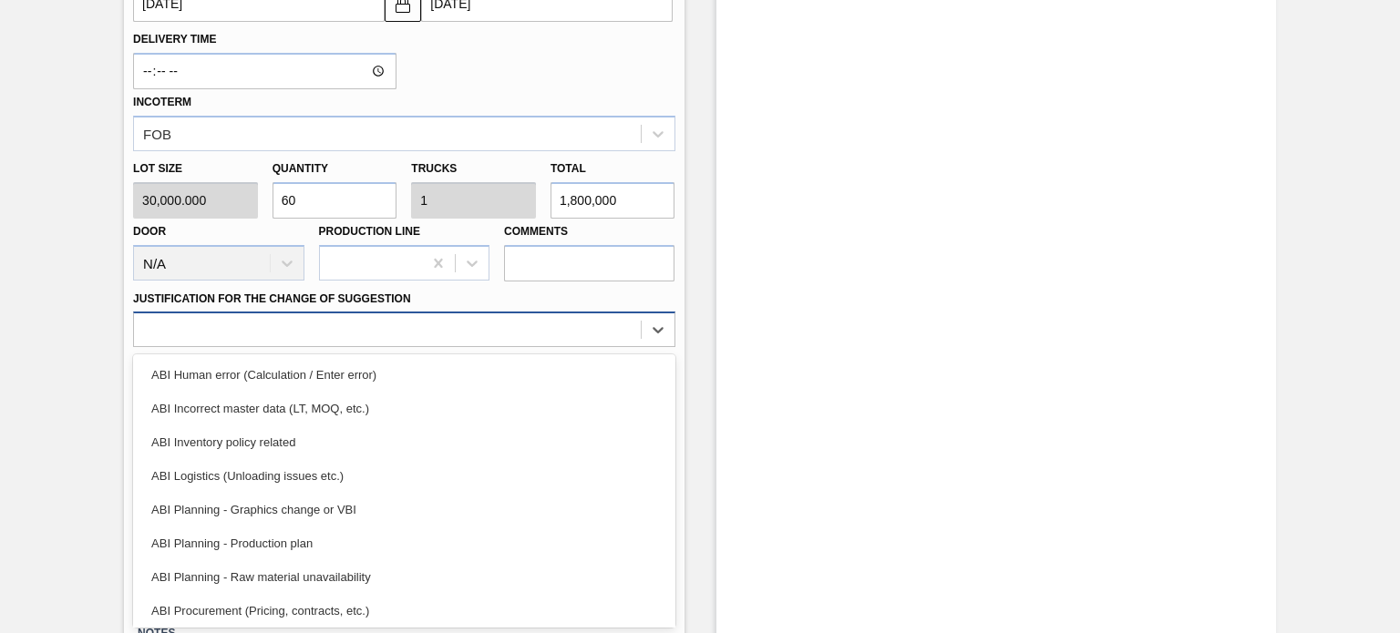
click at [253, 347] on div "option ABI Inventory policy related focused, 3 of 18. 18 results available. Use…" at bounding box center [403, 330] width 541 height 36
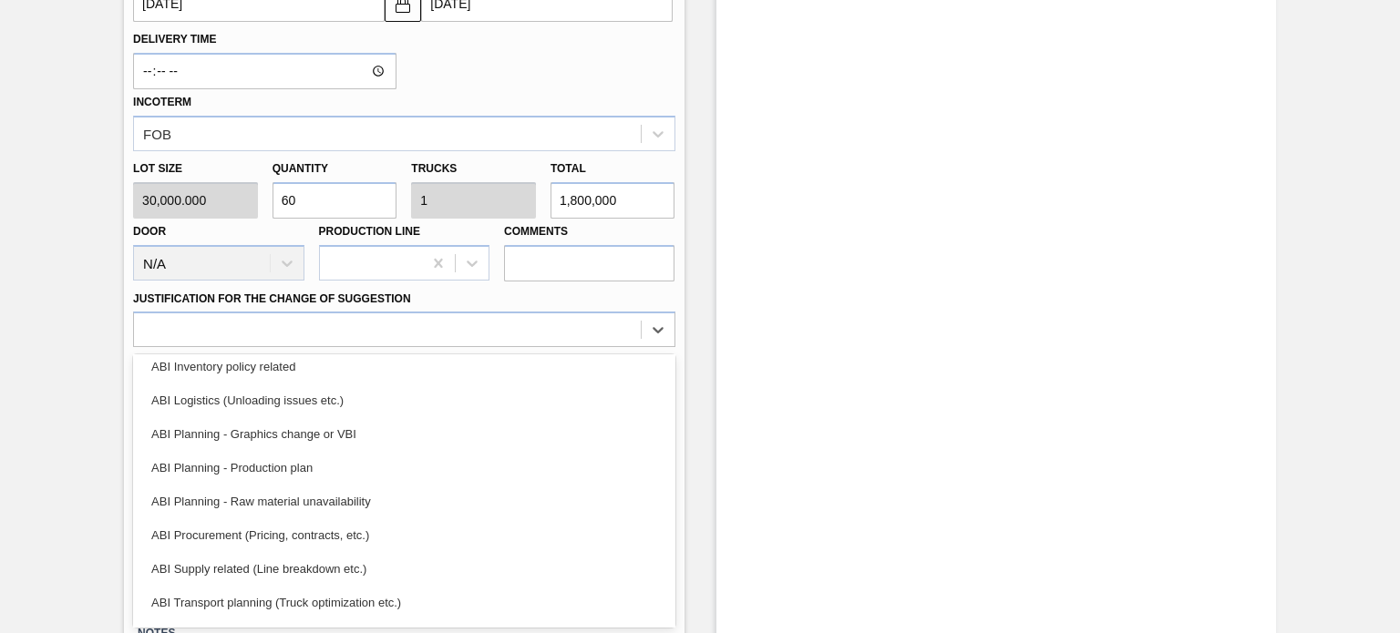
scroll to position [77, 0]
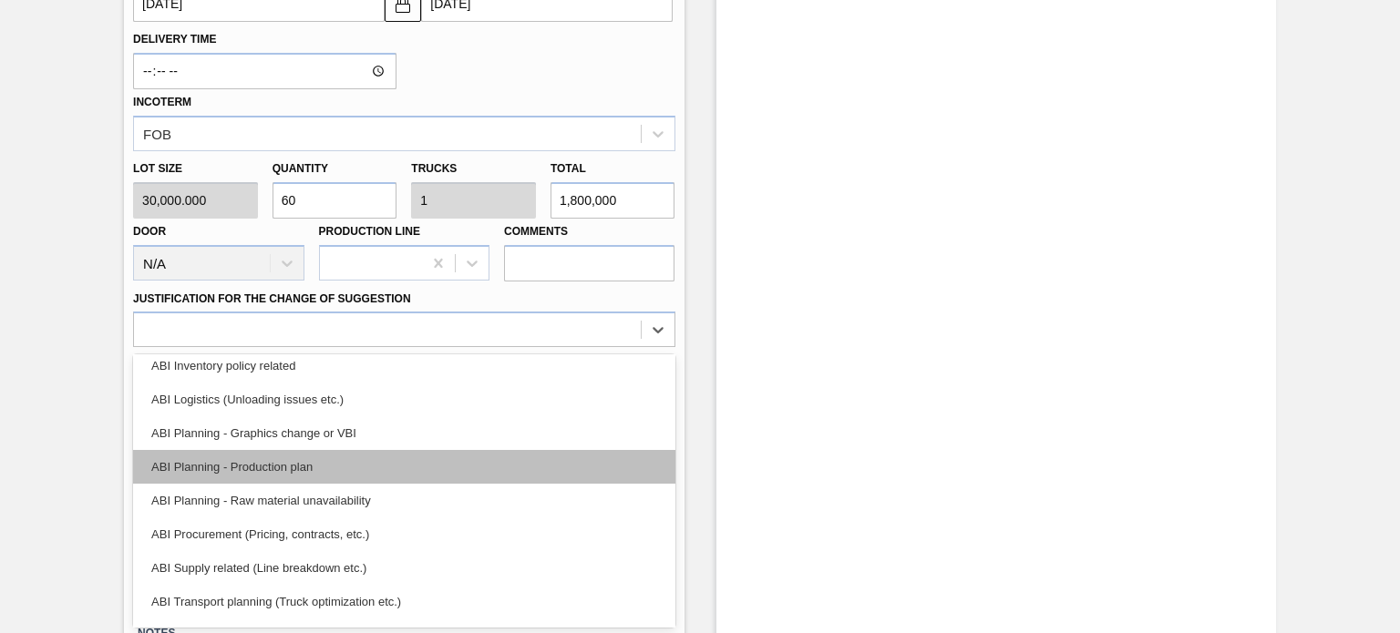
click at [283, 467] on div "ABI Planning - Production plan" at bounding box center [403, 467] width 541 height 34
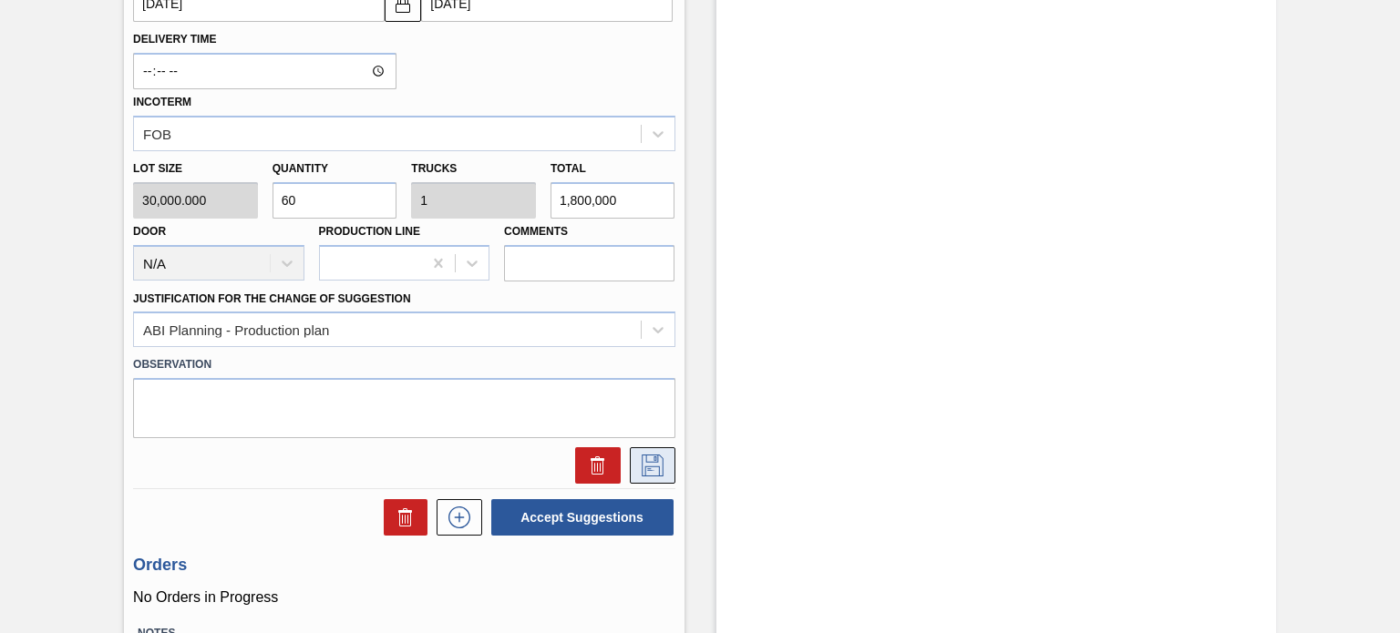
click at [642, 461] on icon at bounding box center [652, 466] width 29 height 22
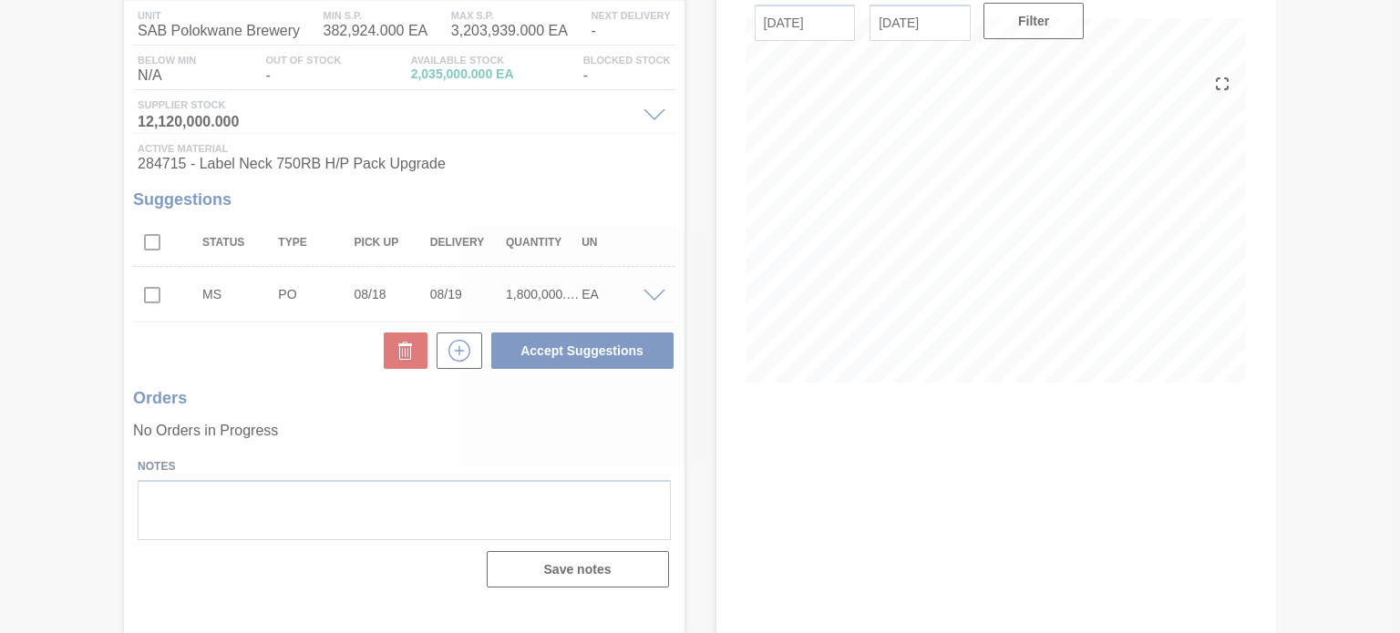
scroll to position [149, 0]
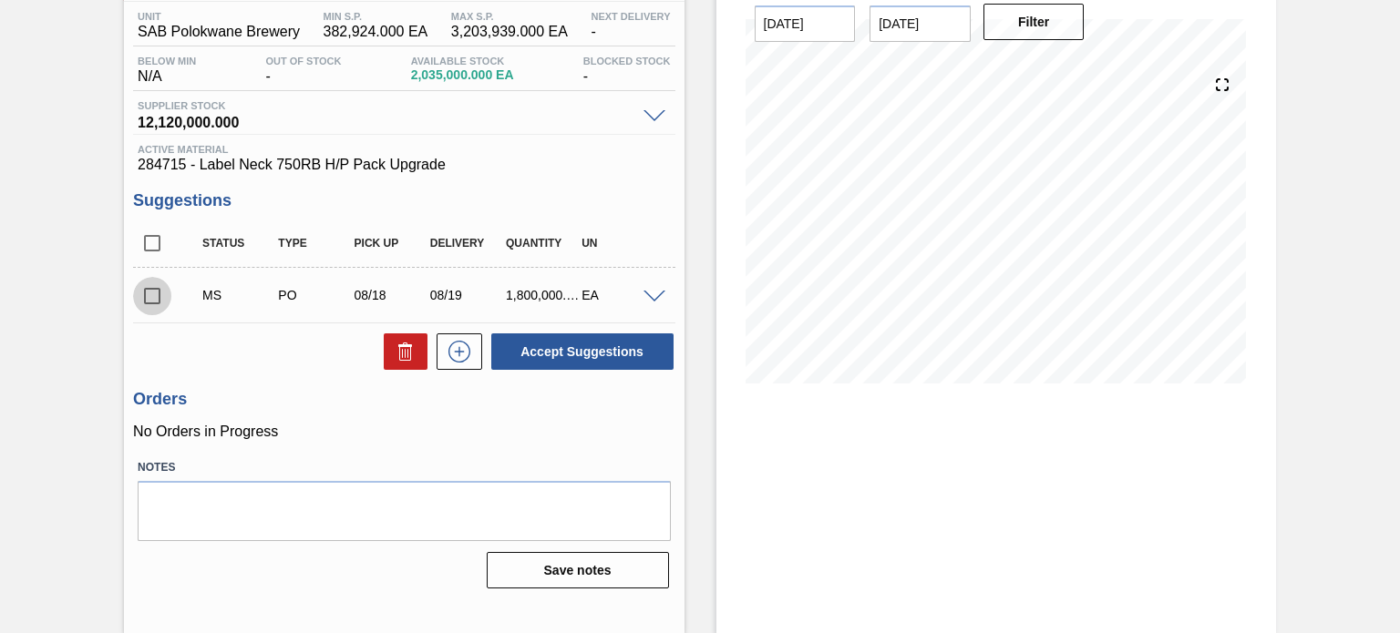
click at [153, 300] on input "checkbox" at bounding box center [152, 296] width 38 height 38
click at [601, 346] on button "Accept Suggestions" at bounding box center [582, 352] width 182 height 36
checkbox input "false"
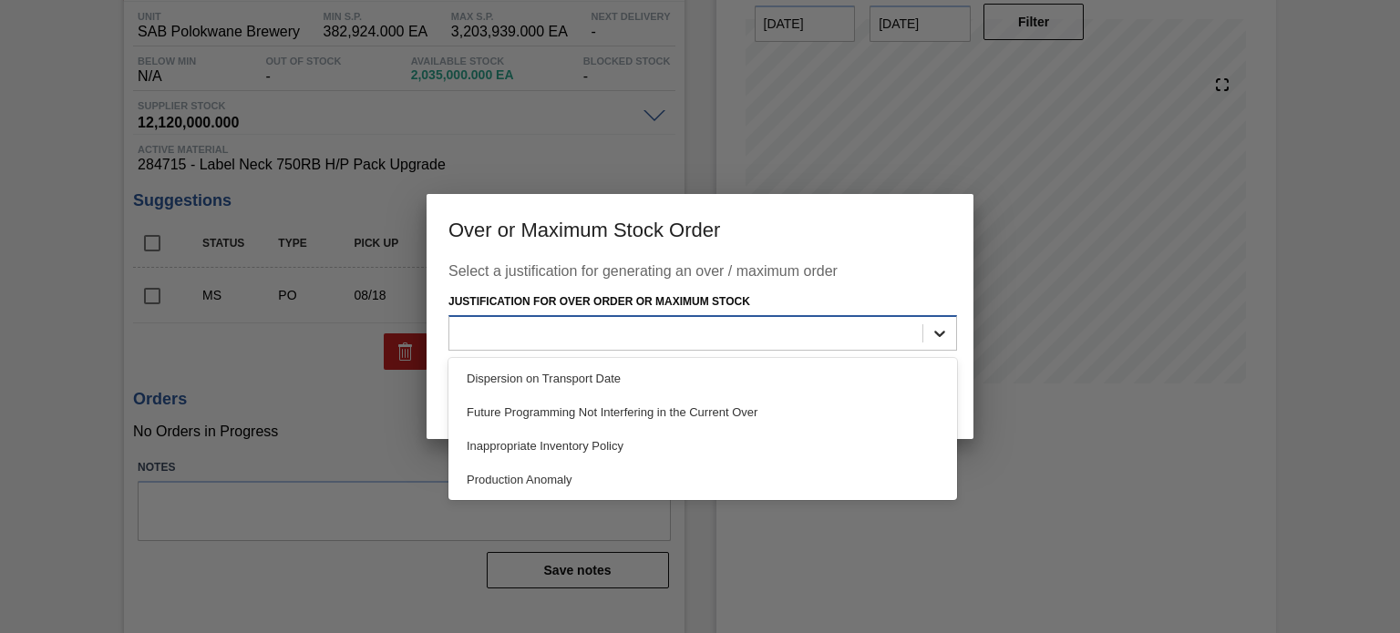
click at [935, 325] on icon at bounding box center [939, 333] width 18 height 18
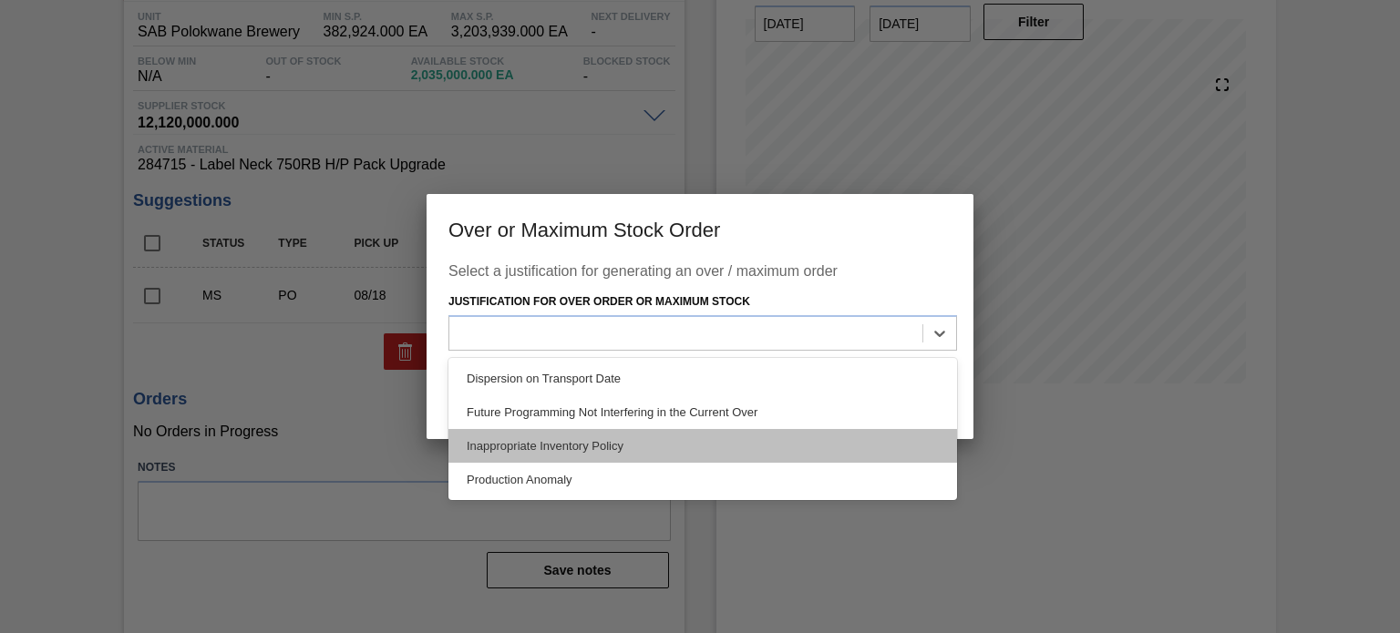
click at [615, 438] on div "Inappropriate Inventory Policy" at bounding box center [702, 446] width 508 height 34
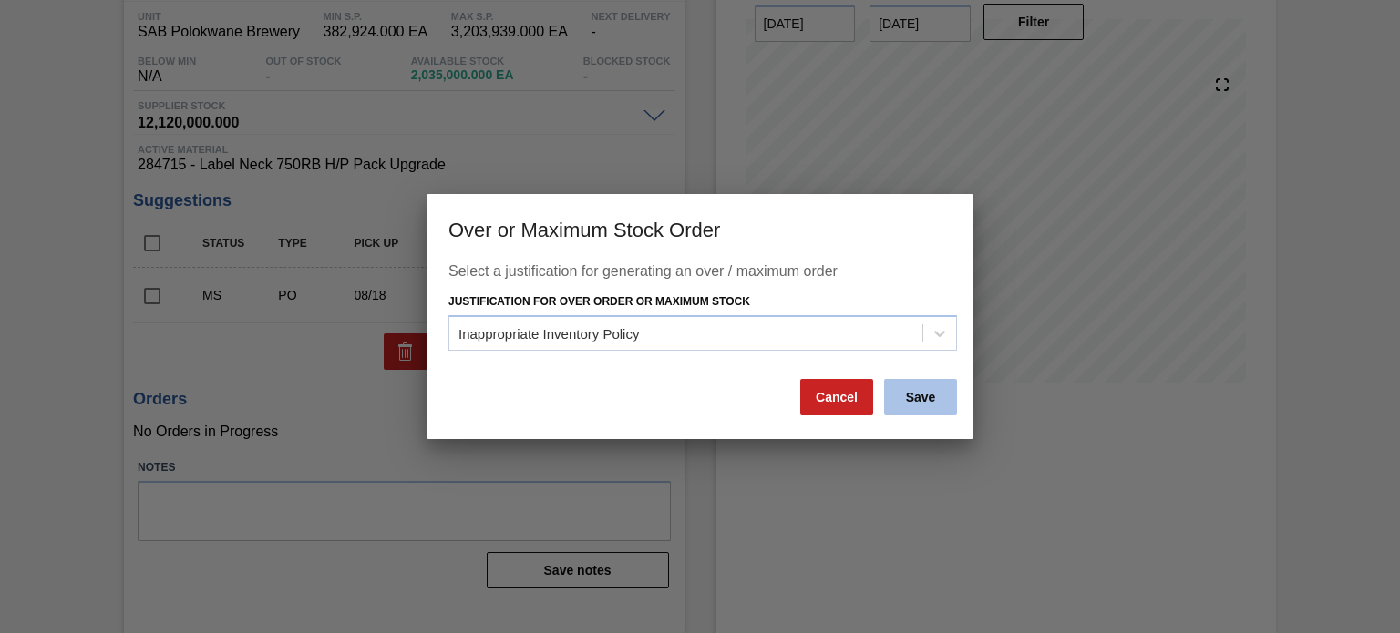
click at [930, 396] on button "Save" at bounding box center [920, 397] width 73 height 36
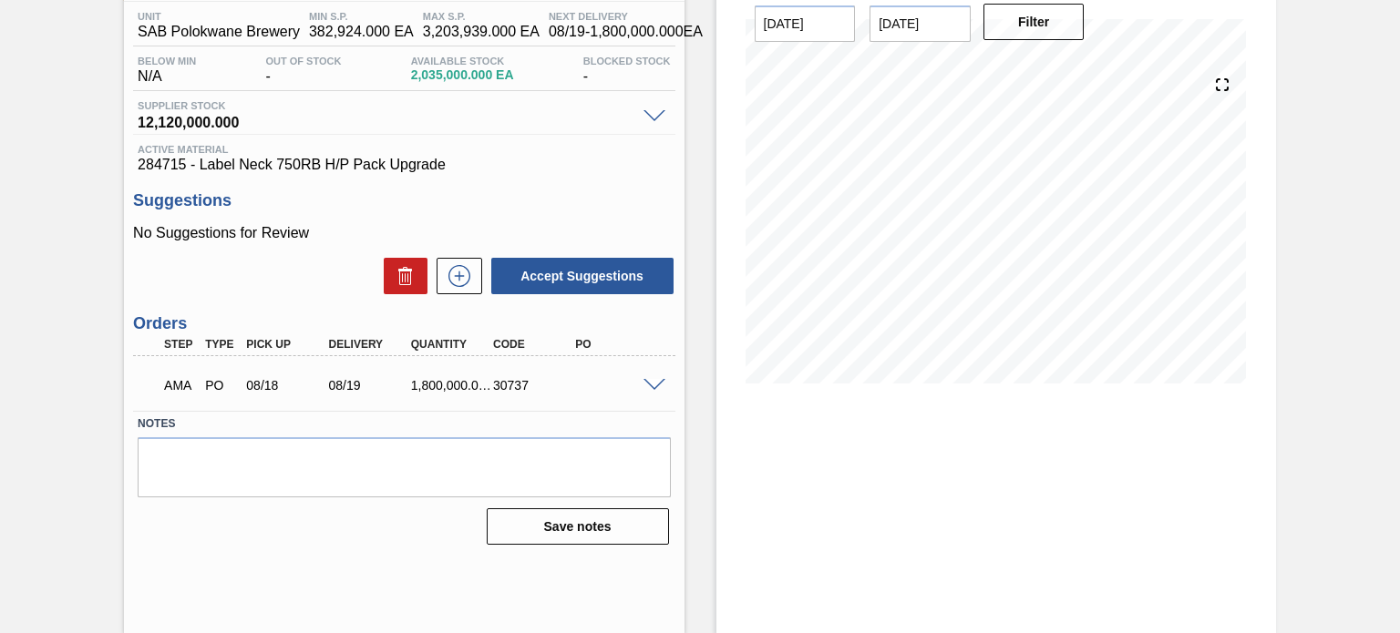
click at [655, 384] on span at bounding box center [654, 386] width 22 height 14
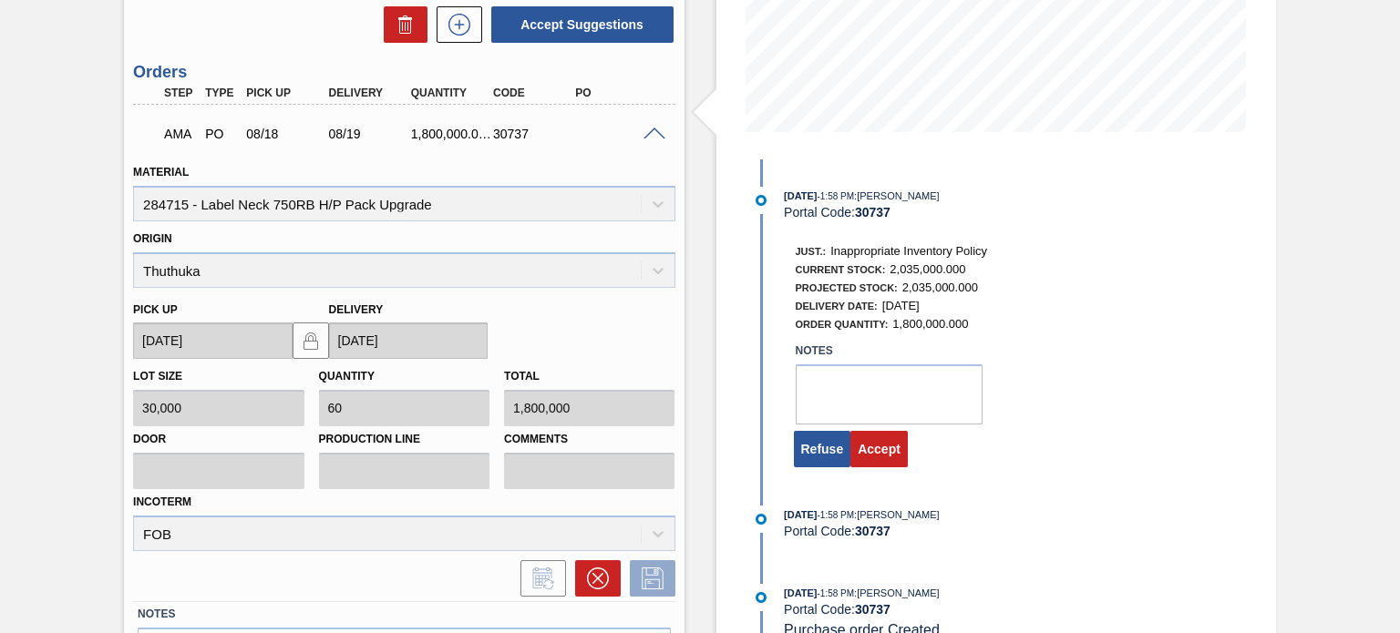
scroll to position [419, 0]
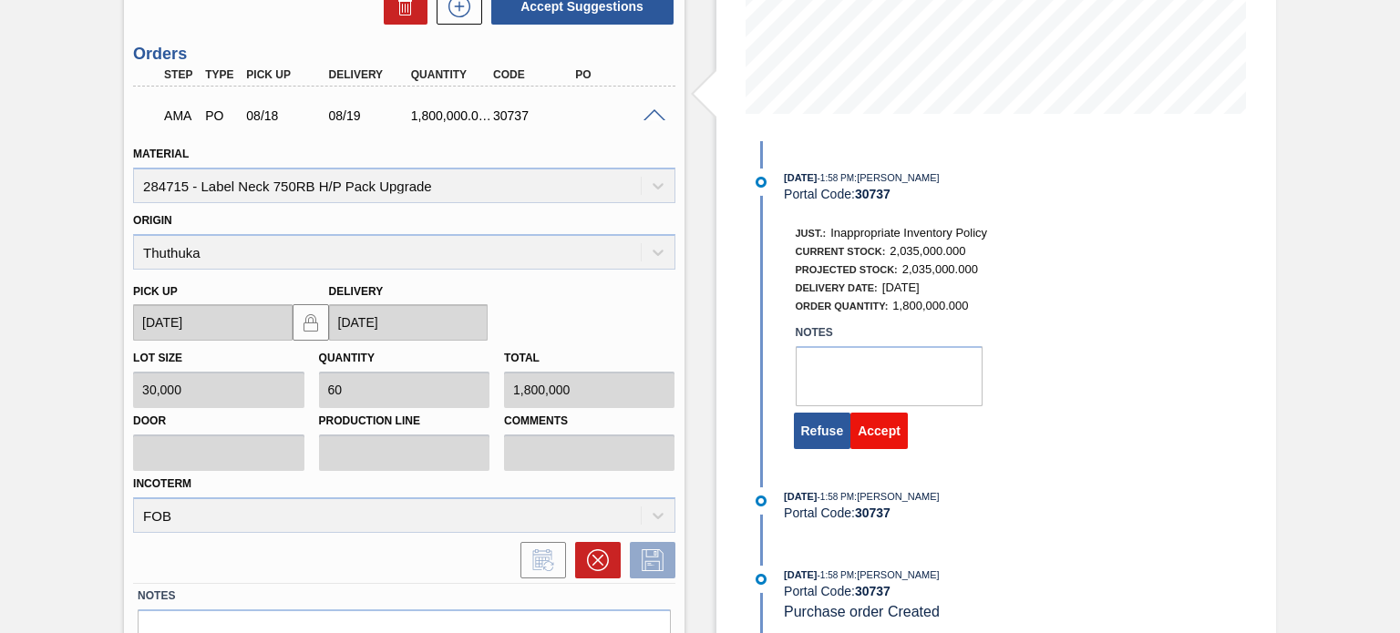
click at [871, 443] on button "Accept" at bounding box center [878, 431] width 57 height 36
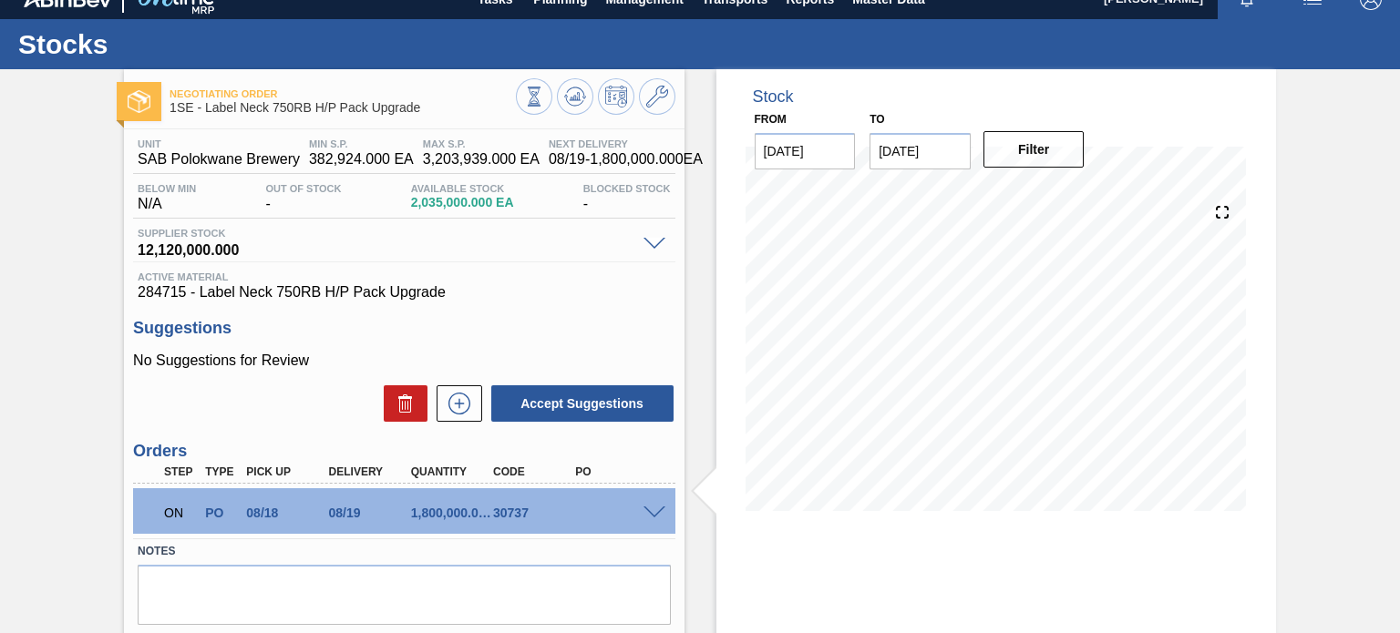
scroll to position [0, 0]
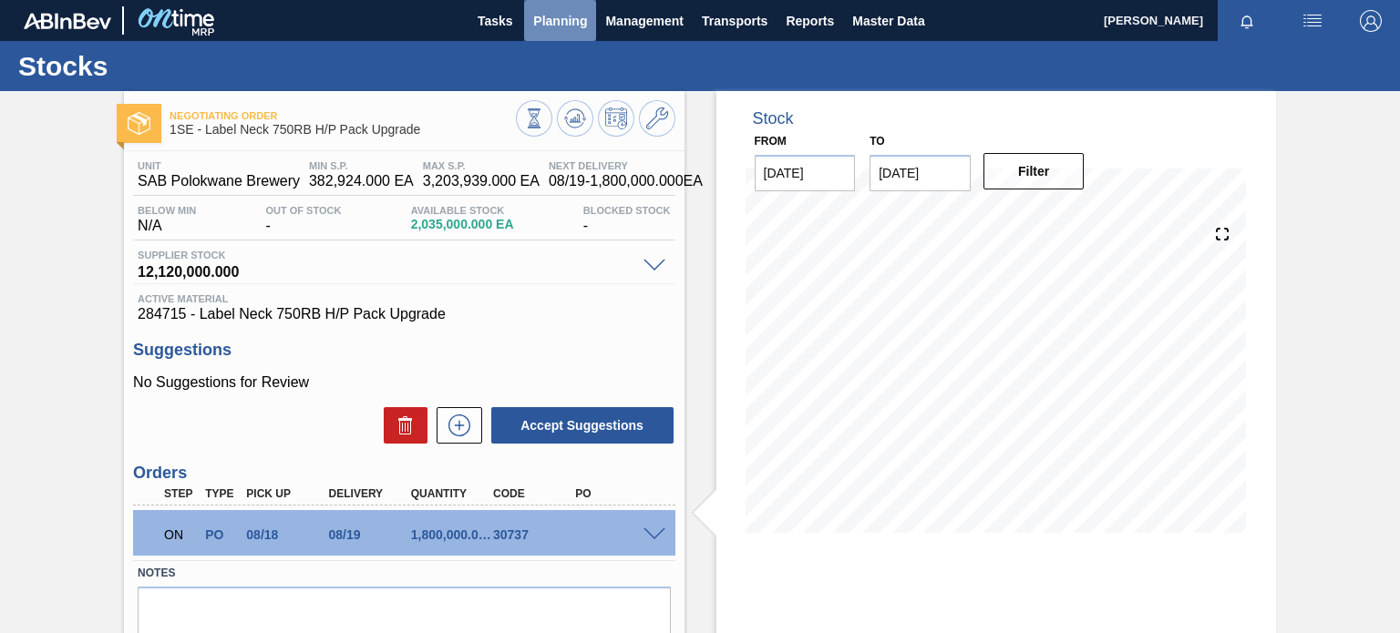
click at [560, 17] on span "Planning" at bounding box center [560, 21] width 54 height 22
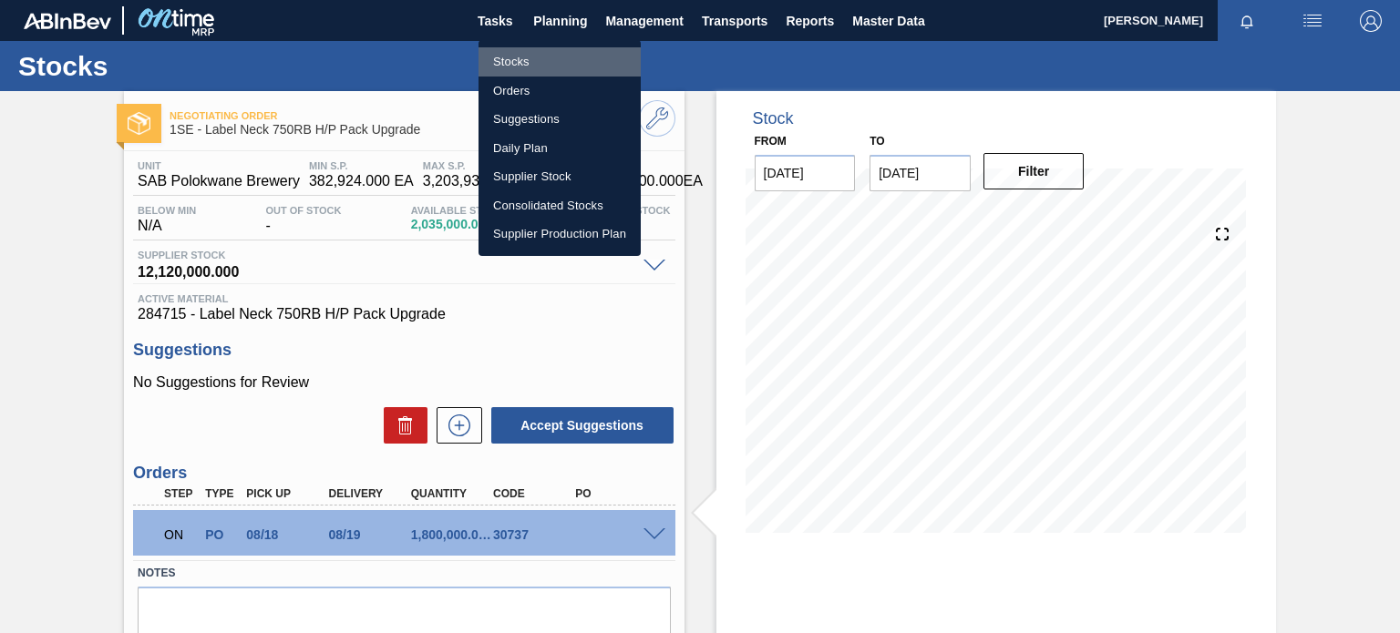
click at [523, 74] on li "Stocks" at bounding box center [559, 61] width 162 height 29
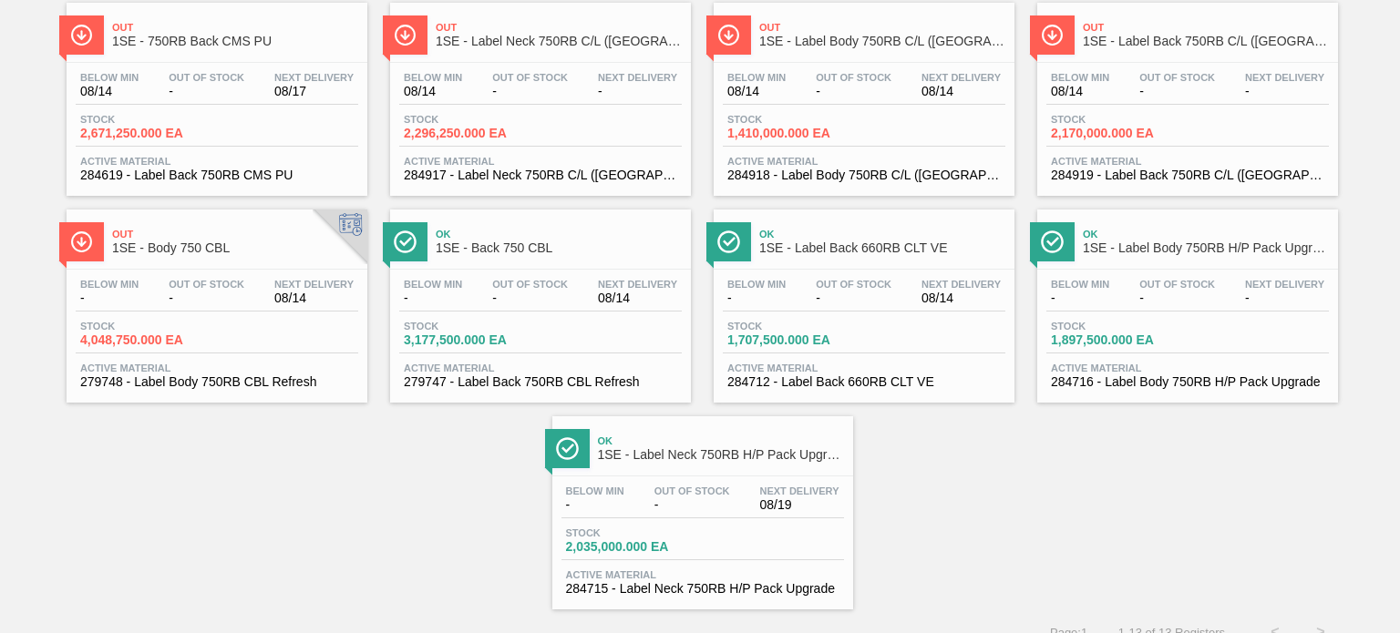
scroll to position [370, 0]
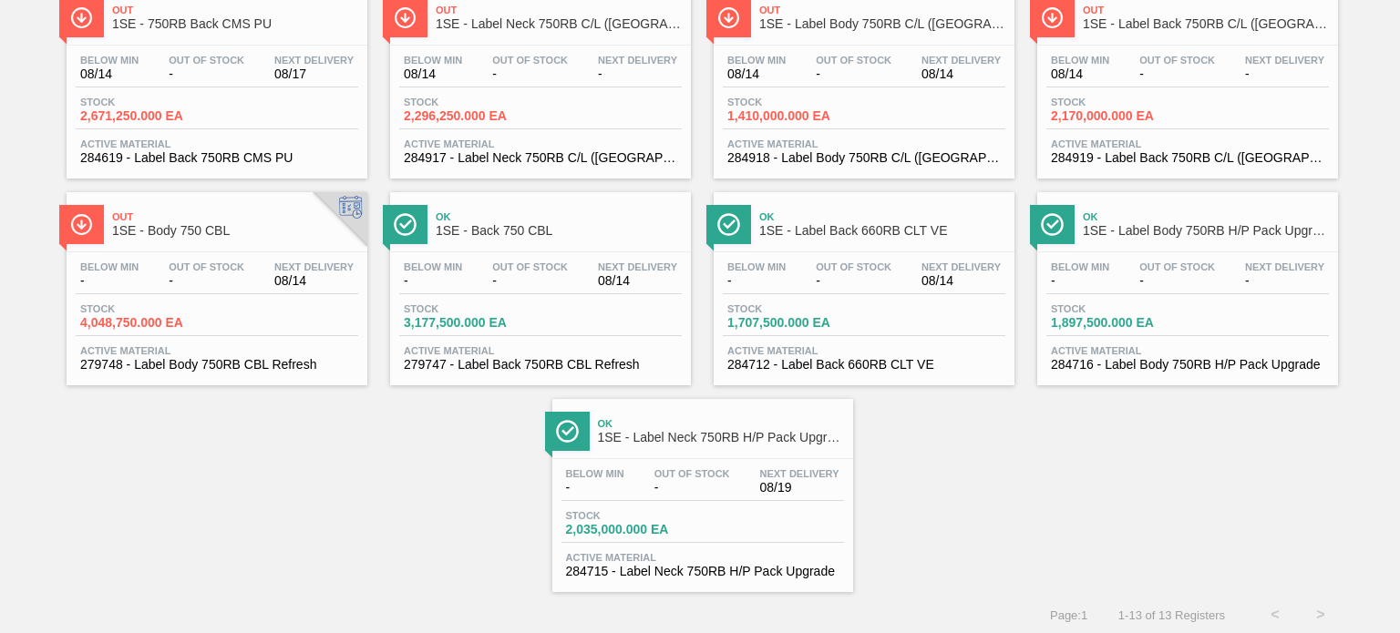
click at [1148, 224] on span "1SE - Label Body 750RB H/P Pack Upgrade" at bounding box center [1206, 231] width 246 height 14
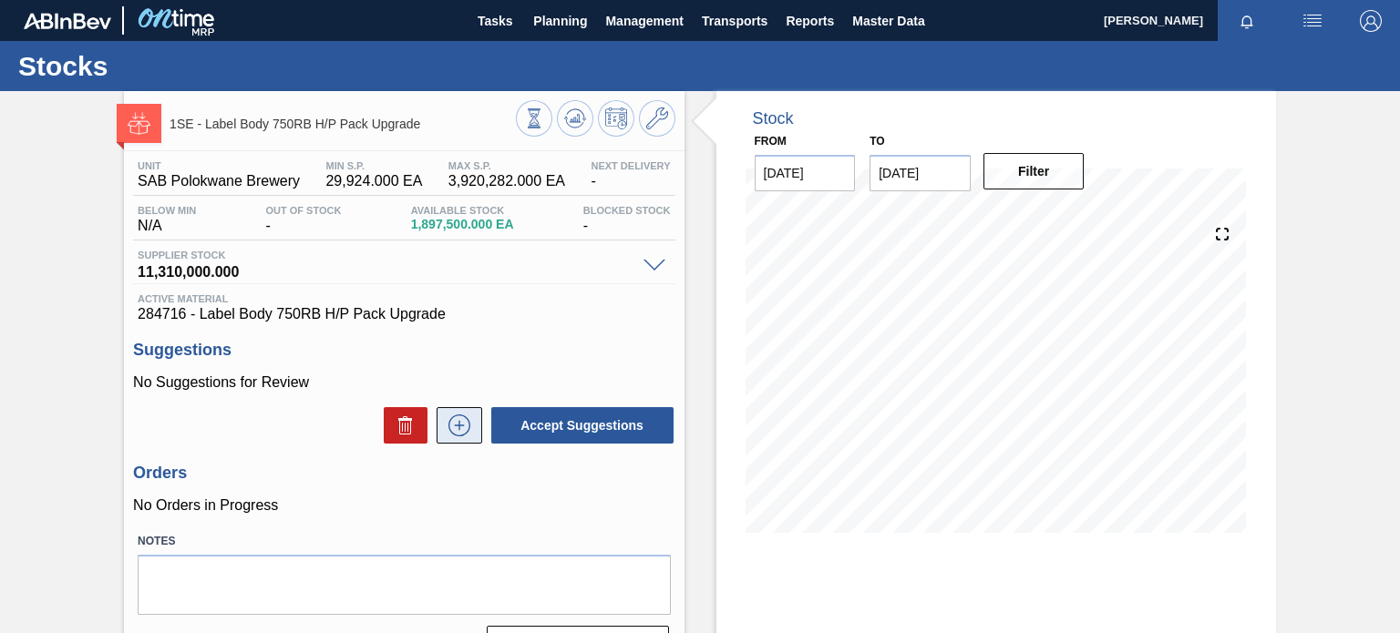
click at [455, 427] on icon at bounding box center [459, 426] width 29 height 22
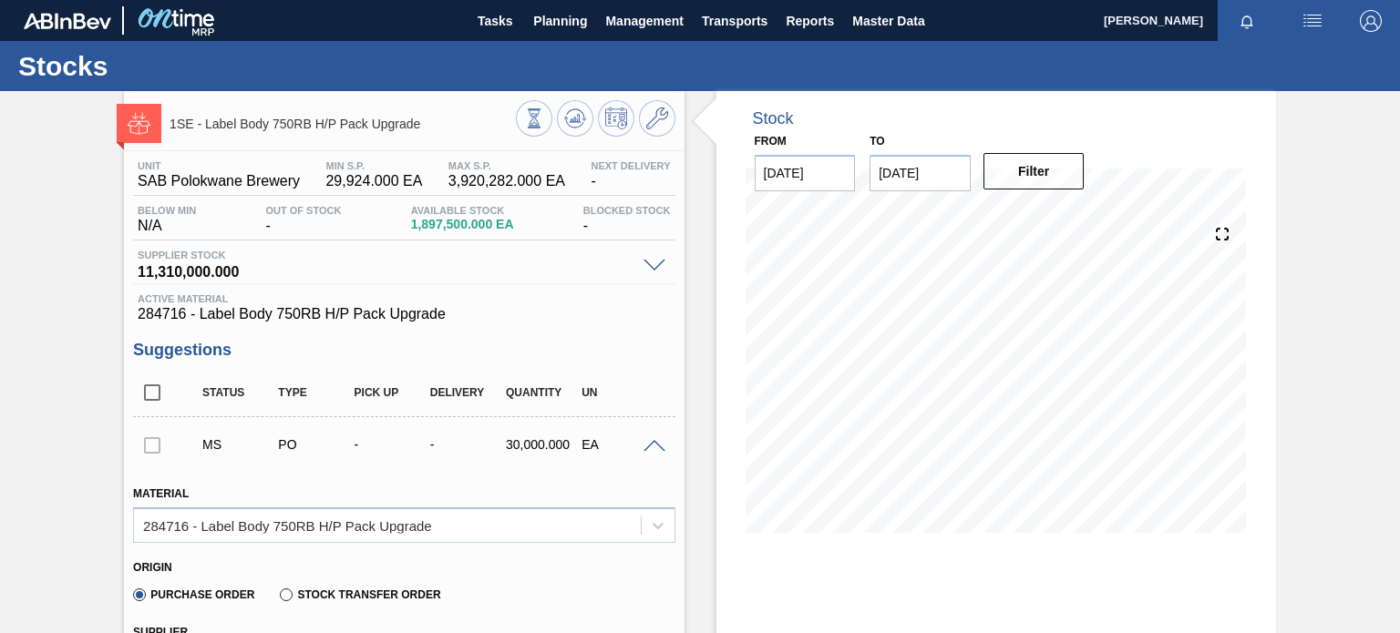
drag, startPoint x: 1399, startPoint y: 158, endPoint x: 1396, endPoint y: 181, distance: 23.9
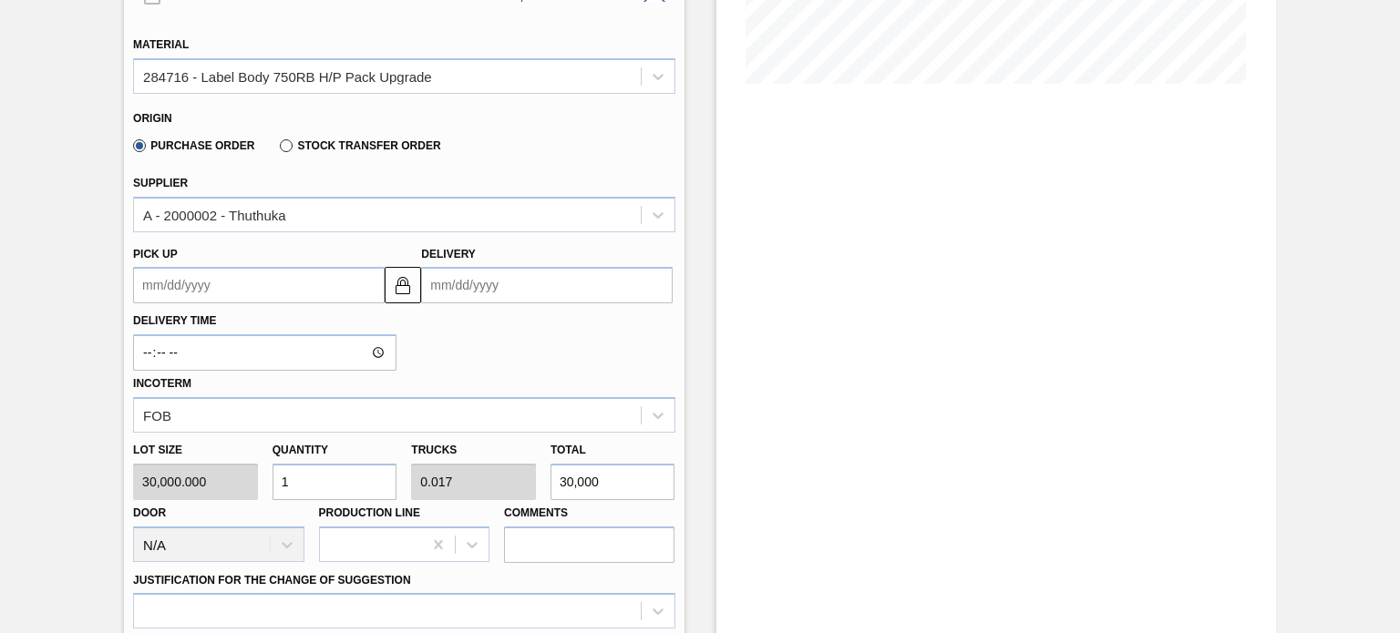
scroll to position [452, 0]
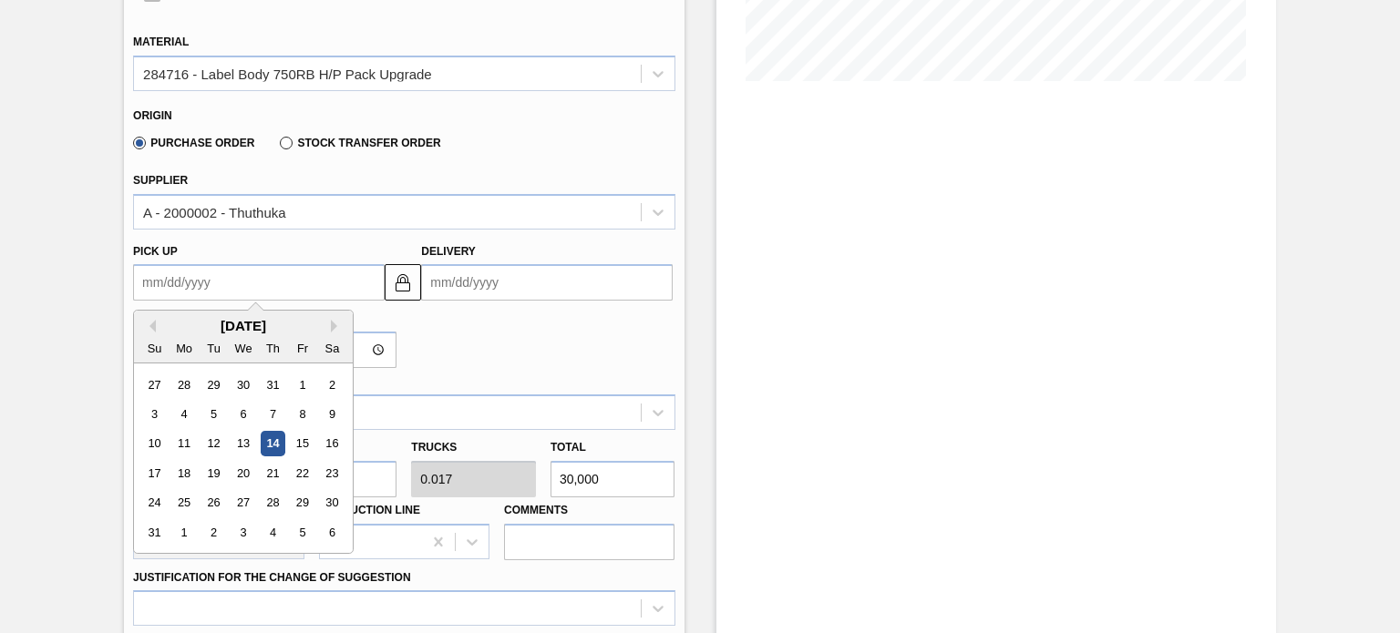
click at [185, 287] on up "Pick up" at bounding box center [259, 282] width 252 height 36
click at [186, 479] on div "18" at bounding box center [184, 473] width 25 height 25
type up "[DATE]"
type input "[DATE]"
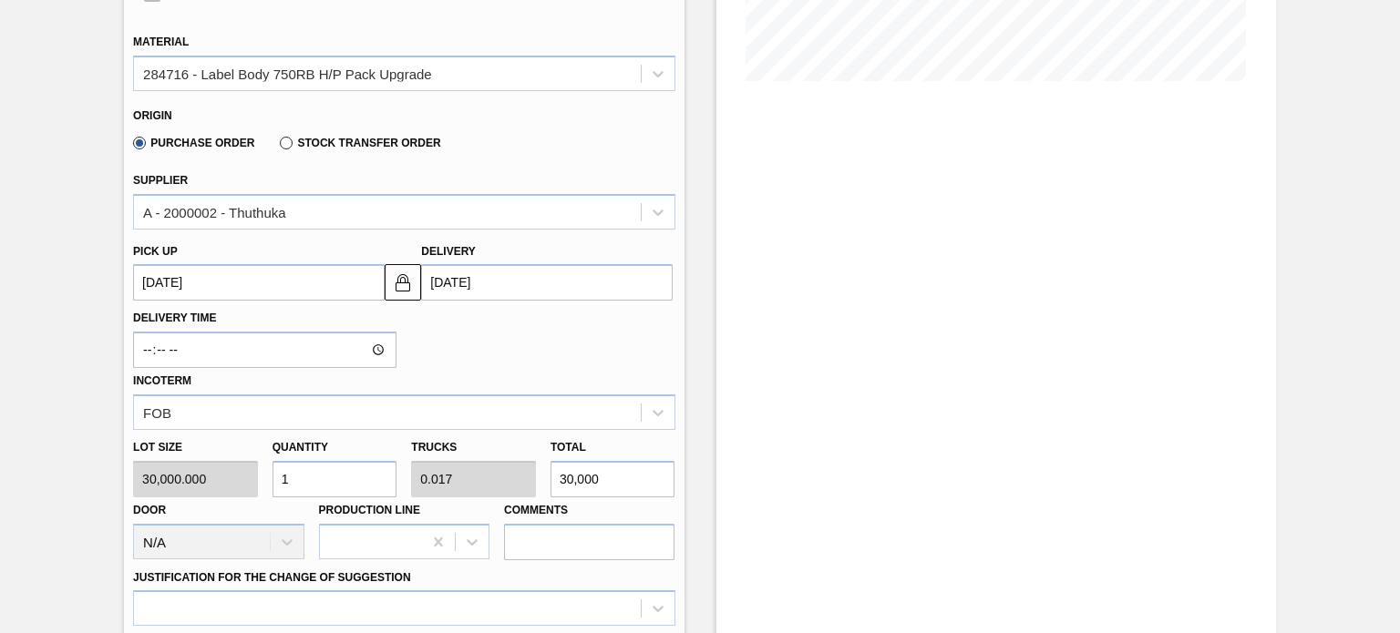
click at [301, 465] on input "1" at bounding box center [334, 479] width 125 height 36
type input "0"
type input "3"
type input "0.05"
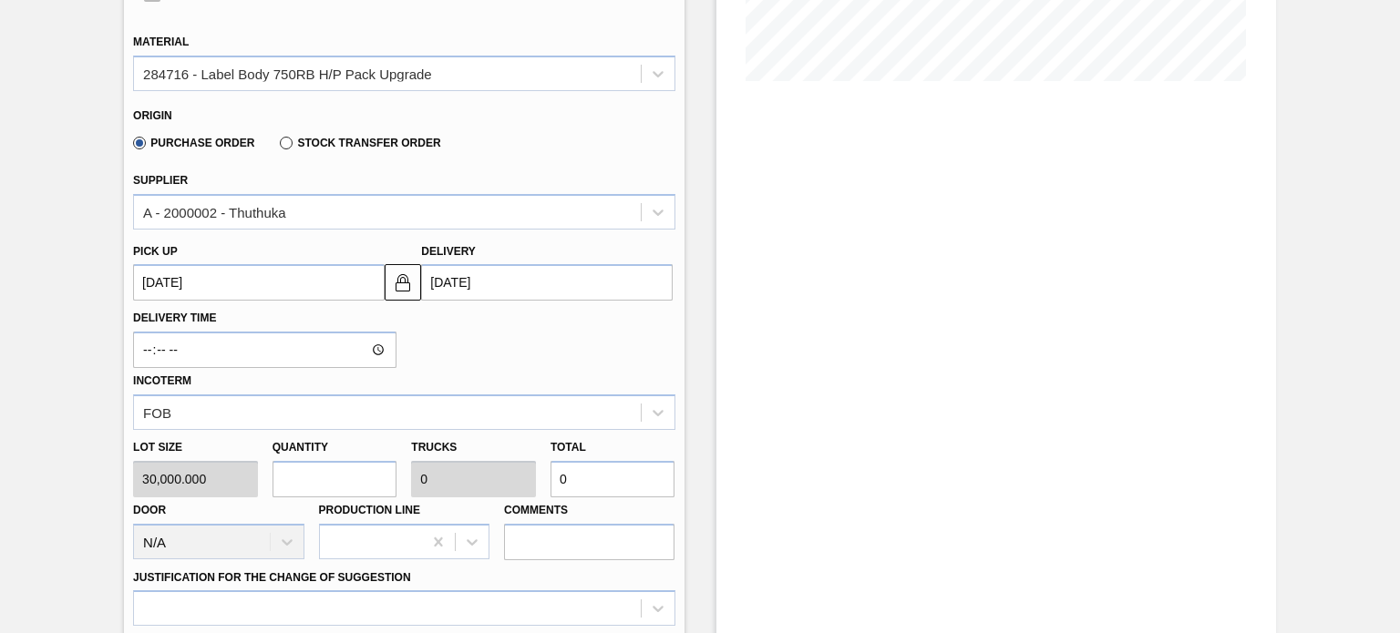
type input "90,000"
type input "0"
type input "6"
type input "0.1"
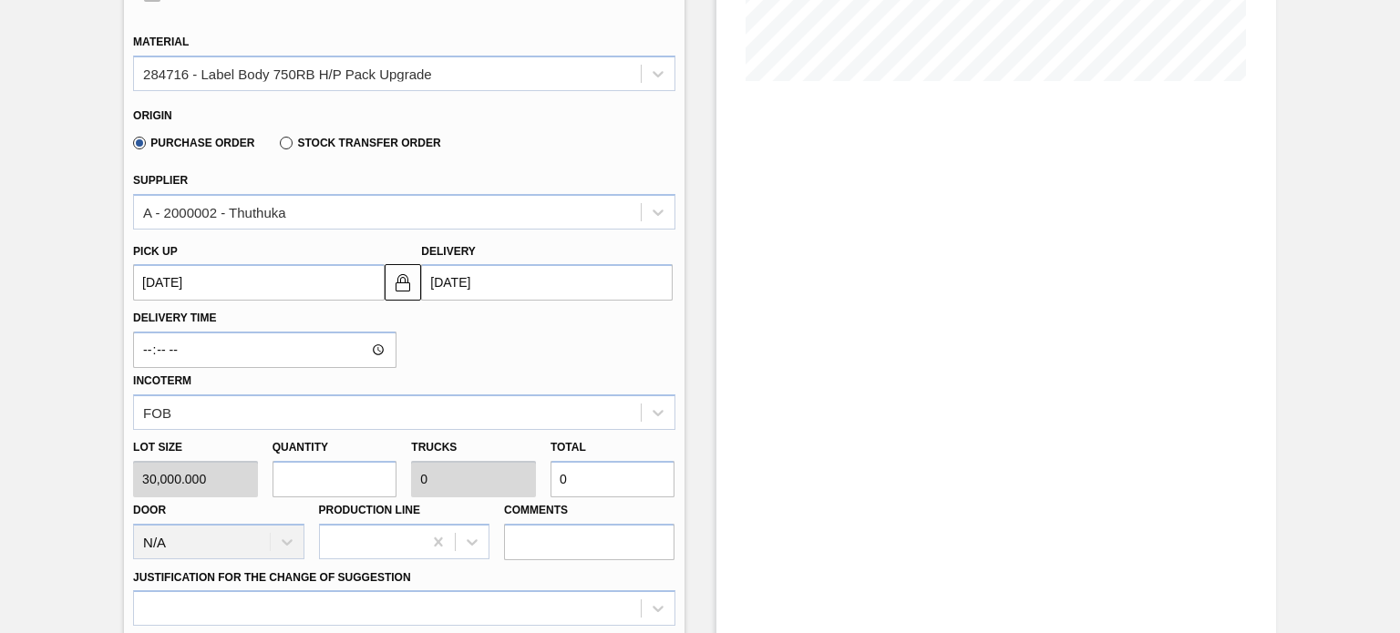
type input "180,000"
type input "60"
type input "1"
type input "1,800,000"
type input "60"
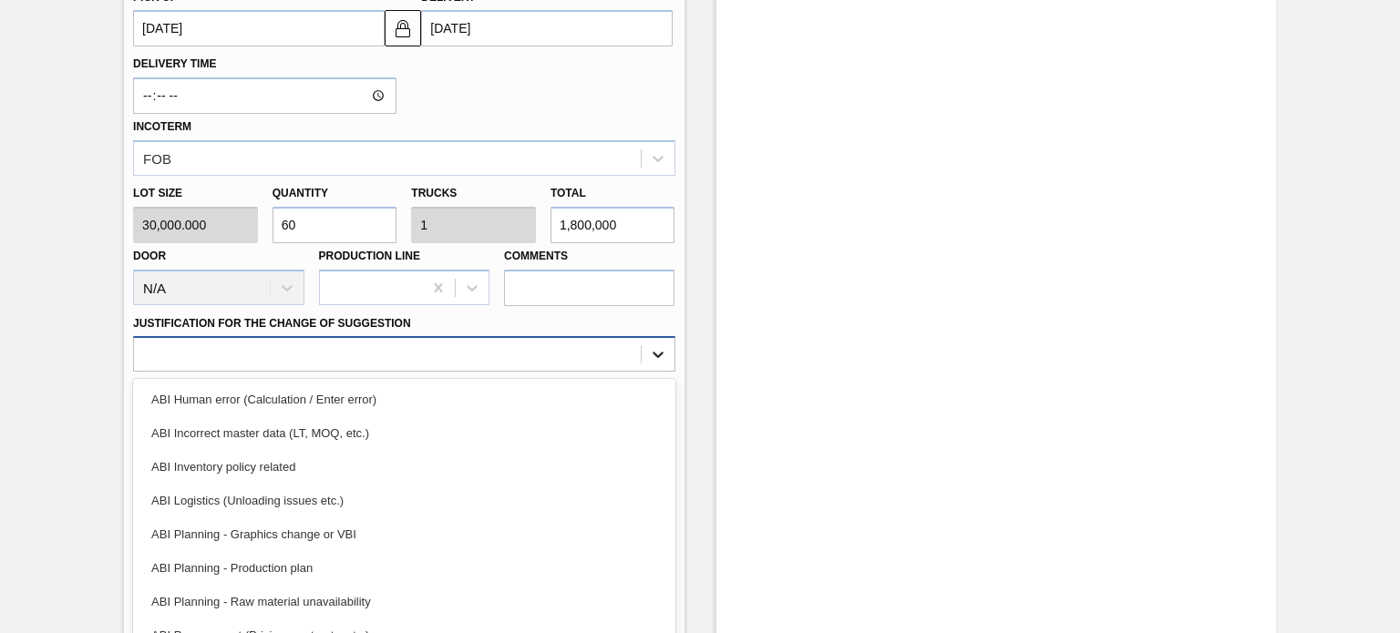
scroll to position [731, 0]
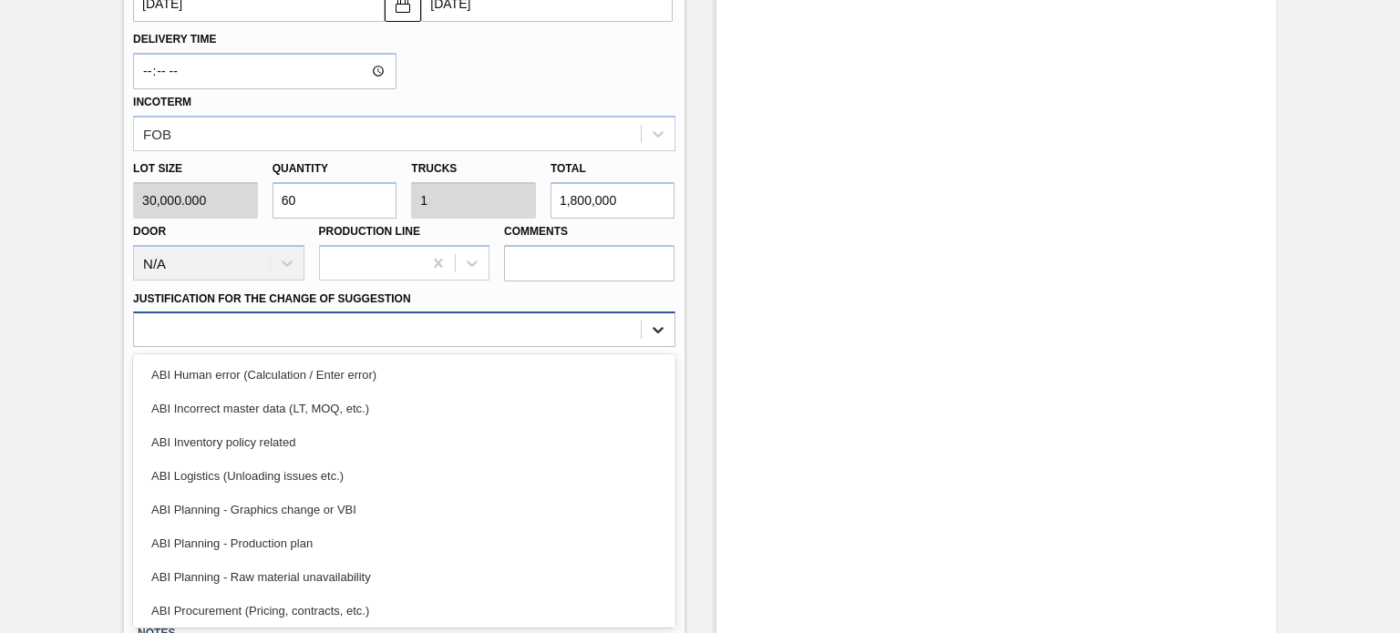
click at [652, 345] on div "Material 284716 - Label Body 750RB H/P Pack Upgrade Origin Purchase Order Stock…" at bounding box center [403, 110] width 541 height 747
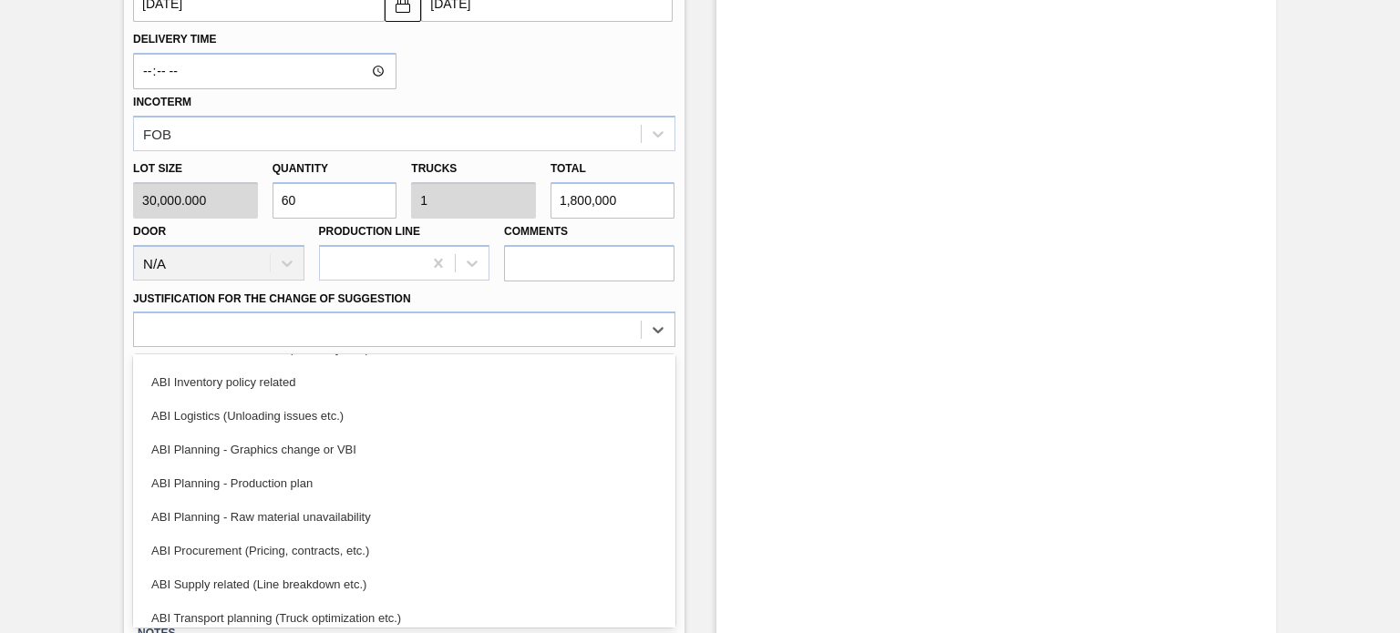
scroll to position [83, 0]
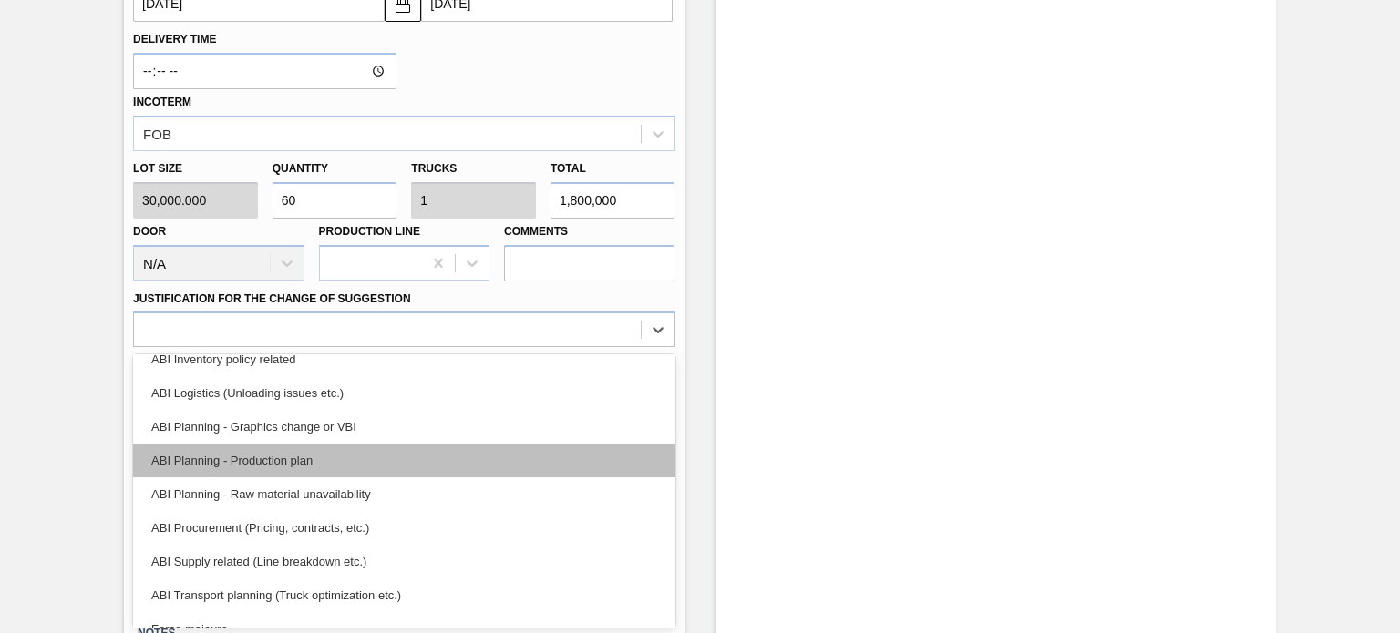
click at [243, 467] on div "ABI Planning - Production plan" at bounding box center [403, 461] width 541 height 34
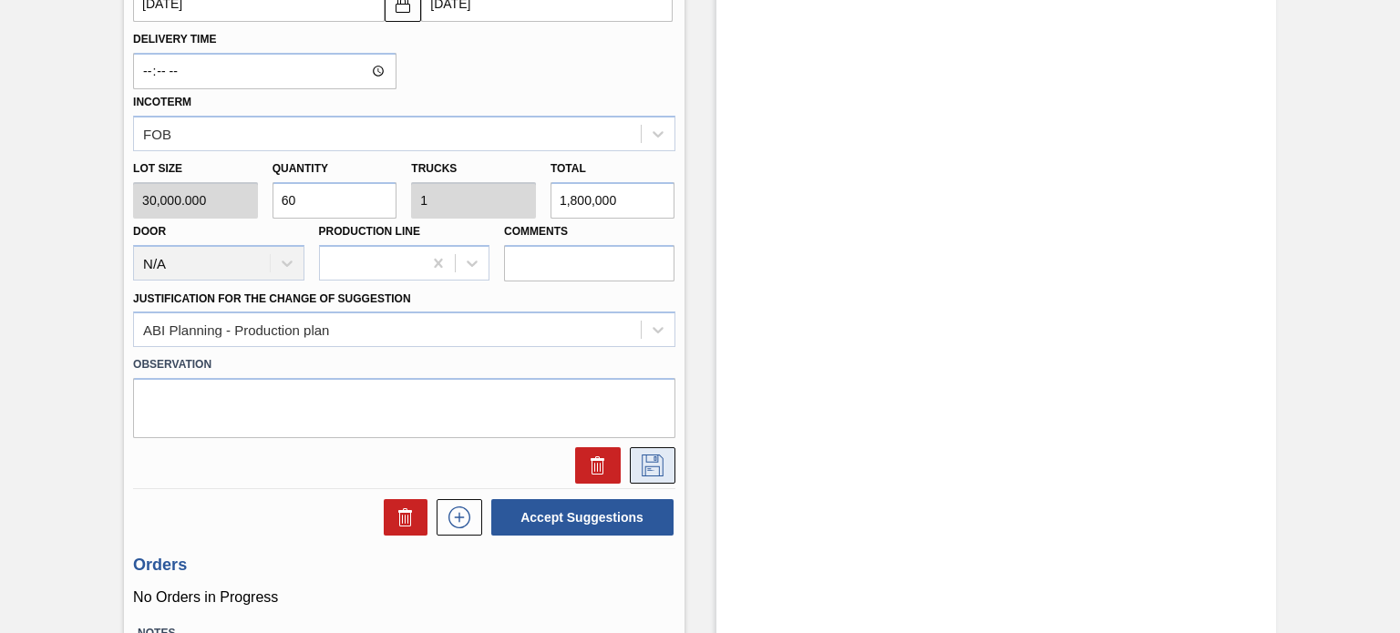
click at [642, 462] on icon at bounding box center [652, 466] width 29 height 22
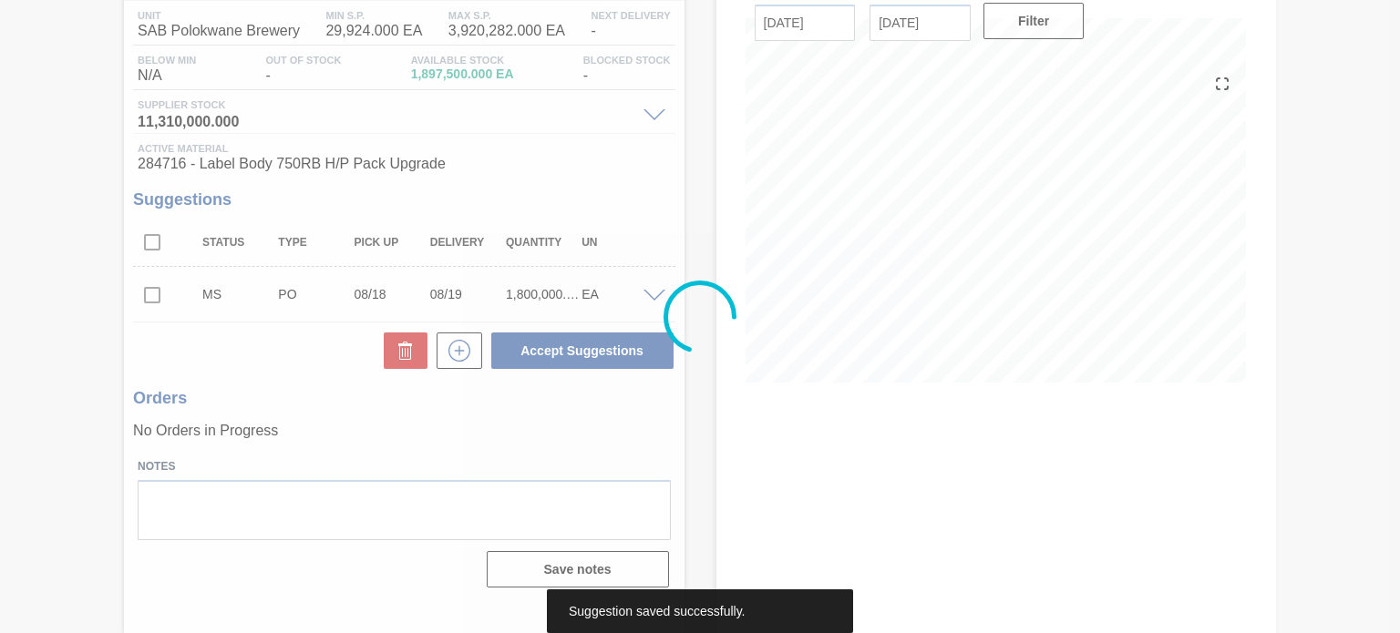
scroll to position [149, 0]
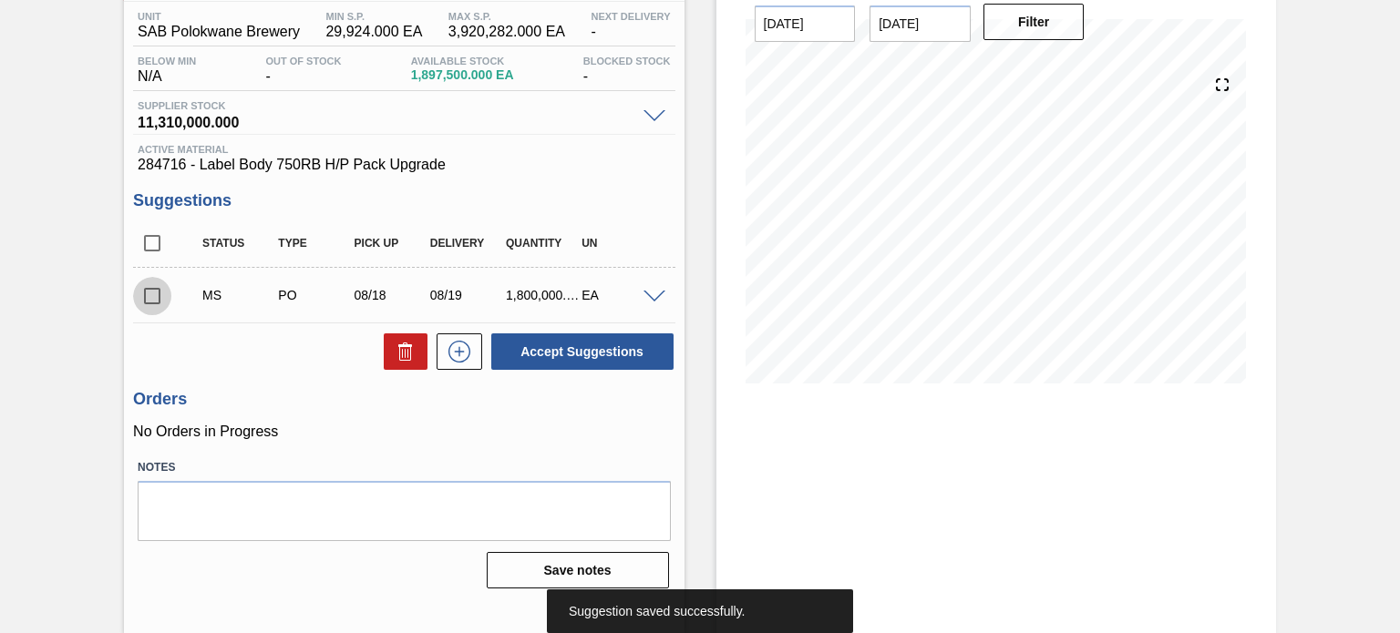
click at [157, 293] on input "checkbox" at bounding box center [152, 296] width 38 height 38
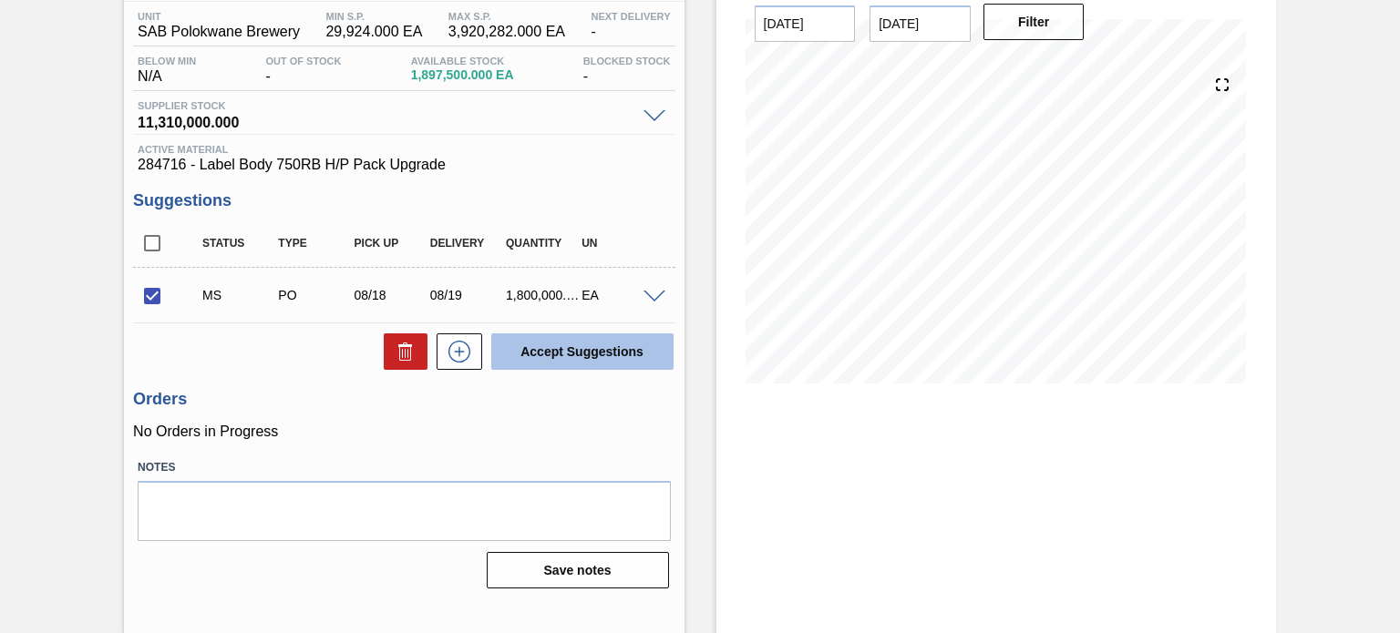
click at [527, 345] on button "Accept Suggestions" at bounding box center [582, 352] width 182 height 36
checkbox input "false"
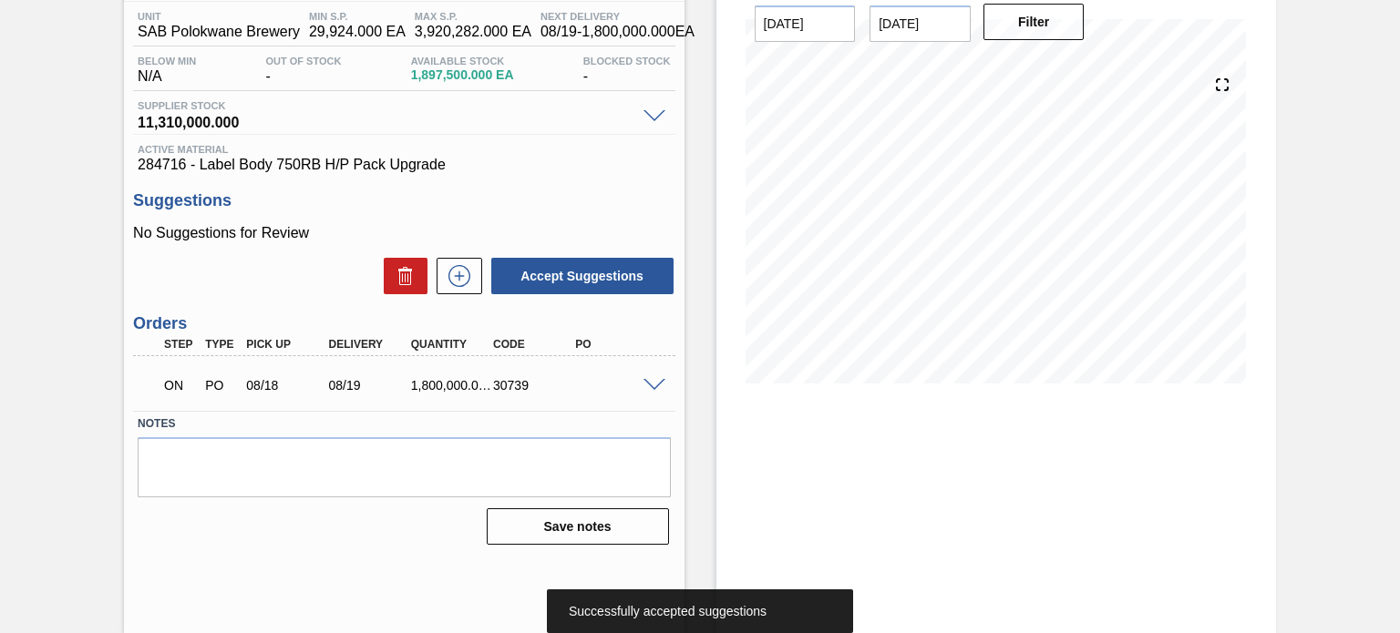
click at [659, 377] on div at bounding box center [657, 384] width 36 height 14
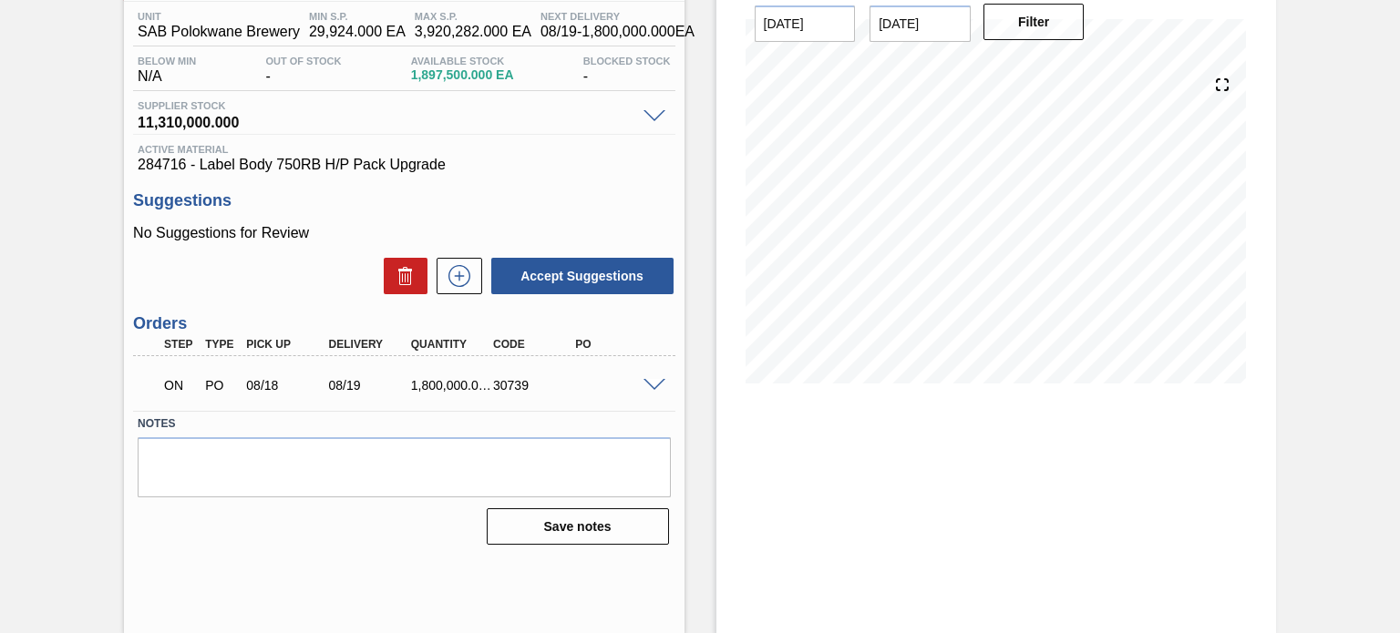
click at [646, 383] on span at bounding box center [654, 386] width 22 height 14
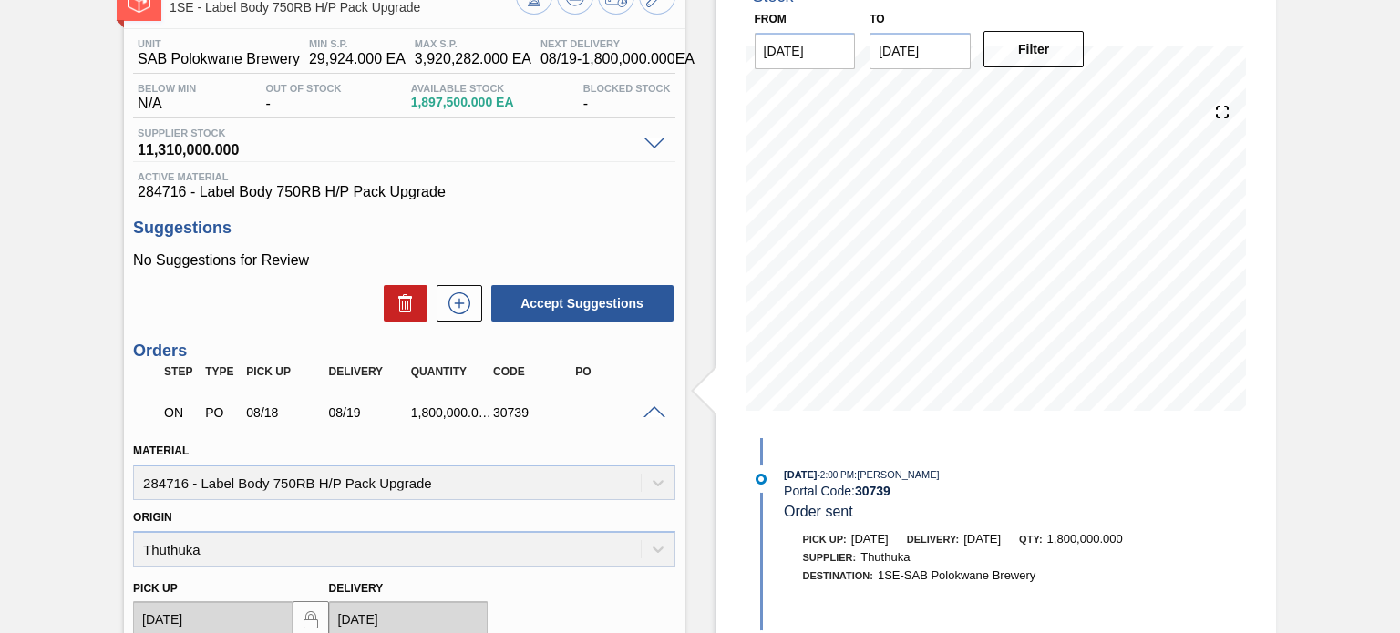
scroll to position [0, 0]
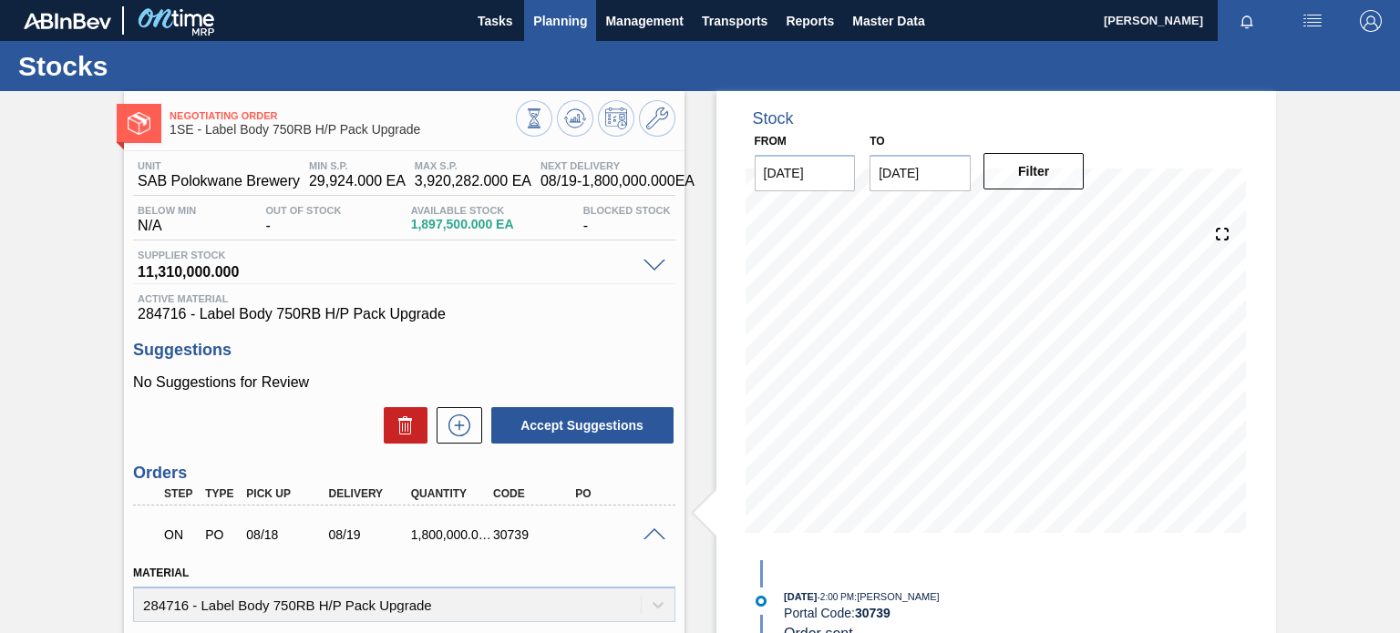
click at [558, 6] on button "Planning" at bounding box center [560, 20] width 72 height 41
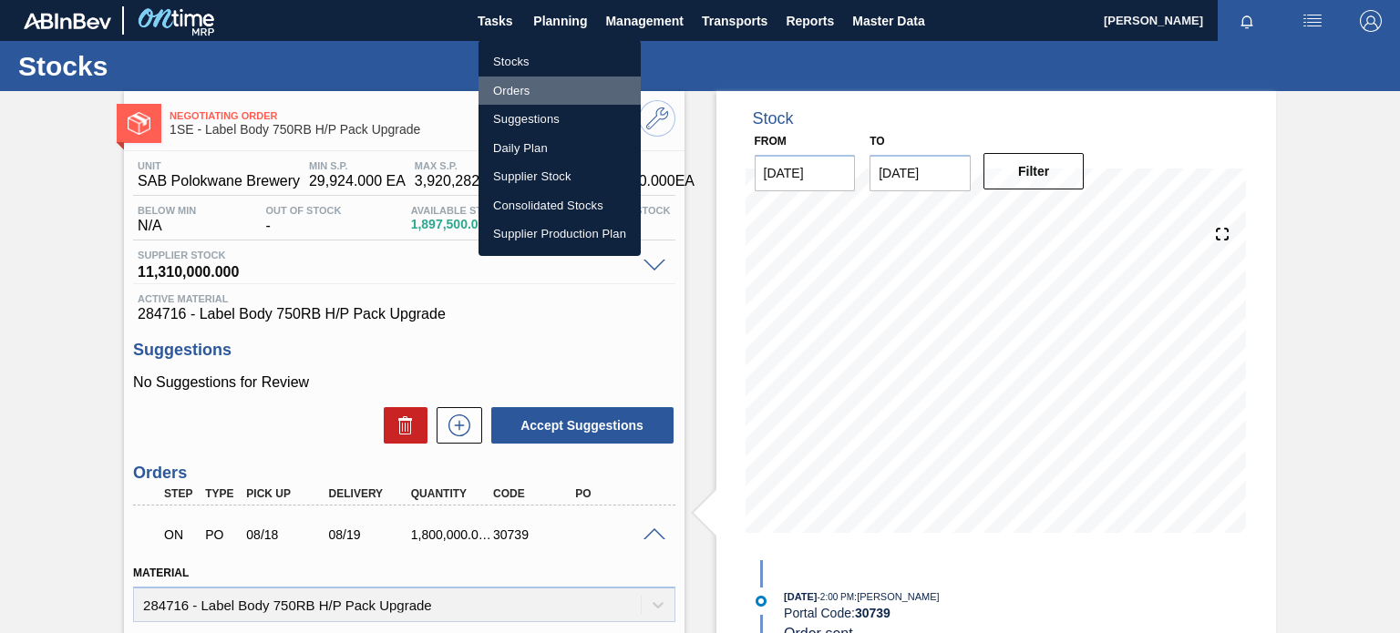
click at [522, 83] on li "Orders" at bounding box center [559, 91] width 162 height 29
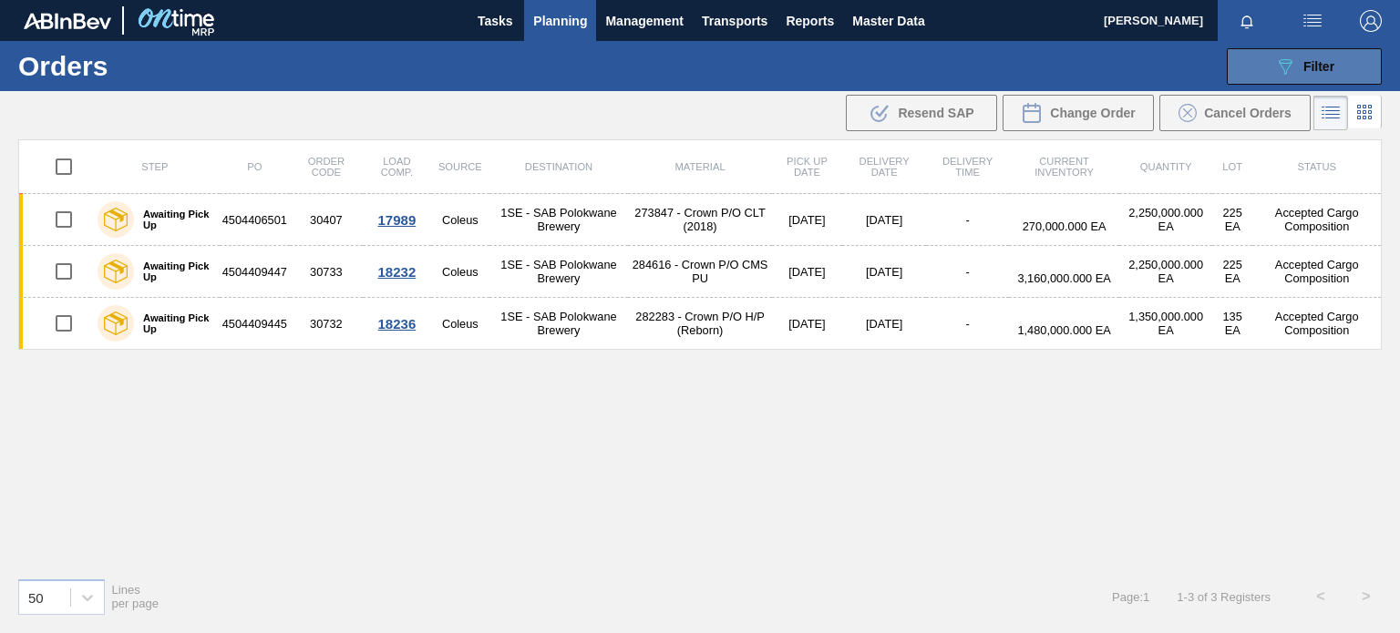
click at [1306, 72] on span "Filter" at bounding box center [1318, 66] width 31 height 15
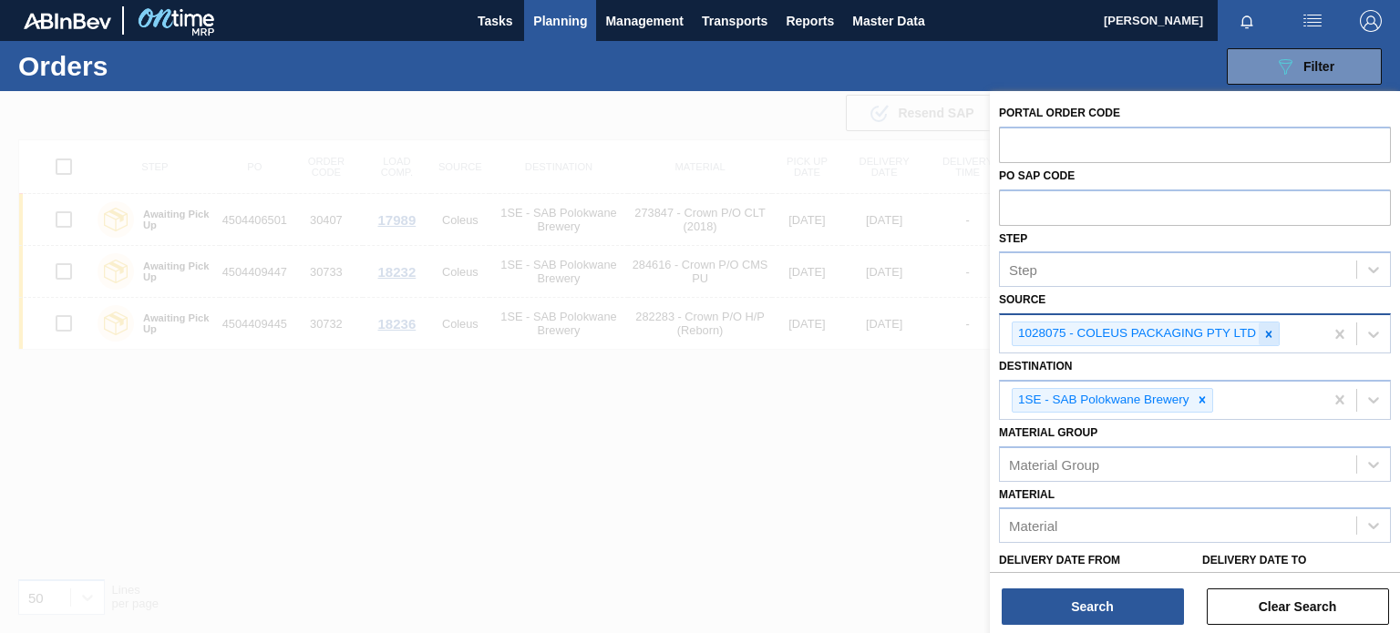
click at [1272, 336] on icon at bounding box center [1268, 334] width 13 height 13
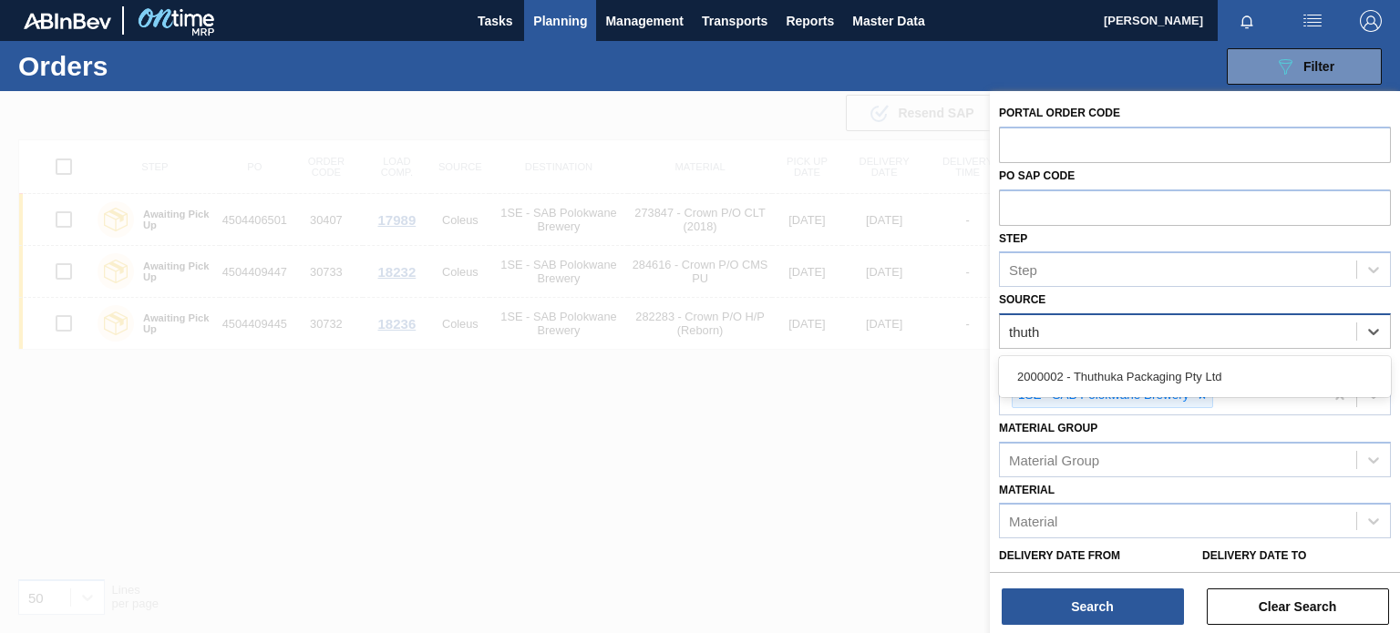
type input "thuthu"
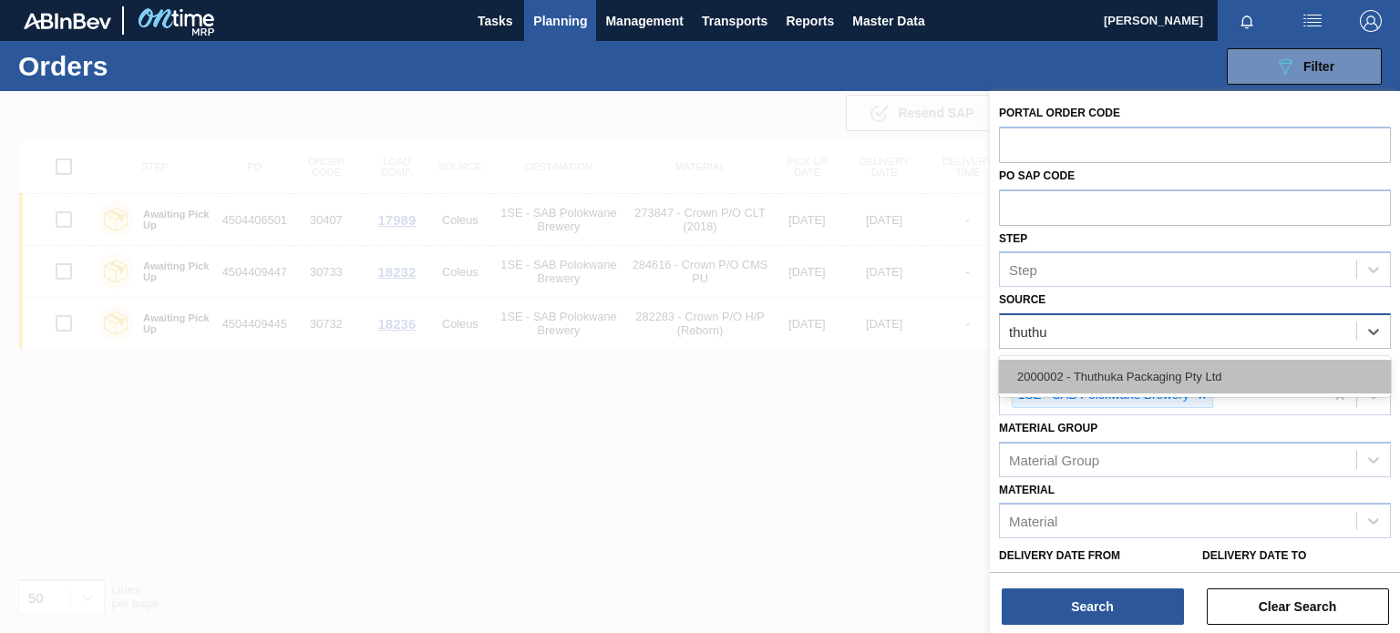
click at [1211, 376] on div "2000002 - Thuthuka Packaging Pty Ltd" at bounding box center [1195, 377] width 392 height 34
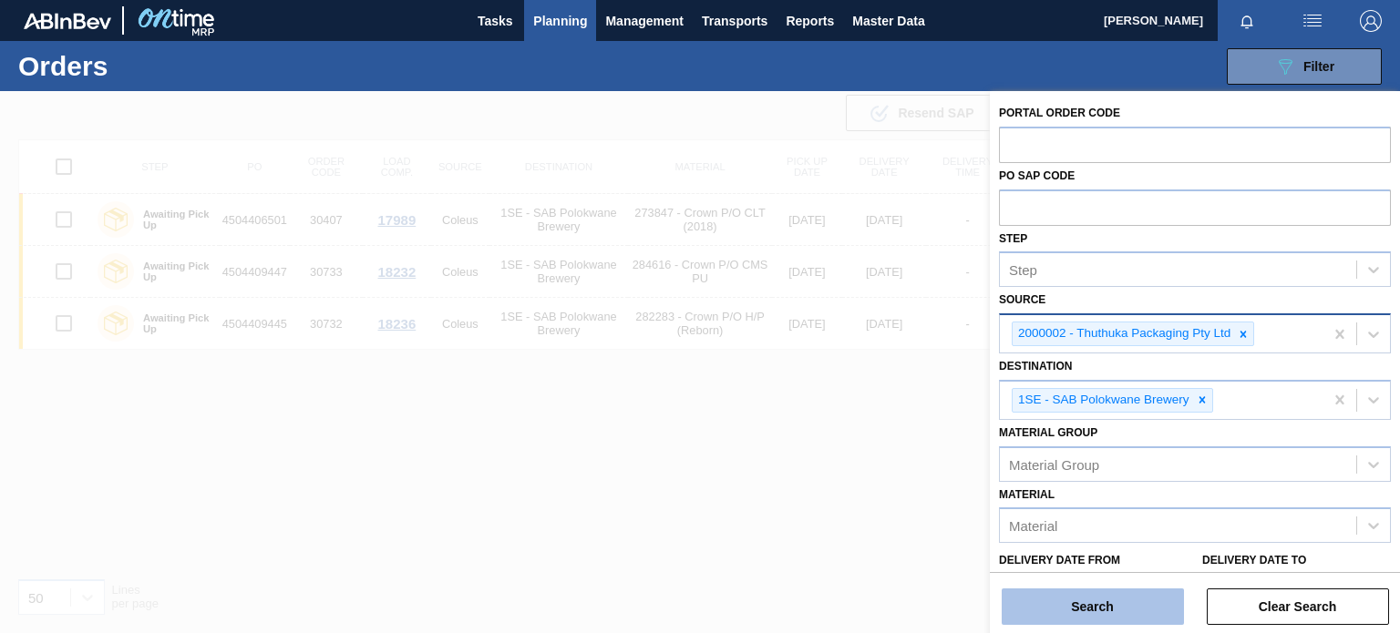
click at [1083, 600] on button "Search" at bounding box center [1093, 607] width 182 height 36
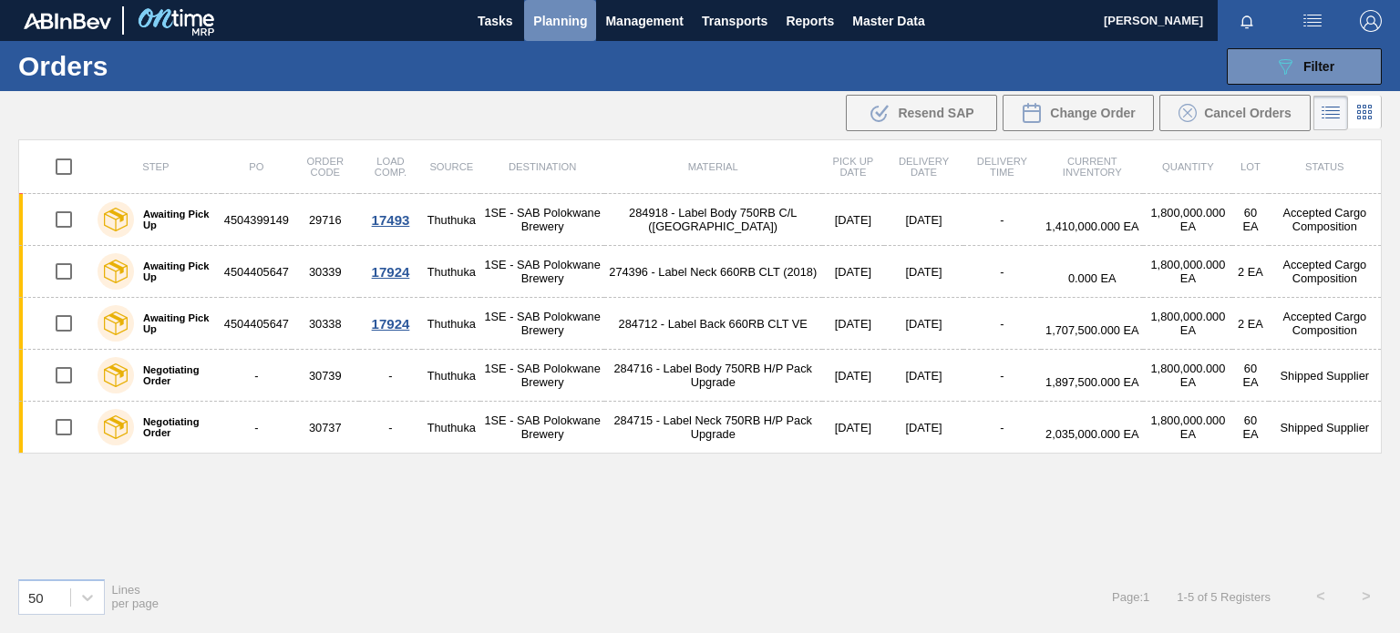
click at [557, 26] on span "Planning" at bounding box center [560, 21] width 54 height 22
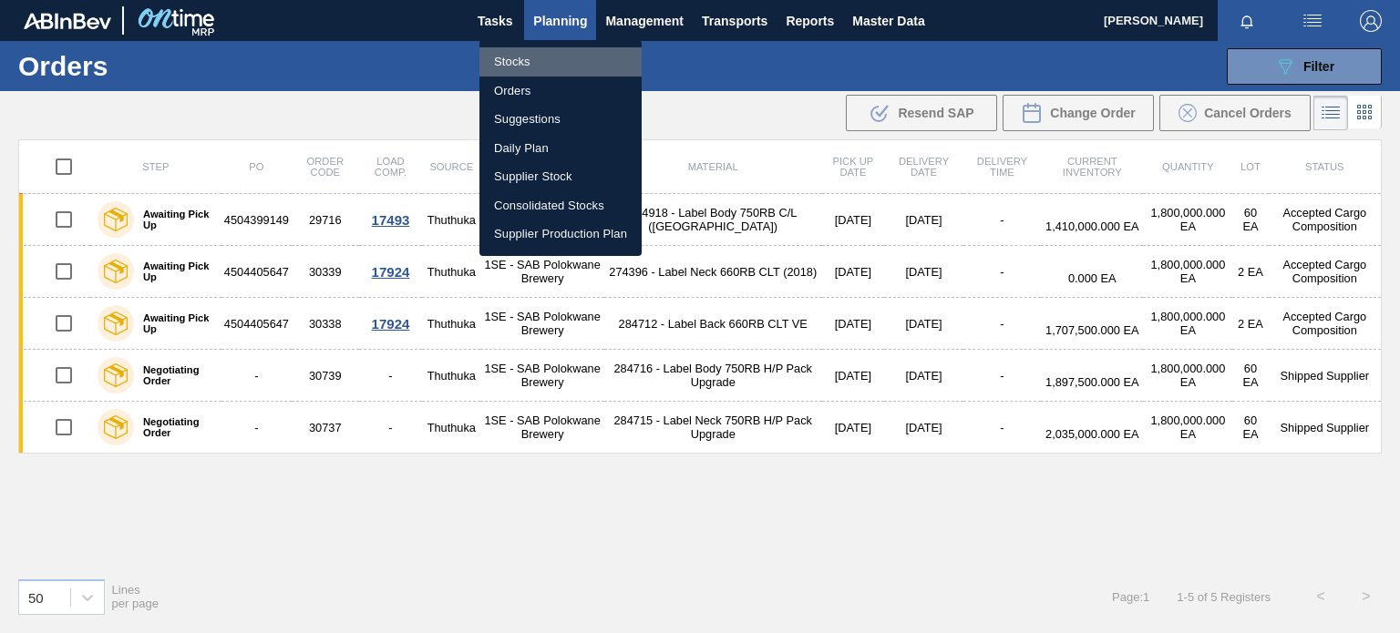
click at [519, 63] on li "Stocks" at bounding box center [560, 61] width 162 height 29
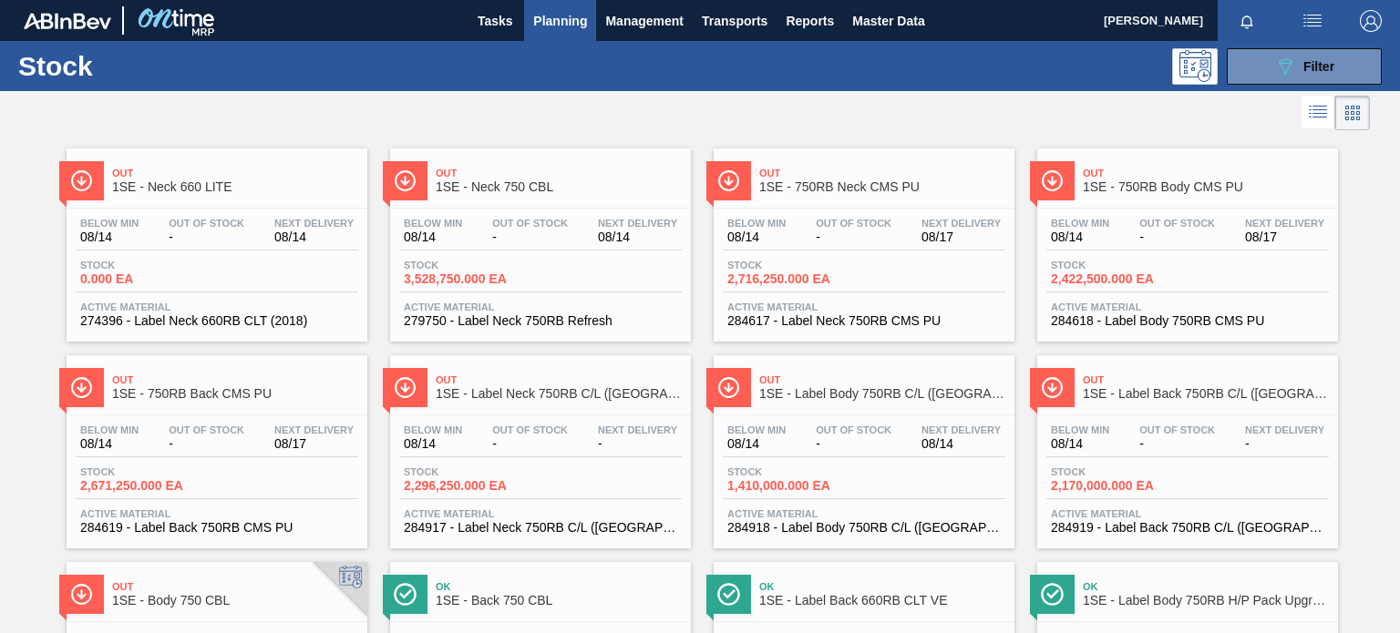
click at [846, 379] on span "Out" at bounding box center [882, 380] width 246 height 11
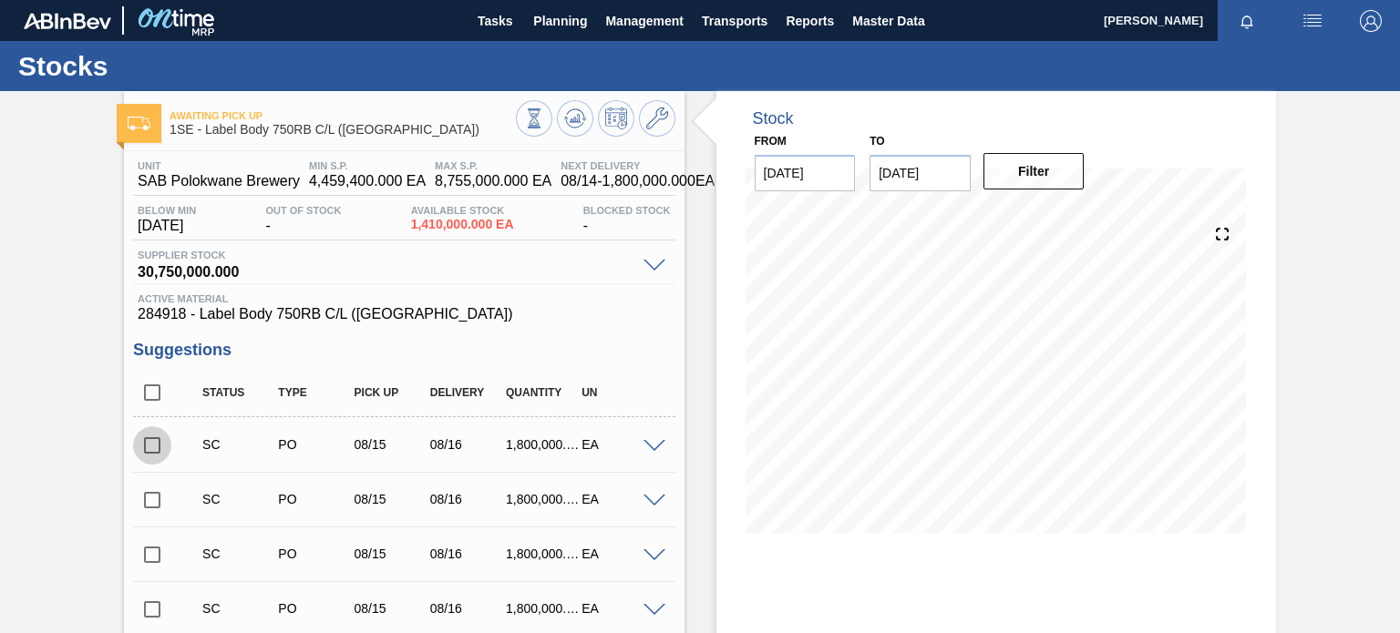
click at [152, 446] on input "checkbox" at bounding box center [152, 445] width 38 height 38
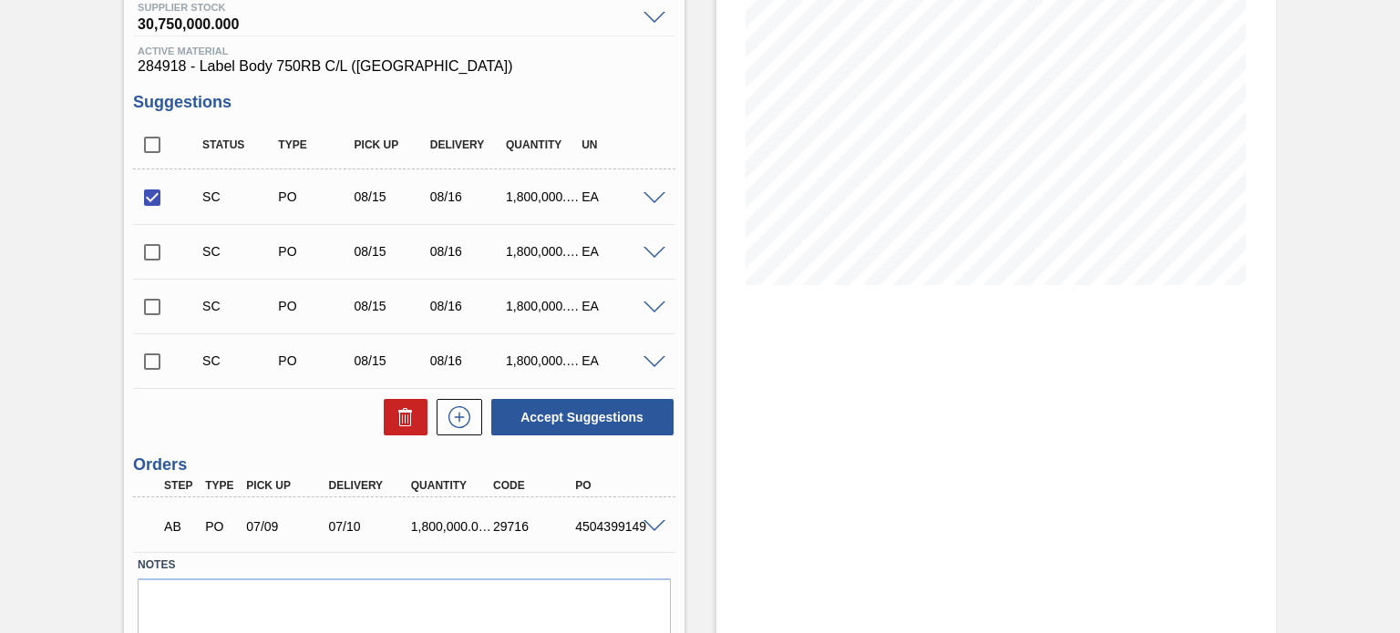
scroll to position [262, 0]
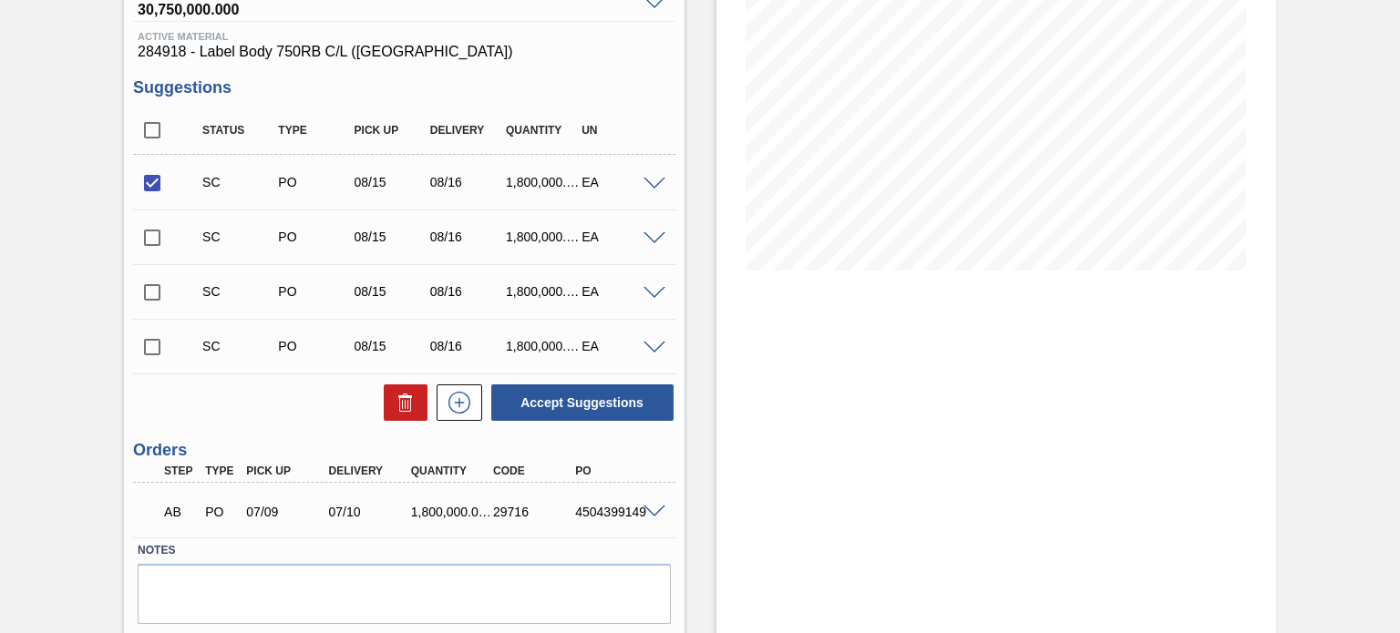
click at [655, 509] on span at bounding box center [654, 513] width 22 height 14
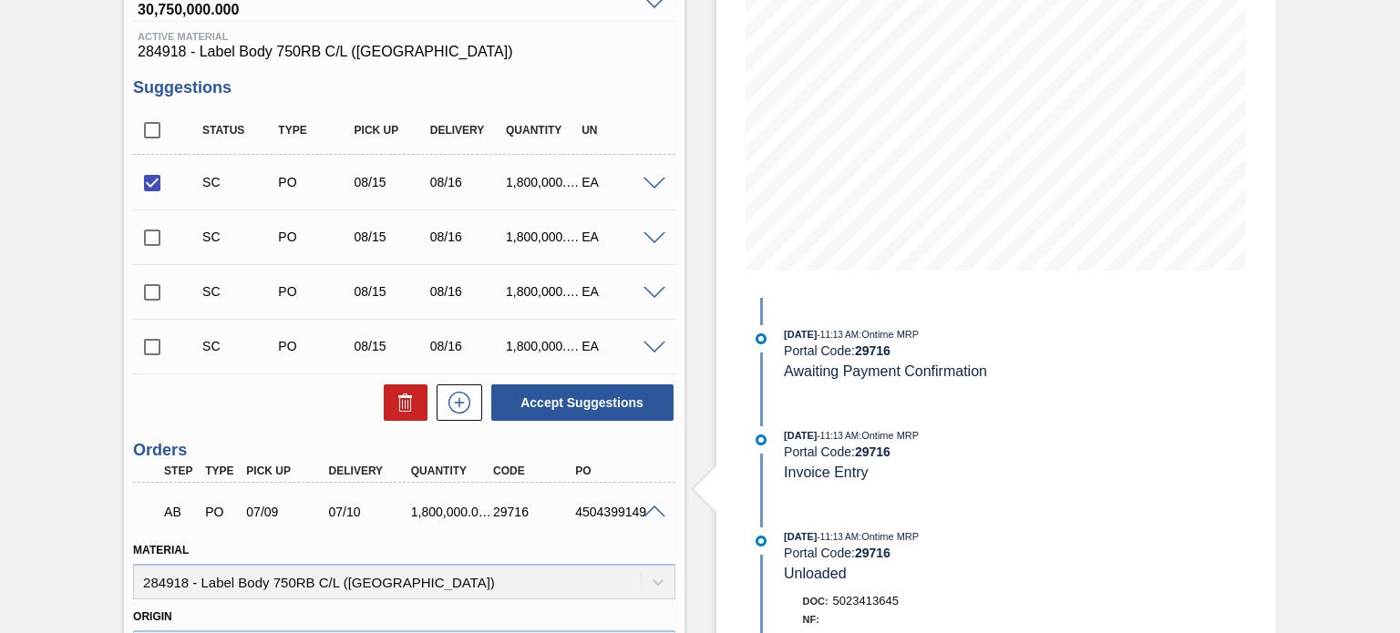
click at [652, 509] on span at bounding box center [654, 513] width 22 height 14
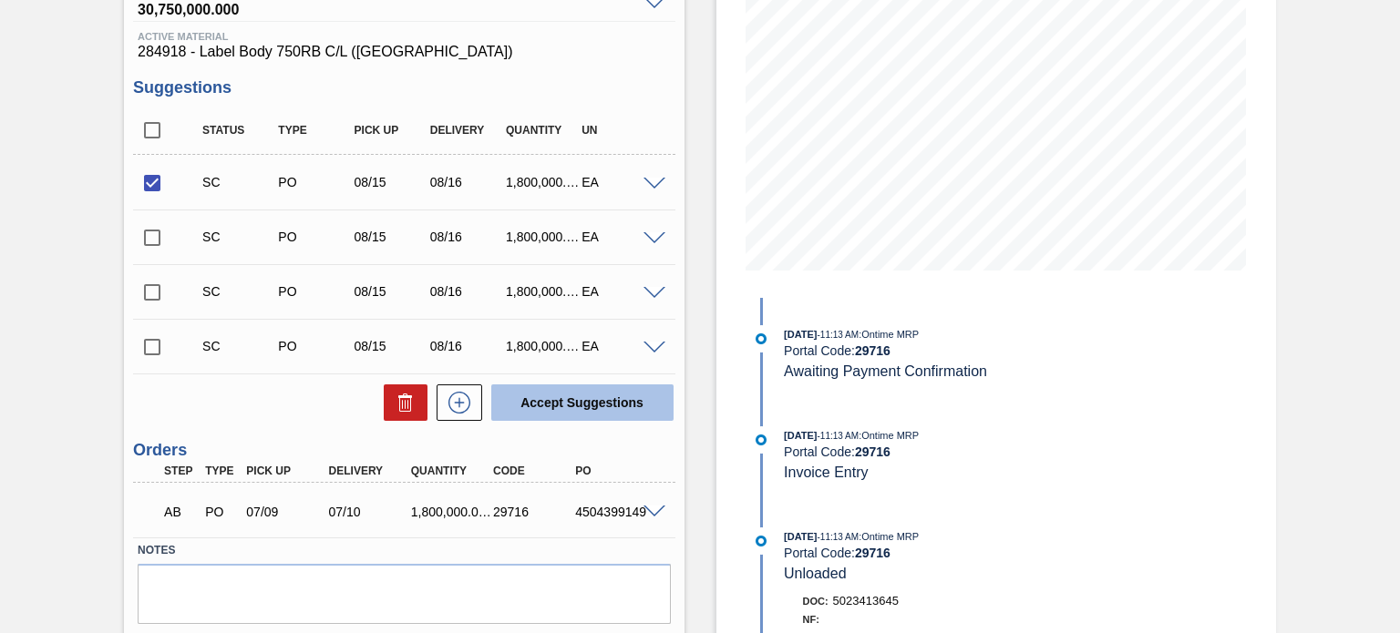
click at [557, 400] on button "Accept Suggestions" at bounding box center [582, 403] width 182 height 36
checkbox input "false"
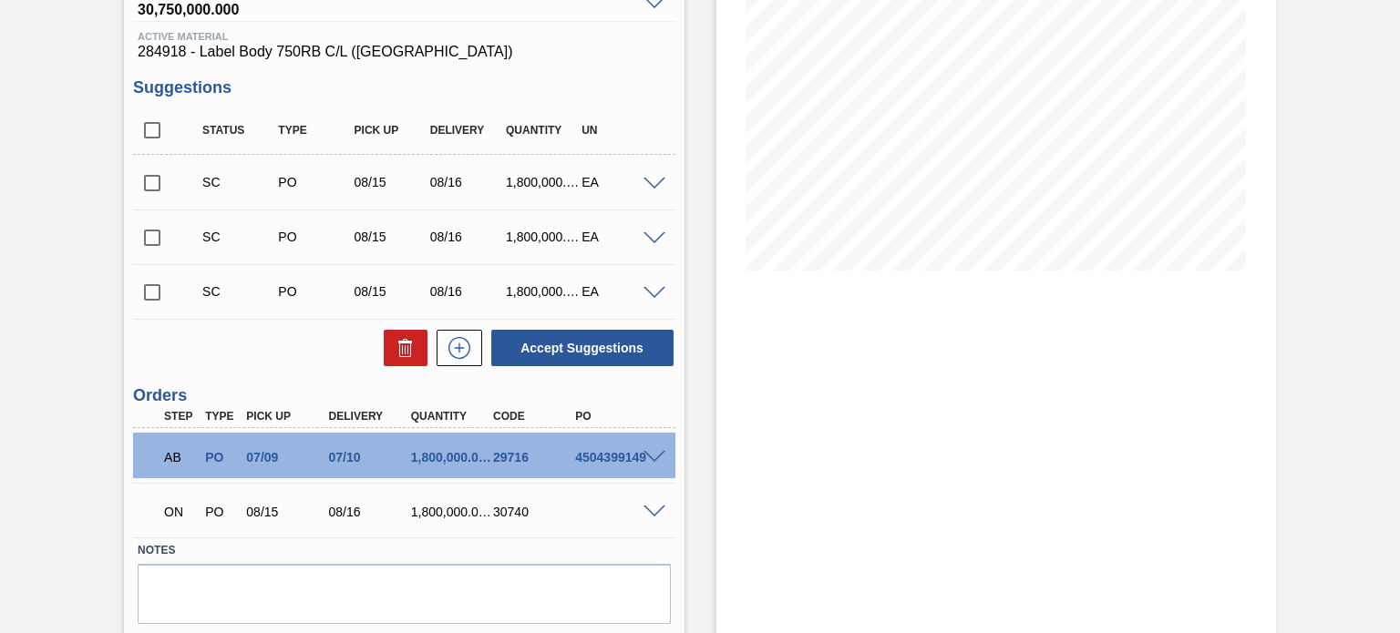
click at [651, 509] on span at bounding box center [654, 513] width 22 height 14
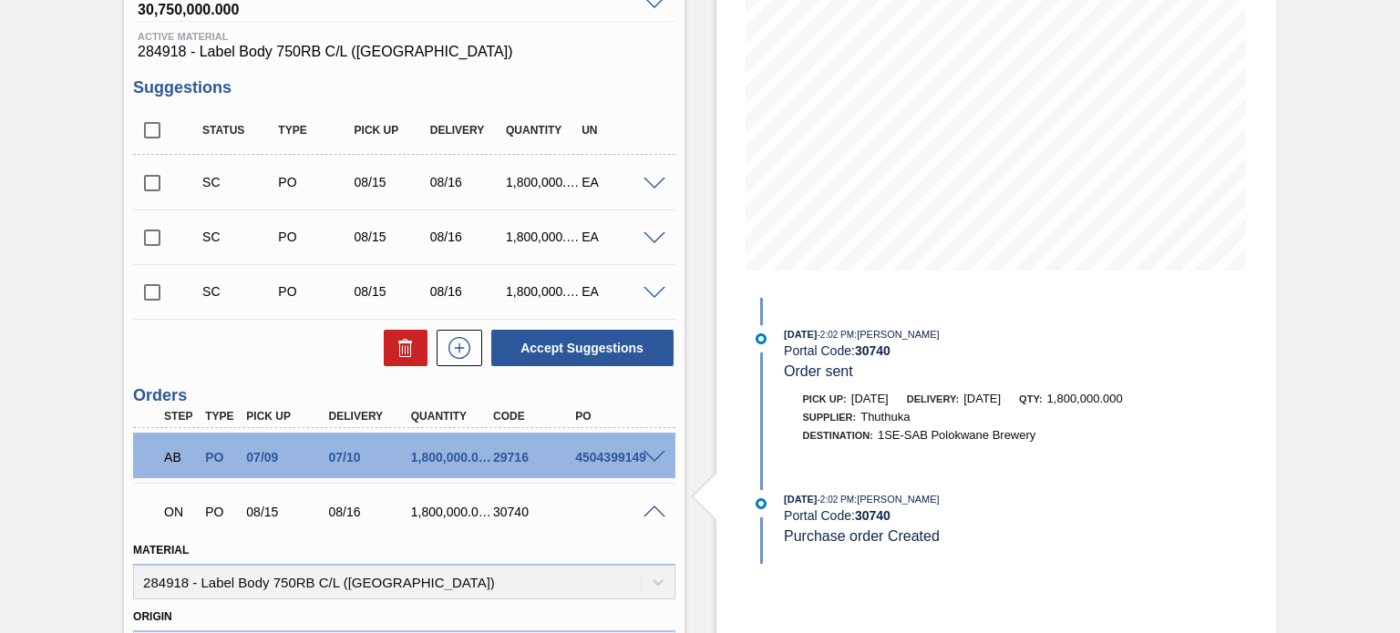
click at [650, 508] on span at bounding box center [654, 513] width 22 height 14
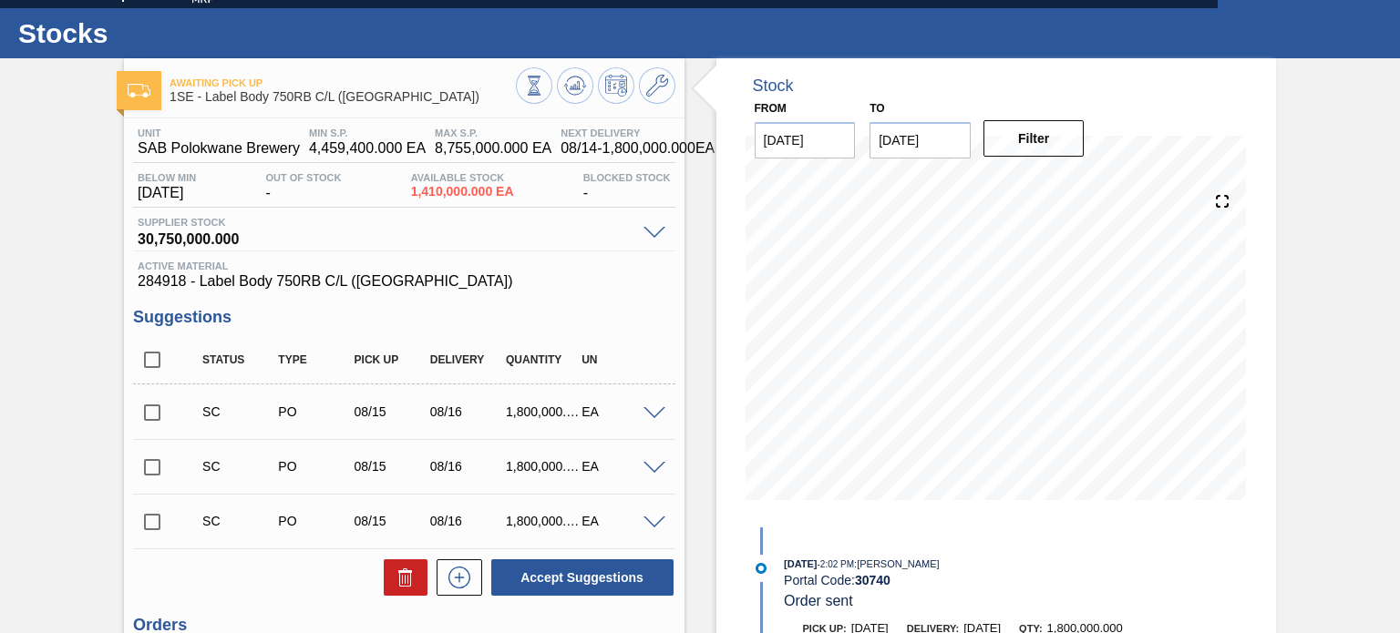
scroll to position [0, 0]
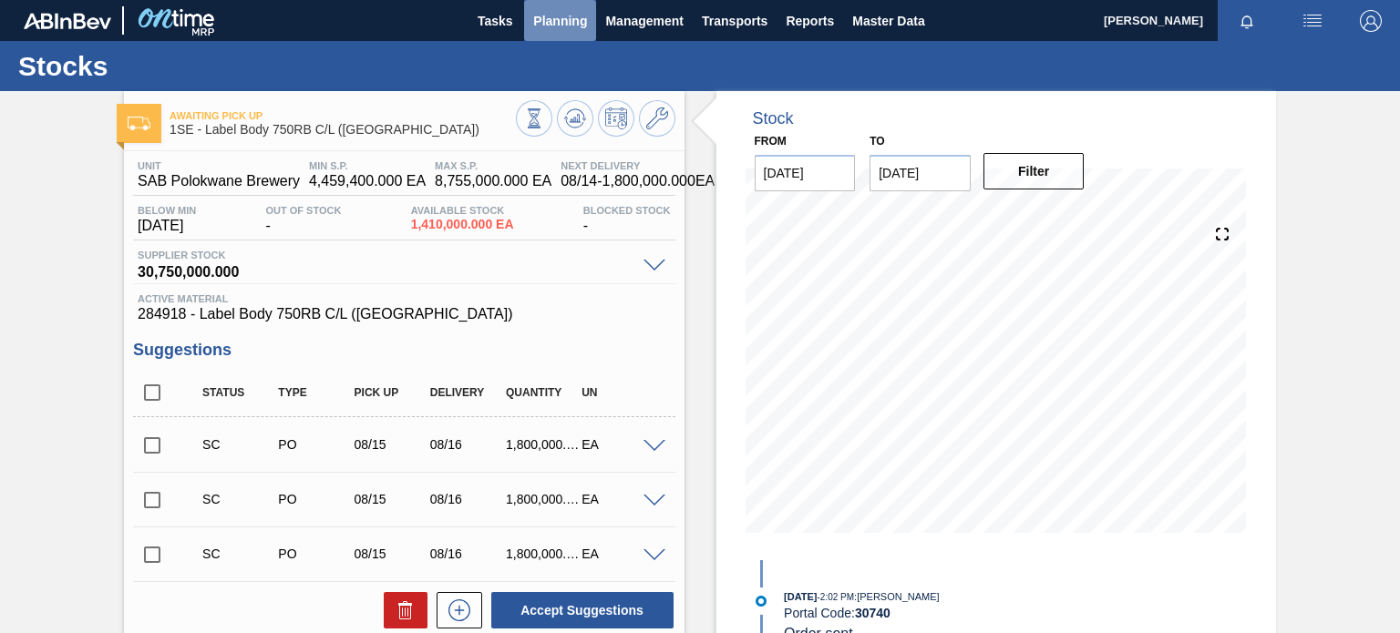
click at [580, 6] on button "Planning" at bounding box center [560, 20] width 72 height 41
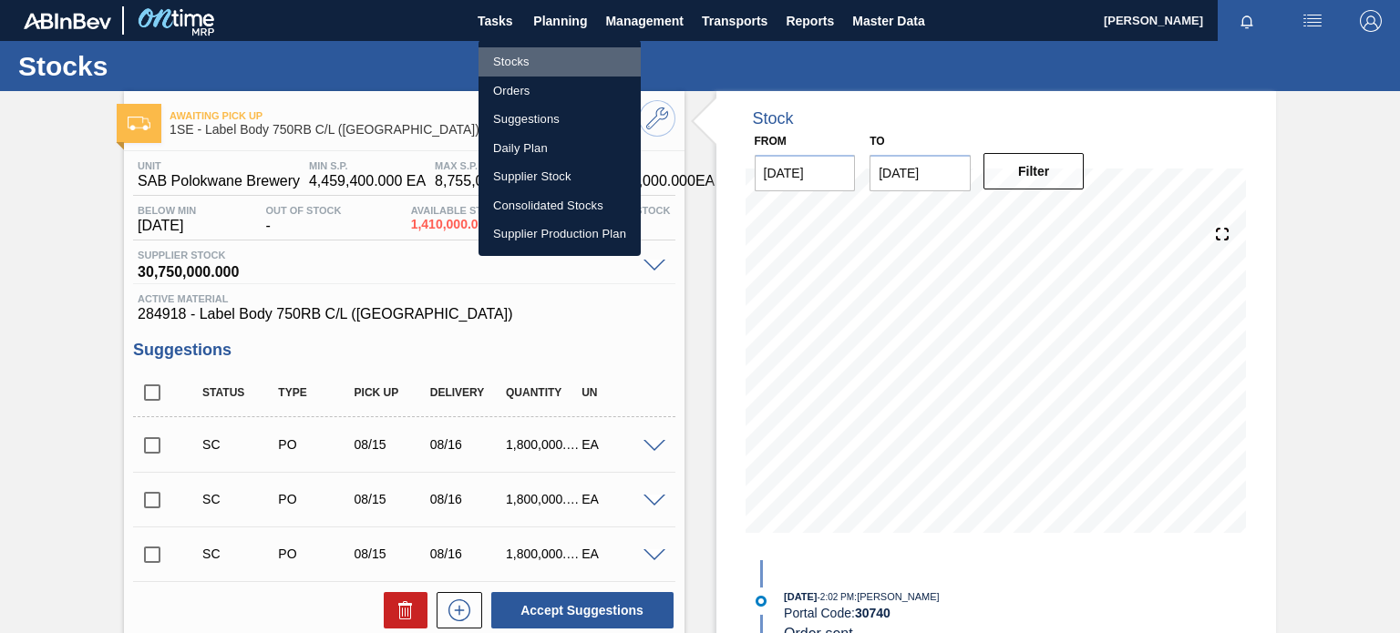
click at [510, 67] on li "Stocks" at bounding box center [559, 61] width 162 height 29
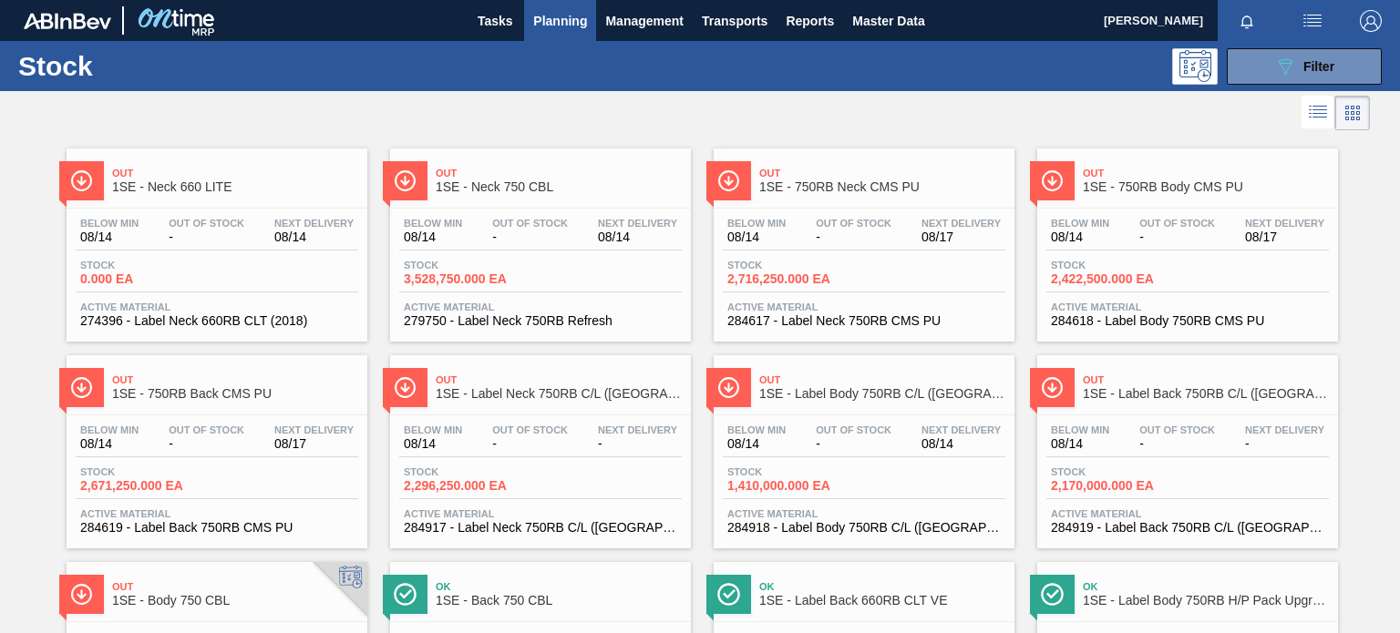
click at [571, 401] on div "Out 1SE - Label Neck 750RB C/L ([GEOGRAPHIC_DATA])" at bounding box center [559, 387] width 246 height 41
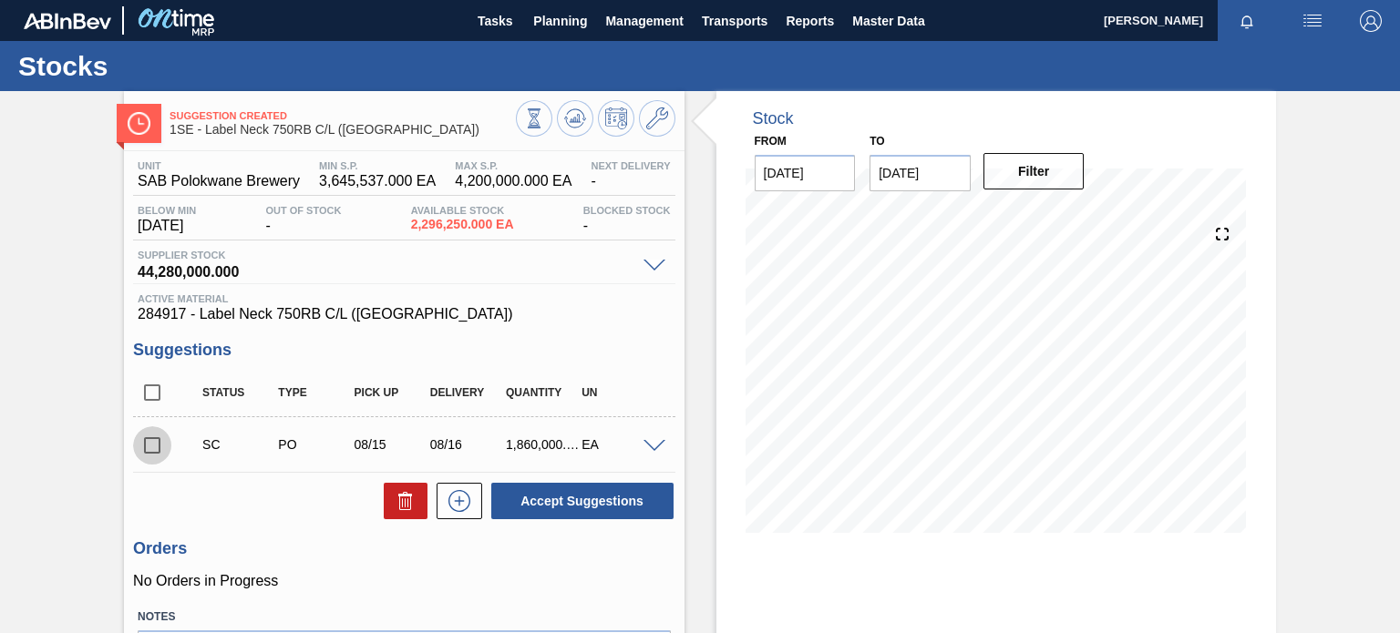
click at [157, 453] on input "checkbox" at bounding box center [152, 445] width 38 height 38
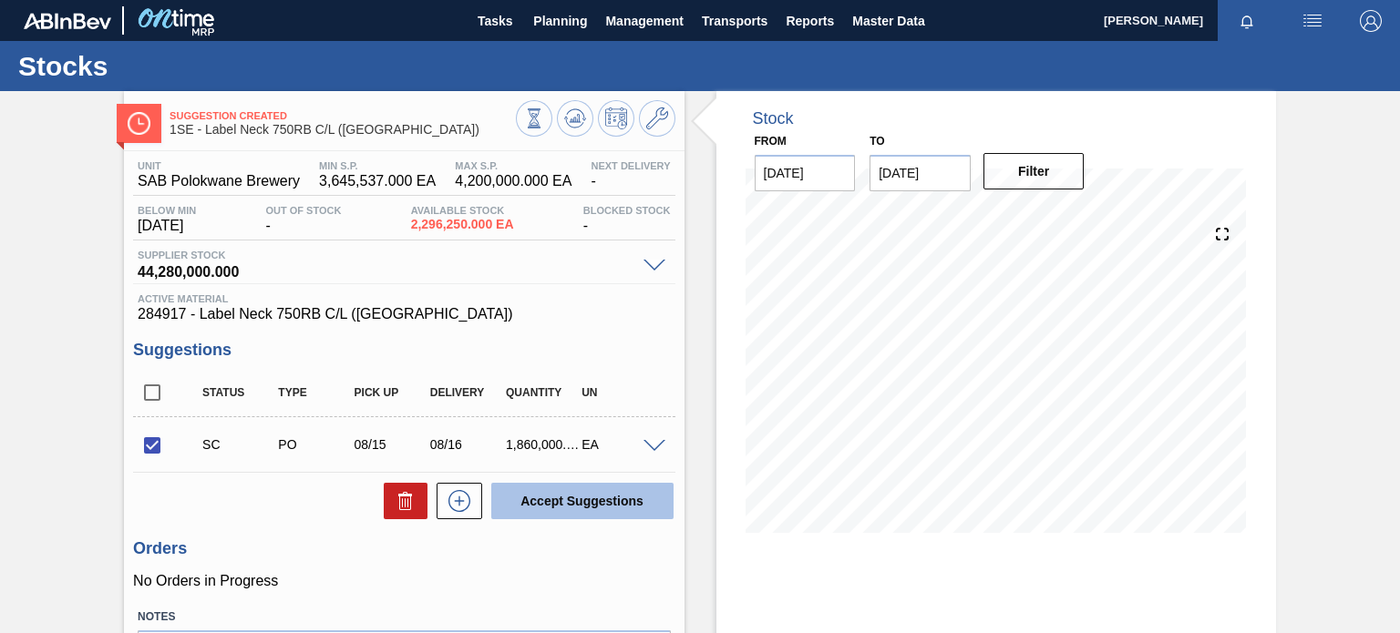
click at [582, 506] on button "Accept Suggestions" at bounding box center [582, 501] width 182 height 36
checkbox input "false"
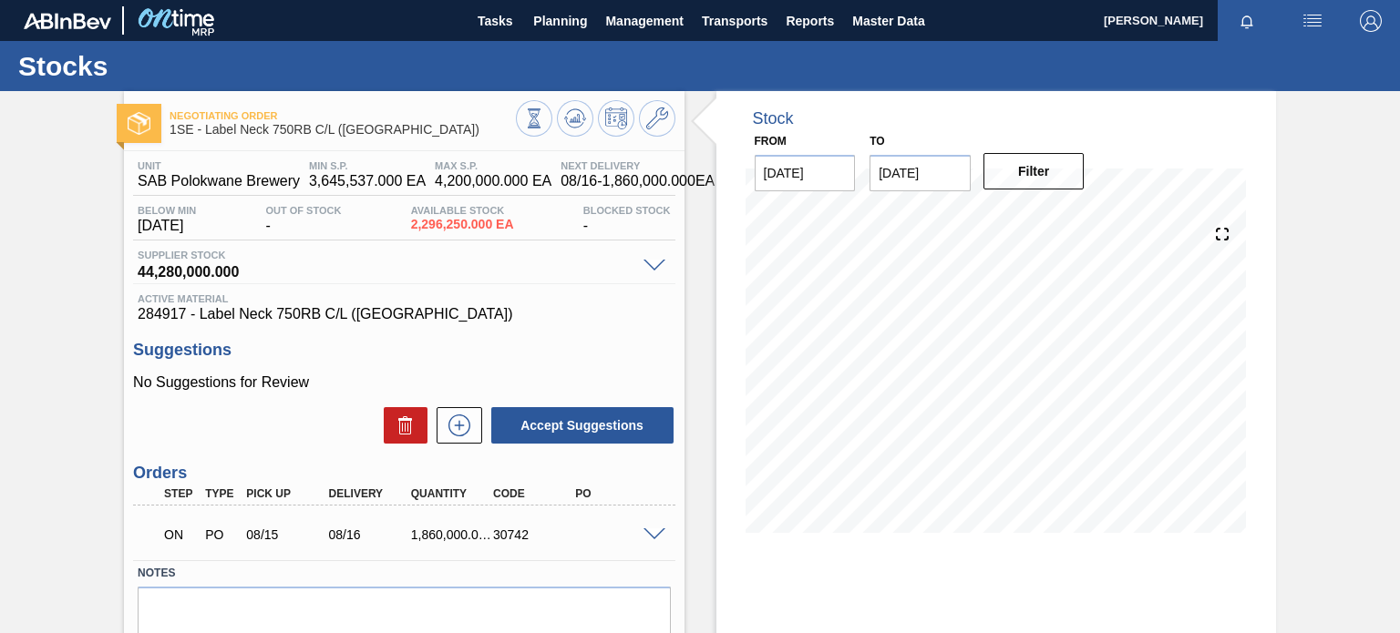
click at [646, 537] on span at bounding box center [654, 536] width 22 height 14
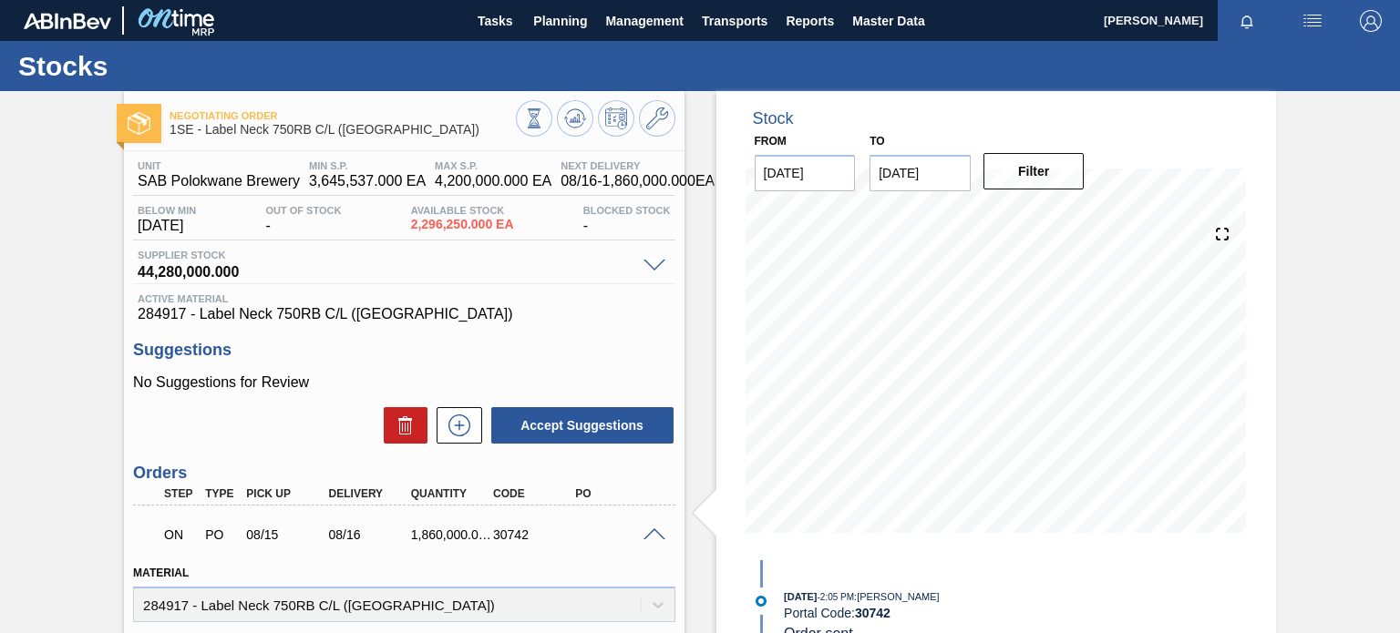
click at [652, 531] on span at bounding box center [654, 536] width 22 height 14
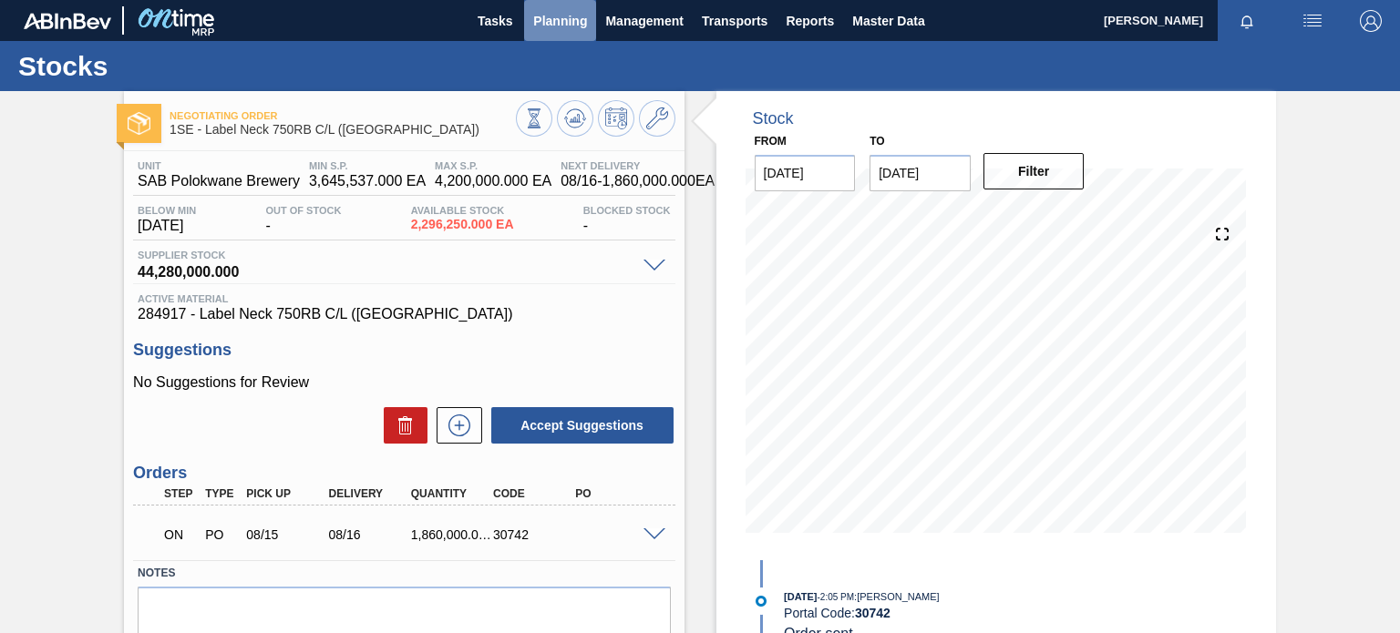
click at [545, 15] on span "Planning" at bounding box center [560, 21] width 54 height 22
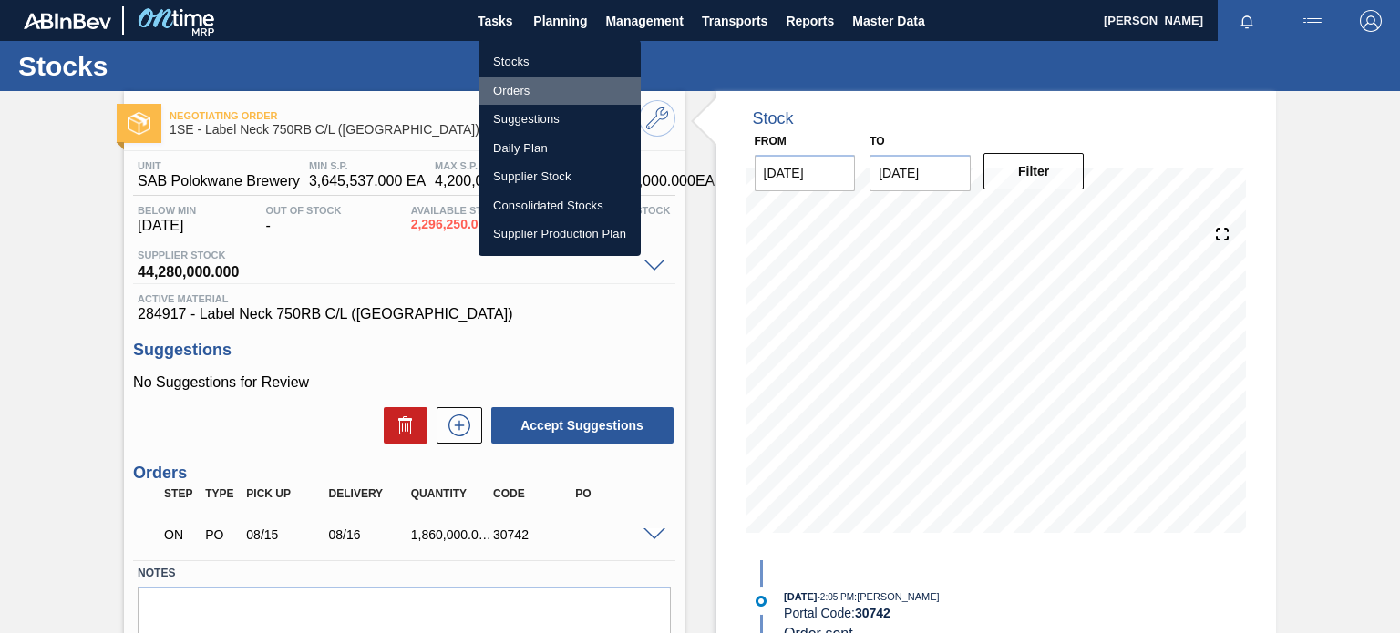
click at [532, 80] on li "Orders" at bounding box center [559, 91] width 162 height 29
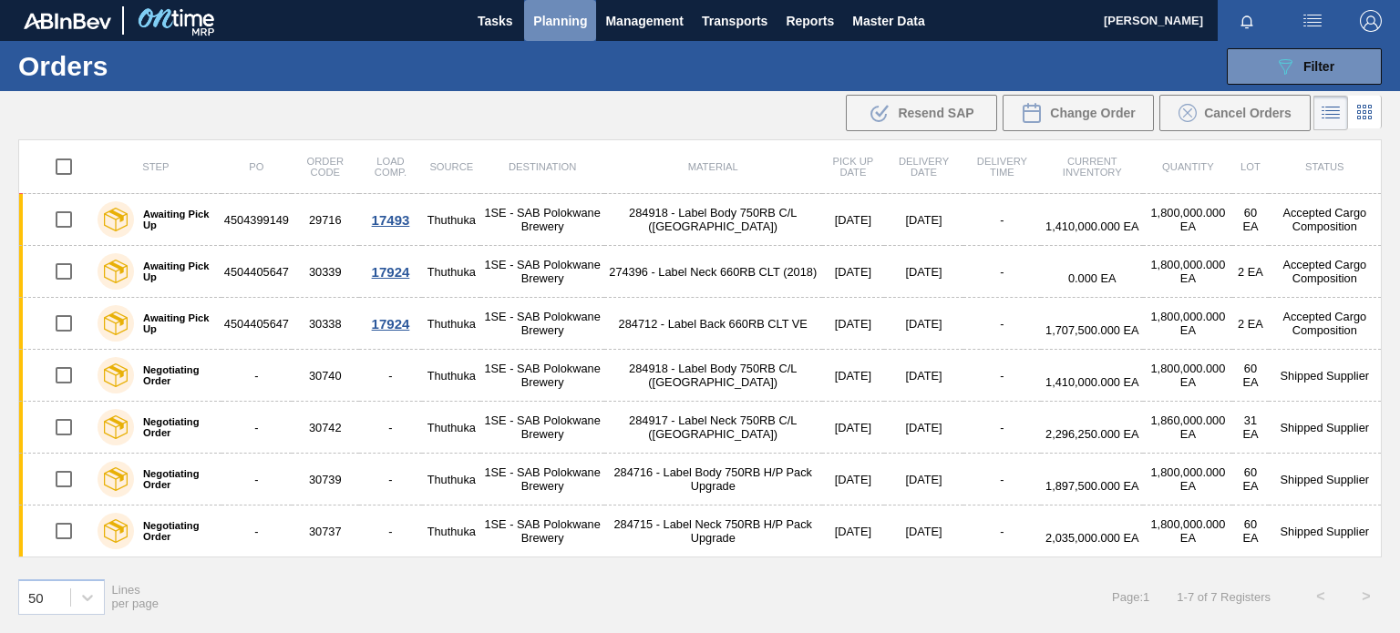
click at [554, 22] on span "Planning" at bounding box center [560, 21] width 54 height 22
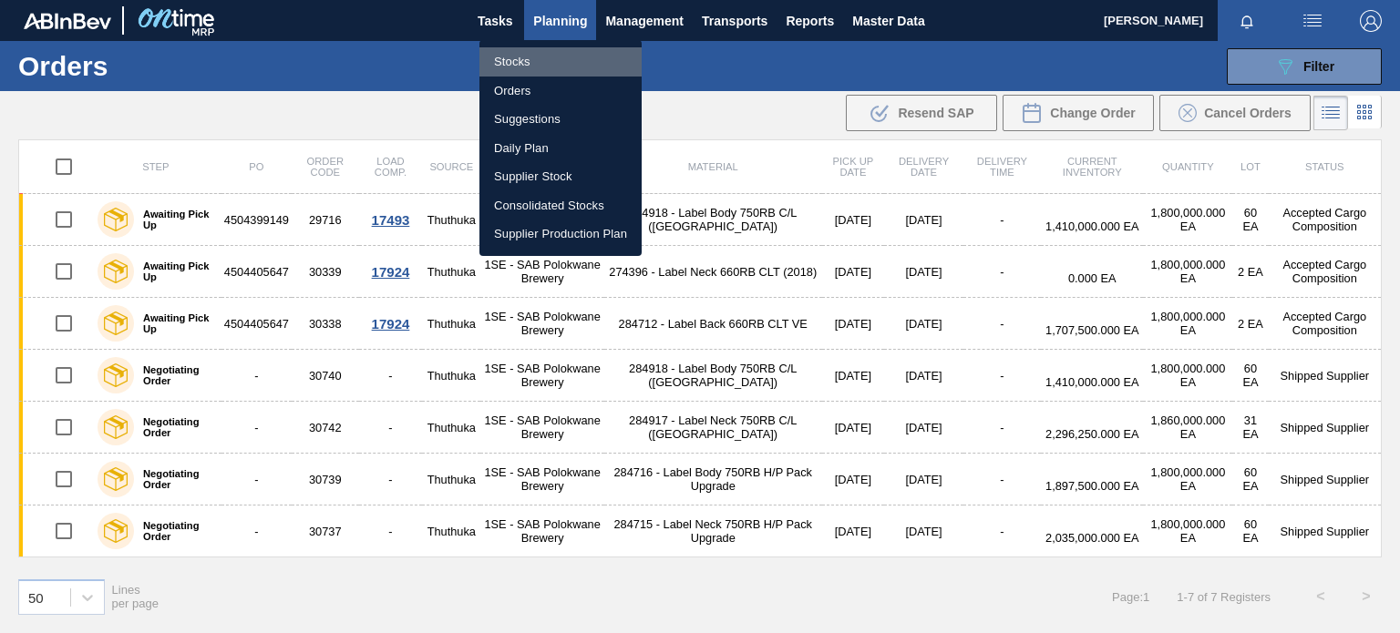
click at [516, 56] on li "Stocks" at bounding box center [560, 61] width 162 height 29
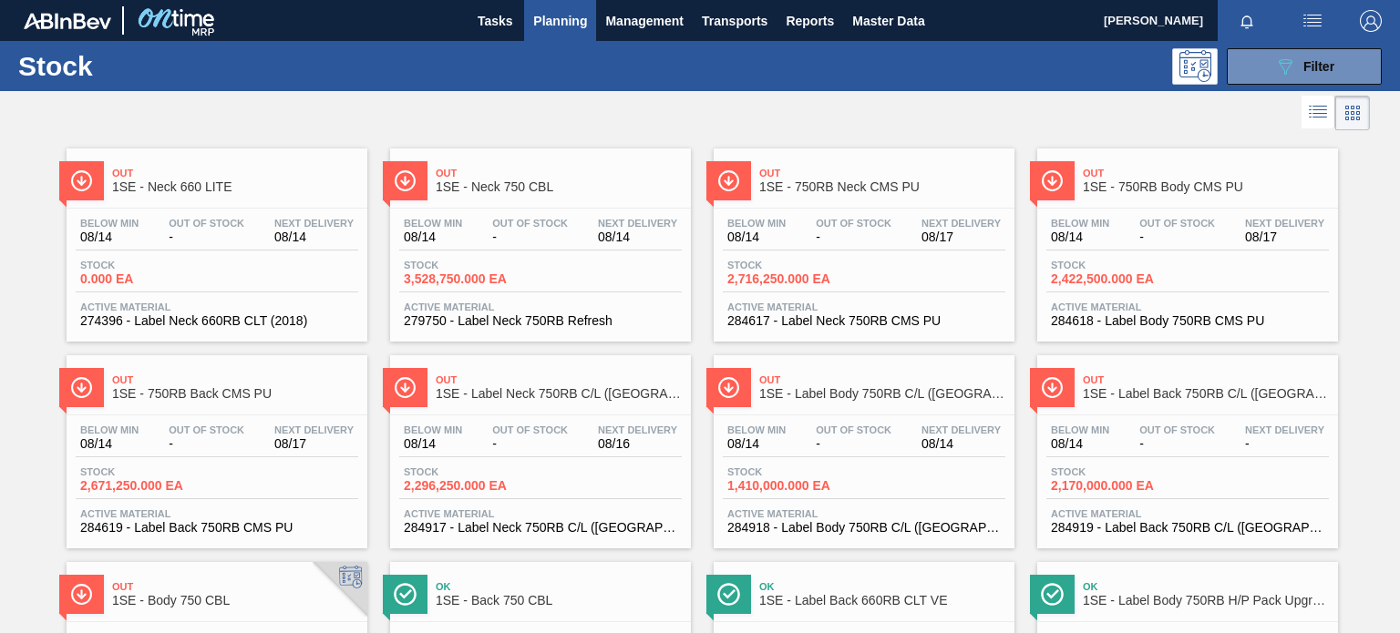
click at [1162, 387] on span "1SE - Label Back 750RB C/L ([GEOGRAPHIC_DATA])" at bounding box center [1206, 394] width 246 height 14
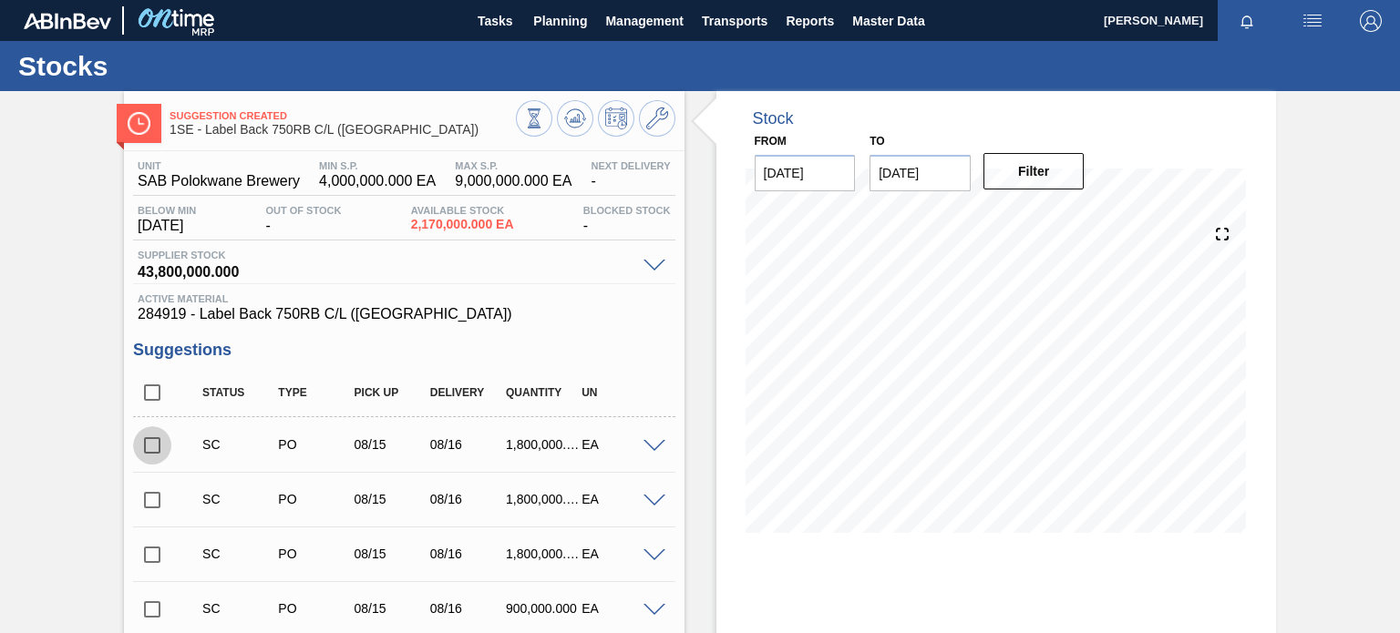
click at [149, 447] on input "checkbox" at bounding box center [152, 445] width 38 height 38
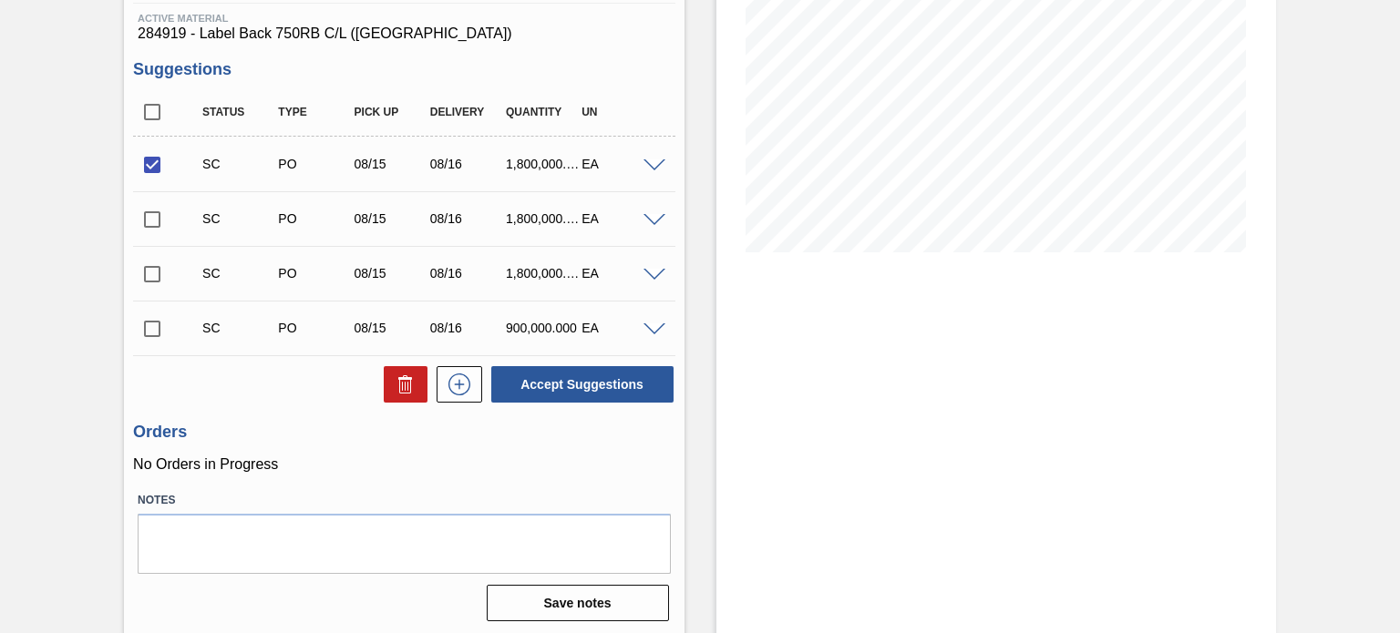
scroll to position [282, 0]
click at [581, 382] on button "Accept Suggestions" at bounding box center [582, 383] width 182 height 36
checkbox input "false"
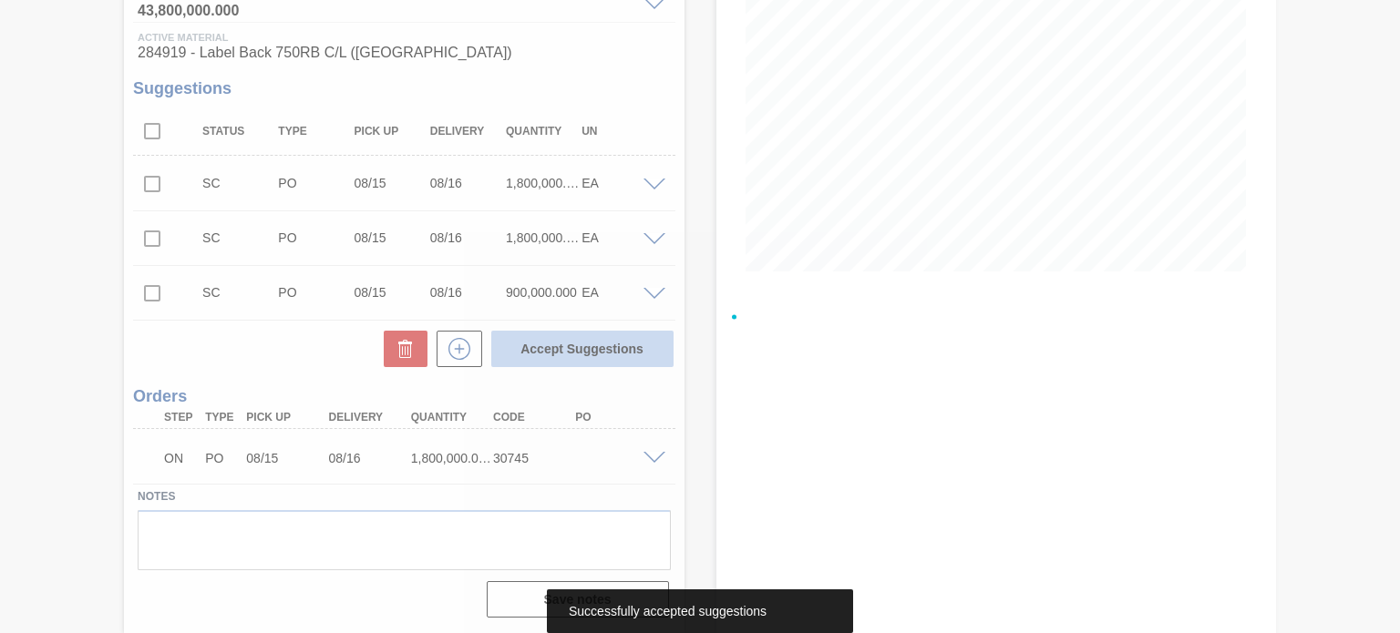
scroll to position [261, 0]
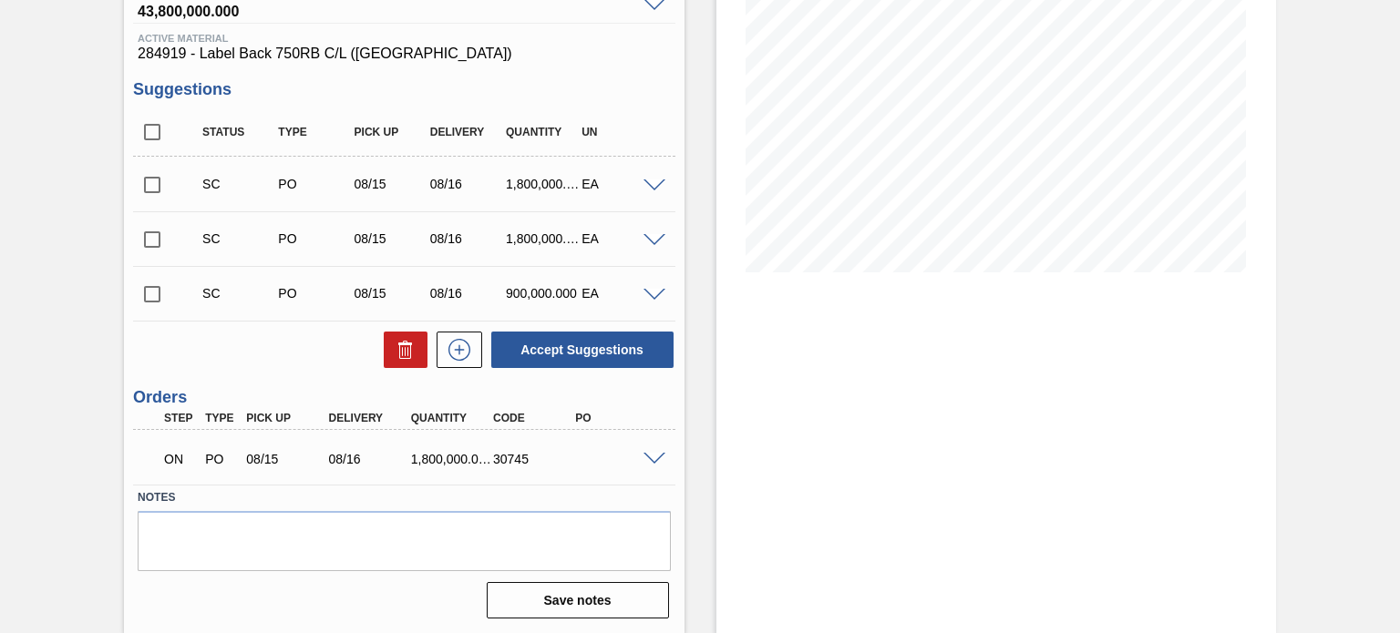
click at [647, 457] on span at bounding box center [654, 460] width 22 height 14
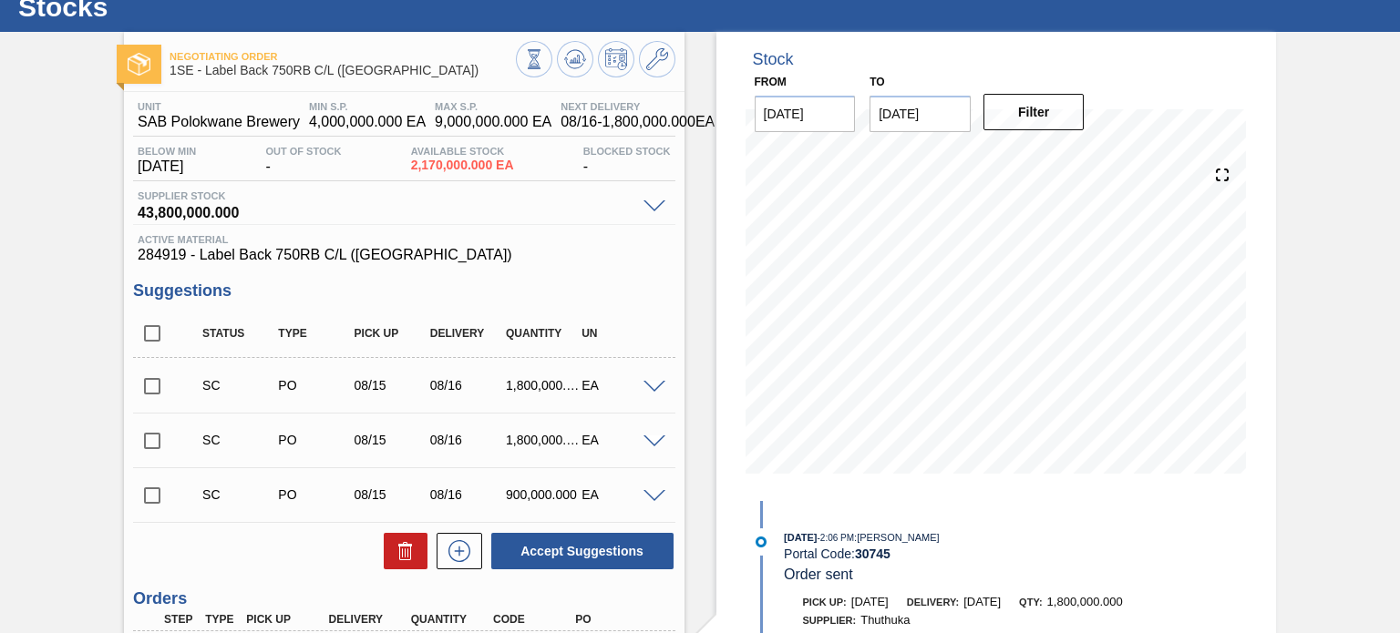
scroll to position [0, 0]
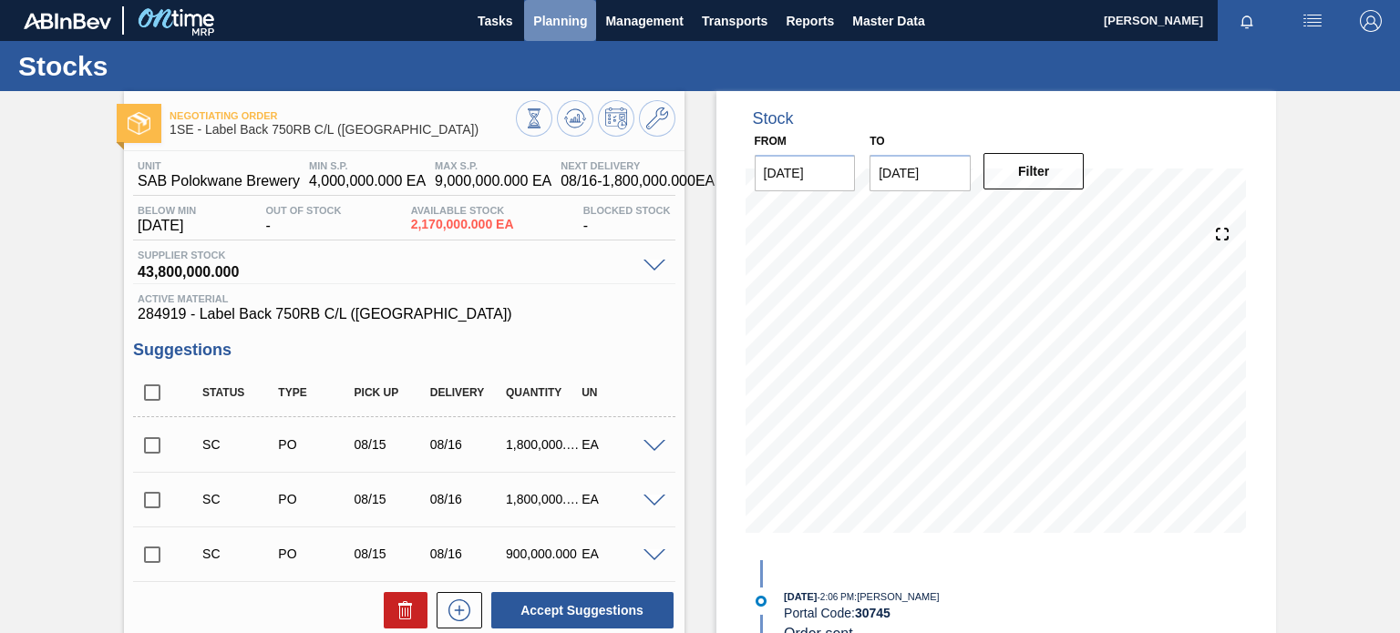
click at [538, 10] on span "Planning" at bounding box center [560, 21] width 54 height 22
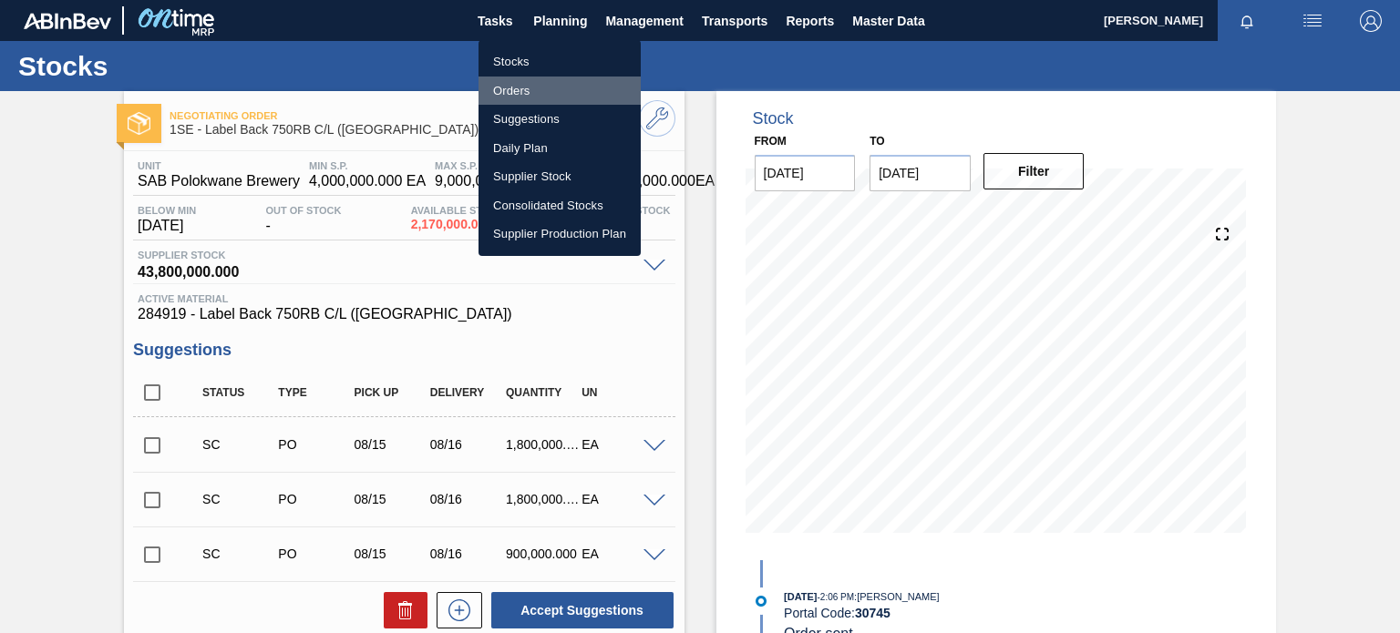
click at [521, 104] on li "Orders" at bounding box center [559, 91] width 162 height 29
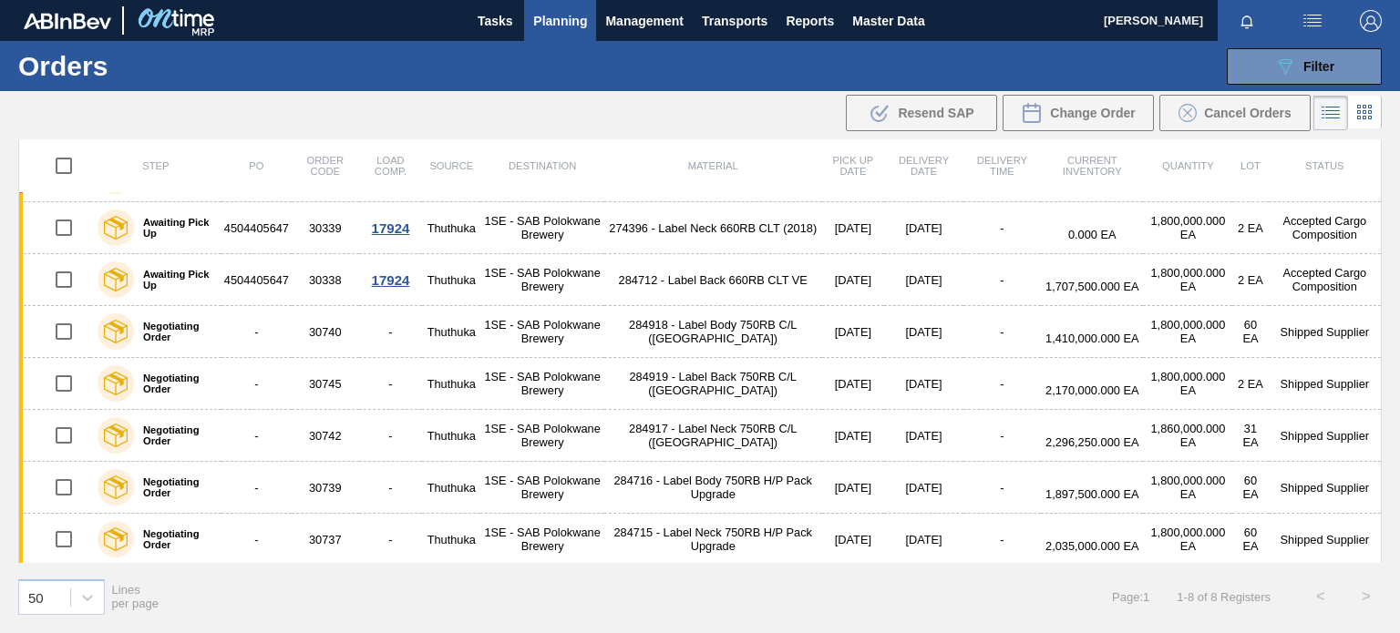
scroll to position [44, 0]
